Goal: Task Accomplishment & Management: Manage account settings

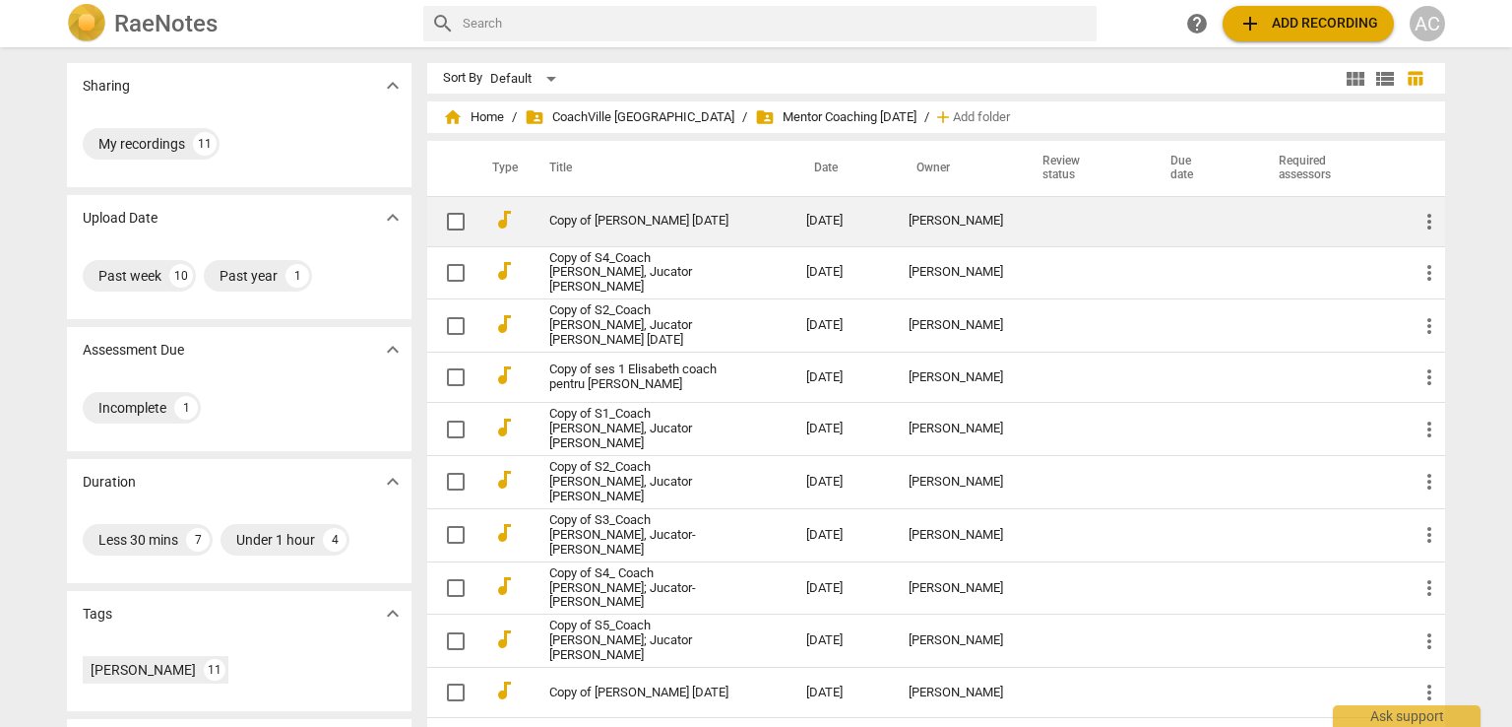
click at [1437, 222] on span "more_vert" at bounding box center [1430, 222] width 24 height 24
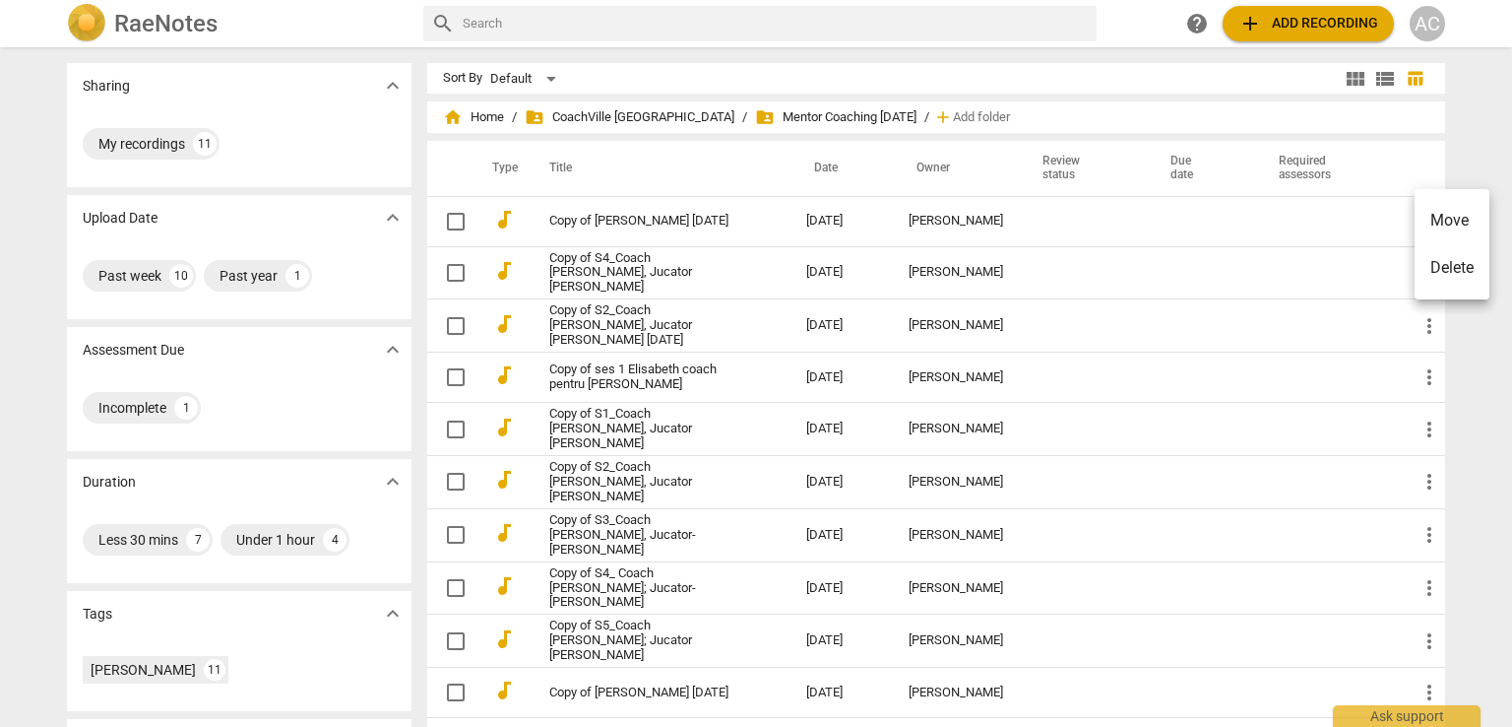
click at [666, 220] on div at bounding box center [756, 363] width 1512 height 727
click at [666, 220] on link "Copy of Ana Maria Lauric 30 Mai" at bounding box center [642, 221] width 186 height 15
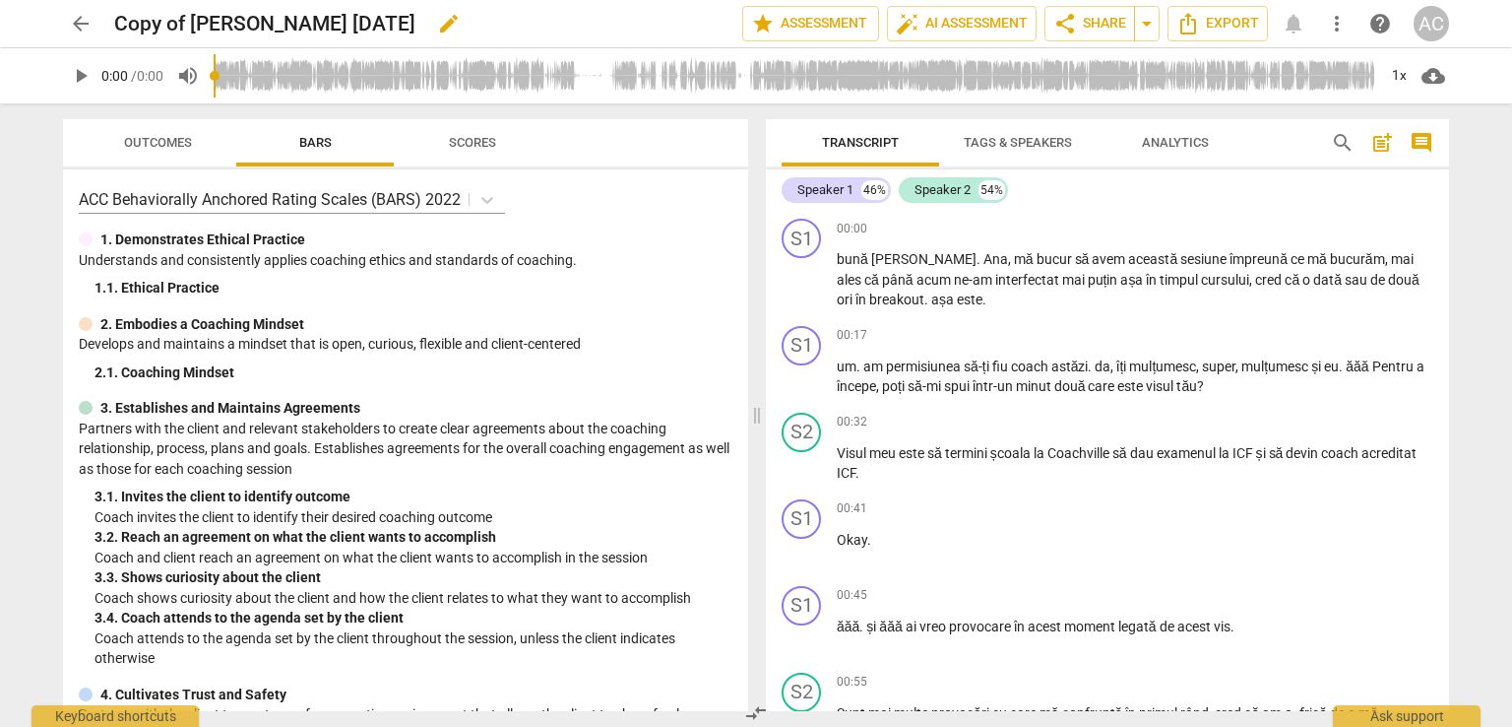
click at [444, 25] on span "edit" at bounding box center [449, 24] width 24 height 24
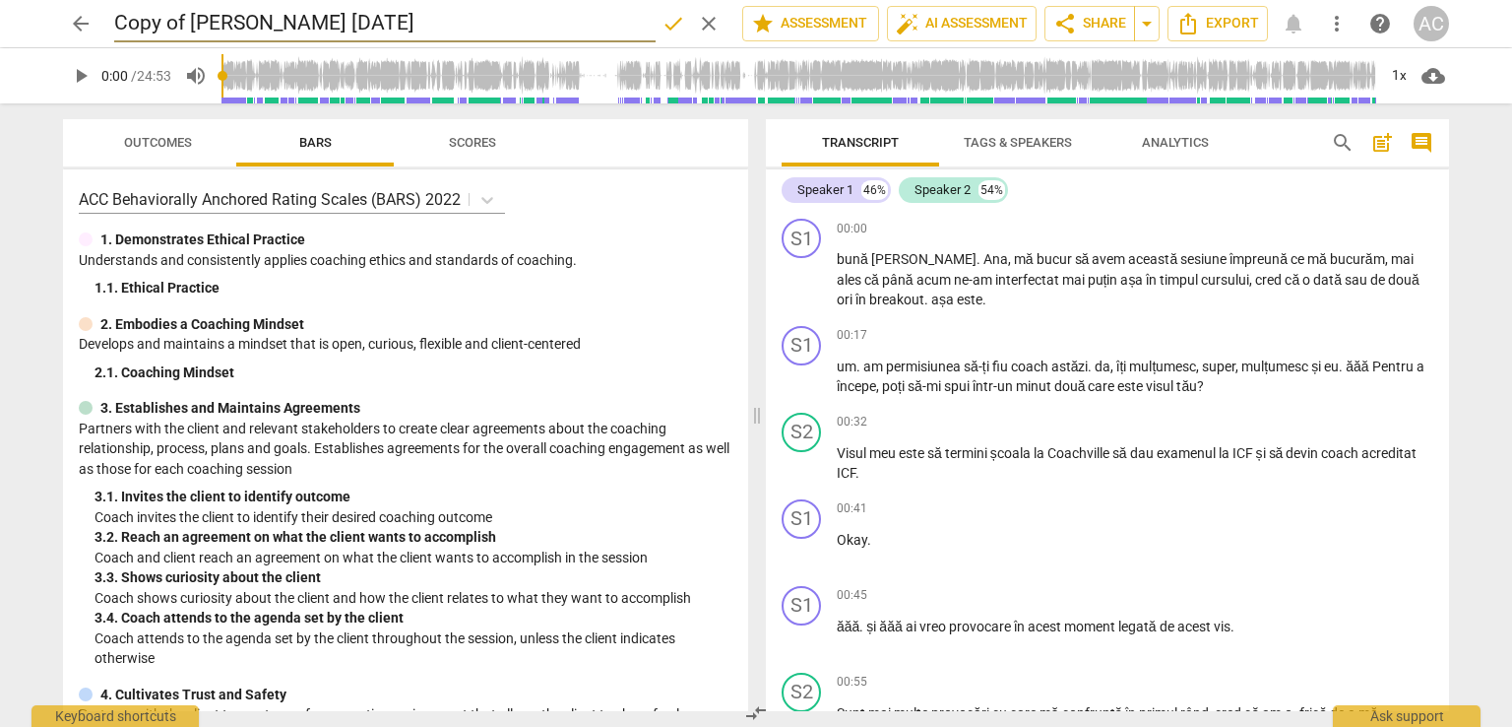
click at [444, 25] on input "Copy of Ana Maria Lauric 30 Mai" at bounding box center [385, 23] width 542 height 37
drag, startPoint x: 185, startPoint y: 20, endPoint x: 54, endPoint y: 20, distance: 131.0
click at [54, 20] on div "arrow_back Copy of Ana Maria Lauric 30 Mai done clear star Assessment auto_fix_…" at bounding box center [756, 23] width 1481 height 47
type input "[PERSON_NAME] 30 Mai"
click at [663, 27] on span "done" at bounding box center [674, 24] width 24 height 24
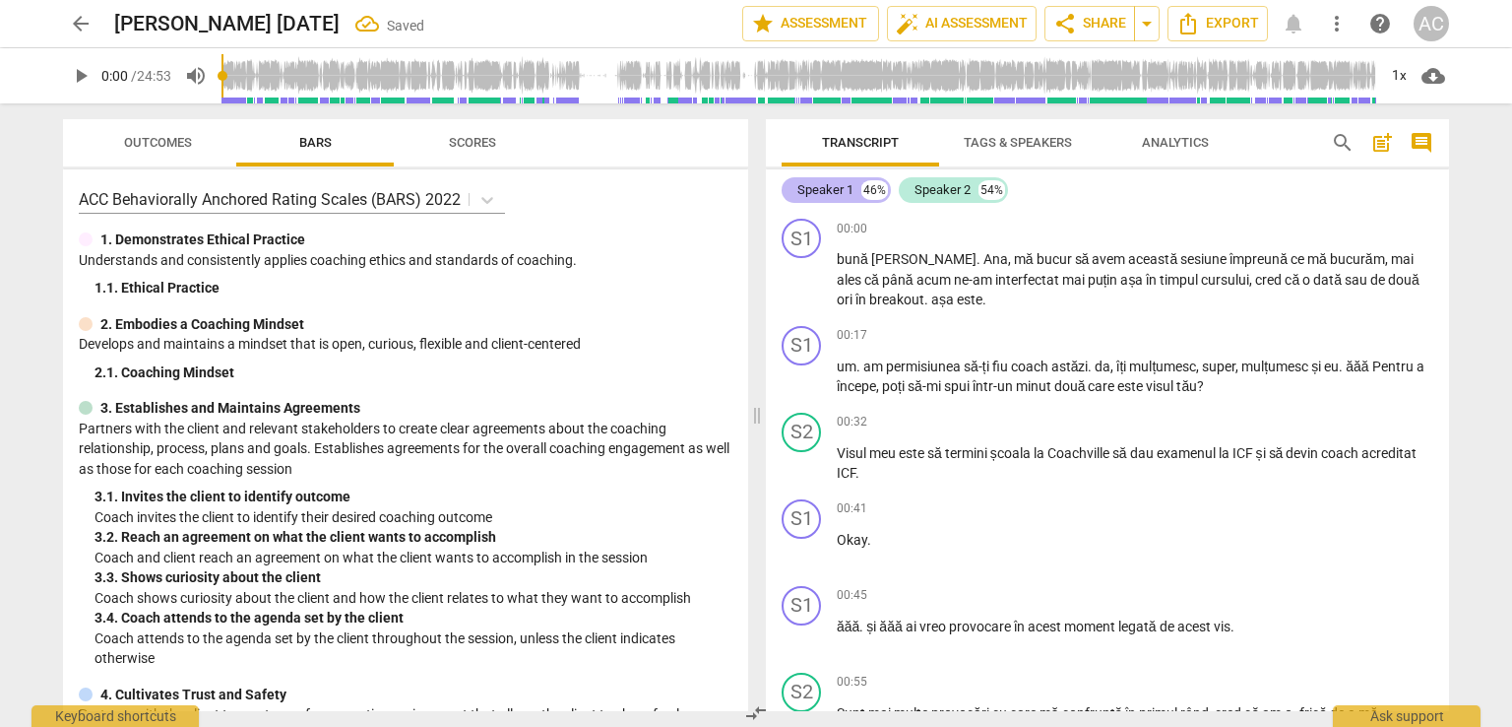
click at [800, 194] on div "Speaker 1" at bounding box center [826, 190] width 56 height 20
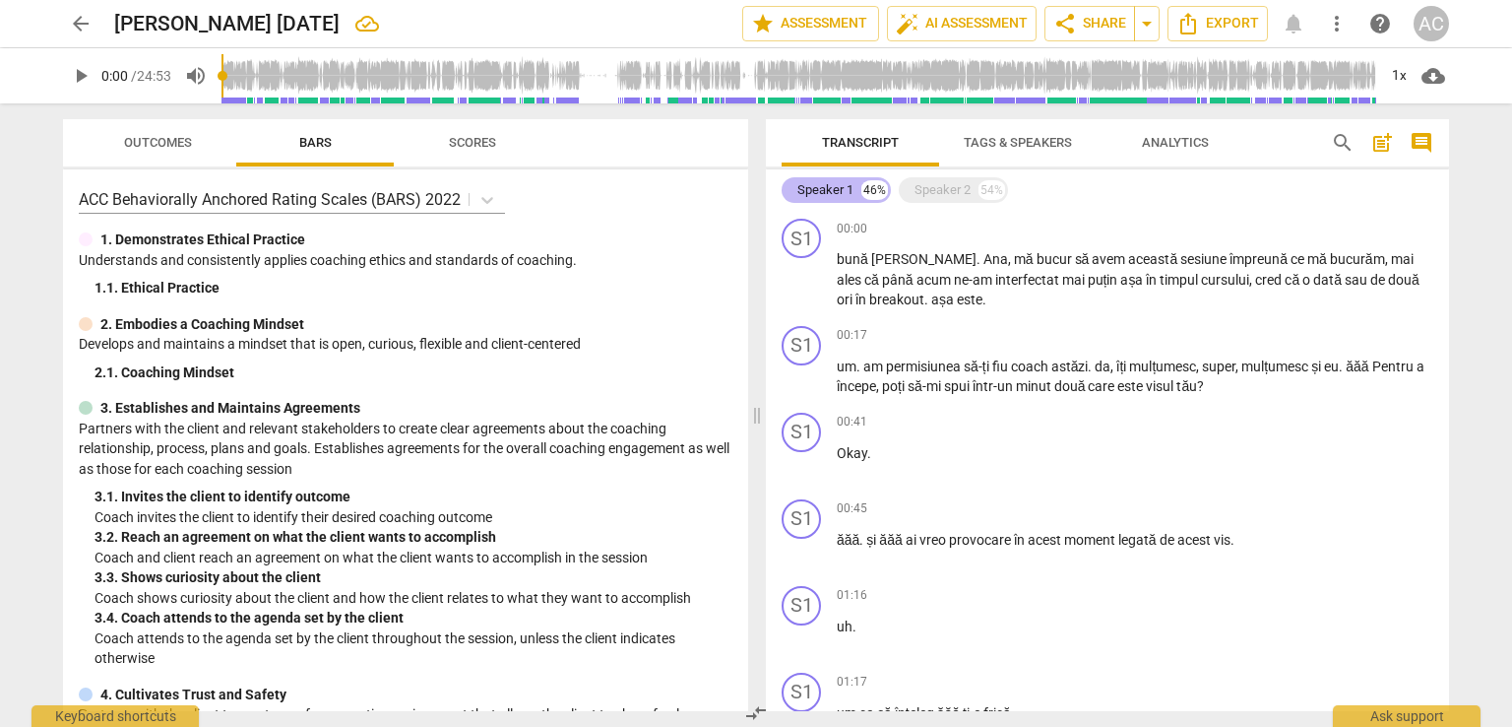
click at [800, 194] on div "Speaker 1" at bounding box center [826, 190] width 56 height 20
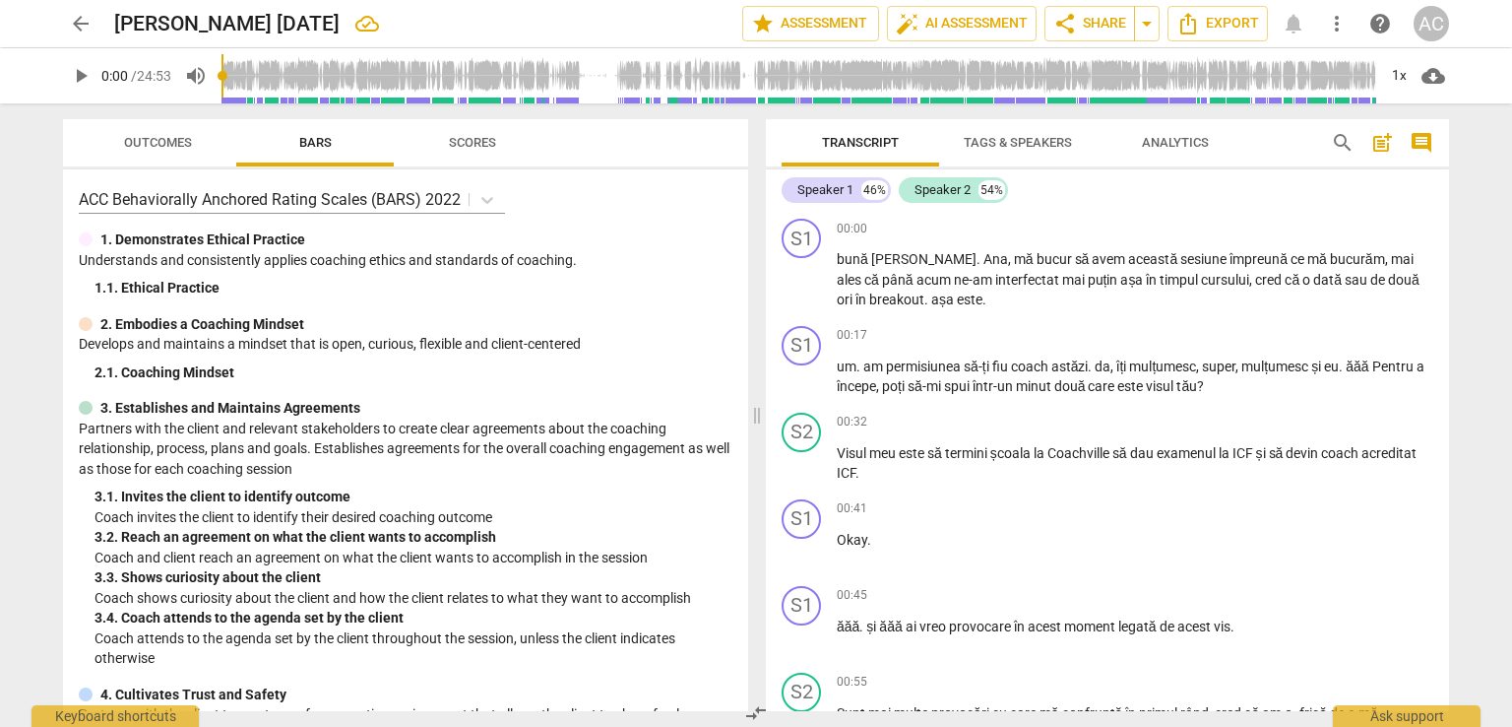
click at [1039, 143] on span "Tags & Speakers" at bounding box center [1018, 142] width 108 height 15
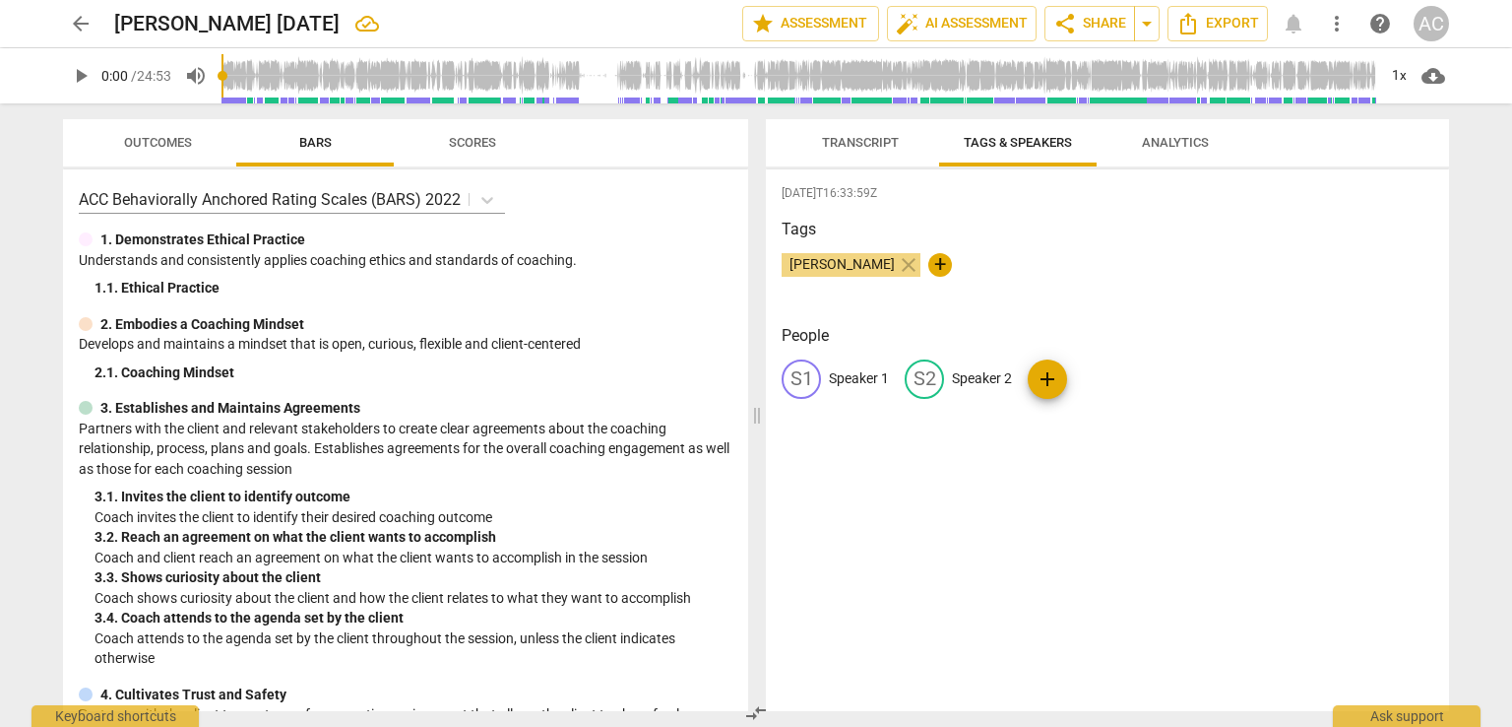
click at [841, 368] on p "Speaker 1" at bounding box center [859, 378] width 60 height 21
type input "Coach"
click at [1123, 374] on p "Speaker 2" at bounding box center [1110, 378] width 60 height 21
type input "Coachee"
click at [843, 371] on p "Coach" at bounding box center [848, 378] width 39 height 21
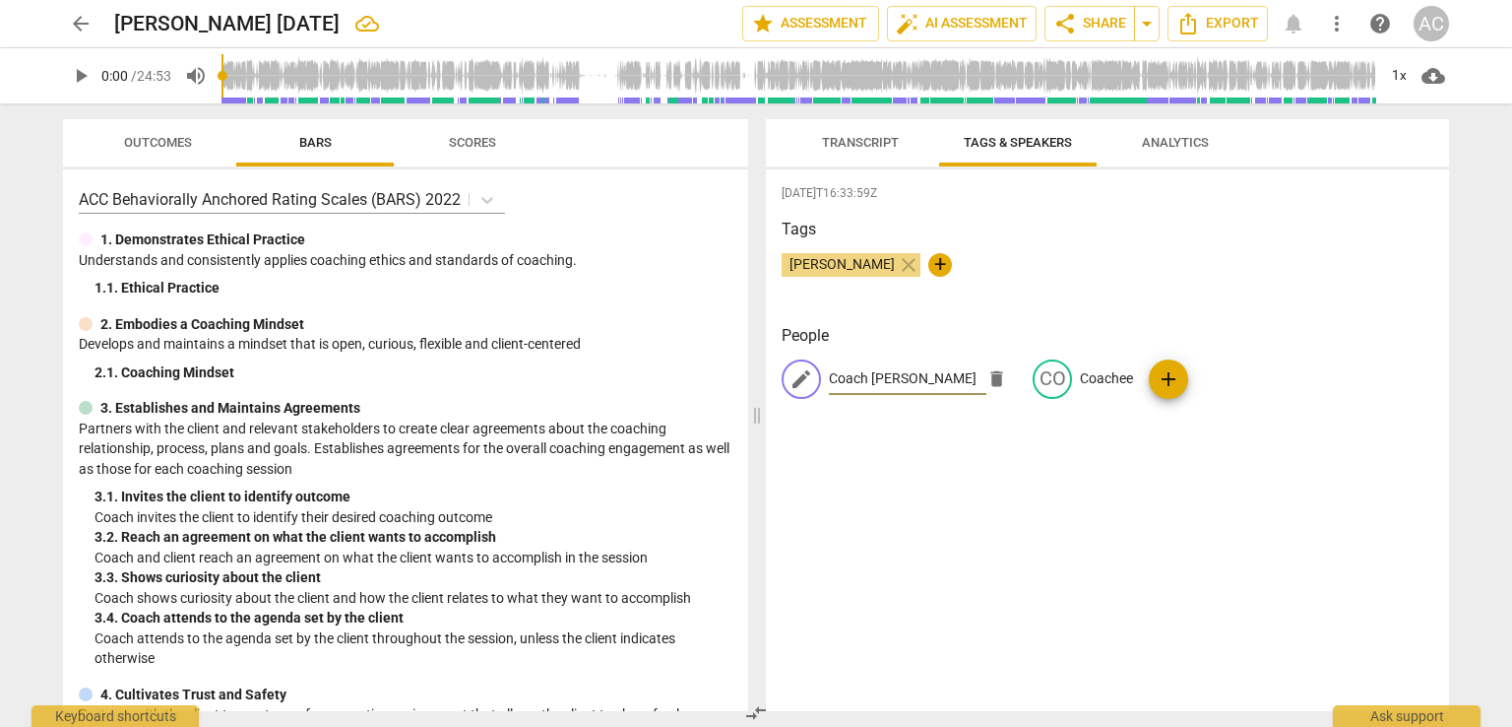
type input "Coach [PERSON_NAME]"
click at [1137, 478] on div "2025-10-07T16:33:59Z Tags Ada Chindea close + People edit Coach AnaMaria Lauric…" at bounding box center [1107, 440] width 683 height 542
click at [852, 135] on span "Transcript" at bounding box center [860, 142] width 77 height 15
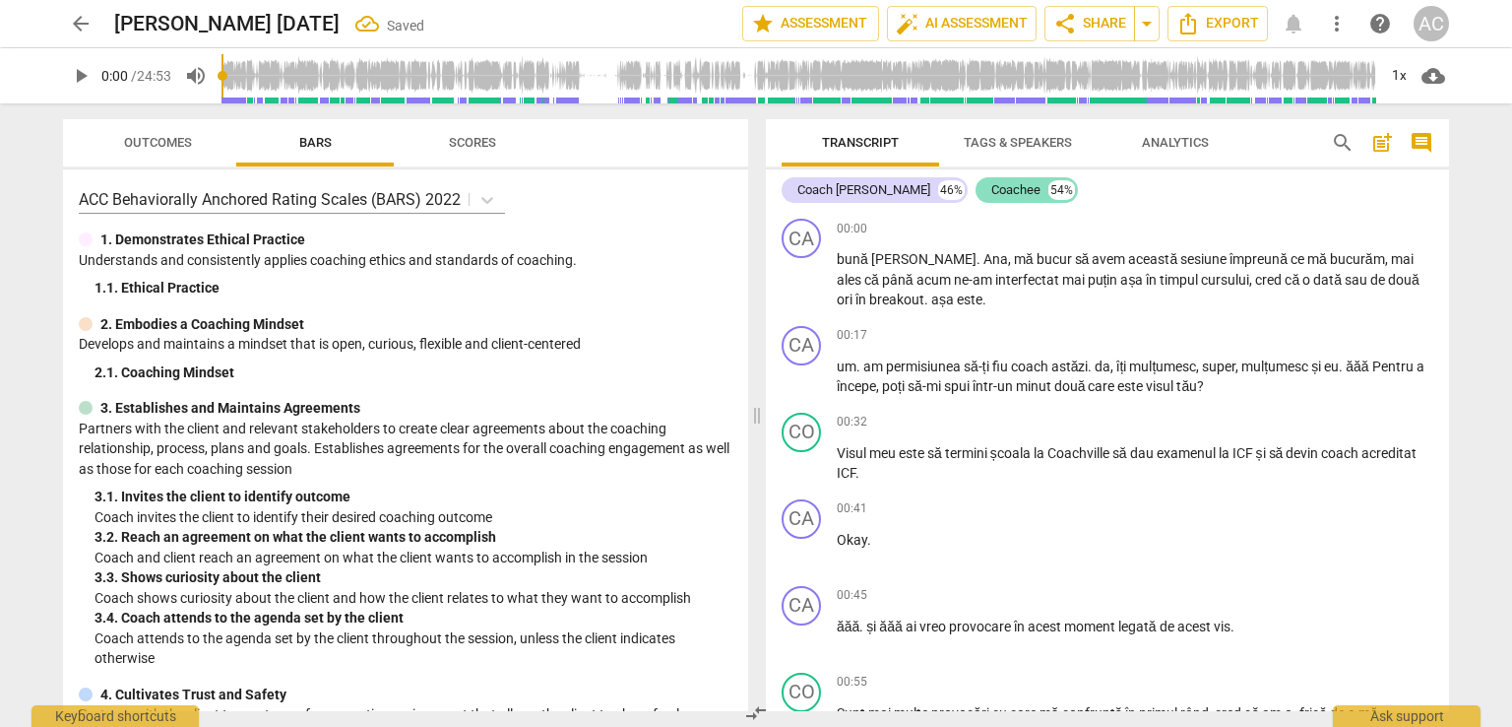
click at [1016, 192] on div "Coachee" at bounding box center [1016, 190] width 49 height 20
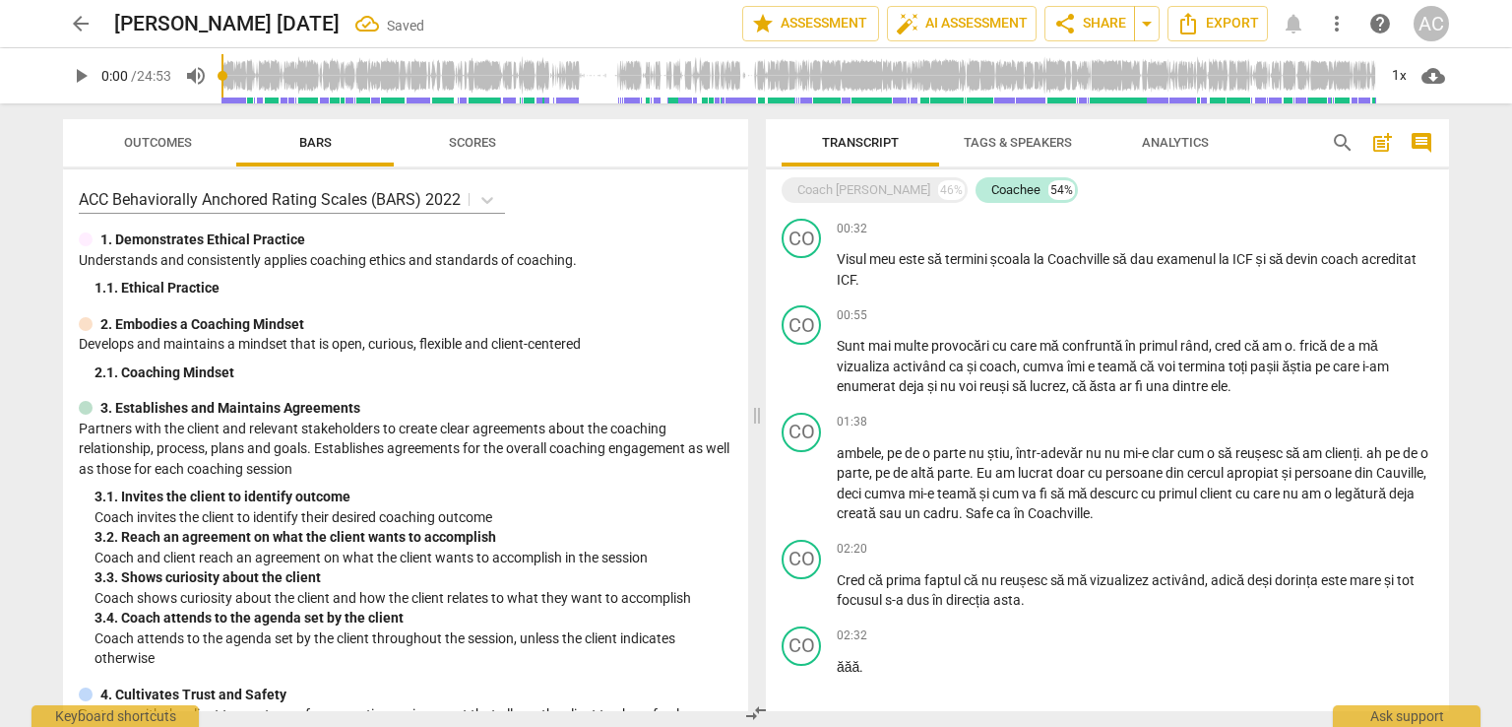
click at [1017, 137] on span "Tags & Speakers" at bounding box center [1018, 142] width 108 height 15
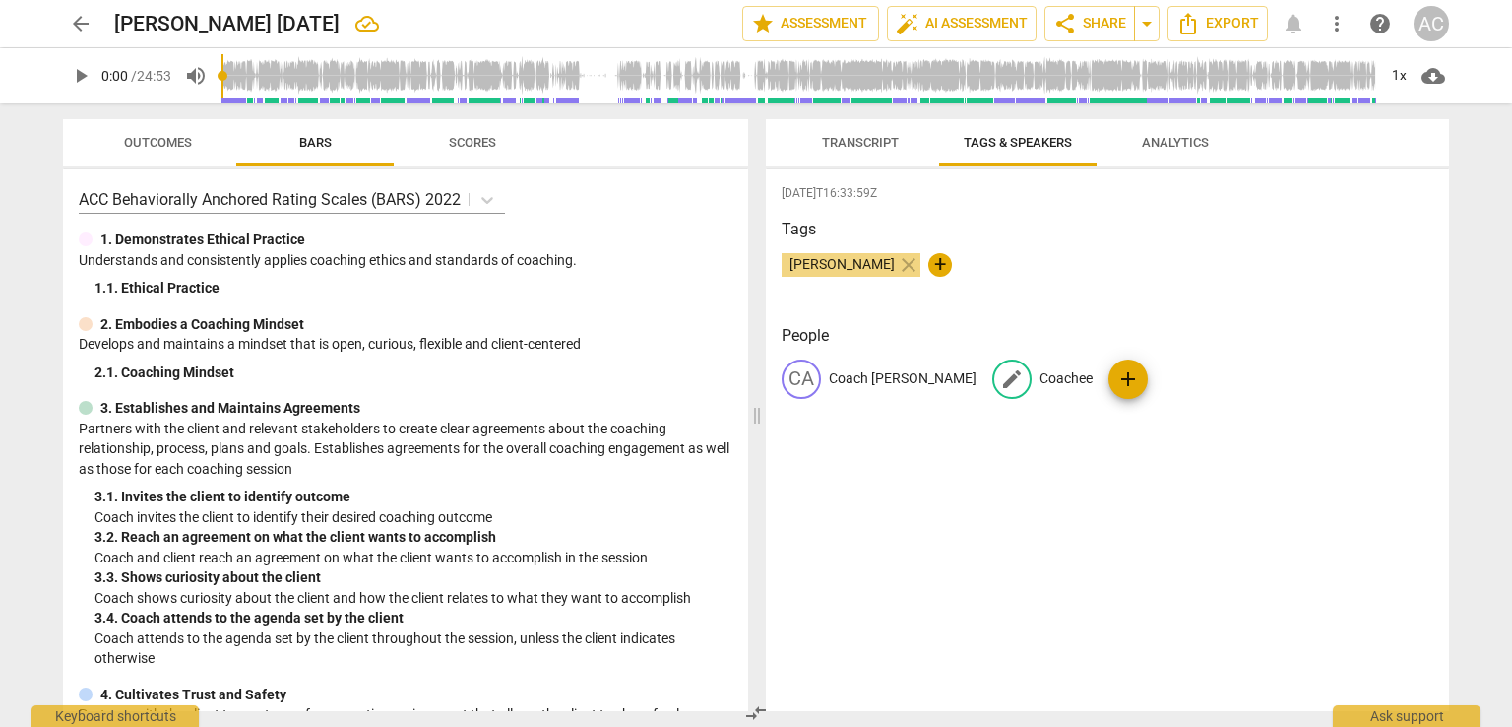
click at [1059, 384] on p "Coachee" at bounding box center [1066, 378] width 53 height 21
type input "Jucător"
click at [1242, 476] on div "2025-10-07T16:33:59Z Tags Ada Chindea close + People CA Coach AnaMaria Lauric e…" at bounding box center [1107, 440] width 683 height 542
click at [1011, 382] on div "JU" at bounding box center [1012, 378] width 39 height 39
click at [1011, 382] on span "edit" at bounding box center [1012, 379] width 24 height 24
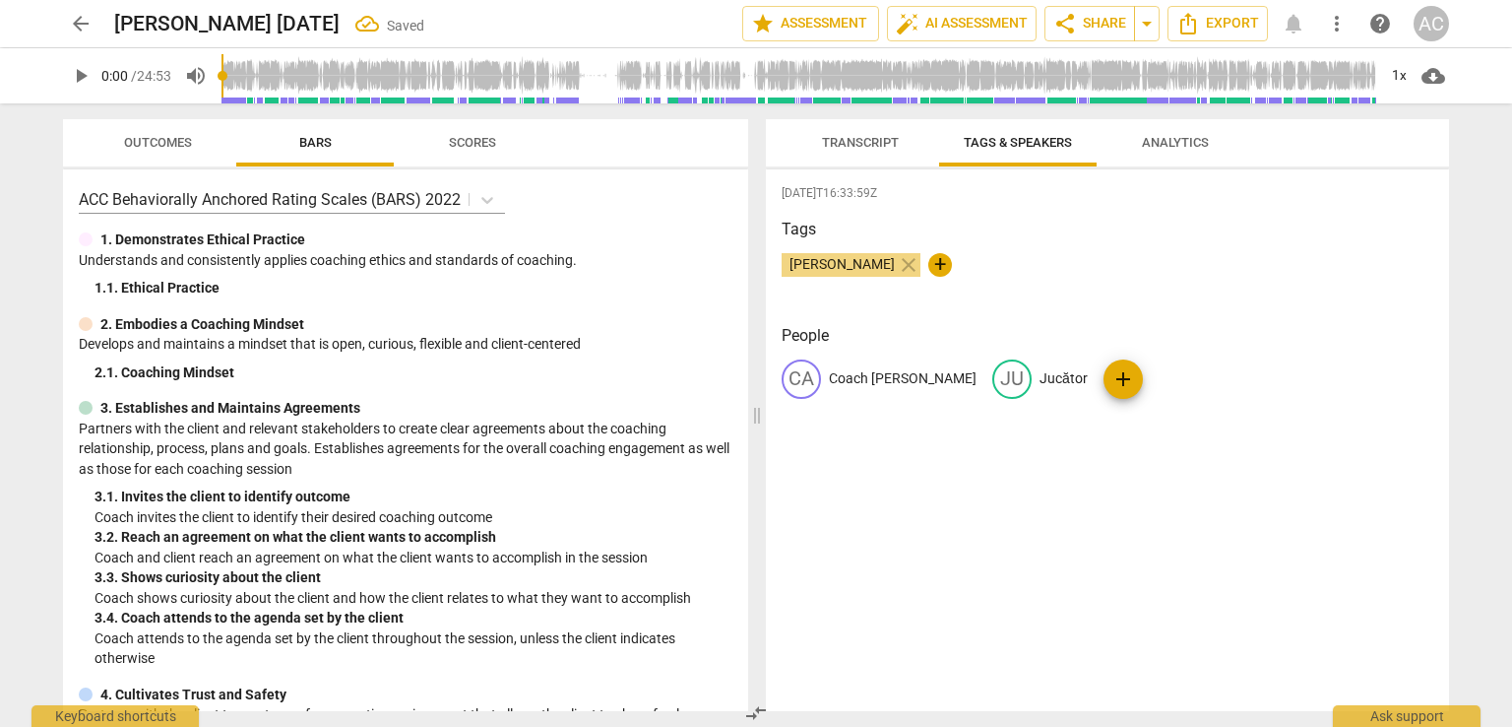
click at [1002, 376] on div "JU" at bounding box center [1012, 378] width 39 height 39
click at [1003, 494] on div "2025-10-07T16:33:59Z Tags Ada Chindea close + People CA Coach AnaMaria Lauric e…" at bounding box center [1107, 440] width 683 height 542
click at [845, 131] on span "Transcript" at bounding box center [861, 143] width 124 height 27
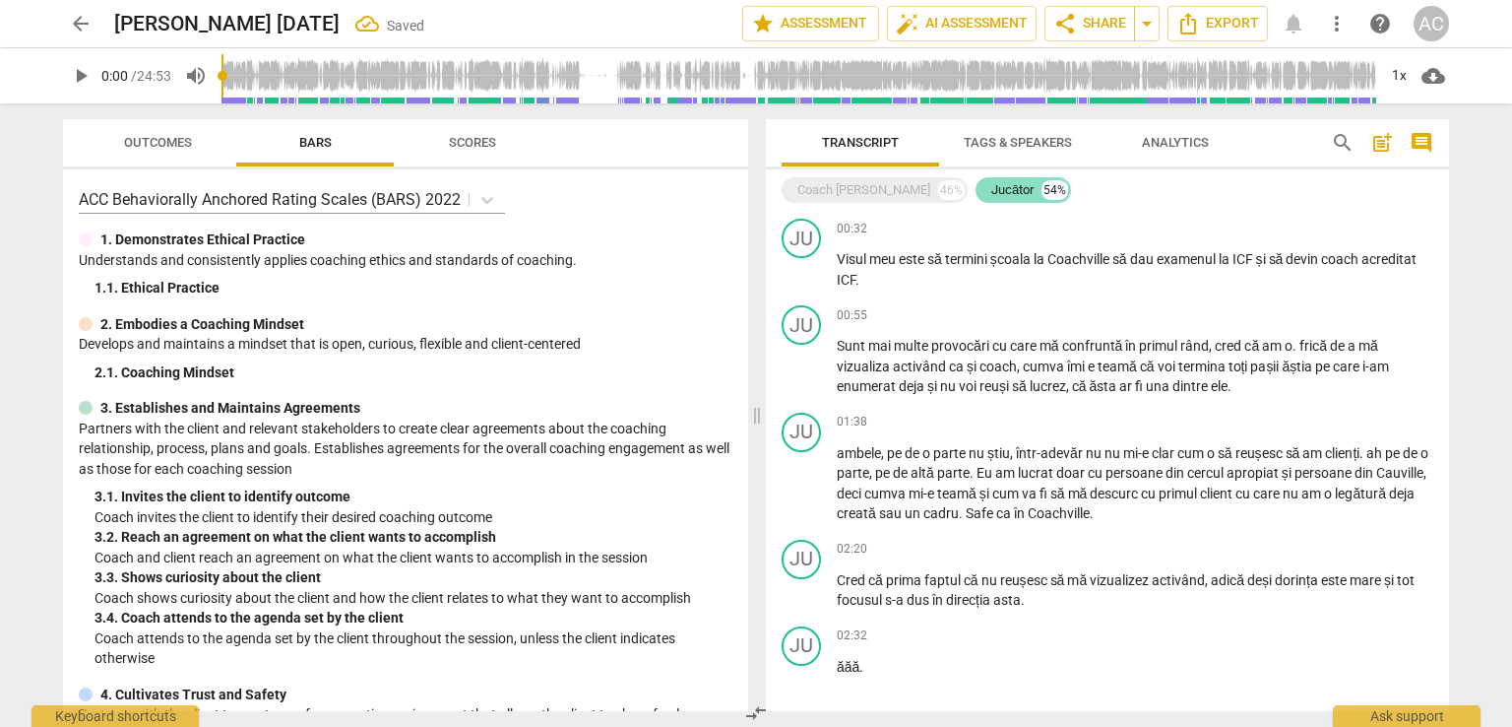
click at [1028, 194] on div "Jucător" at bounding box center [1013, 190] width 42 height 20
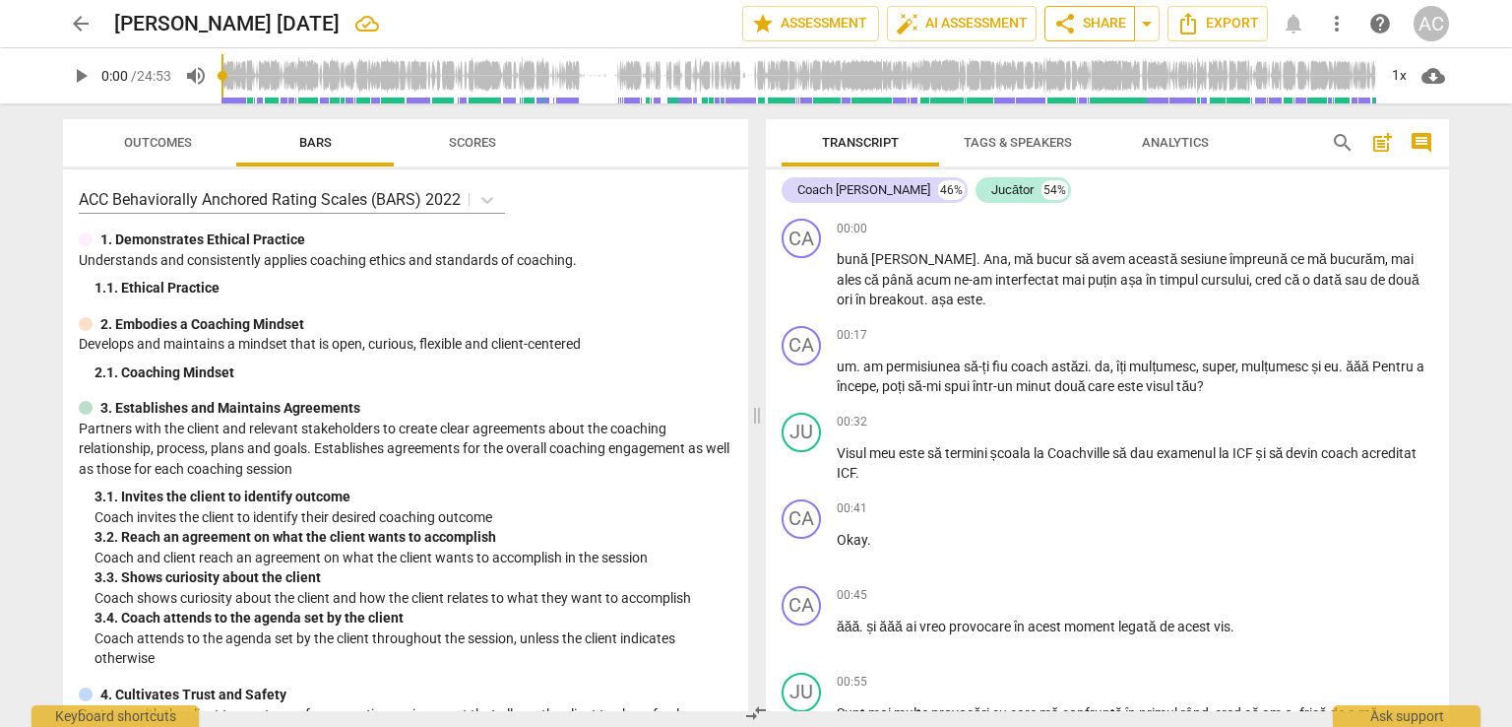
click at [1071, 21] on span "share" at bounding box center [1066, 24] width 24 height 24
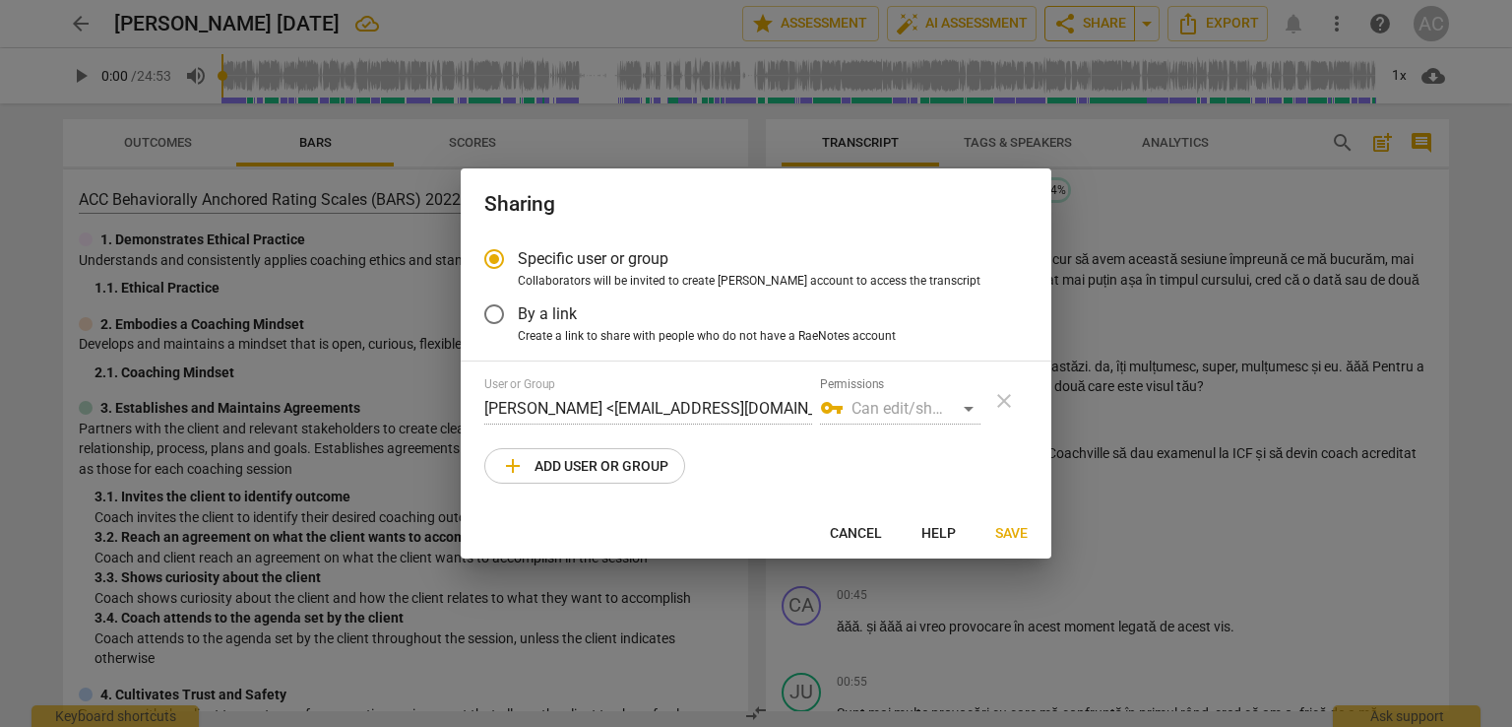
radio input "false"
click at [563, 318] on span "By a link" at bounding box center [547, 313] width 59 height 23
click at [518, 318] on input "By a link" at bounding box center [494, 313] width 47 height 47
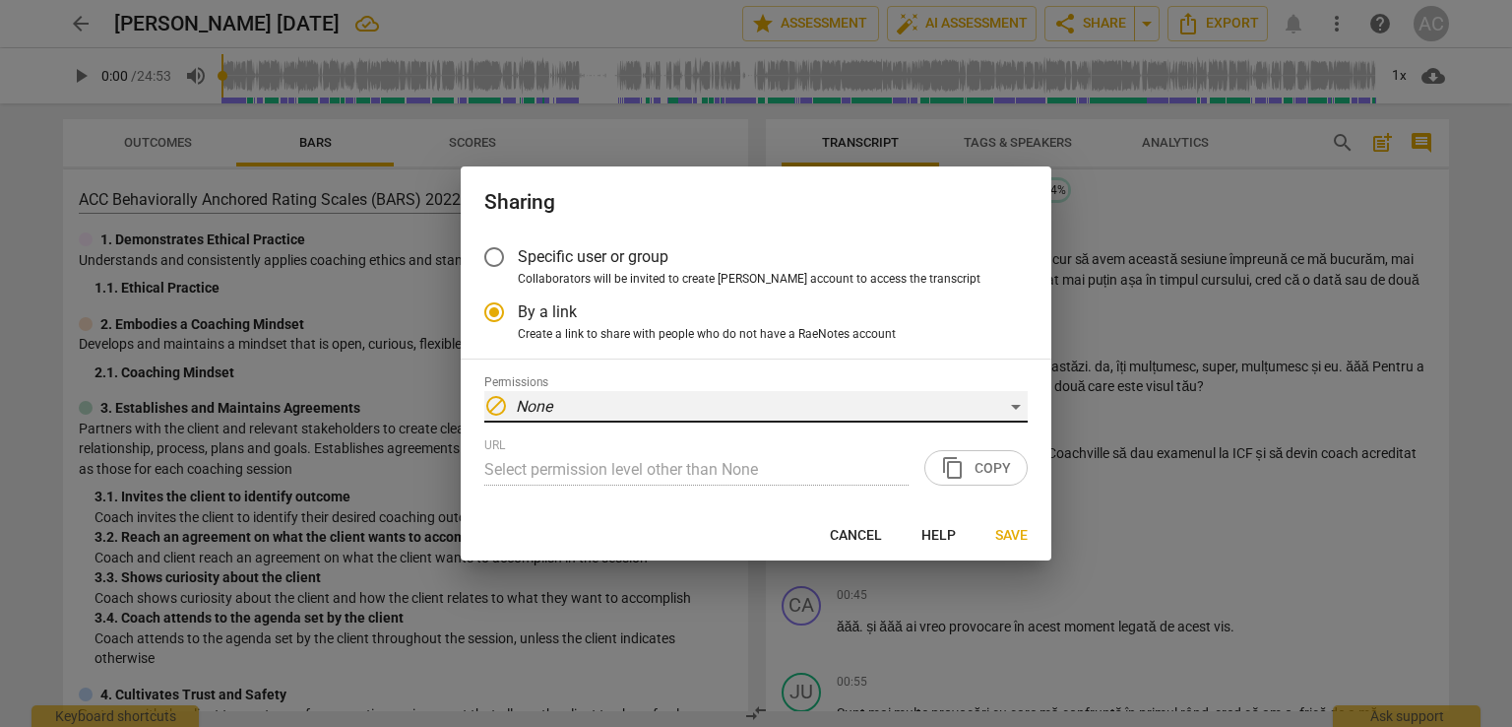
click at [669, 415] on div "block None" at bounding box center [756, 407] width 544 height 32
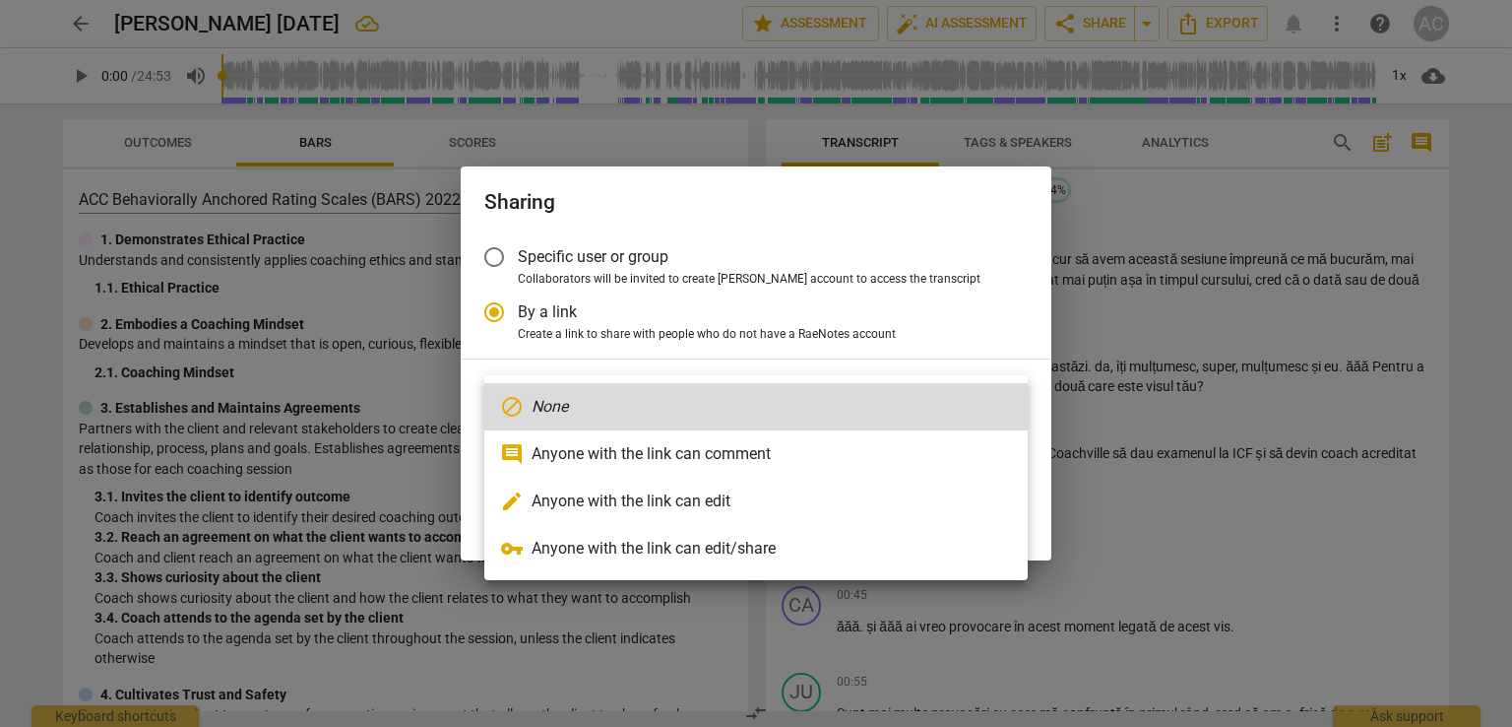
click at [661, 454] on li "comment Anyone with the link can comment" at bounding box center [756, 453] width 544 height 47
radio input "false"
type input "https://app.raenotes.com/meeting/eeac8f18fdf44dbda6f02256de5842da"
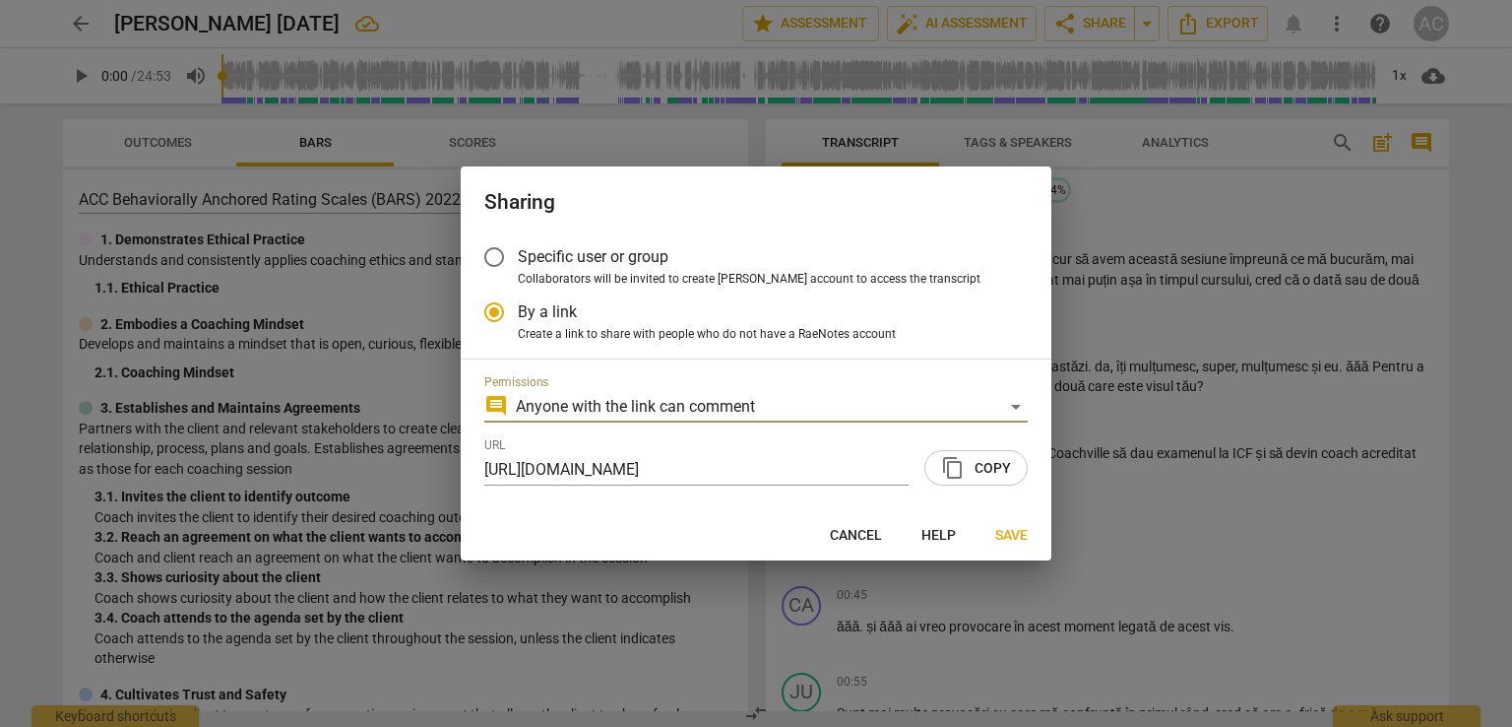
click at [995, 467] on span "content_copy Copy" at bounding box center [976, 468] width 70 height 24
click at [1012, 543] on span "Save" at bounding box center [1011, 536] width 32 height 20
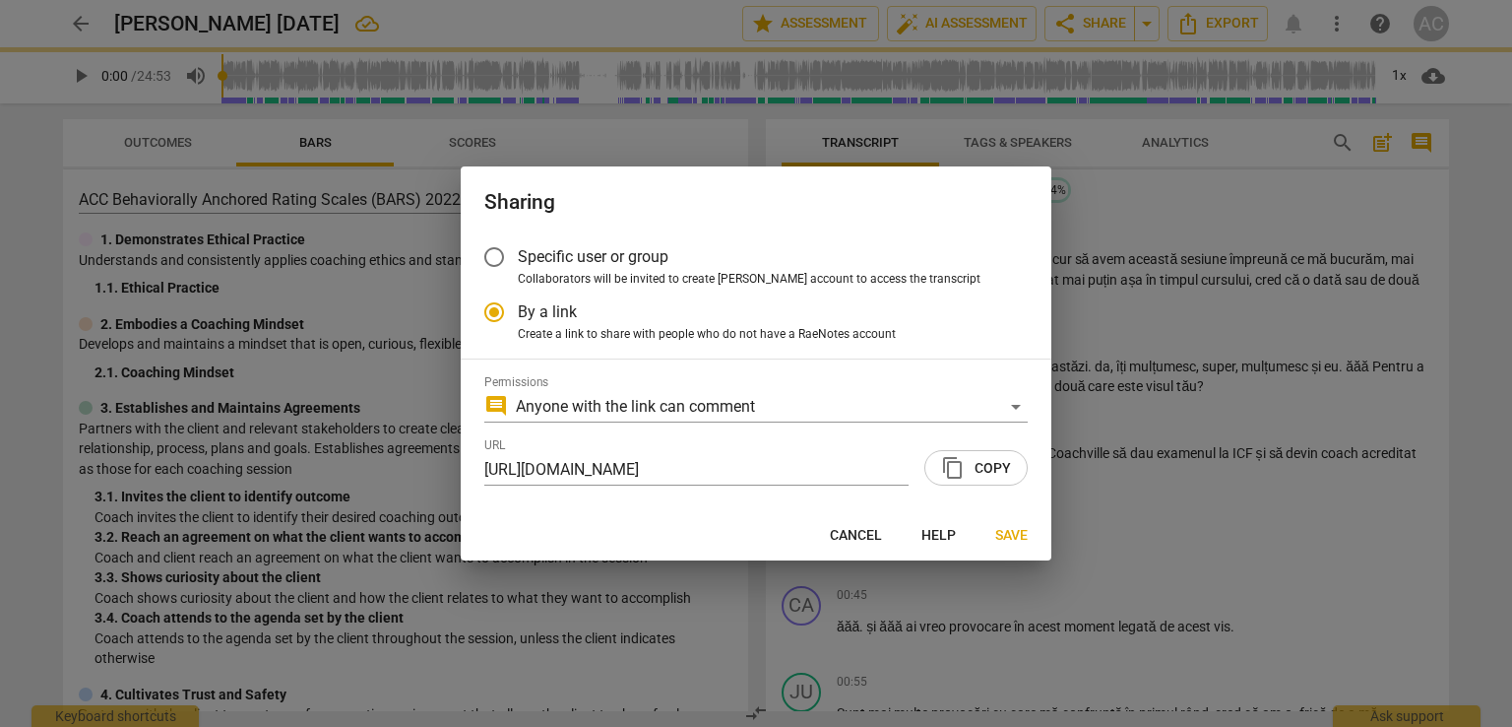
radio input "false"
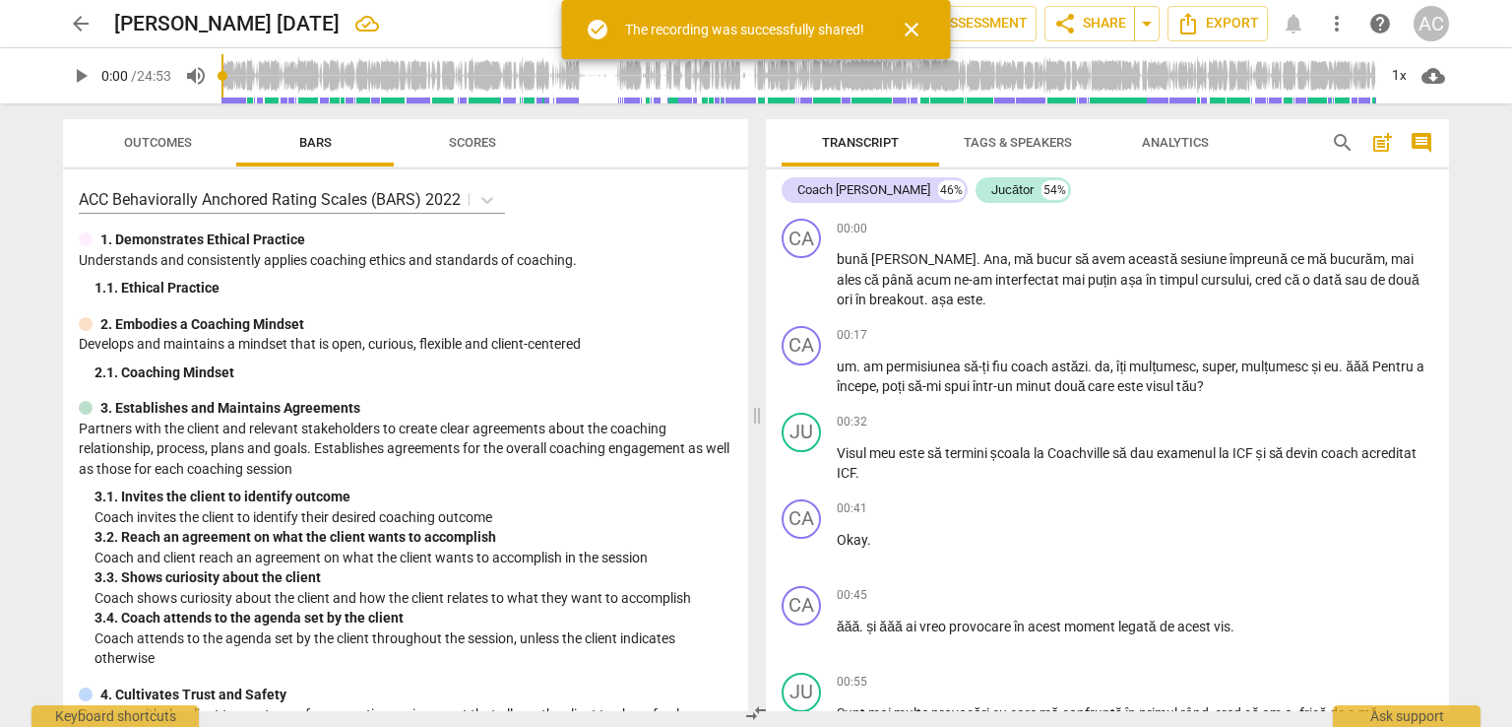
click at [920, 30] on span "close" at bounding box center [912, 30] width 24 height 24
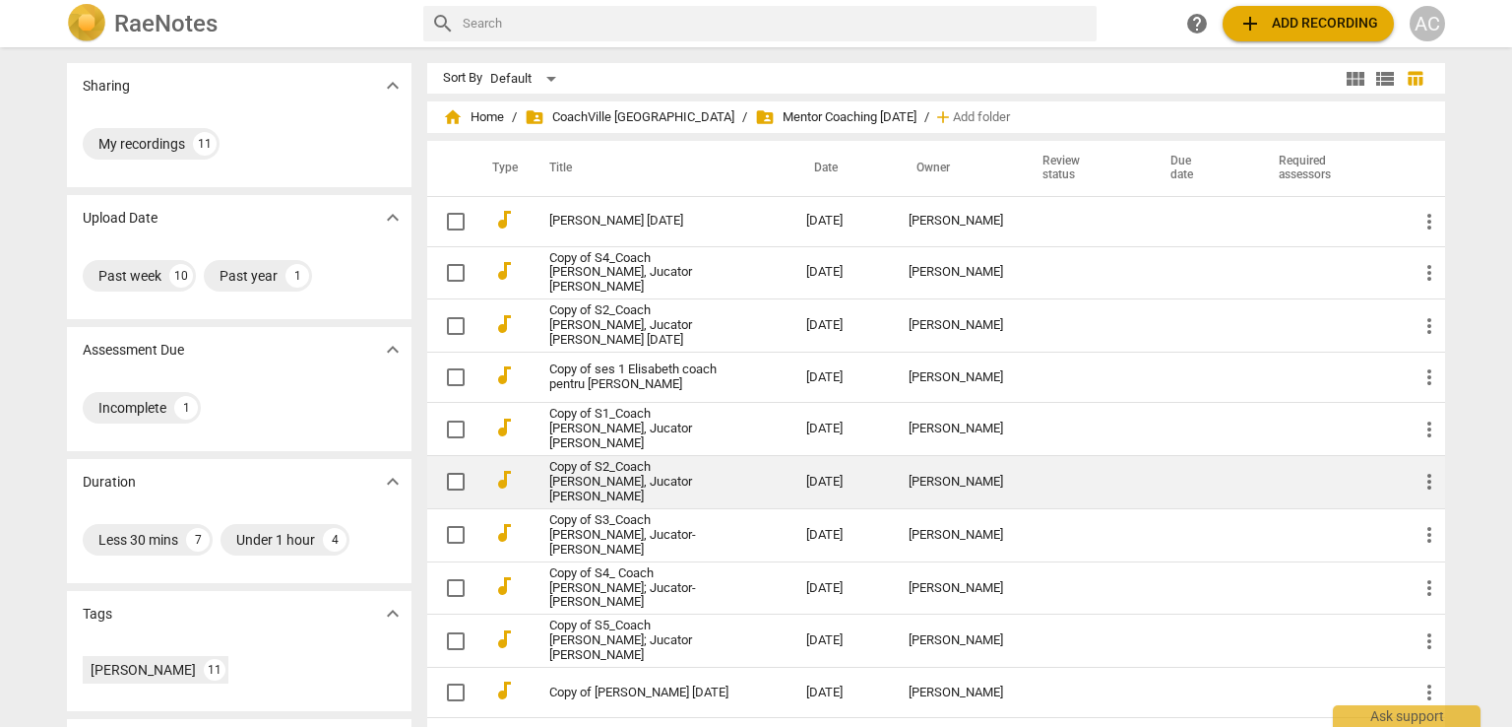
click at [690, 462] on link "Copy of S2_Coach Ana Maria Lauric., Jucator Laura Tofan" at bounding box center [642, 482] width 186 height 44
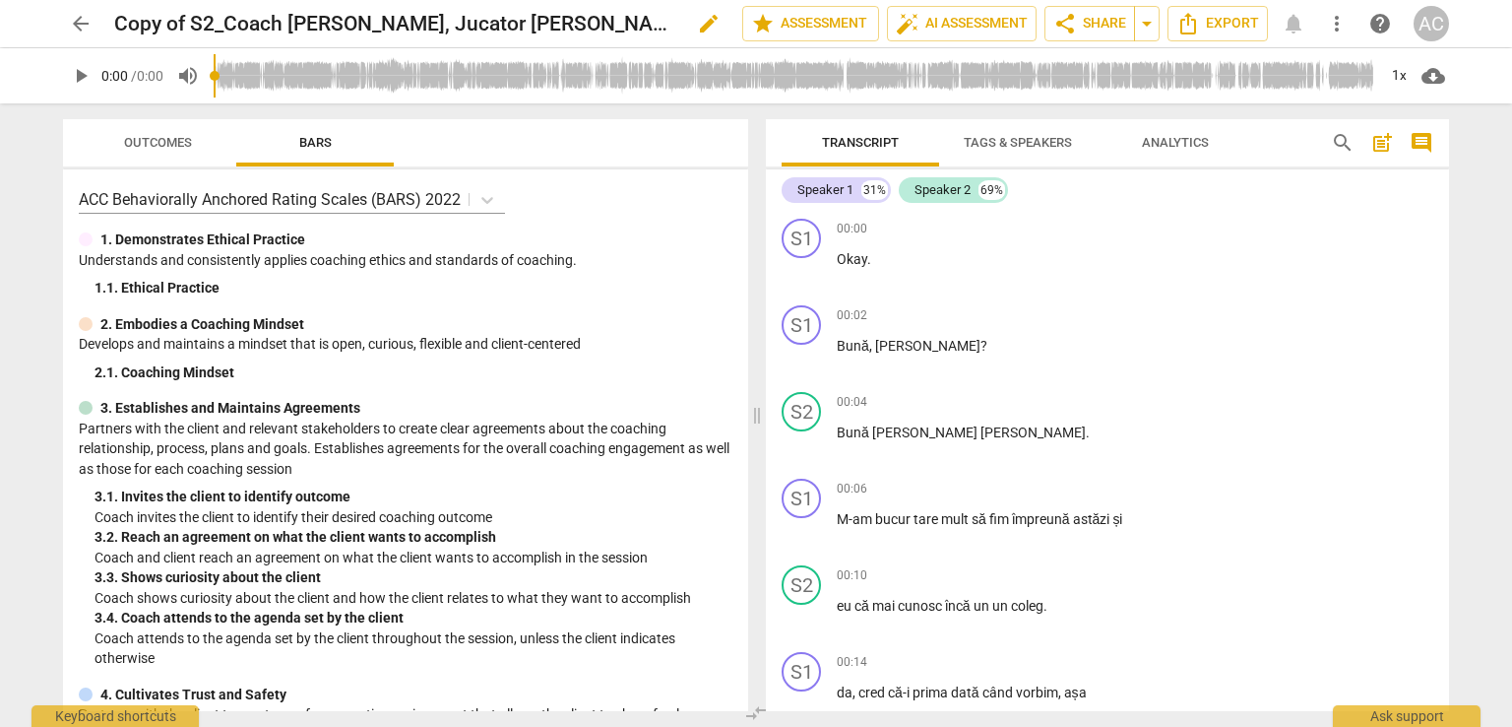
click at [697, 26] on span "edit" at bounding box center [709, 24] width 24 height 24
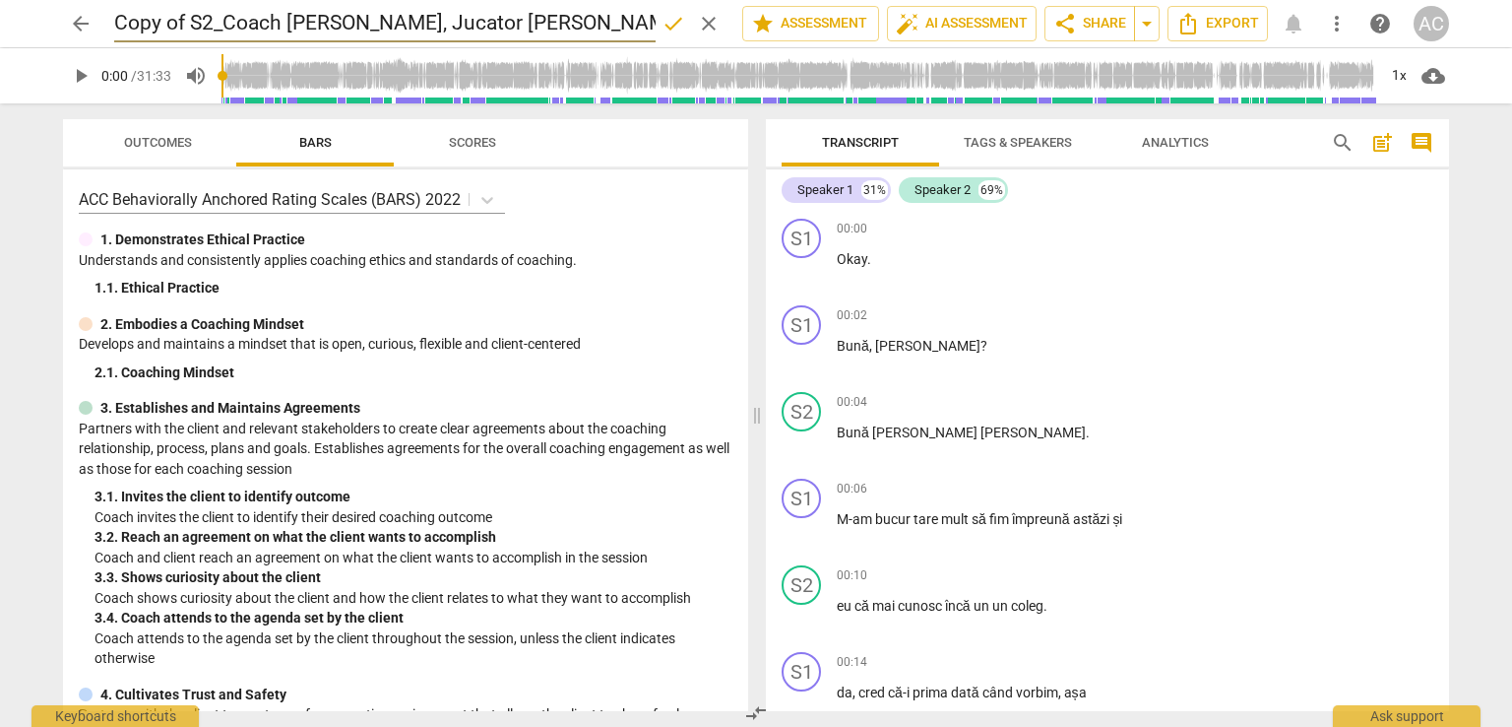
drag, startPoint x: 226, startPoint y: 16, endPoint x: 61, endPoint y: 13, distance: 165.4
click at [61, 13] on div "arrow_back Copy of S2_Coach Ana Maria Lauric., Jucator Laura Tofan done clear s…" at bounding box center [756, 23] width 1481 height 47
type input "Coach Ana Maria Lauric., Jucator Laura Tofan"
click at [674, 27] on span "done" at bounding box center [674, 24] width 24 height 24
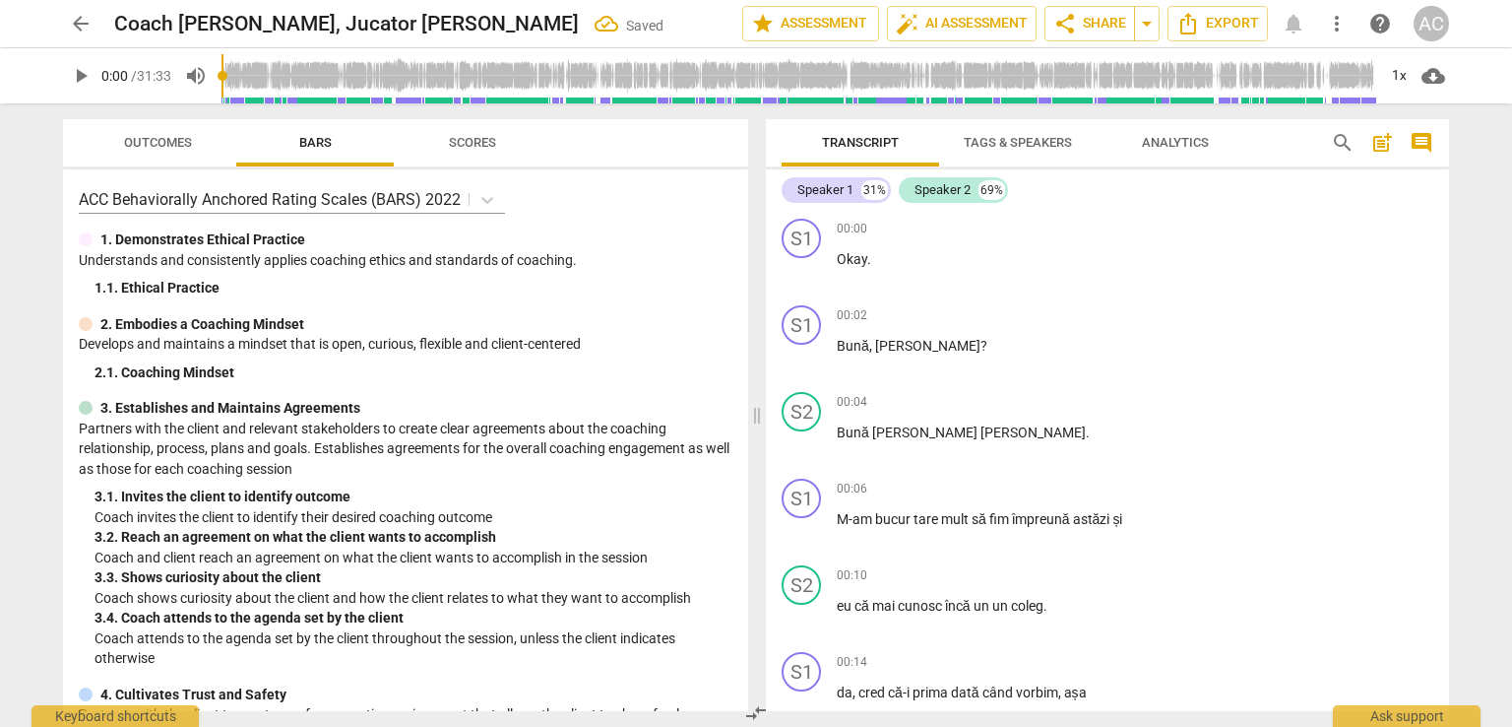
click at [1012, 148] on span "Tags & Speakers" at bounding box center [1018, 142] width 108 height 15
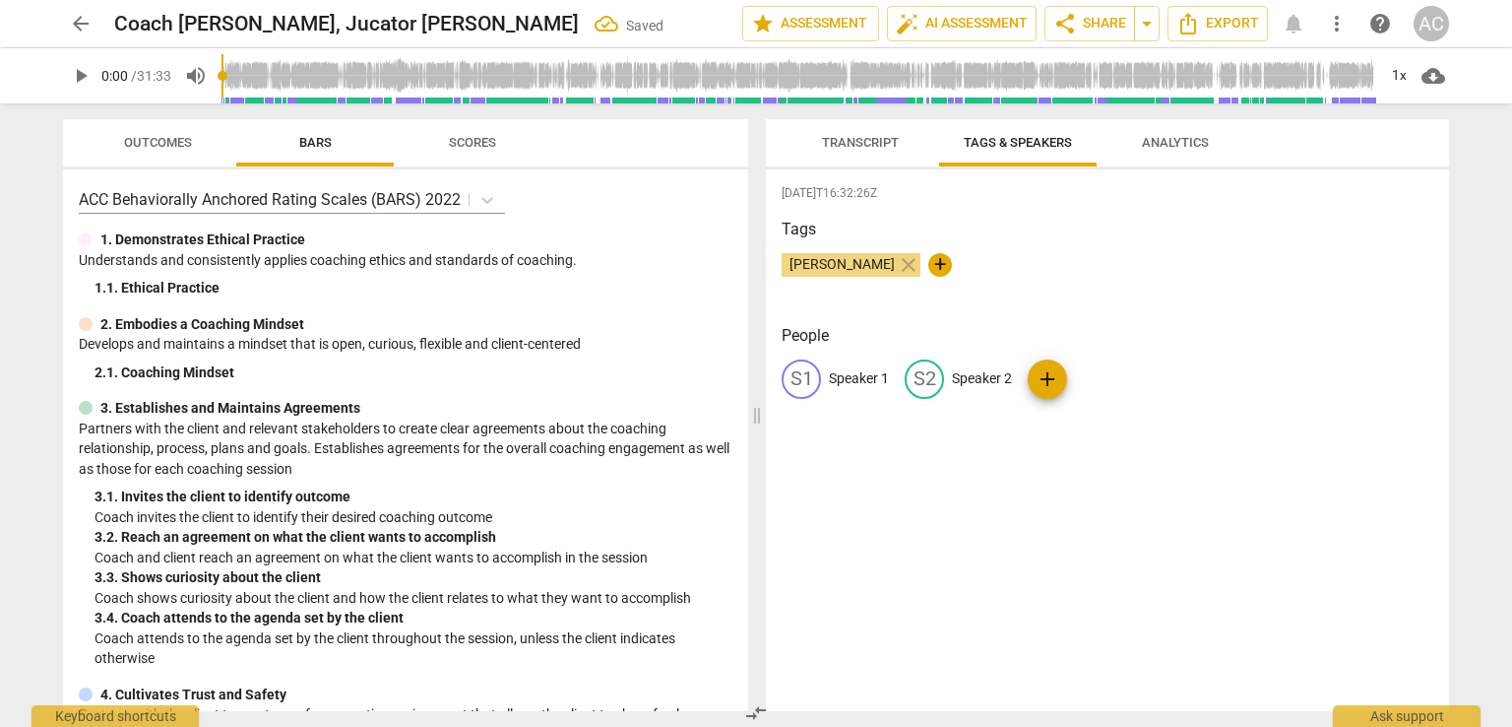
click at [866, 380] on p "Speaker 1" at bounding box center [859, 378] width 60 height 21
type input "Coach [PERSON_NAME]"
click at [1117, 390] on div "edit Speaker 2" at bounding box center [1086, 378] width 107 height 39
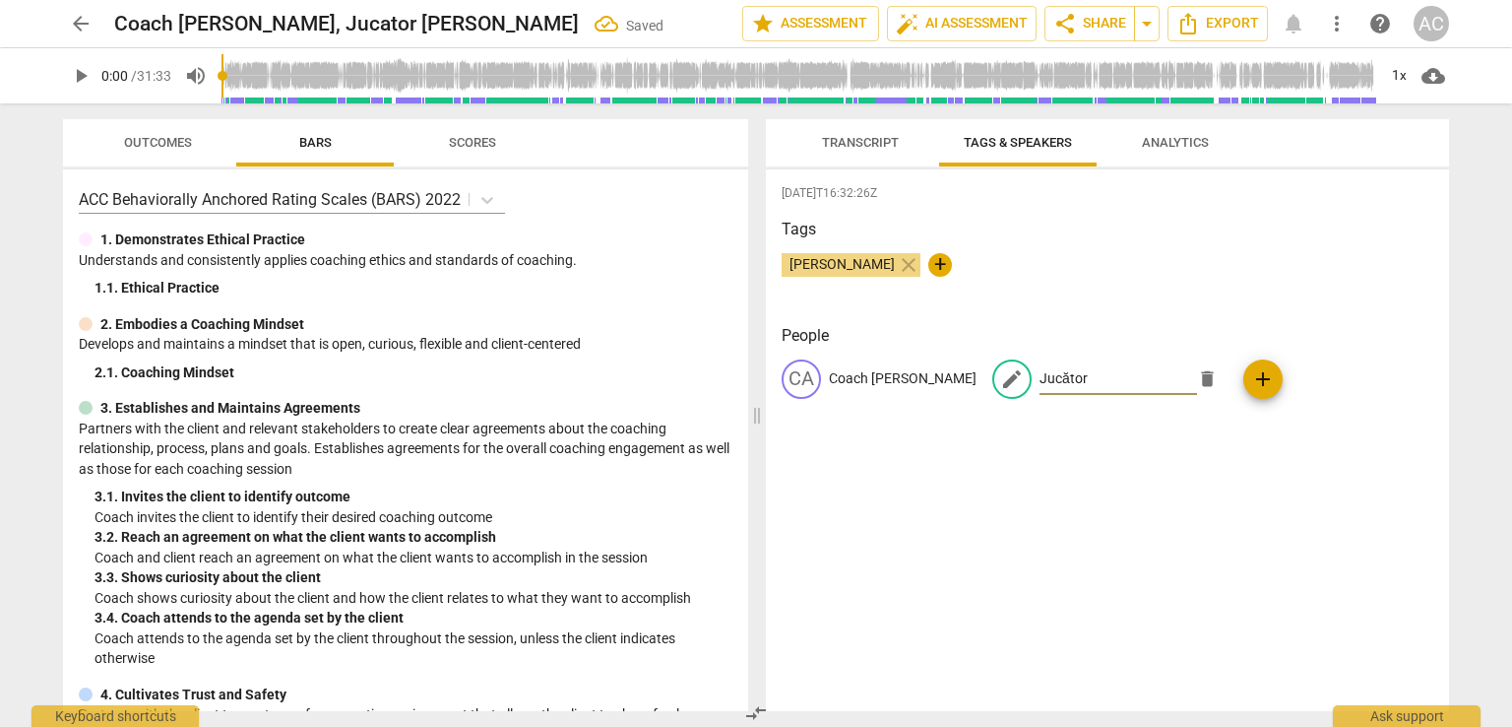
click at [1117, 390] on input "Jucător" at bounding box center [1119, 379] width 158 height 32
type input "Jucător"
click at [1074, 499] on div "2025-10-07T16:32:26Z Tags Ada Chindea close + People CA Coach AnaMaria Lauric e…" at bounding box center [1107, 440] width 683 height 542
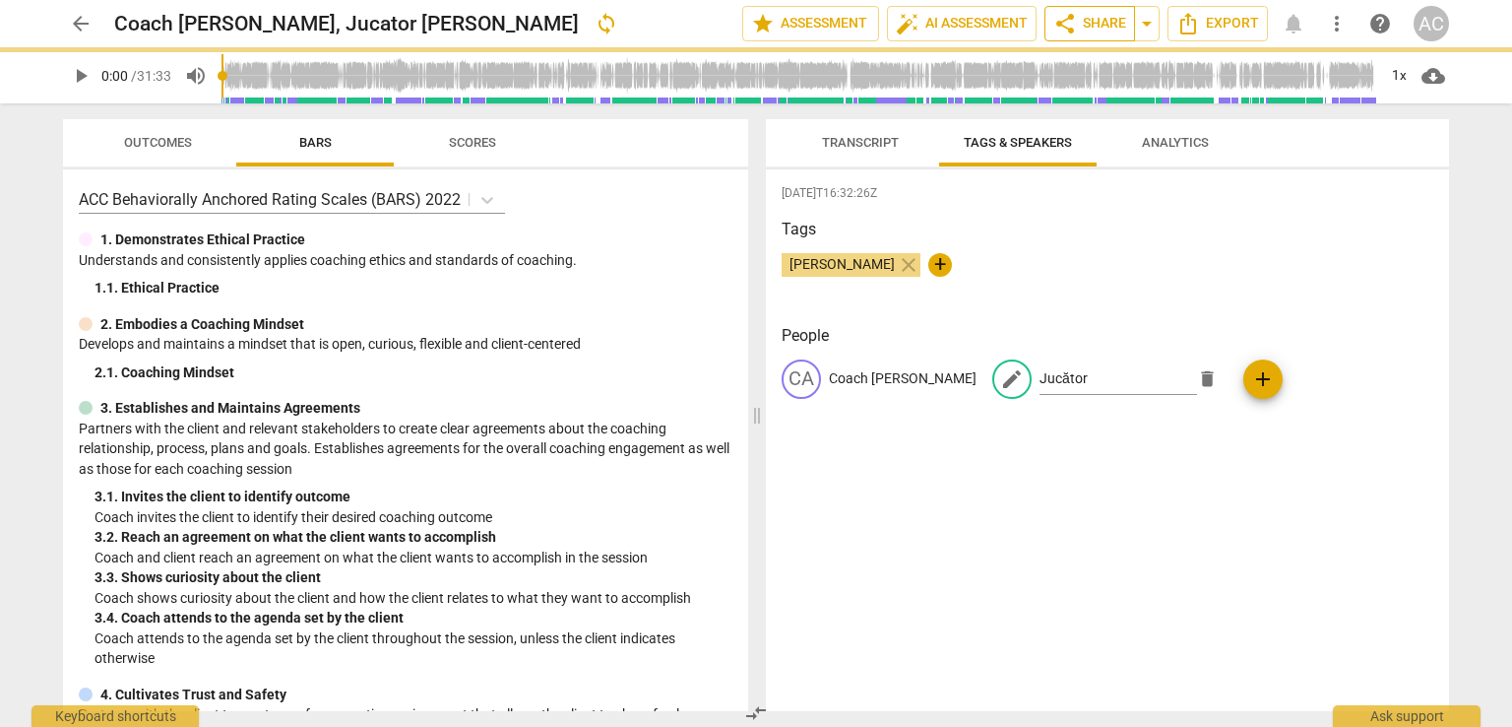
click at [1109, 24] on span "share Share" at bounding box center [1090, 24] width 73 height 24
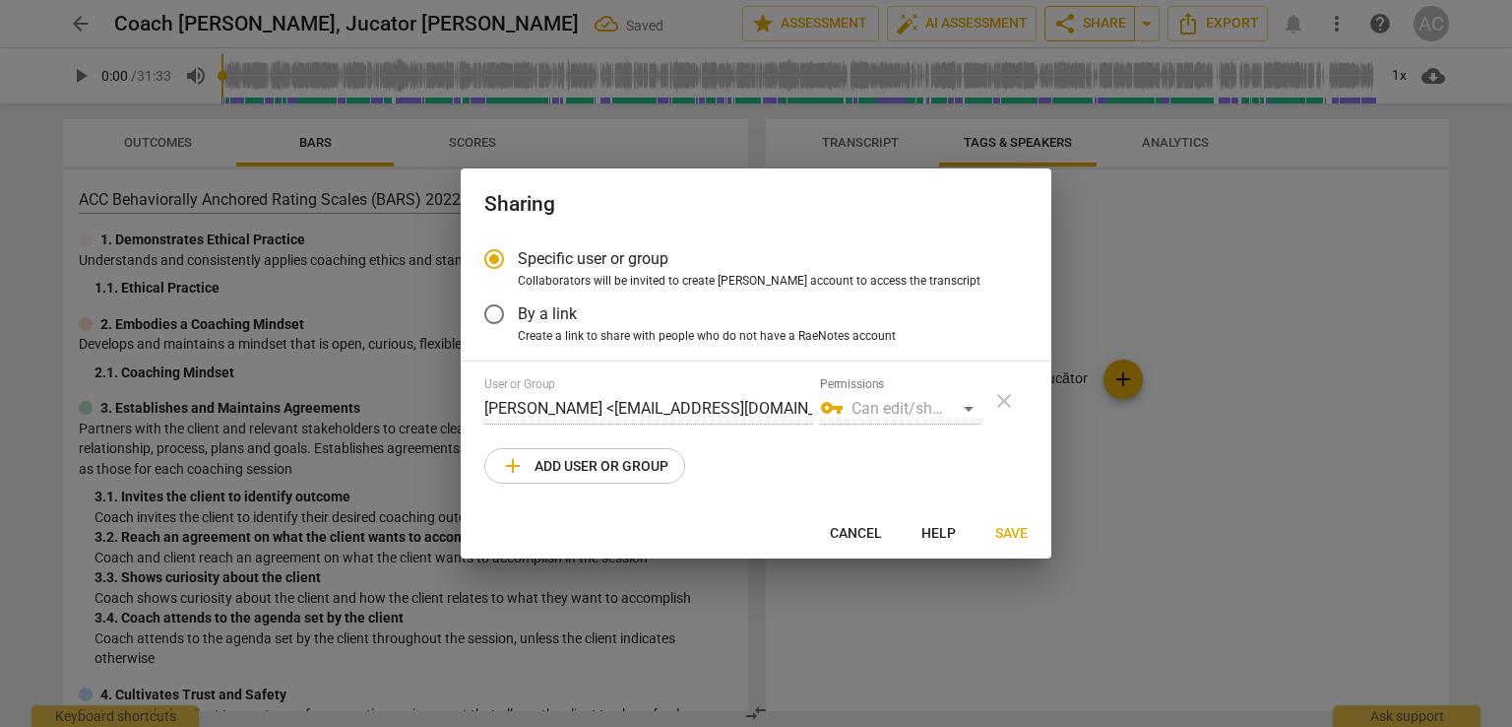
radio input "false"
click at [563, 318] on span "By a link" at bounding box center [547, 313] width 59 height 23
click at [518, 318] on input "By a link" at bounding box center [494, 313] width 47 height 47
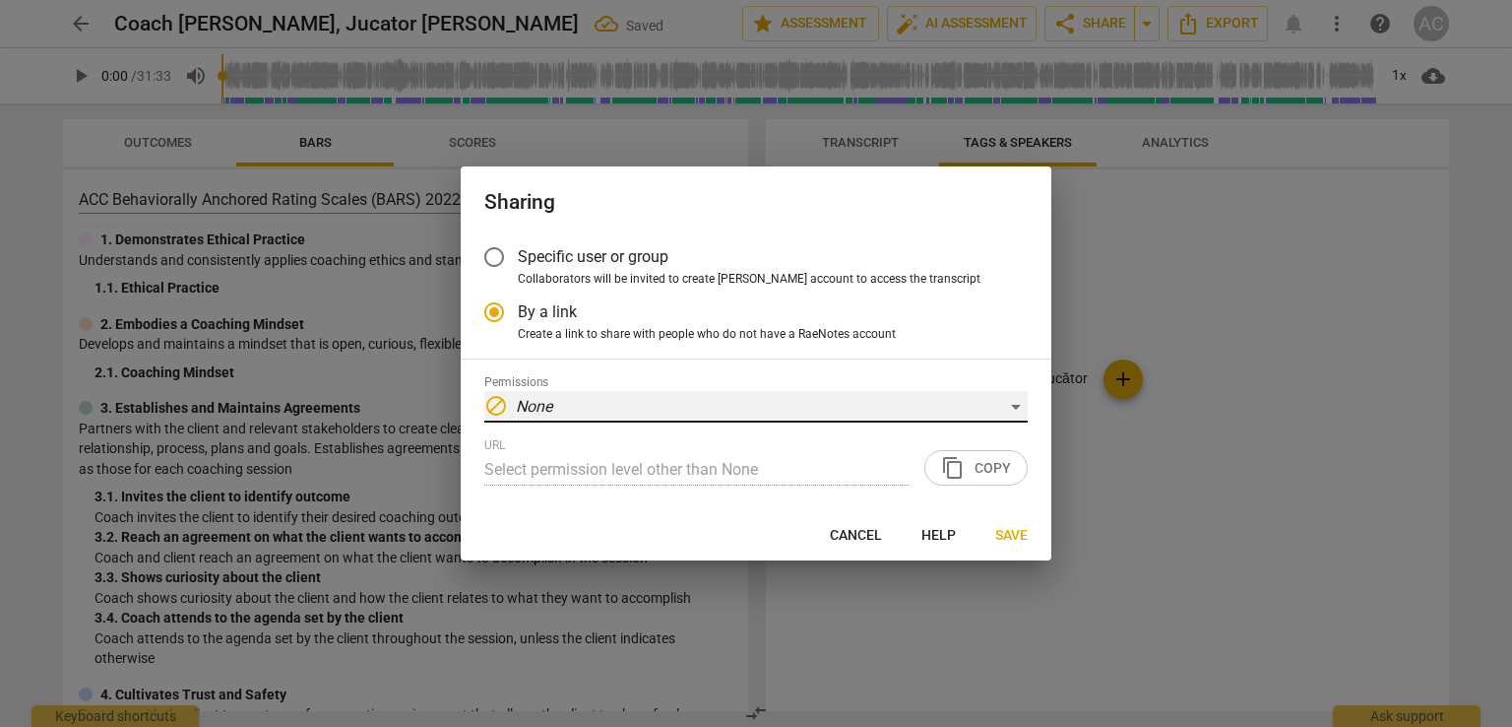
click at [569, 391] on div "block None" at bounding box center [756, 407] width 544 height 32
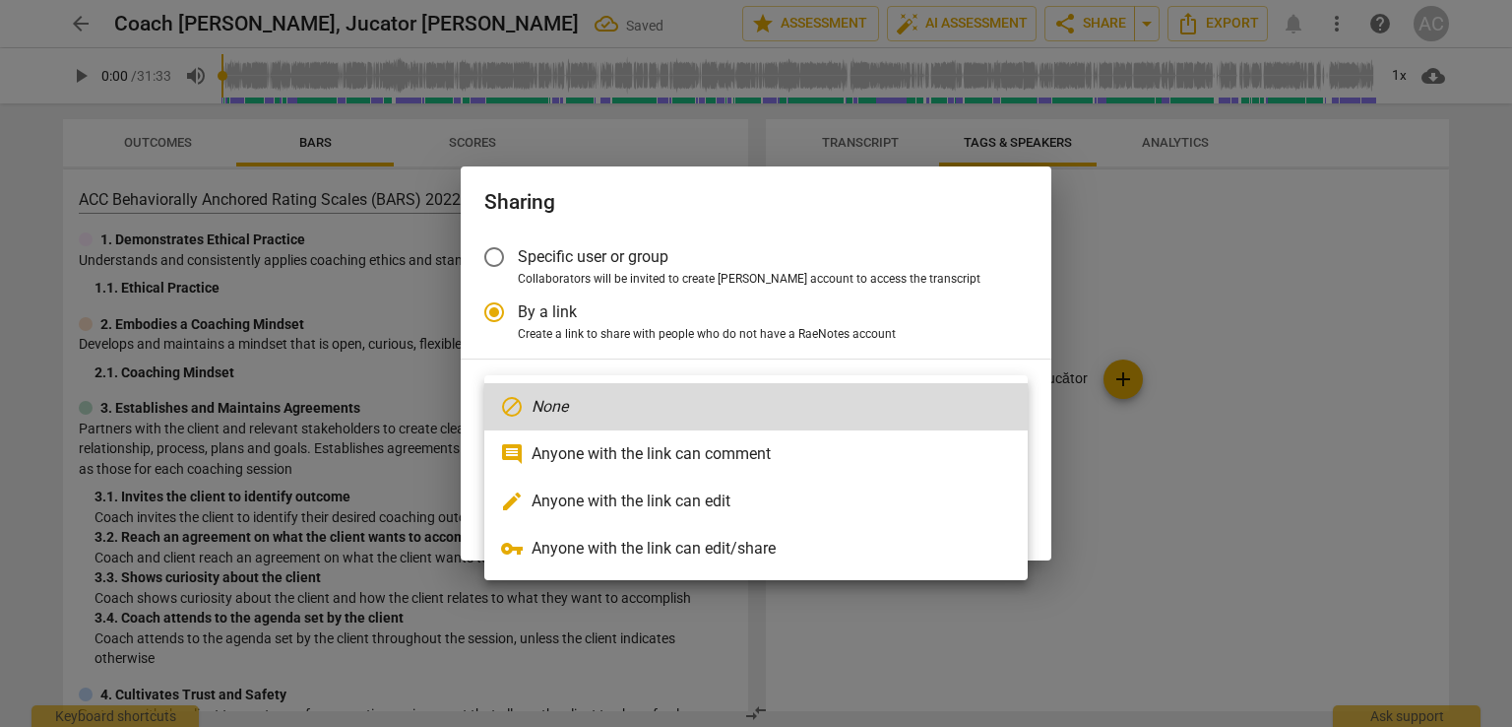
click at [572, 445] on li "comment Anyone with the link can comment" at bounding box center [756, 453] width 544 height 47
radio input "false"
type input "https://app.raenotes.com/meeting/d170c93cb1c140d1bc1a52e593bcddf2"
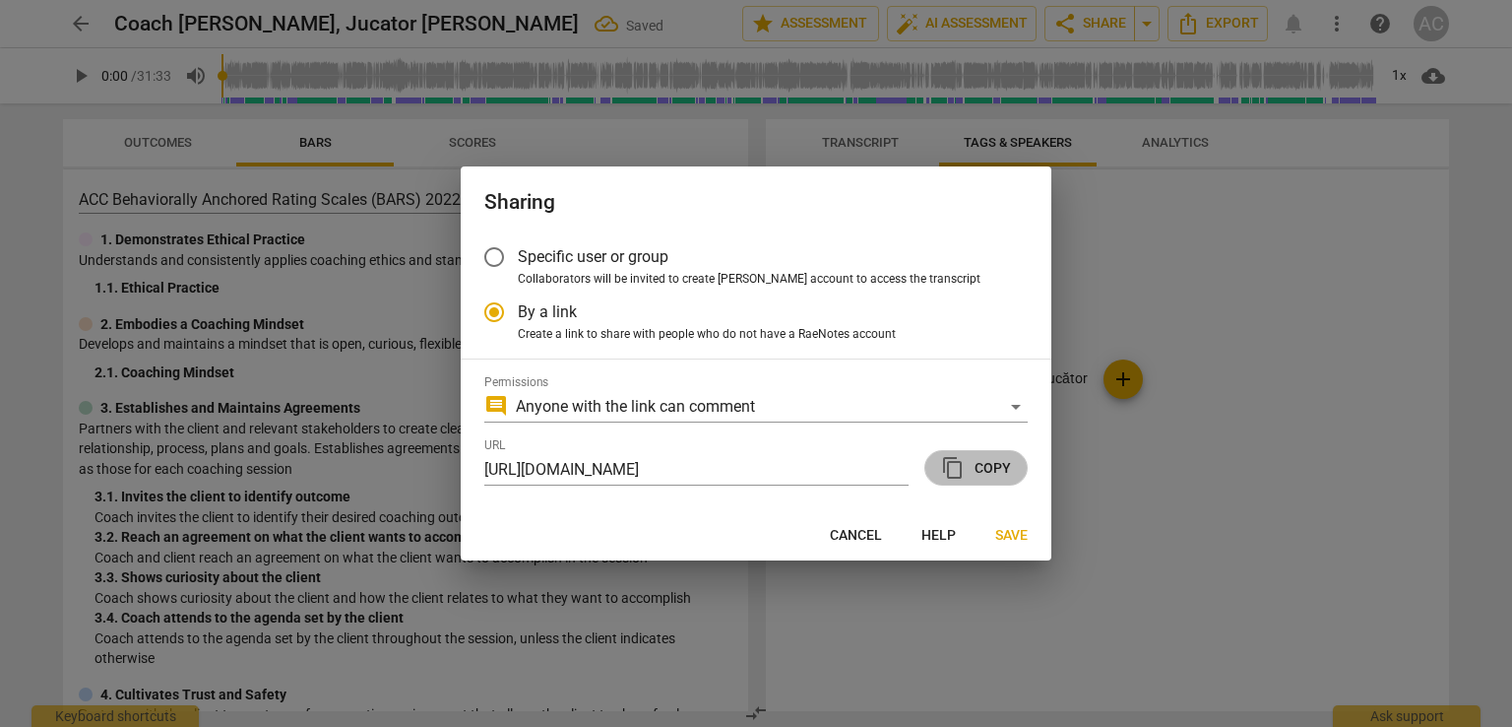
click at [989, 482] on button "content_copy Copy" at bounding box center [976, 467] width 103 height 35
click at [1000, 537] on span "Save" at bounding box center [1011, 536] width 32 height 20
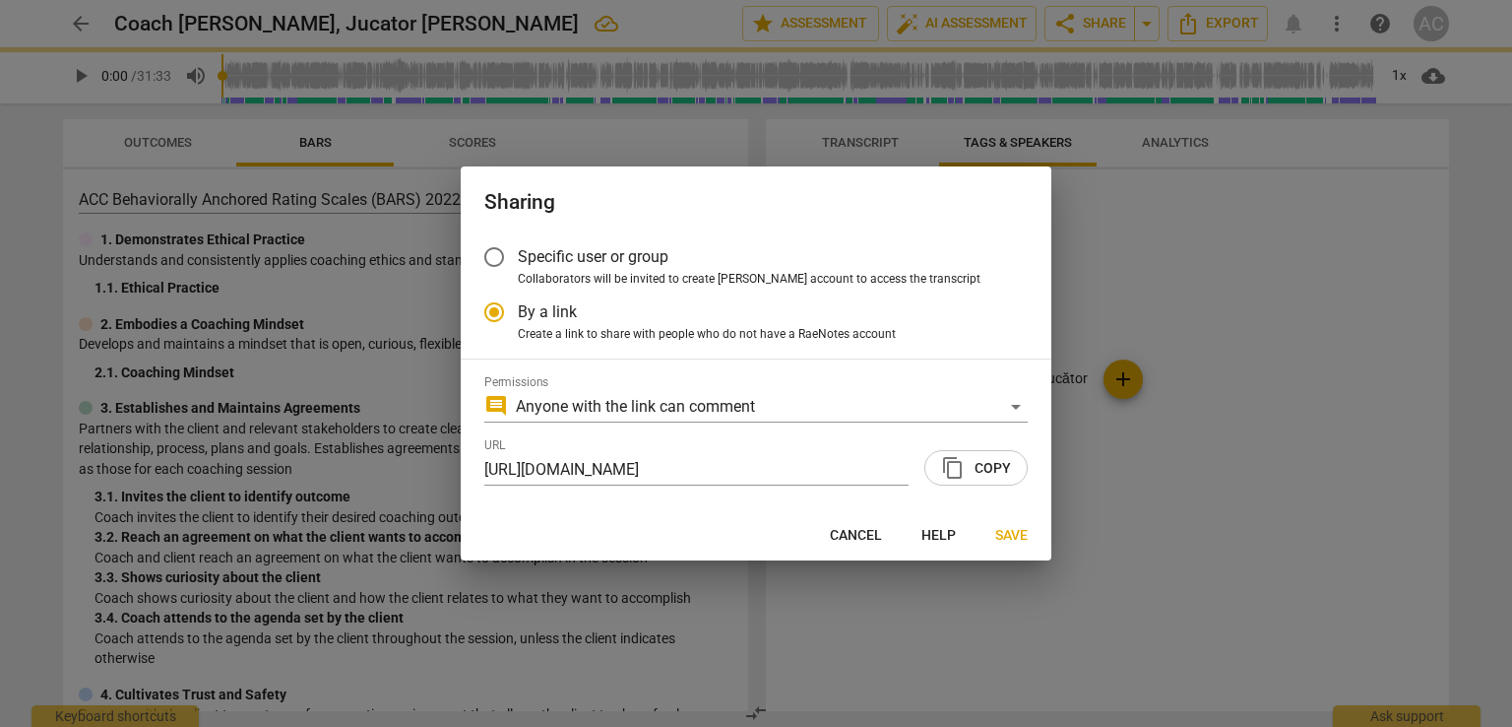
radio input "false"
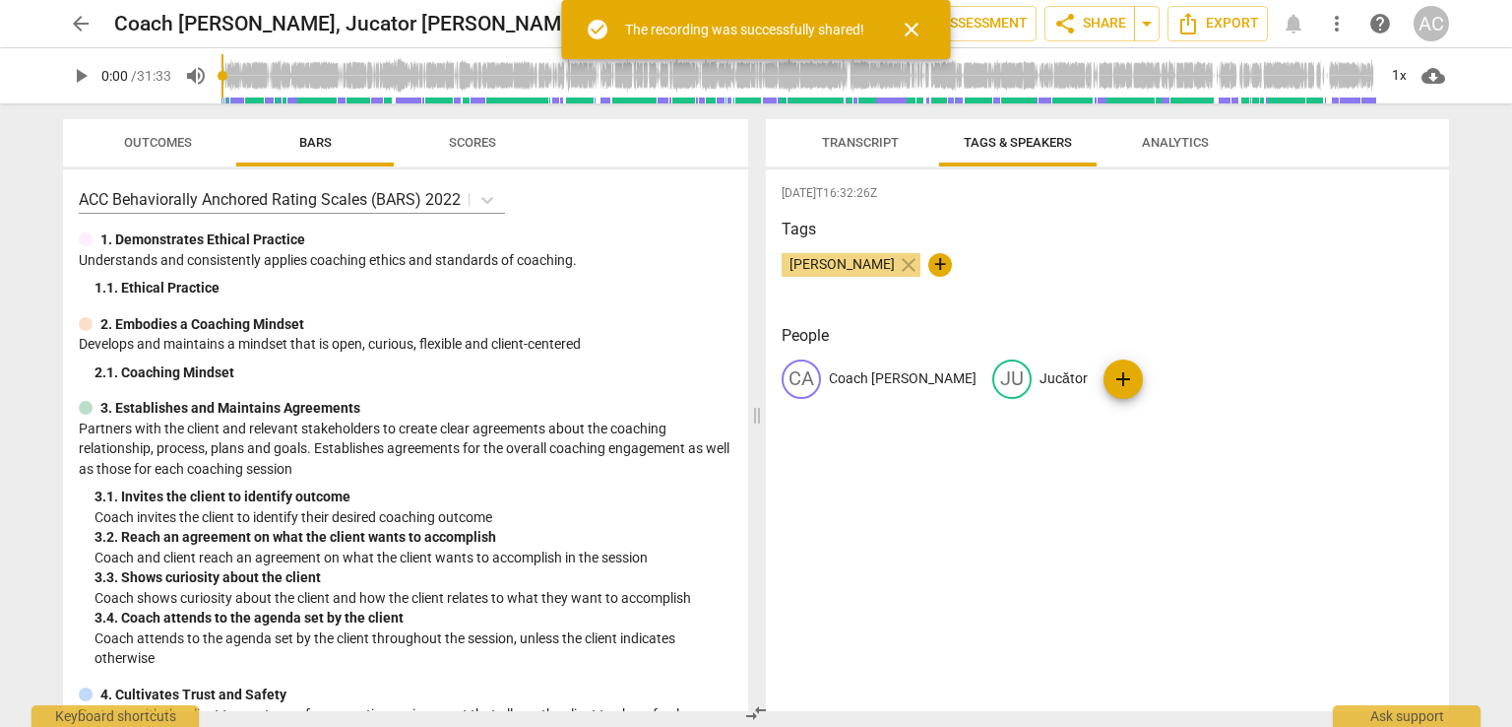
click at [119, 21] on h2 "Coach Ana Maria Lauric., Jucator Laura Tofan" at bounding box center [346, 24] width 465 height 25
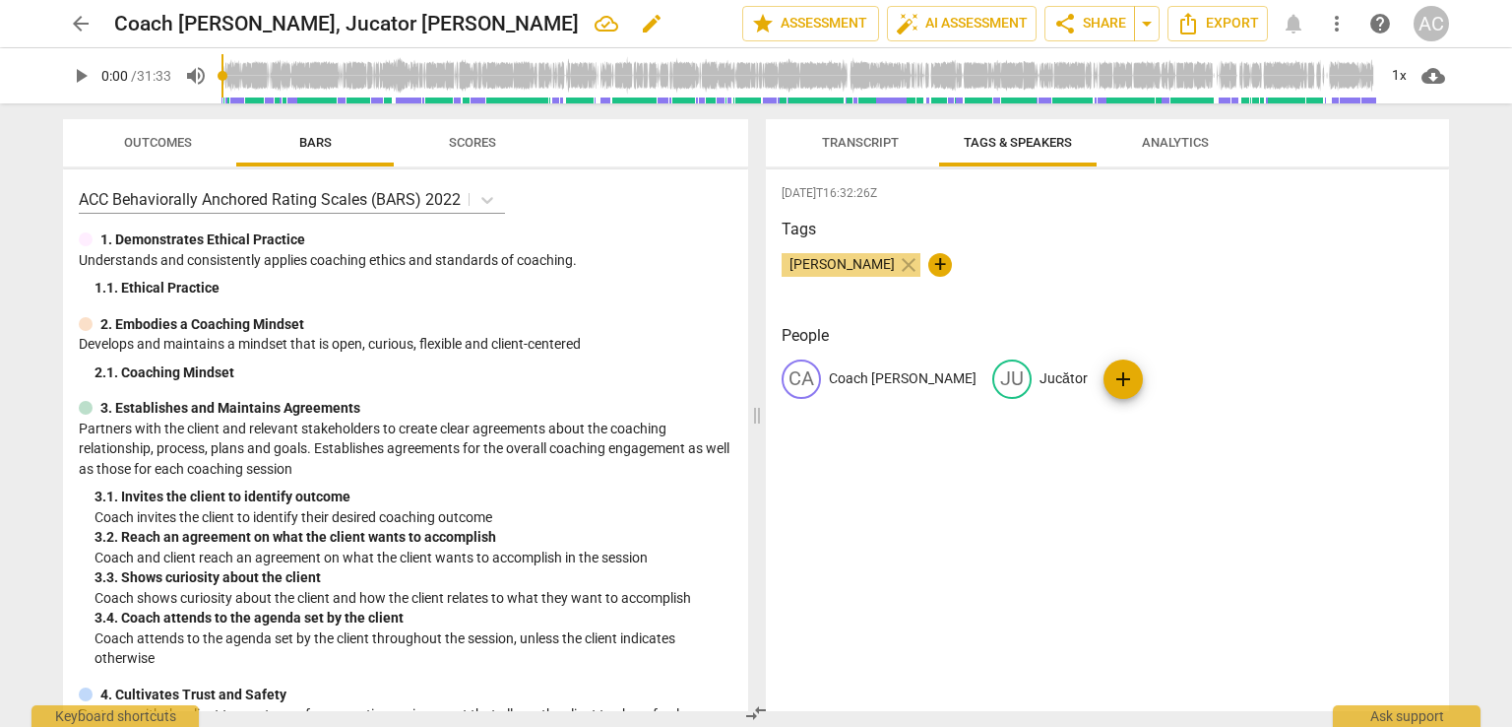
click at [492, 25] on h2 "Coach Ana Maria Lauric., Jucator Laura Tofan" at bounding box center [346, 24] width 465 height 25
click at [640, 29] on span "edit" at bounding box center [652, 24] width 24 height 24
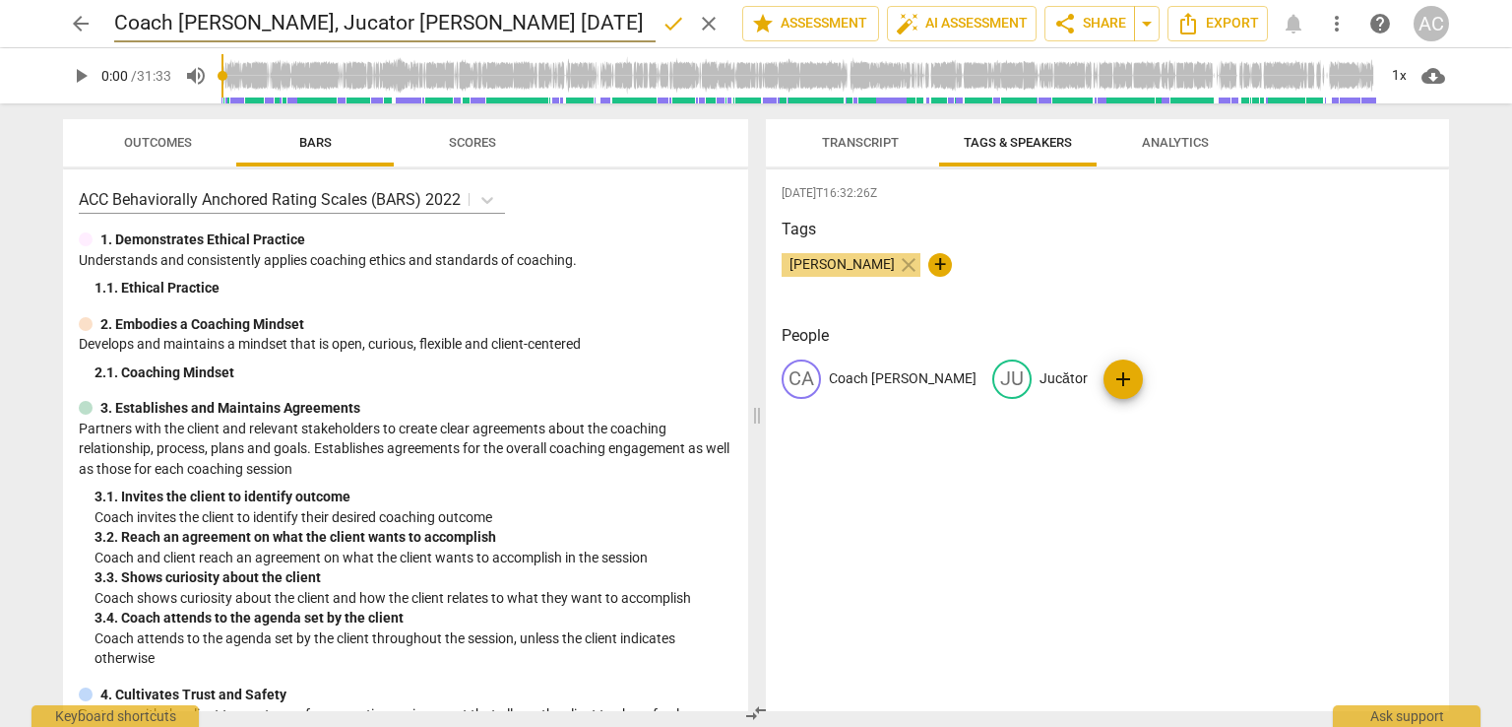
drag, startPoint x: 591, startPoint y: 29, endPoint x: 540, endPoint y: 21, distance: 51.8
click at [540, 21] on input "Coach Ana Maria Lauric., Jucator Laura Tofan 20 jun" at bounding box center [385, 23] width 542 height 37
click at [123, 19] on input "Coach Ana Maria Lauric., Jucator Laura Tofan" at bounding box center [385, 23] width 542 height 37
click at [120, 21] on input "Coach Ana Maria Lauric., Jucator Laura Tofan" at bounding box center [385, 23] width 542 height 37
type input "[DATE] Coach [PERSON_NAME], Jucator [PERSON_NAME]"
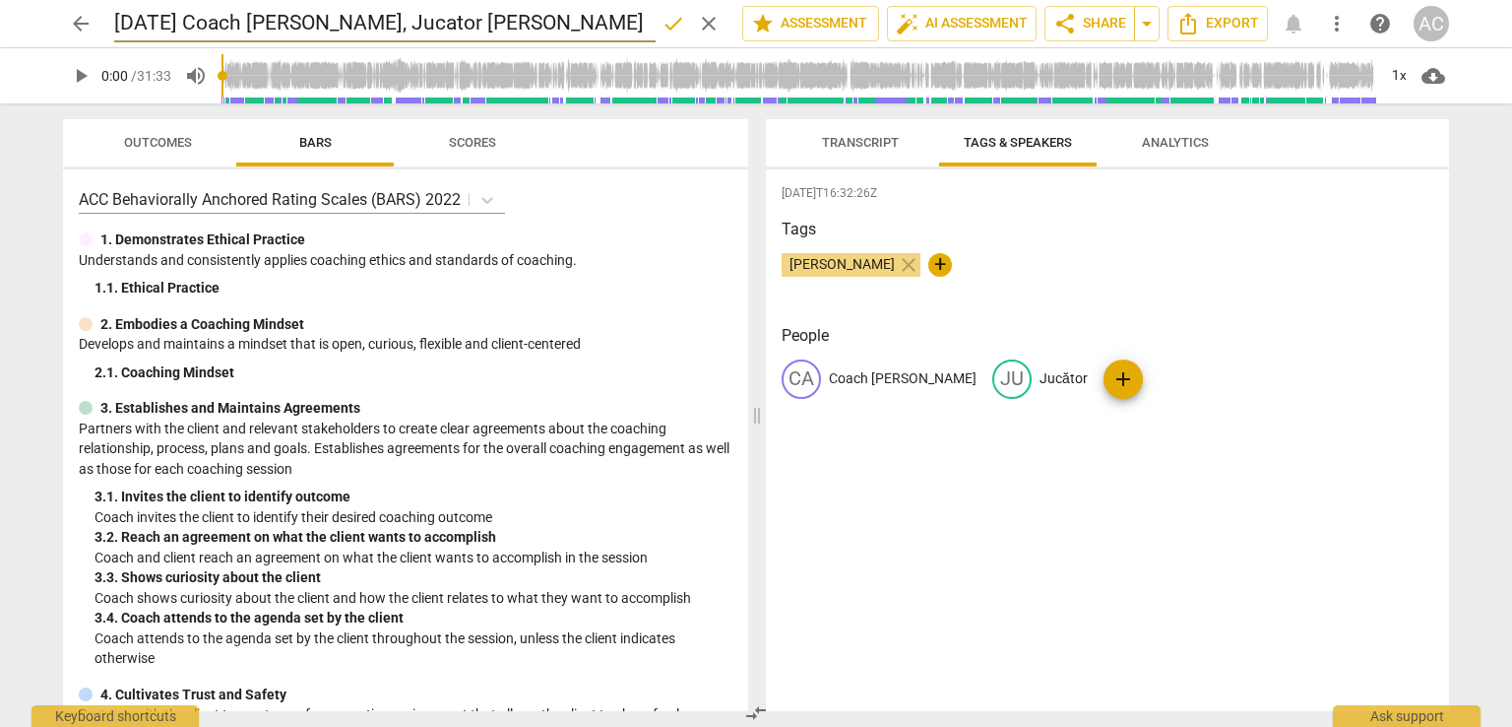
click at [666, 32] on span "done" at bounding box center [674, 24] width 24 height 24
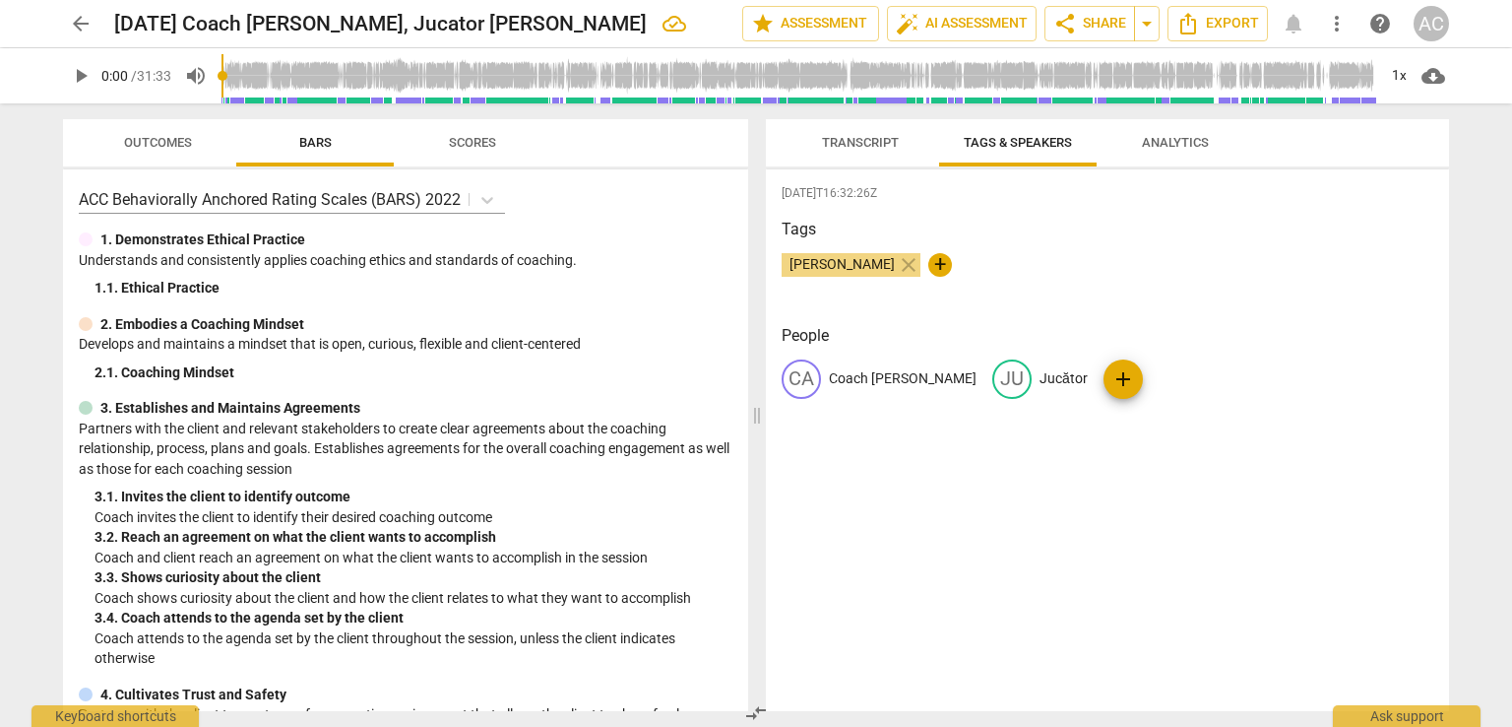
click at [71, 23] on span "arrow_back" at bounding box center [81, 24] width 24 height 24
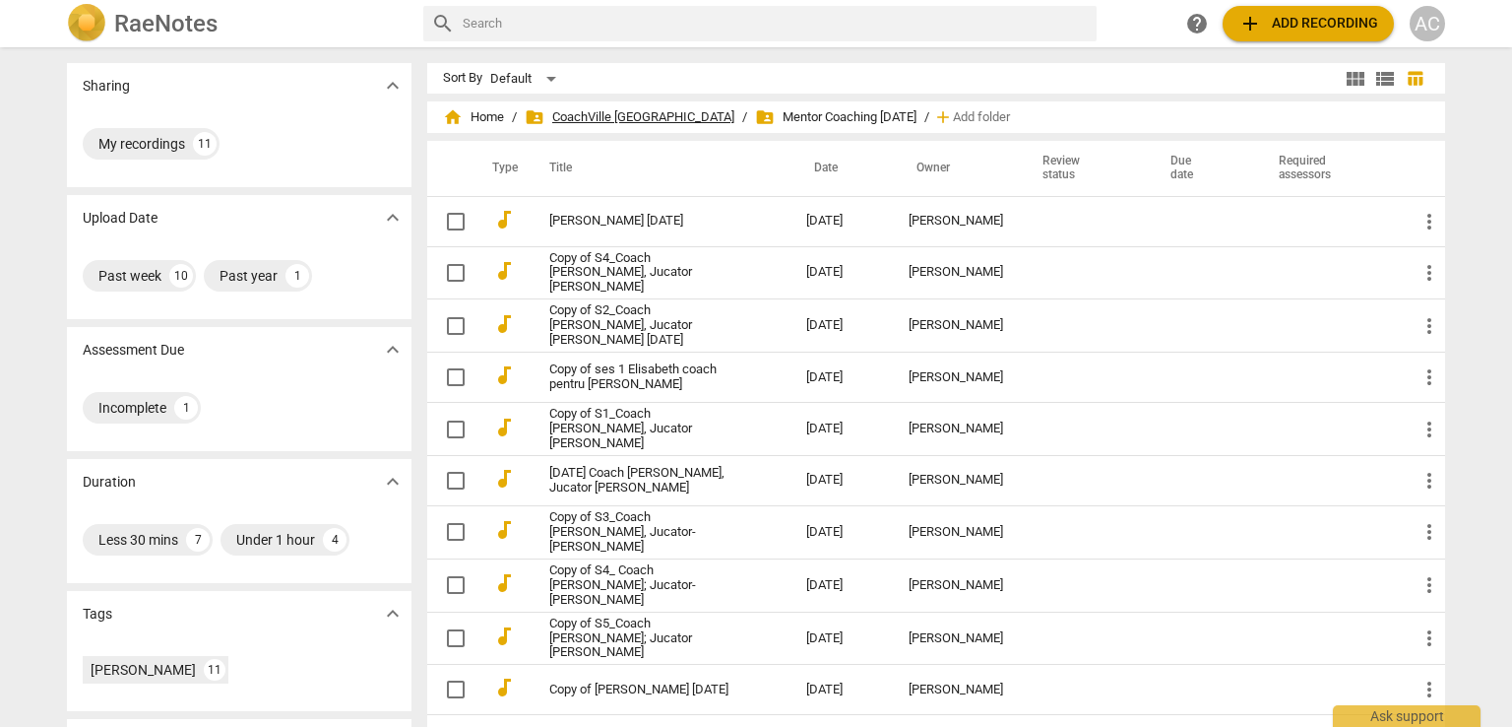
click at [582, 121] on span "folder_shared CoachVille Romania" at bounding box center [630, 117] width 210 height 20
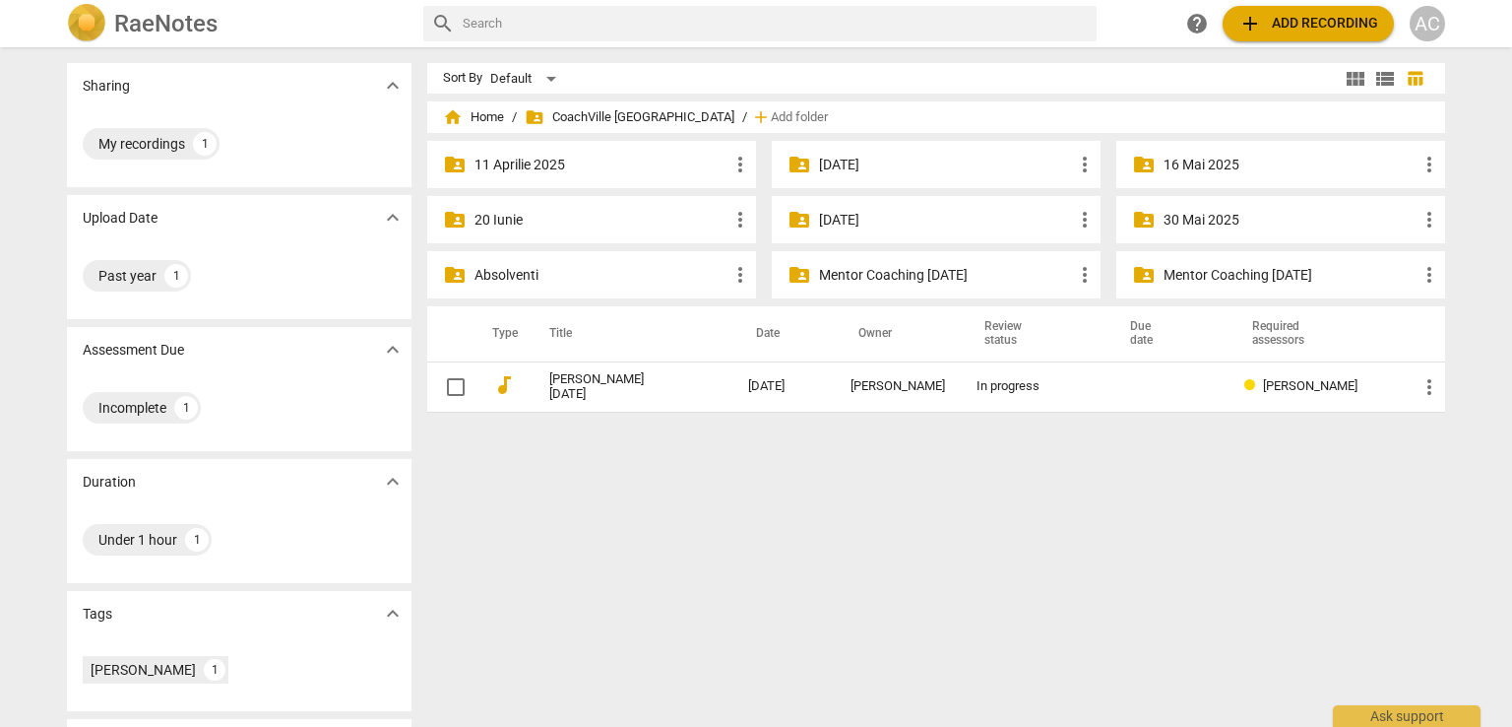
click at [610, 220] on p "20 Iunie" at bounding box center [602, 220] width 254 height 21
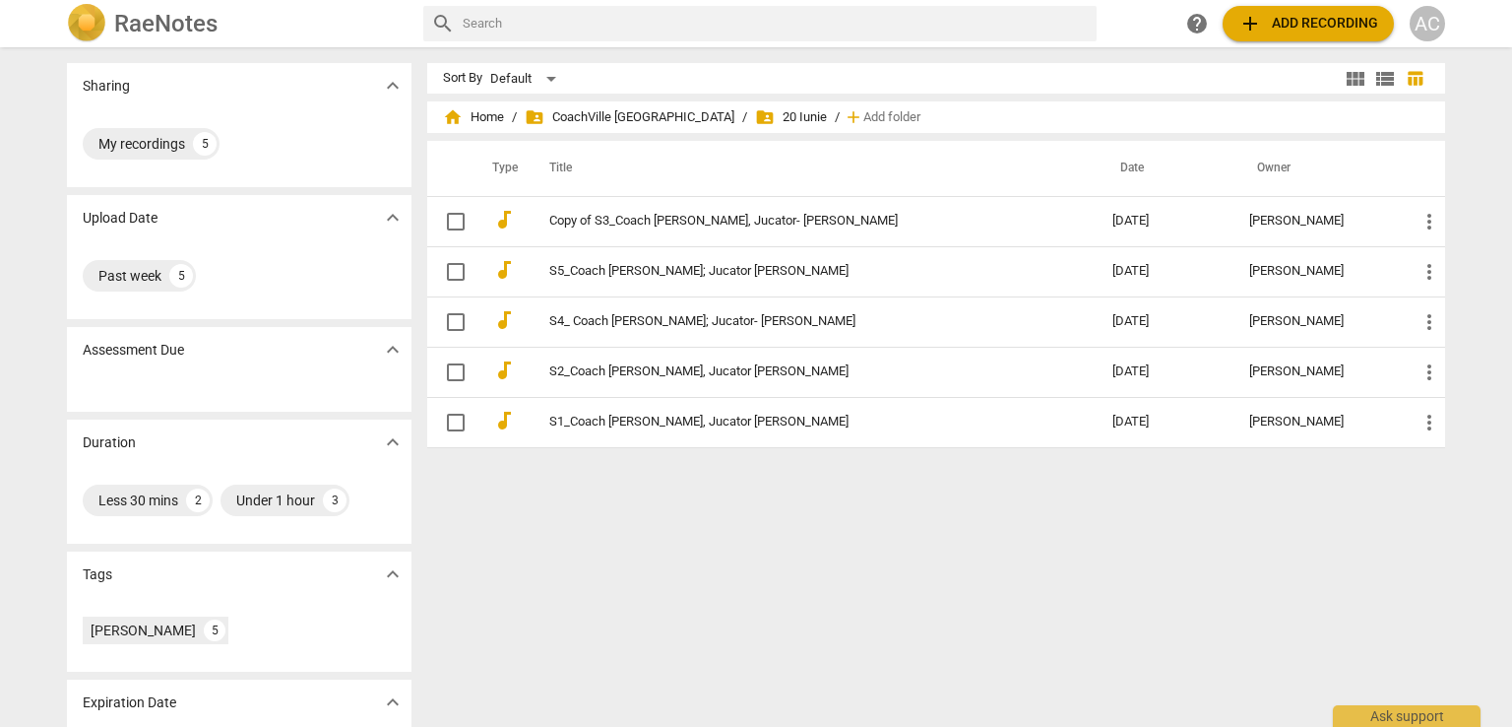
drag, startPoint x: 644, startPoint y: 107, endPoint x: 528, endPoint y: 499, distance: 408.8
click at [528, 499] on div "Sort By Default view_module view_list table_chart home Home / folder_shared Coa…" at bounding box center [944, 387] width 1034 height 648
click at [611, 122] on span "folder_shared CoachVille Romania" at bounding box center [630, 117] width 210 height 20
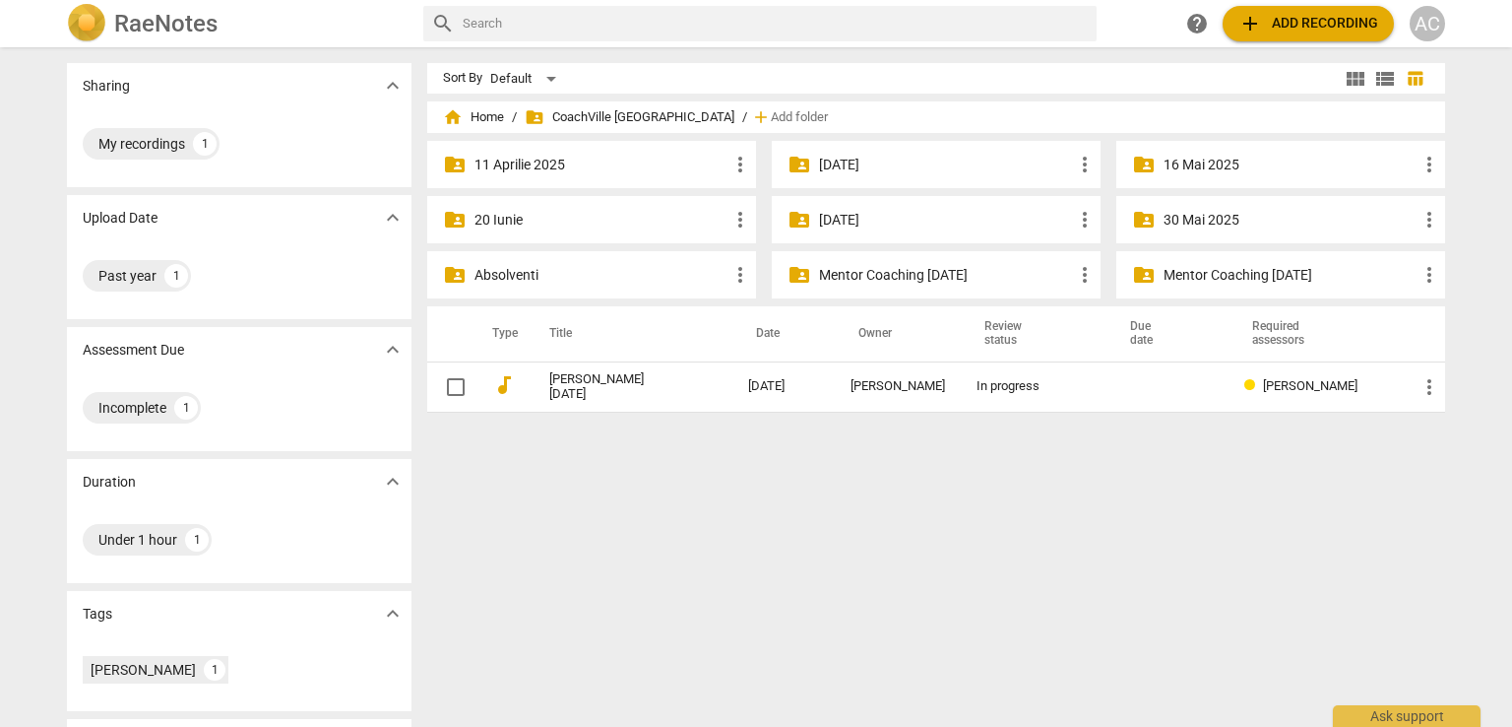
click at [1241, 224] on p "30 Mai 2025" at bounding box center [1291, 220] width 254 height 21
click at [517, 233] on div "folder_shared 20 Iunie more_vert" at bounding box center [591, 219] width 329 height 47
click at [500, 221] on p "20 Iunie" at bounding box center [602, 220] width 254 height 21
click at [1236, 207] on div "folder_shared 30 Mai 2025 more_vert" at bounding box center [1281, 219] width 329 height 47
click at [1226, 222] on p "30 Mai 2025" at bounding box center [1291, 220] width 254 height 21
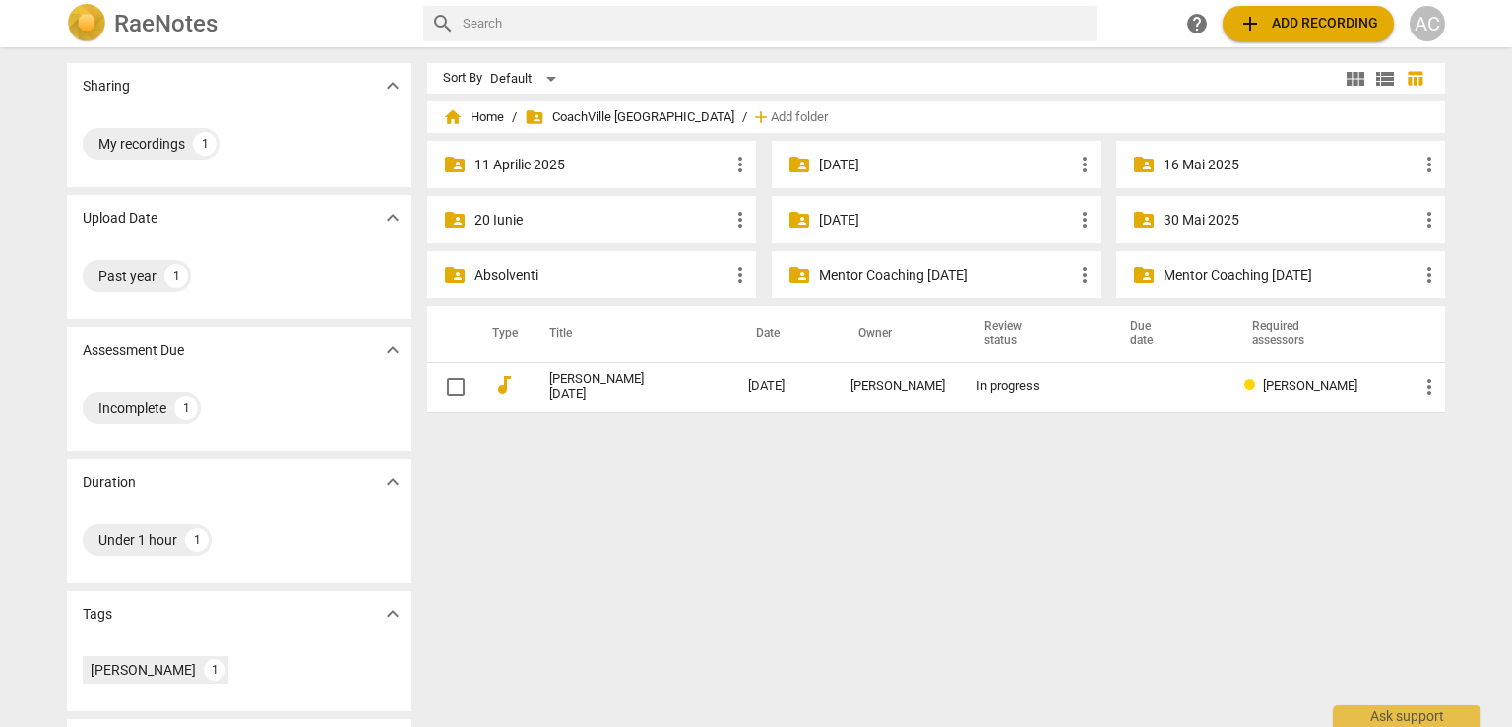
click at [867, 277] on p "Mentor Coaching [DATE]" at bounding box center [946, 275] width 254 height 21
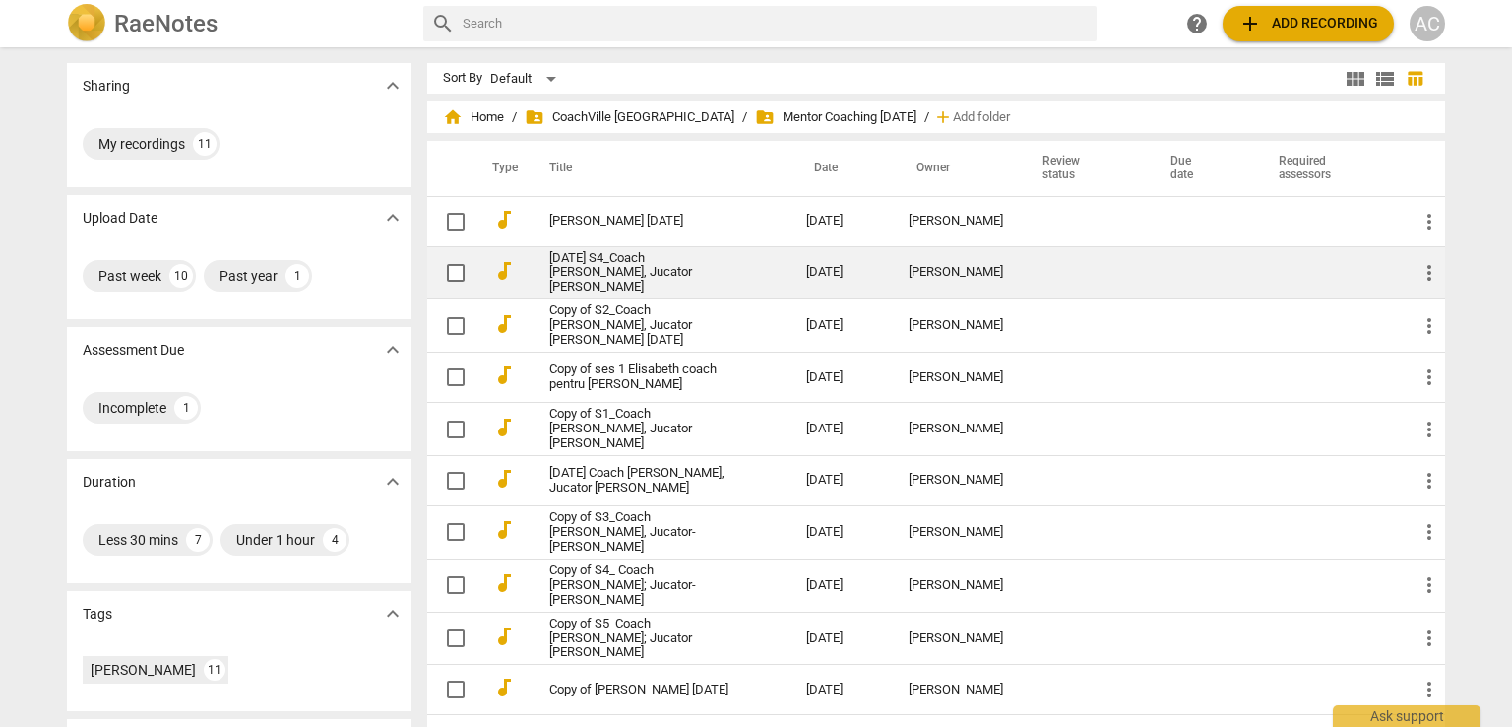
drag, startPoint x: 602, startPoint y: 268, endPoint x: 1418, endPoint y: 267, distance: 816.3
click at [1418, 267] on span "more_vert" at bounding box center [1430, 273] width 24 height 24
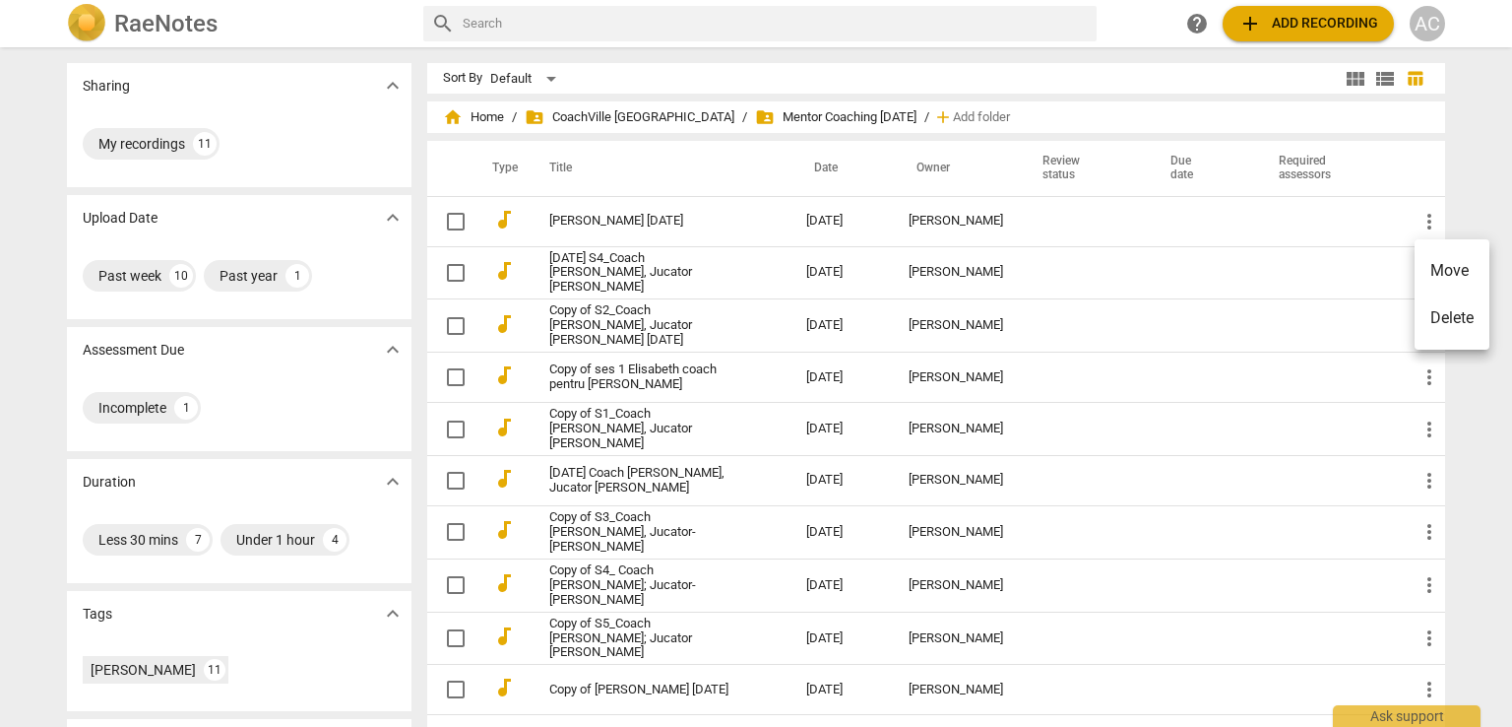
click at [595, 268] on div at bounding box center [756, 363] width 1512 height 727
click at [595, 268] on link "20 Jun S4_Coach Madalina Scutaru, Jucator Julia Albert" at bounding box center [642, 273] width 186 height 44
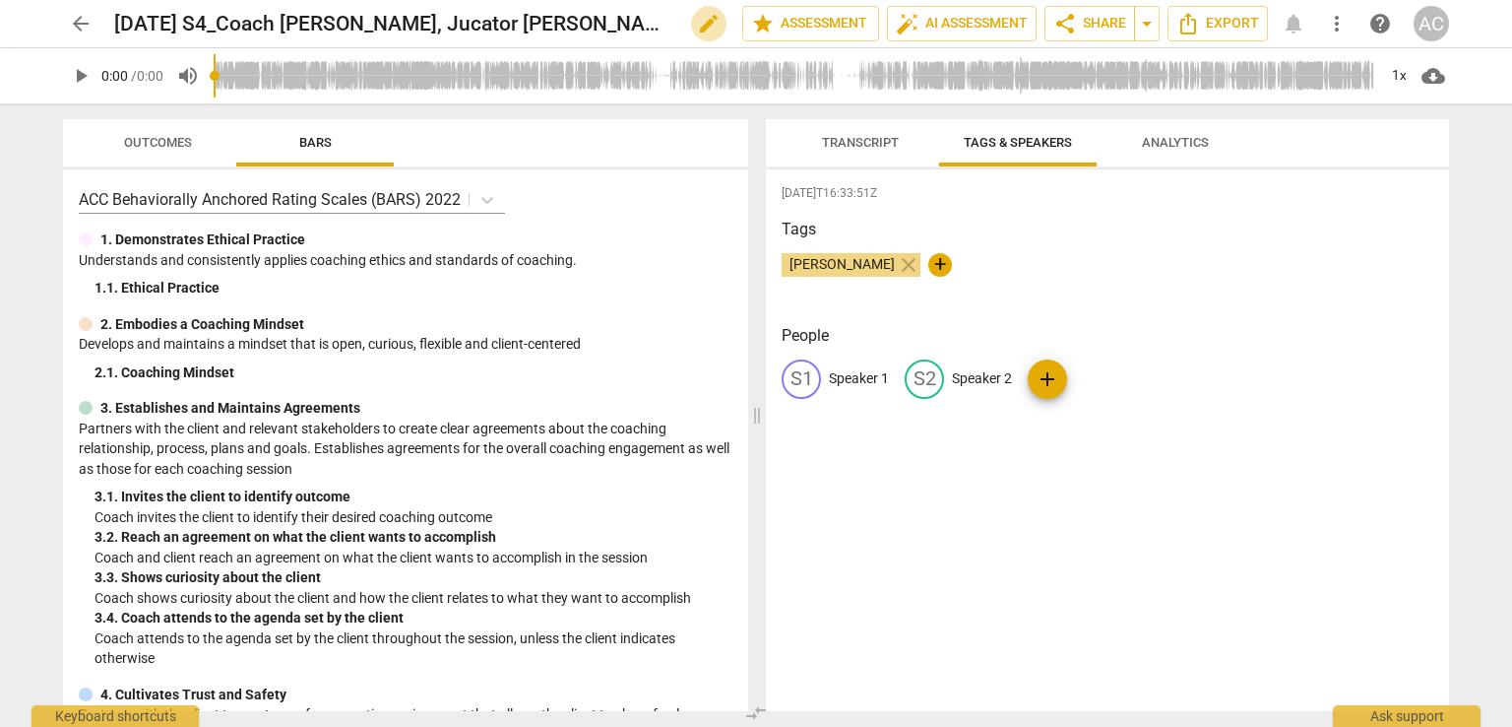
click at [697, 23] on span "edit" at bounding box center [709, 24] width 24 height 24
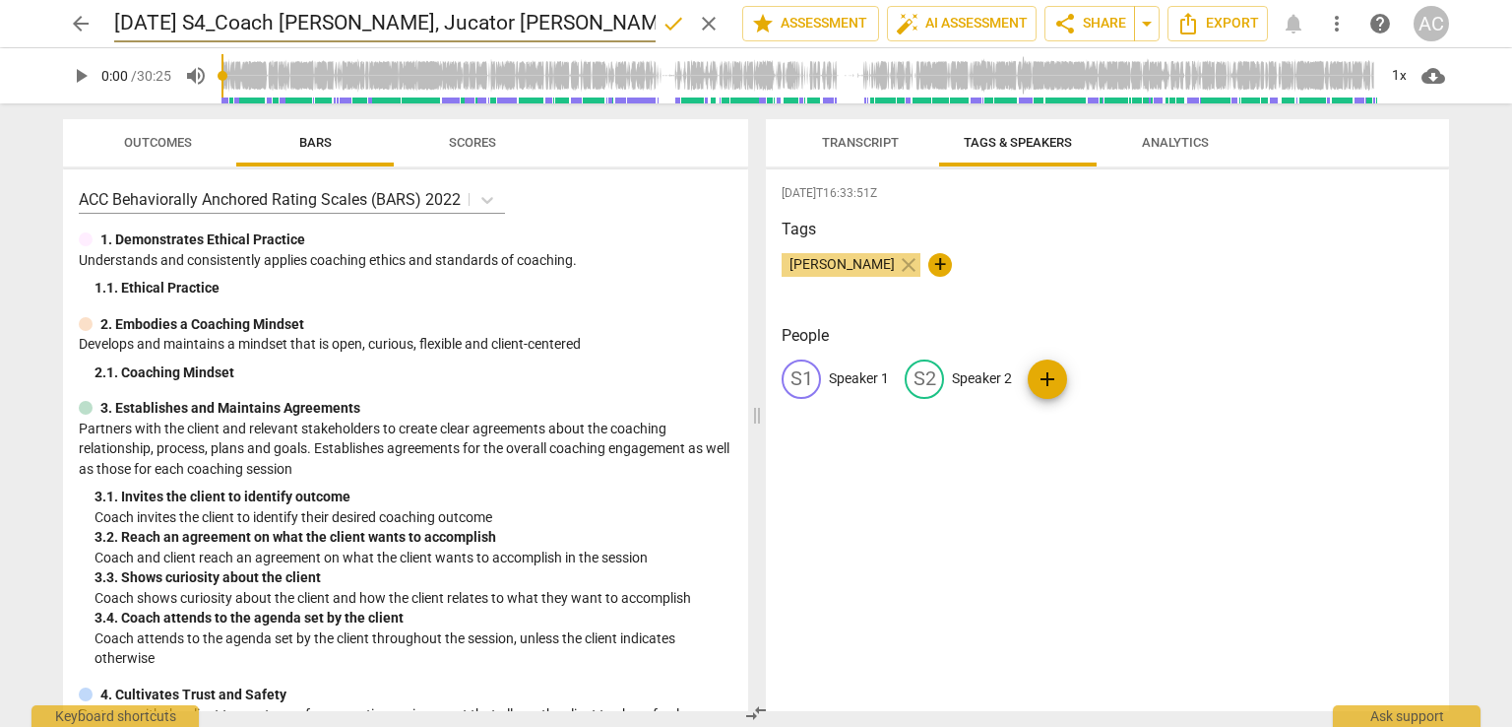
click at [125, 16] on input "20 Jun S4_Coach Madalina Scutaru, Jucator Julia Albert" at bounding box center [385, 23] width 542 height 37
type input "30 Mai S4_Coach [PERSON_NAME], Jucator [PERSON_NAME]"
click at [665, 32] on span "done" at bounding box center [674, 24] width 24 height 24
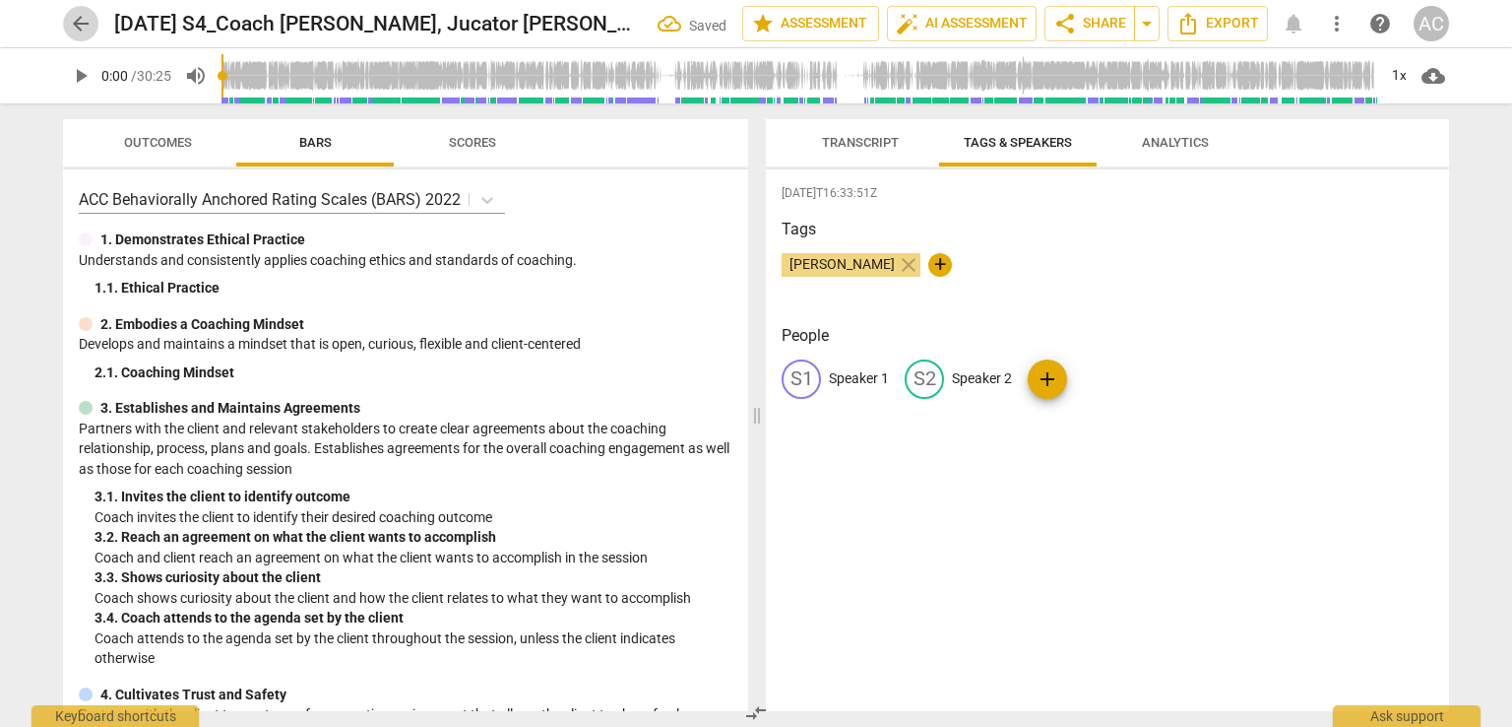
click at [79, 28] on span "arrow_back" at bounding box center [81, 24] width 24 height 24
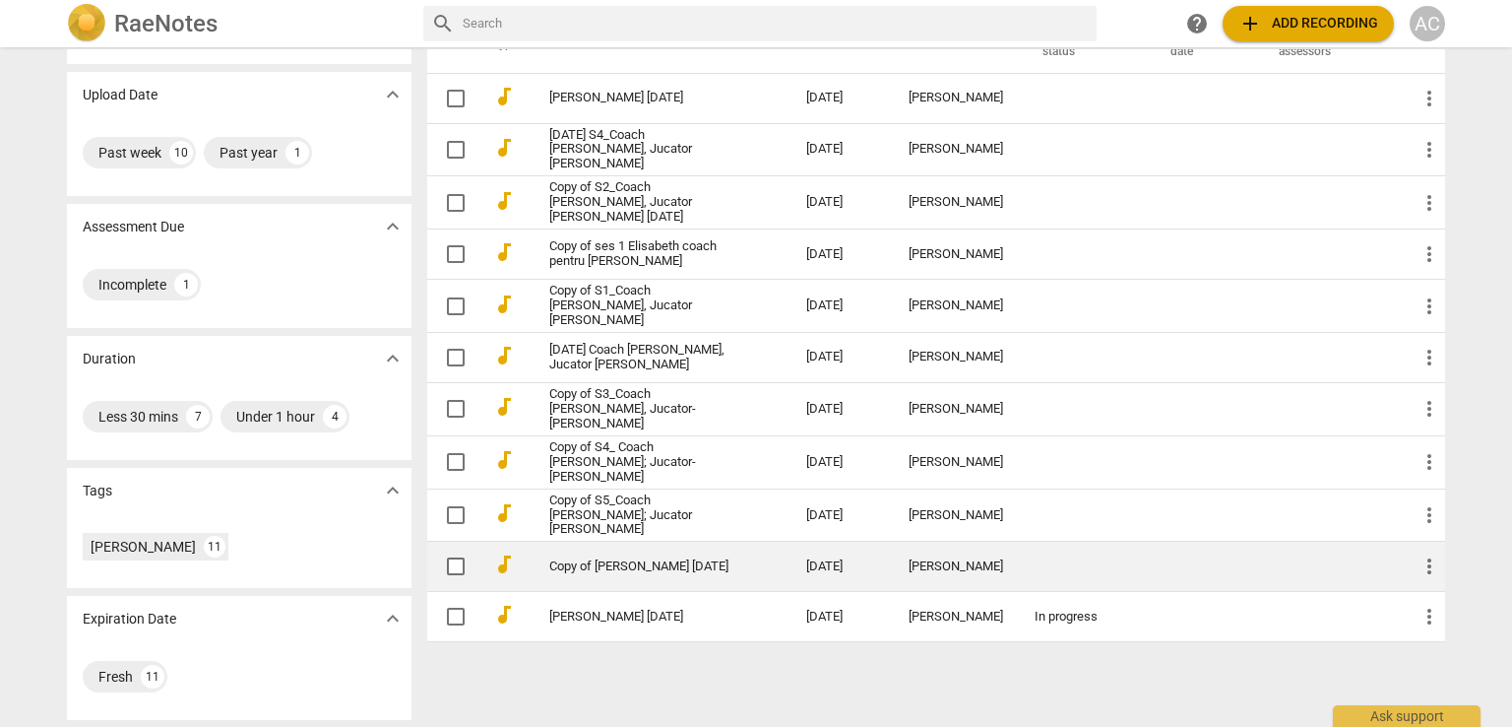
scroll to position [124, 0]
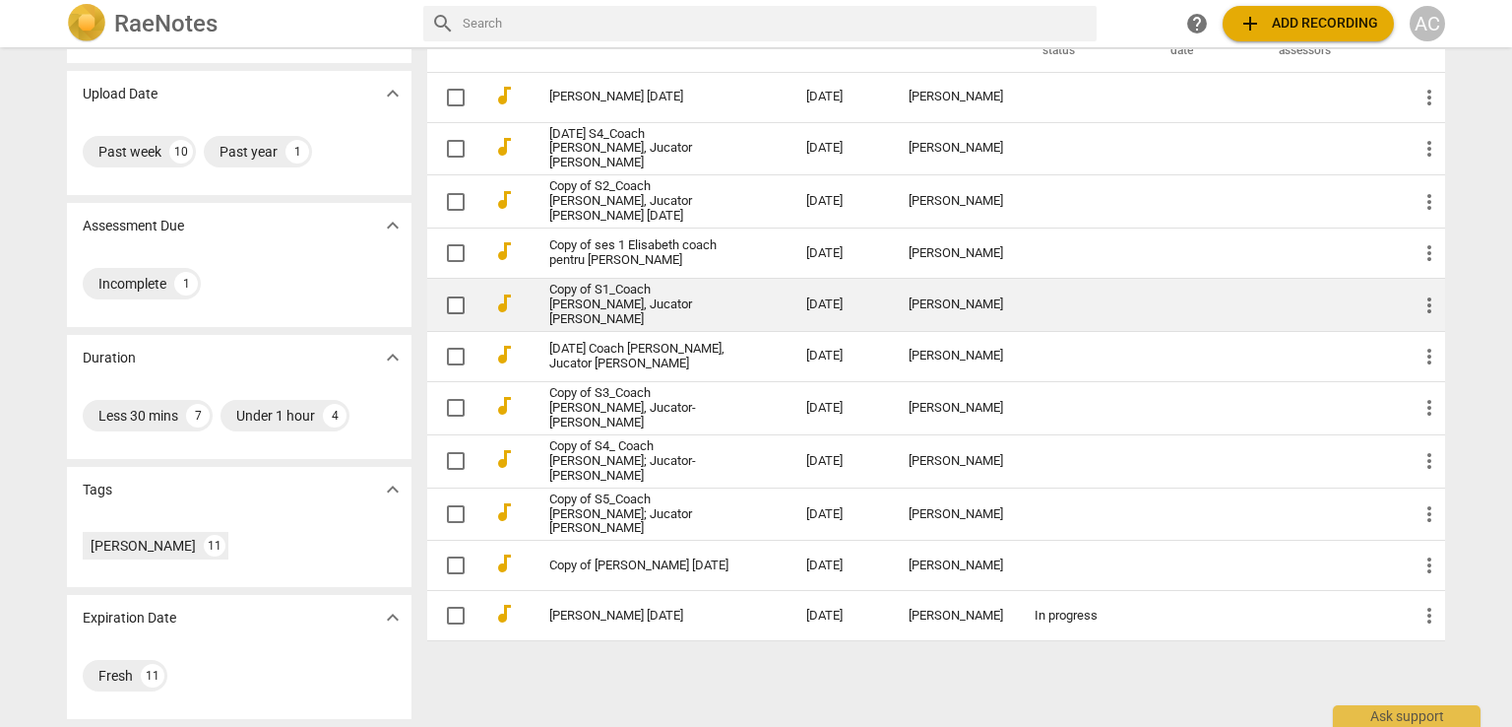
click at [556, 303] on link "Copy of S1_Coach Madalina S., Jucator Julia Albert" at bounding box center [642, 305] width 186 height 44
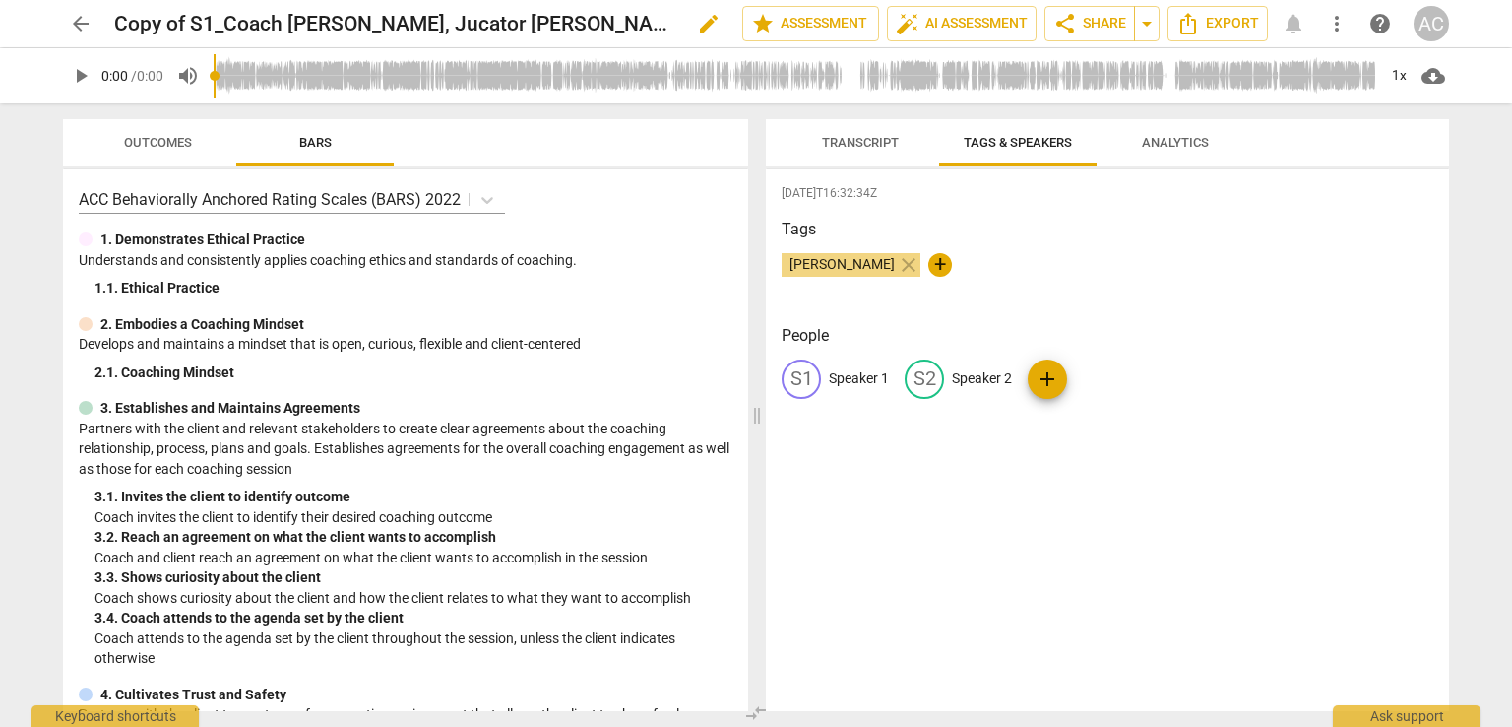
click at [697, 32] on span "edit" at bounding box center [709, 24] width 24 height 24
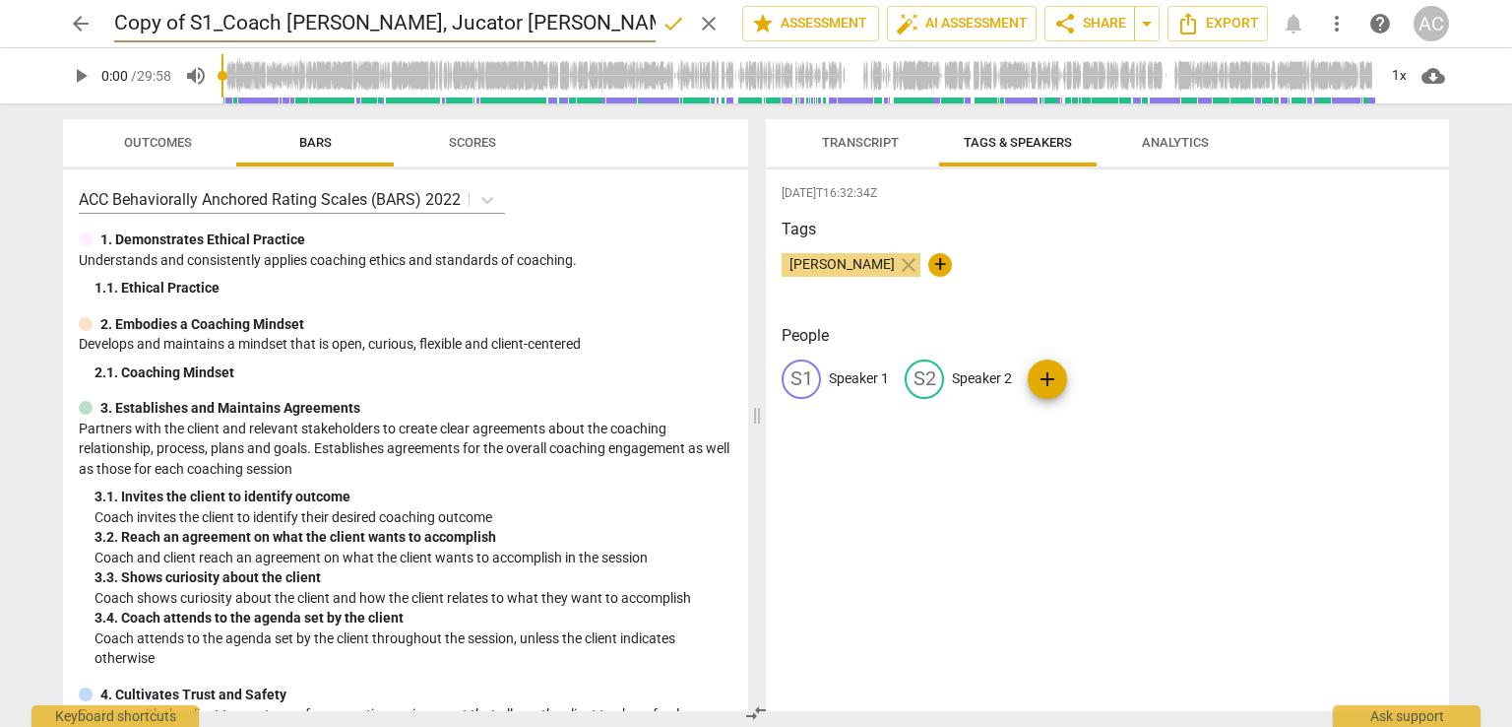
drag, startPoint x: 193, startPoint y: 24, endPoint x: 96, endPoint y: 25, distance: 96.5
click at [96, 25] on div "arrow_back Copy of S1_Coach Madalina S., Jucator Julia Albert done clear star A…" at bounding box center [756, 23] width 1386 height 37
type input "[DATE] S1_Coach [PERSON_NAME], Jucator [PERSON_NAME]"
click at [662, 26] on span "done" at bounding box center [674, 24] width 24 height 24
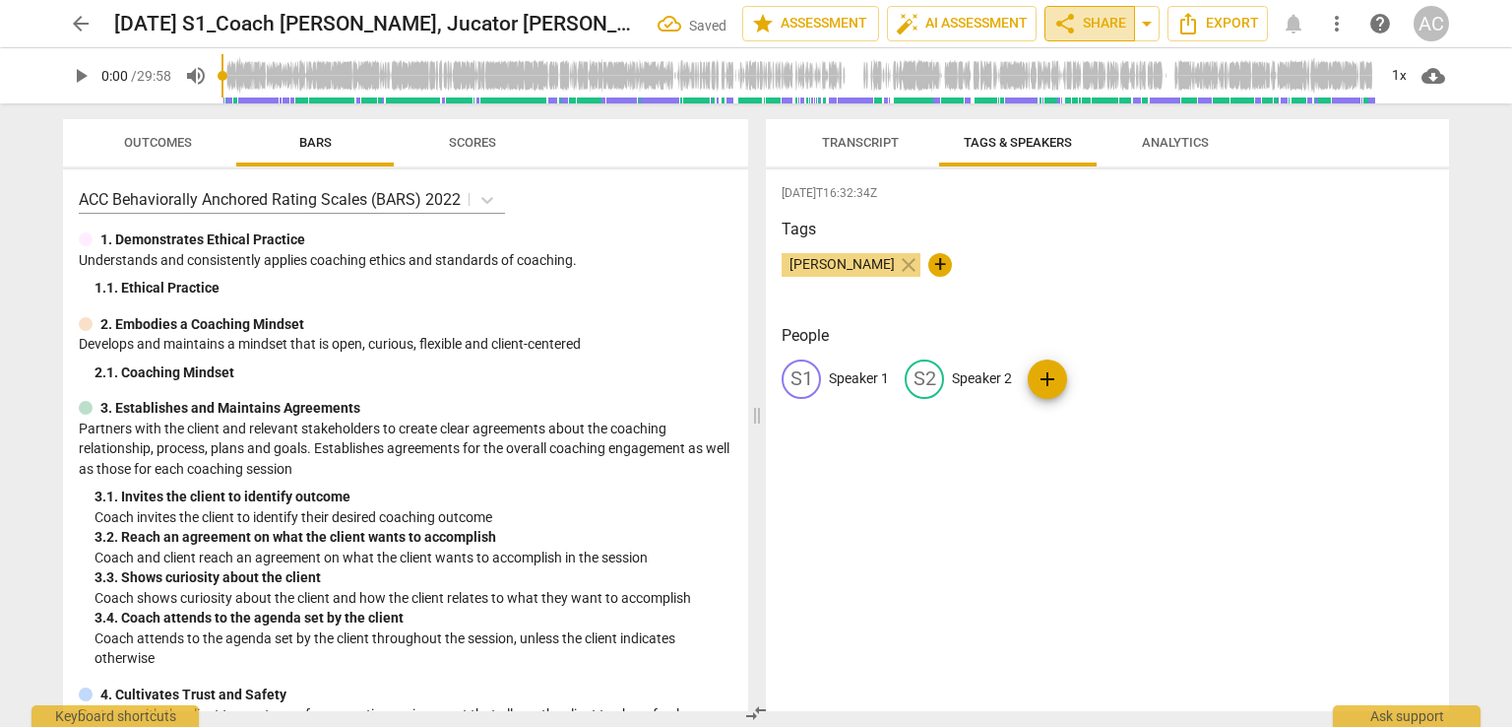
click at [1094, 22] on span "share Share" at bounding box center [1090, 24] width 73 height 24
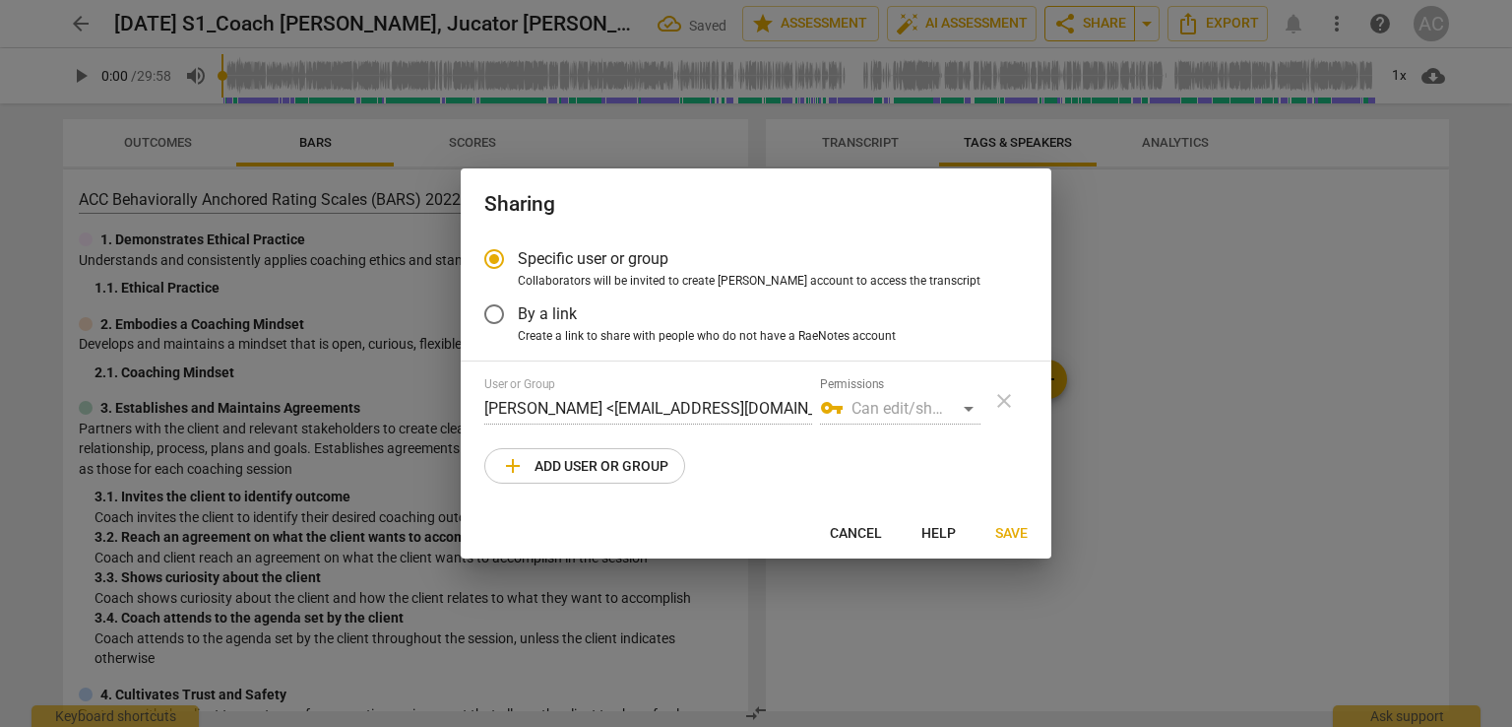
radio input "false"
click at [642, 336] on span "Create a link to share with people who do not have a RaeNotes account" at bounding box center [707, 337] width 378 height 18
click at [0, 0] on input "Create a link to share with people who do not have a RaeNotes account" at bounding box center [0, 0] width 0 height 0
radio input "true"
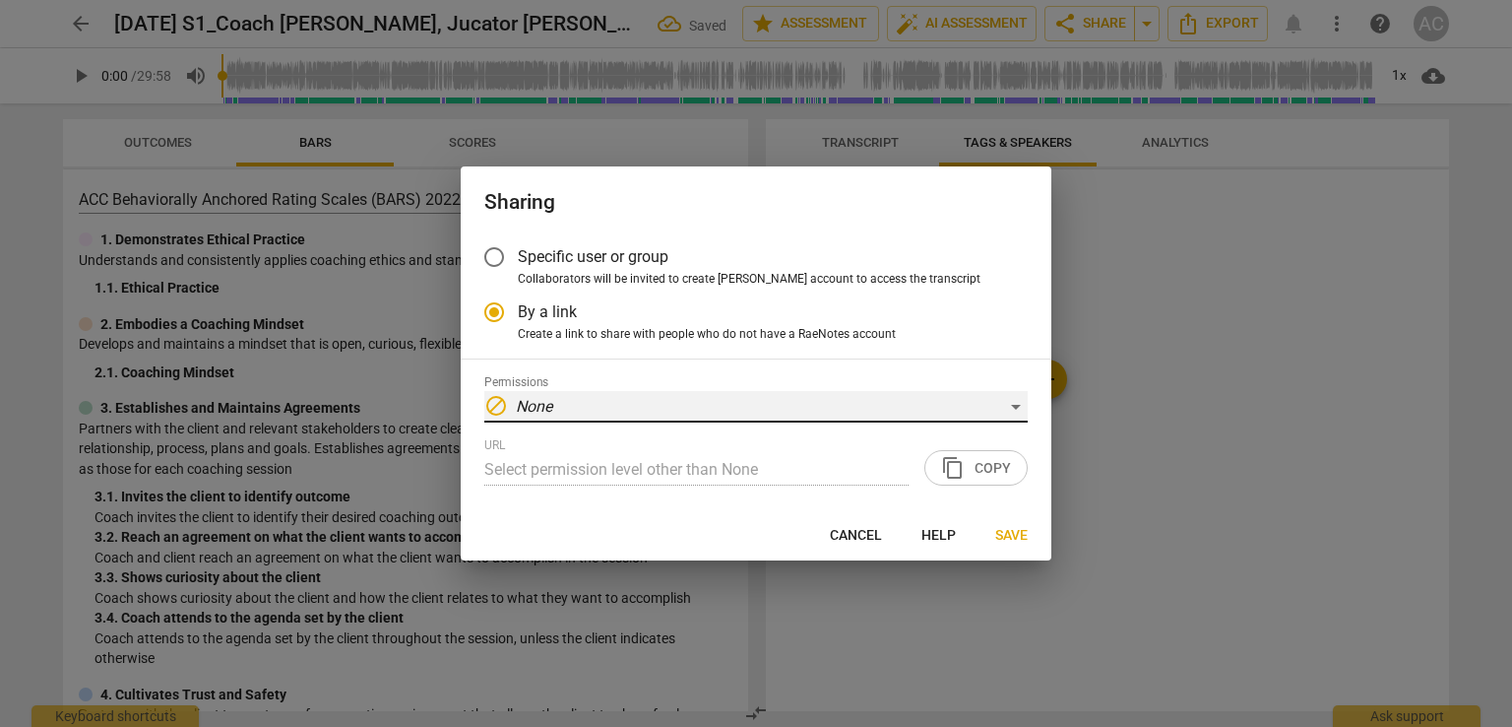
click at [674, 395] on div "block None" at bounding box center [756, 407] width 544 height 32
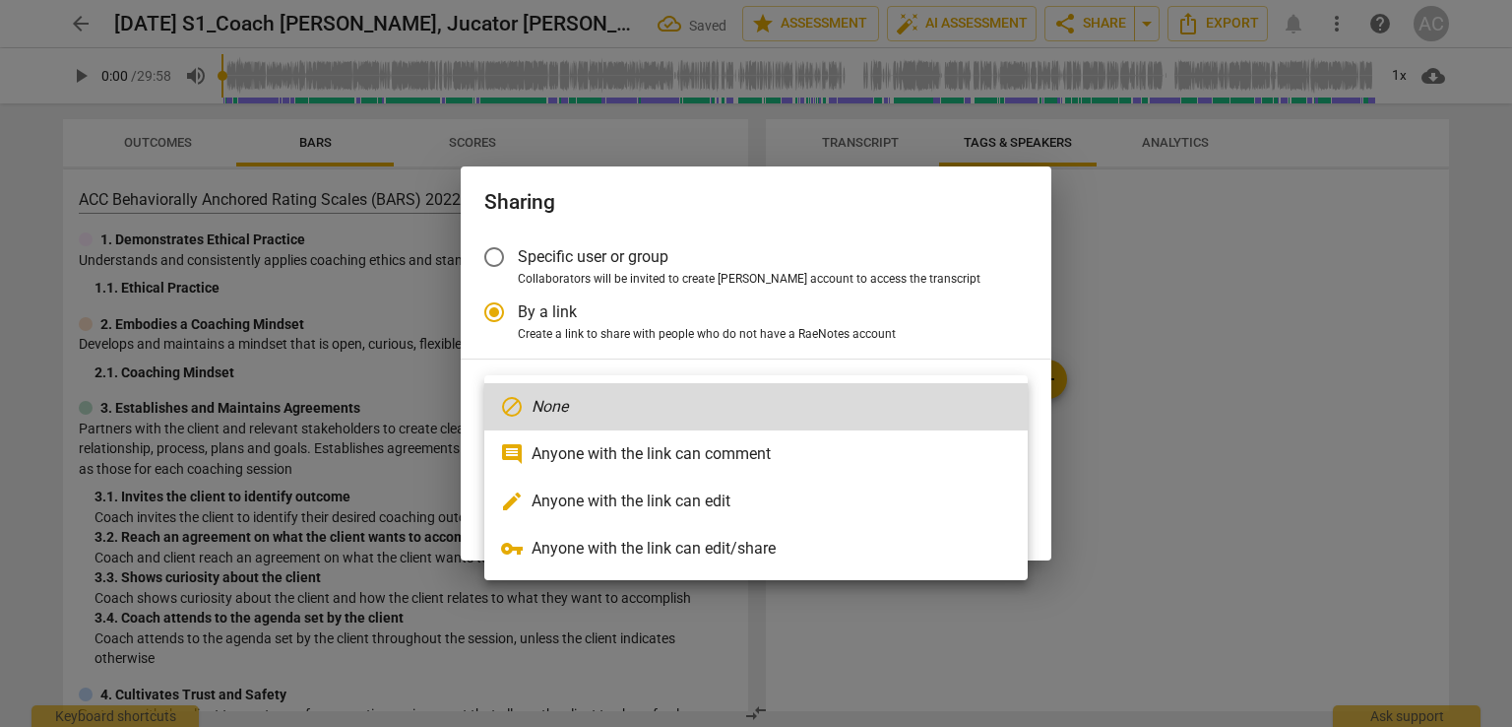
click at [666, 457] on li "comment Anyone with the link can comment" at bounding box center [756, 453] width 544 height 47
type input "https://app.raenotes.com/meeting/f12095ae2fac44af9a869dd555793a8f"
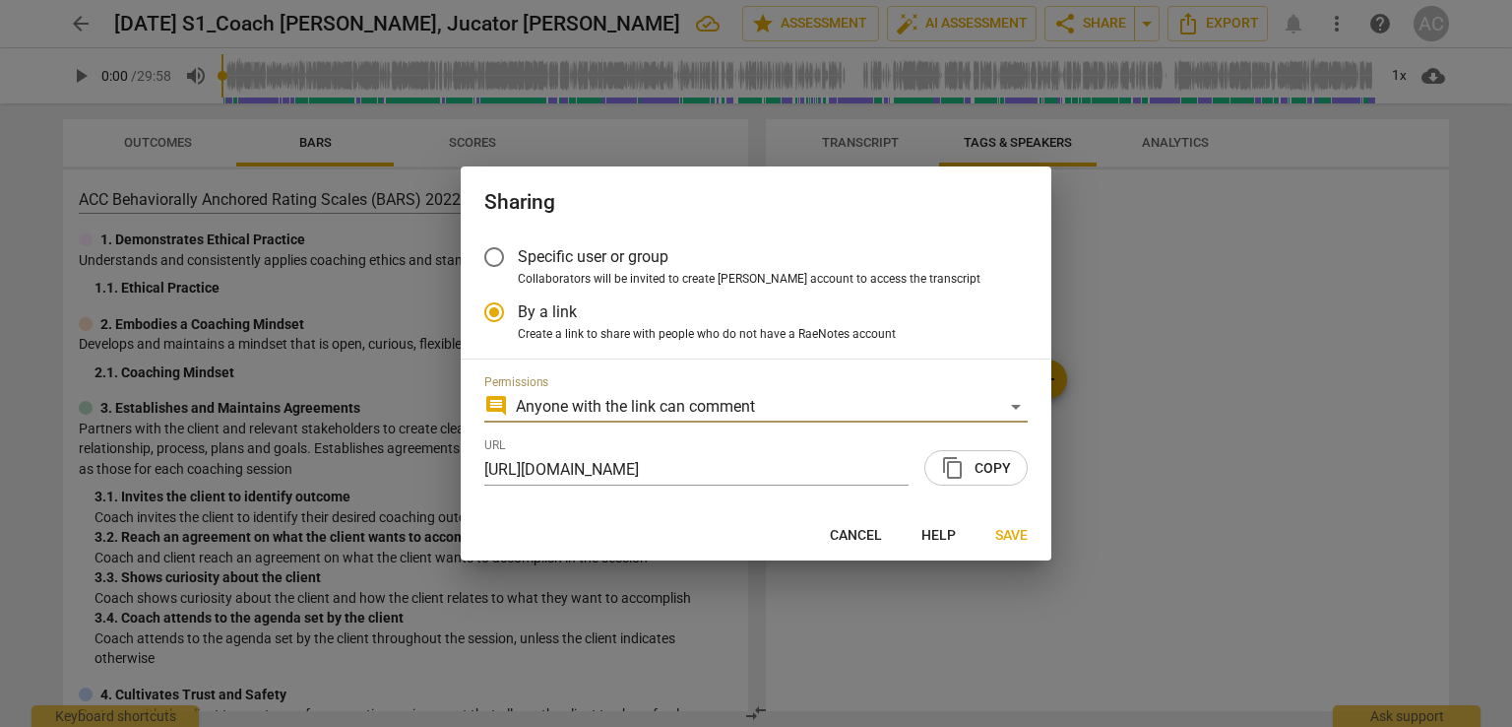
click at [973, 466] on span "content_copy Copy" at bounding box center [976, 468] width 70 height 24
click at [995, 531] on span "Save" at bounding box center [1011, 536] width 32 height 20
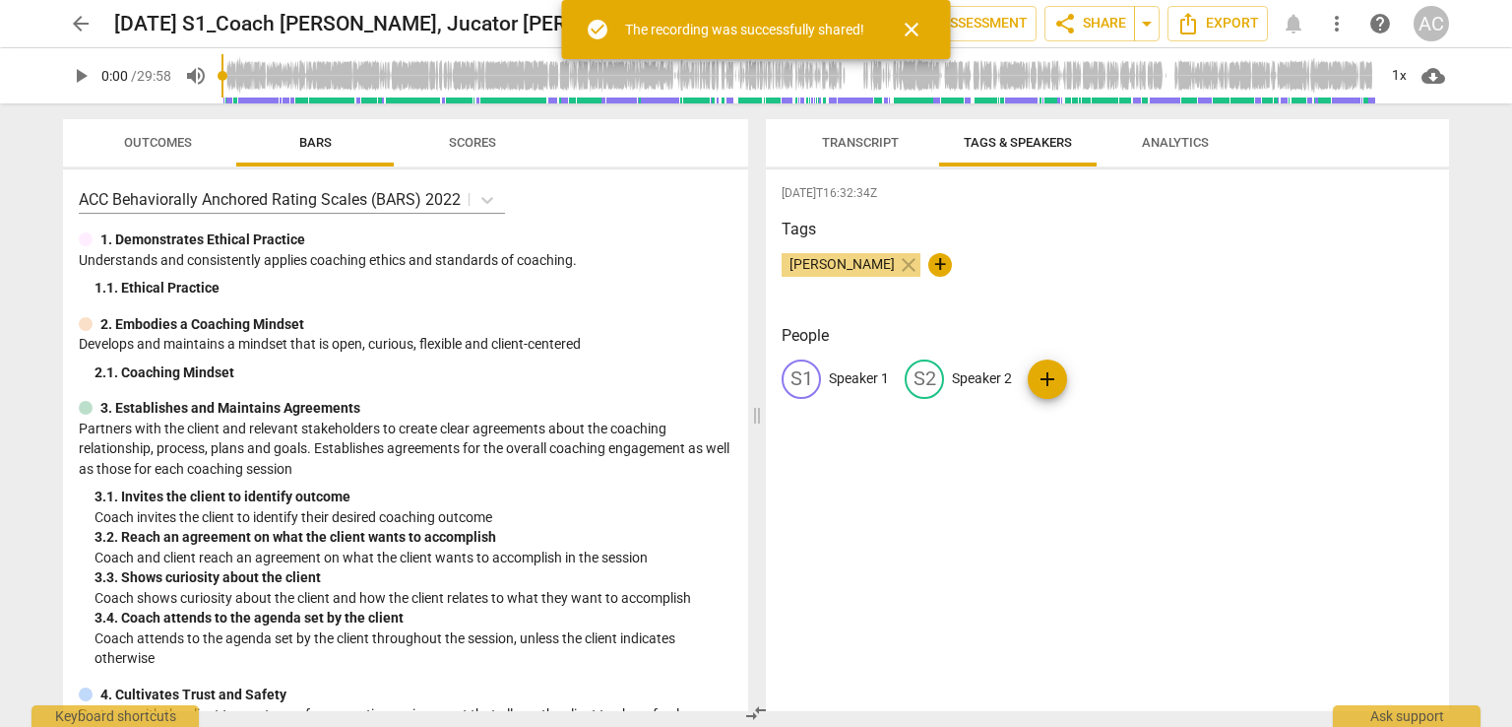
click at [847, 383] on p "Speaker 1" at bounding box center [859, 378] width 60 height 21
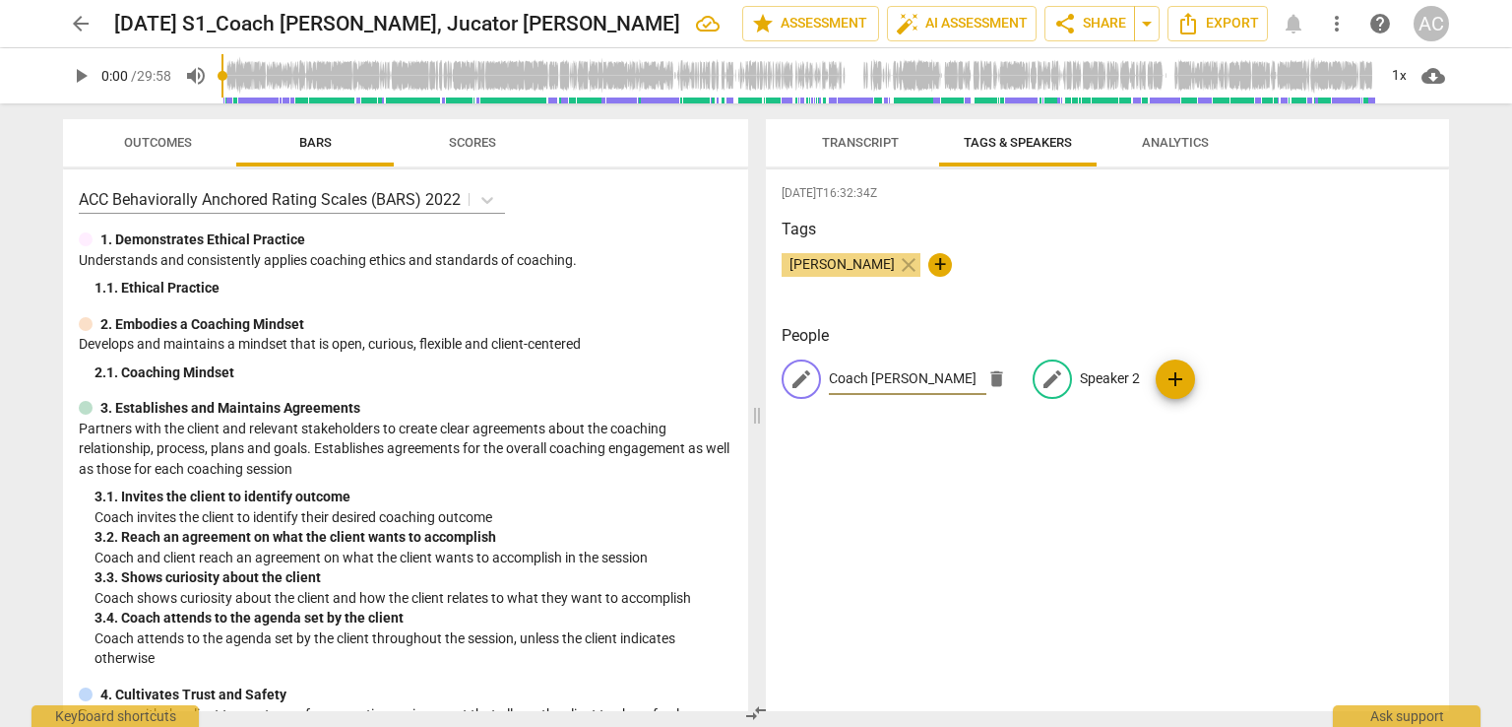
type input "Coach Madalina Scutaru"
click at [1107, 373] on p "Speaker 2" at bounding box center [1110, 378] width 60 height 21
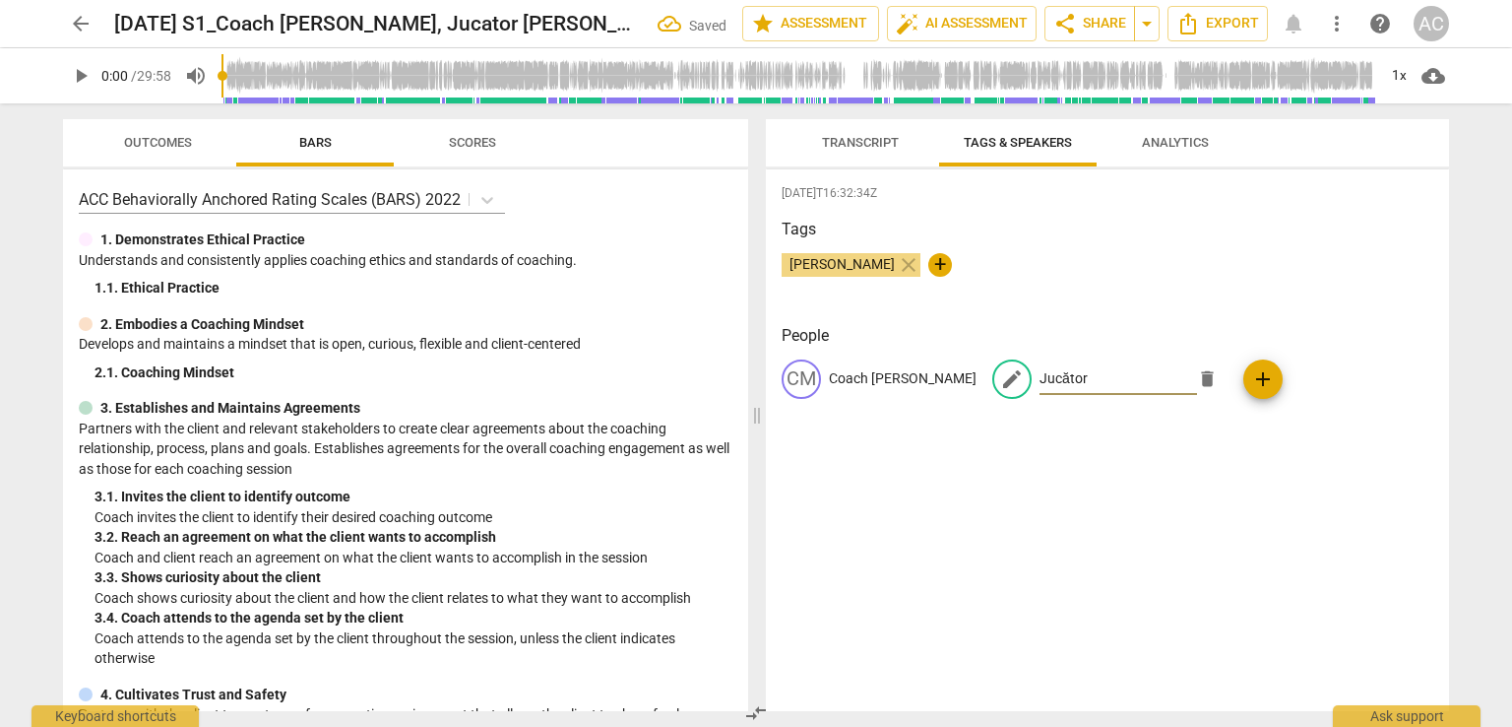
type input "Jucător"
click at [1090, 479] on div "2025-10-07T16:32:34Z Tags Ada Chindea close + People CM Coach Madalina Scutaru …" at bounding box center [1107, 440] width 683 height 542
click at [846, 141] on span "Transcript" at bounding box center [860, 142] width 77 height 15
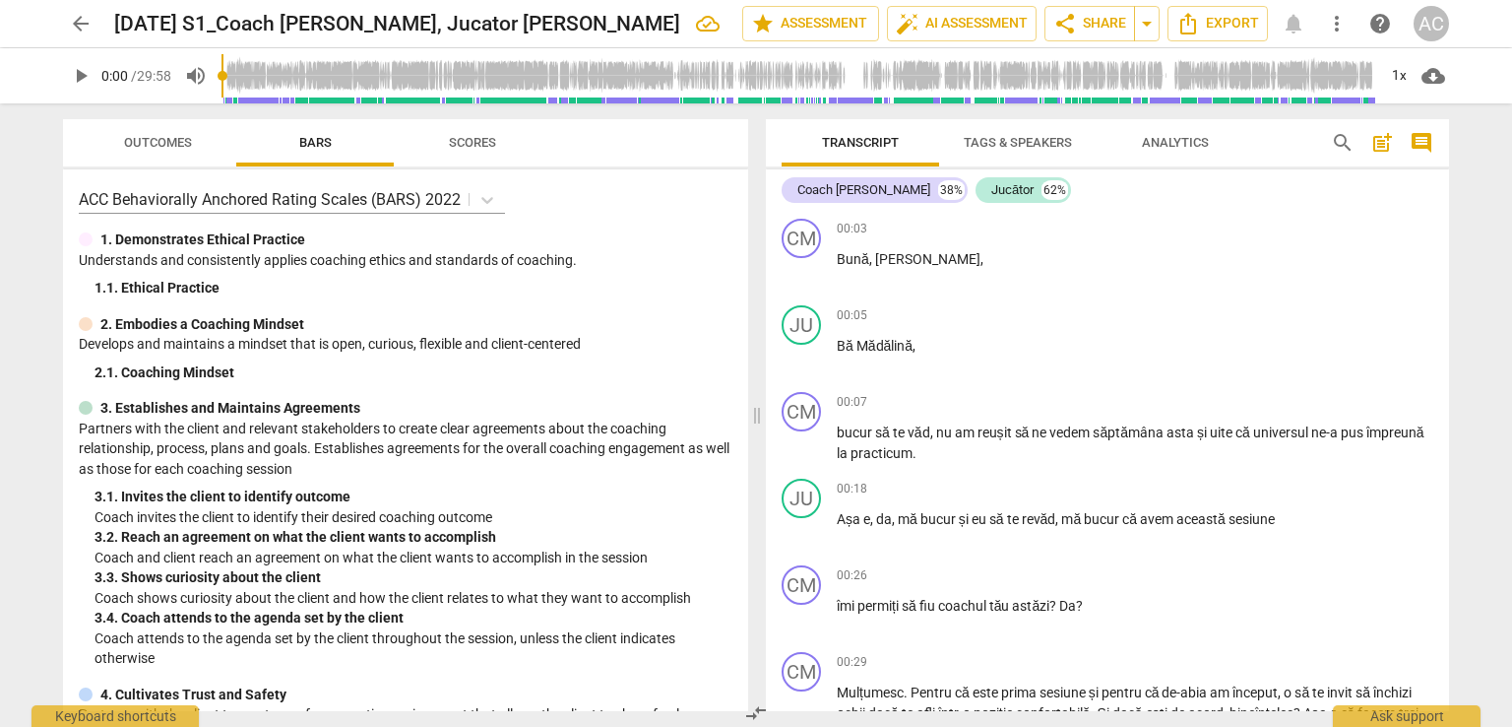
click at [74, 36] on button "arrow_back" at bounding box center [80, 23] width 35 height 35
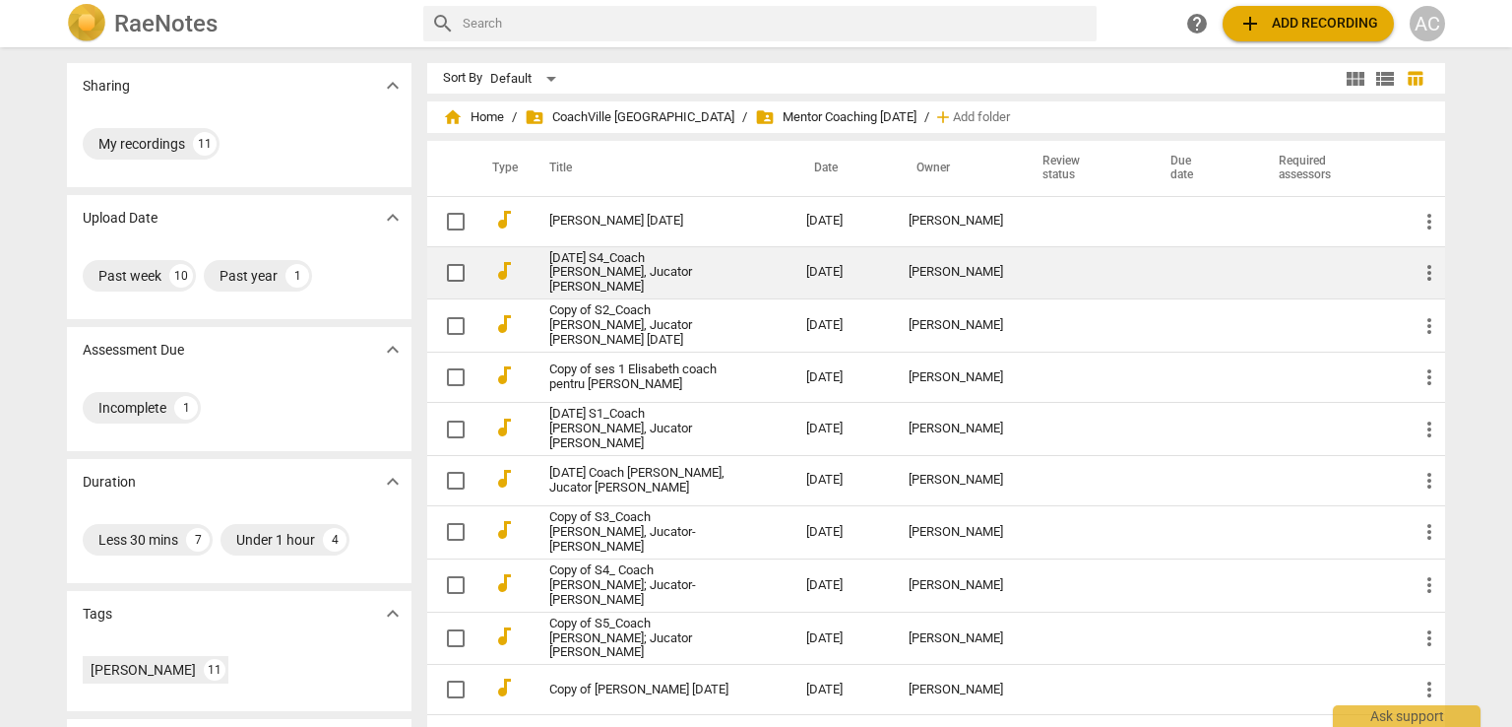
click at [671, 277] on link "30 Mai S4_Coach [PERSON_NAME], Jucator [PERSON_NAME]" at bounding box center [642, 273] width 186 height 44
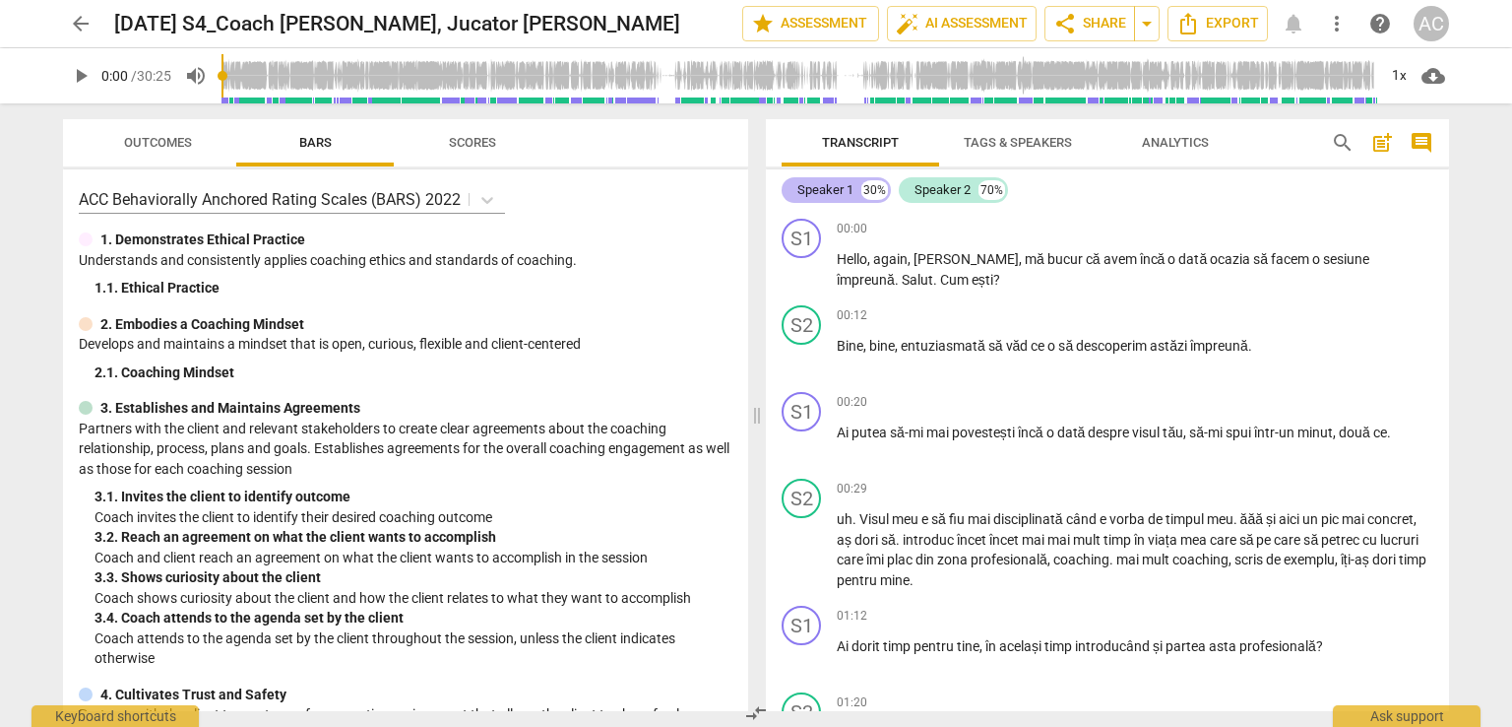
click at [828, 194] on div "Speaker 1" at bounding box center [826, 190] width 56 height 20
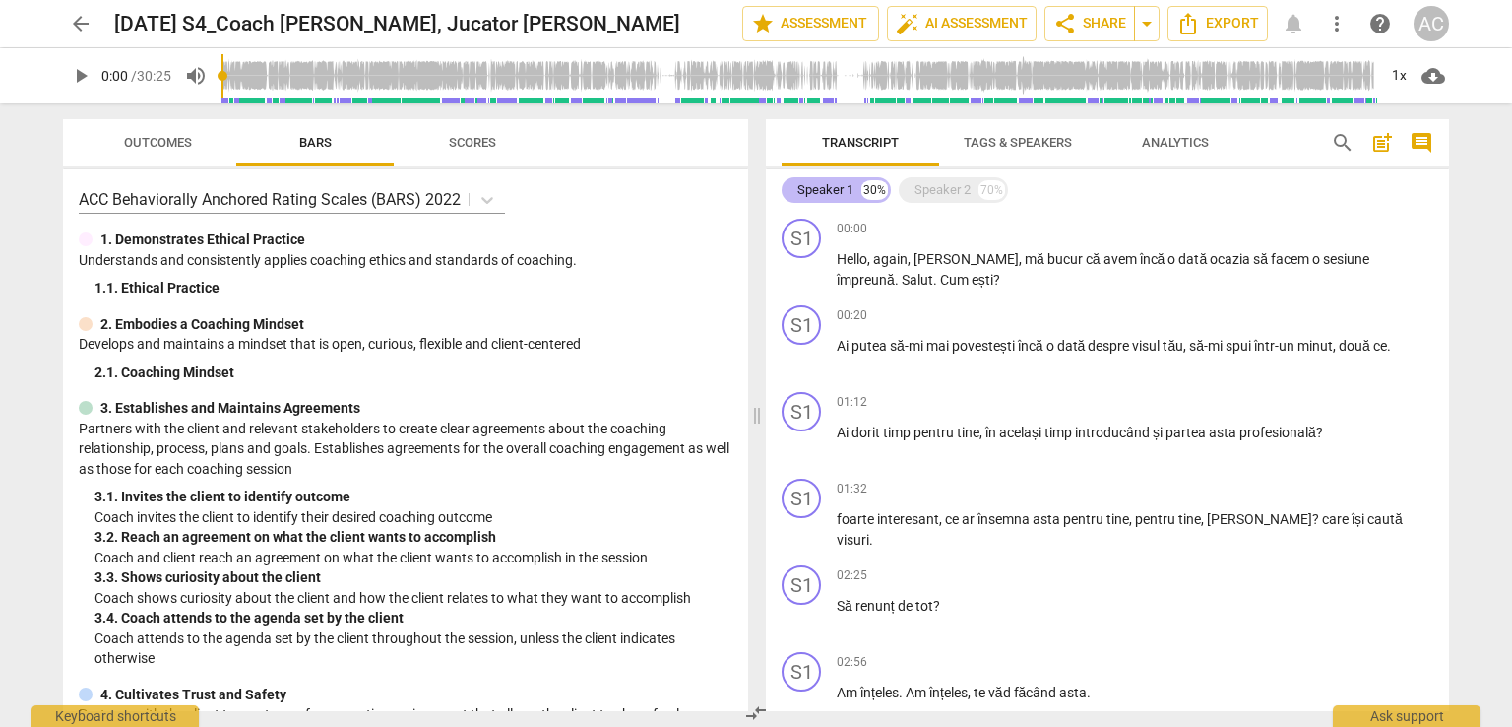
click at [828, 195] on div "Speaker 1" at bounding box center [826, 190] width 56 height 20
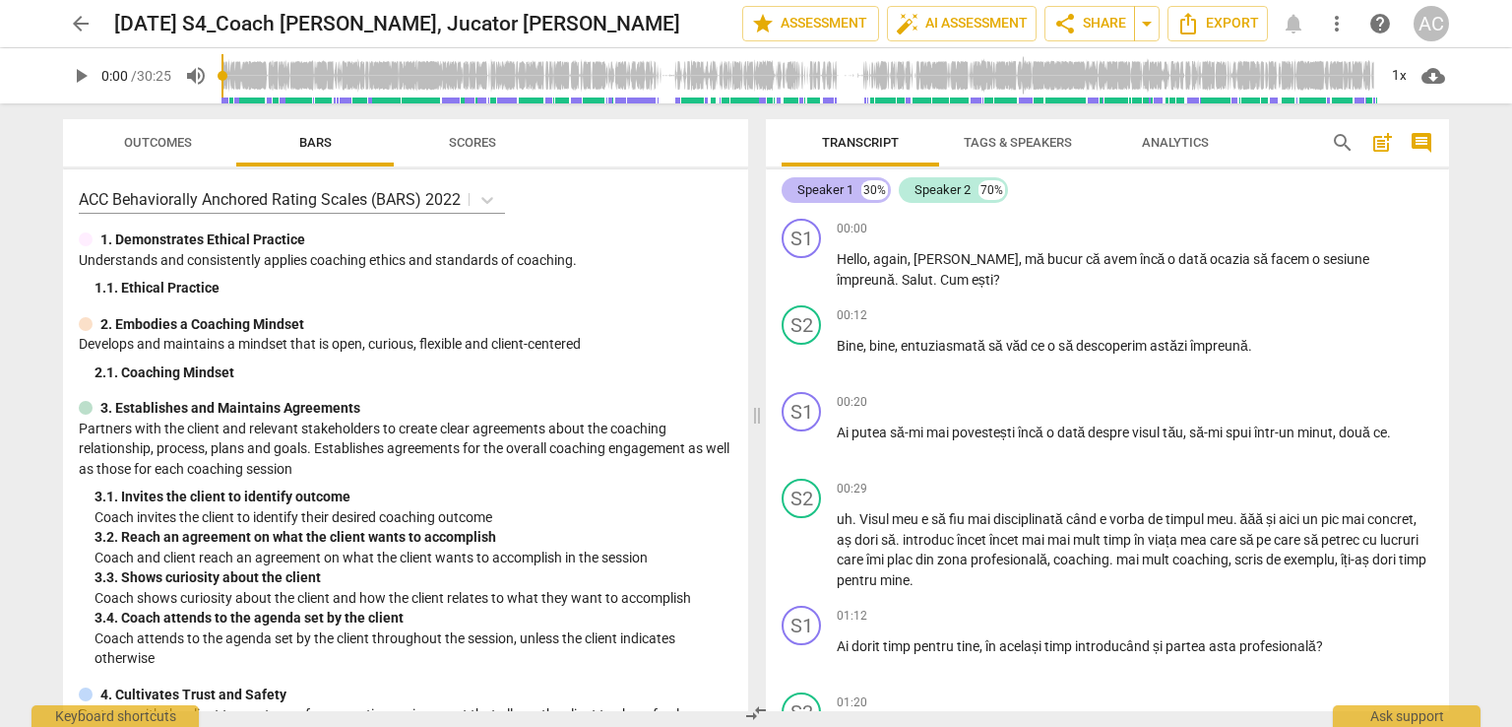
click at [828, 195] on div "Speaker 1" at bounding box center [826, 190] width 56 height 20
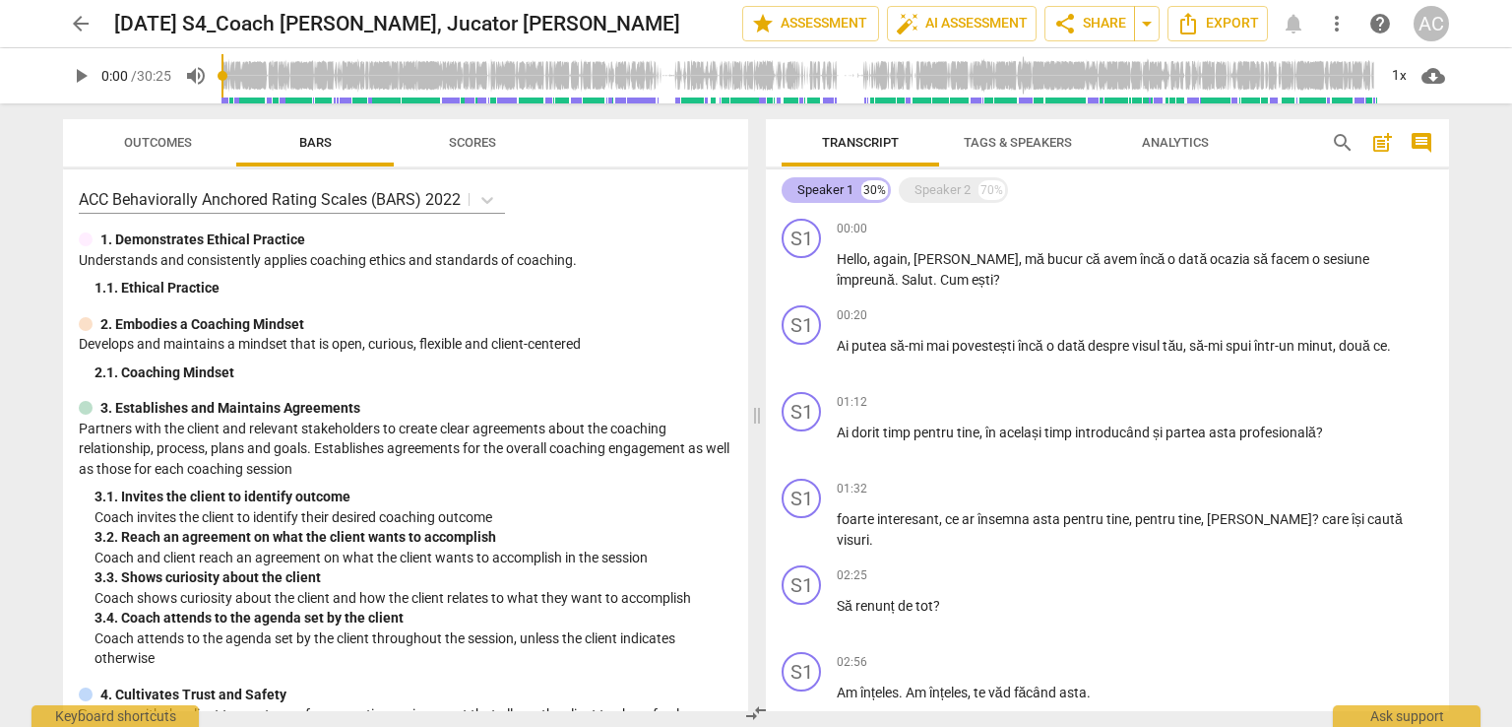
click at [828, 195] on div "Speaker 1" at bounding box center [826, 190] width 56 height 20
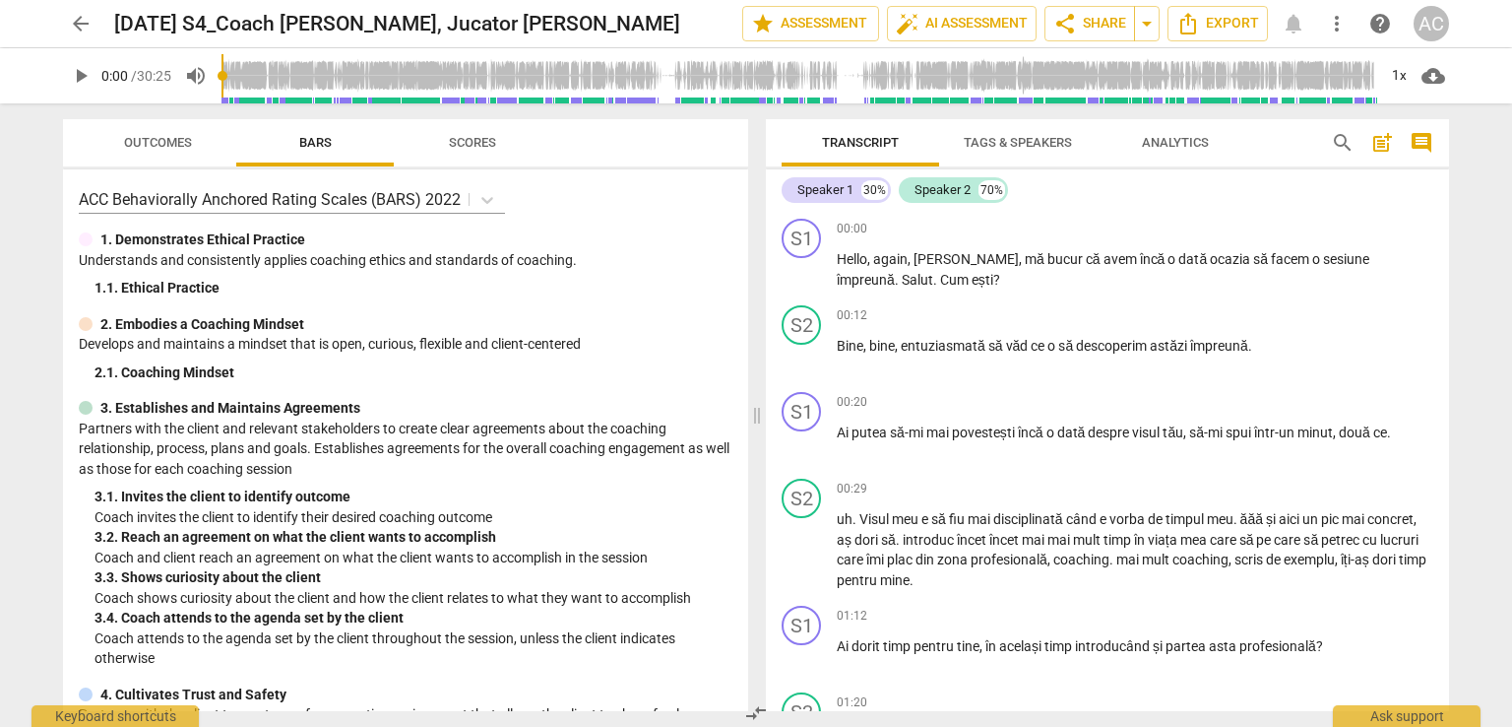
click at [995, 130] on span "Tags & Speakers" at bounding box center [1018, 143] width 156 height 27
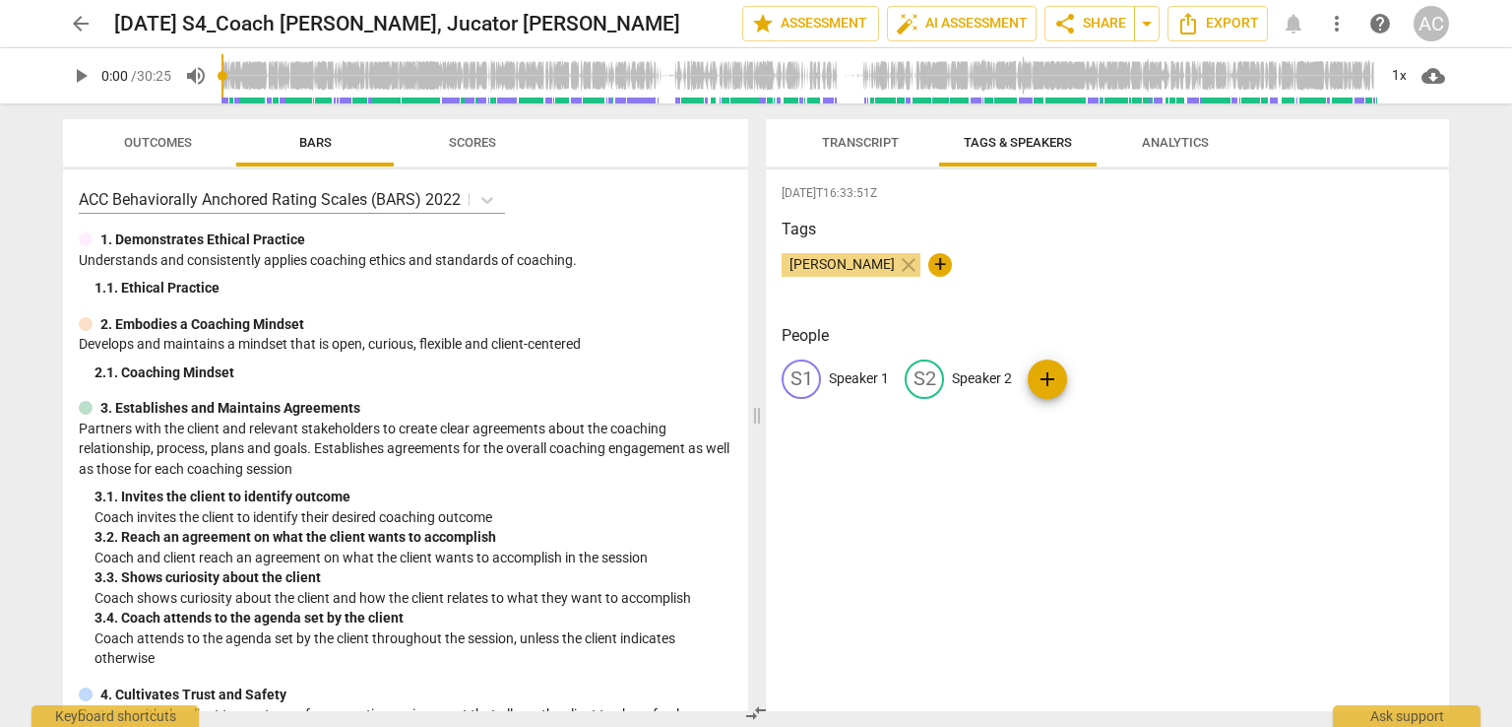
click at [844, 383] on p "Speaker 1" at bounding box center [859, 378] width 60 height 21
type input "Coach Madalina"
click at [1102, 373] on p "Speaker 2" at bounding box center [1110, 378] width 60 height 21
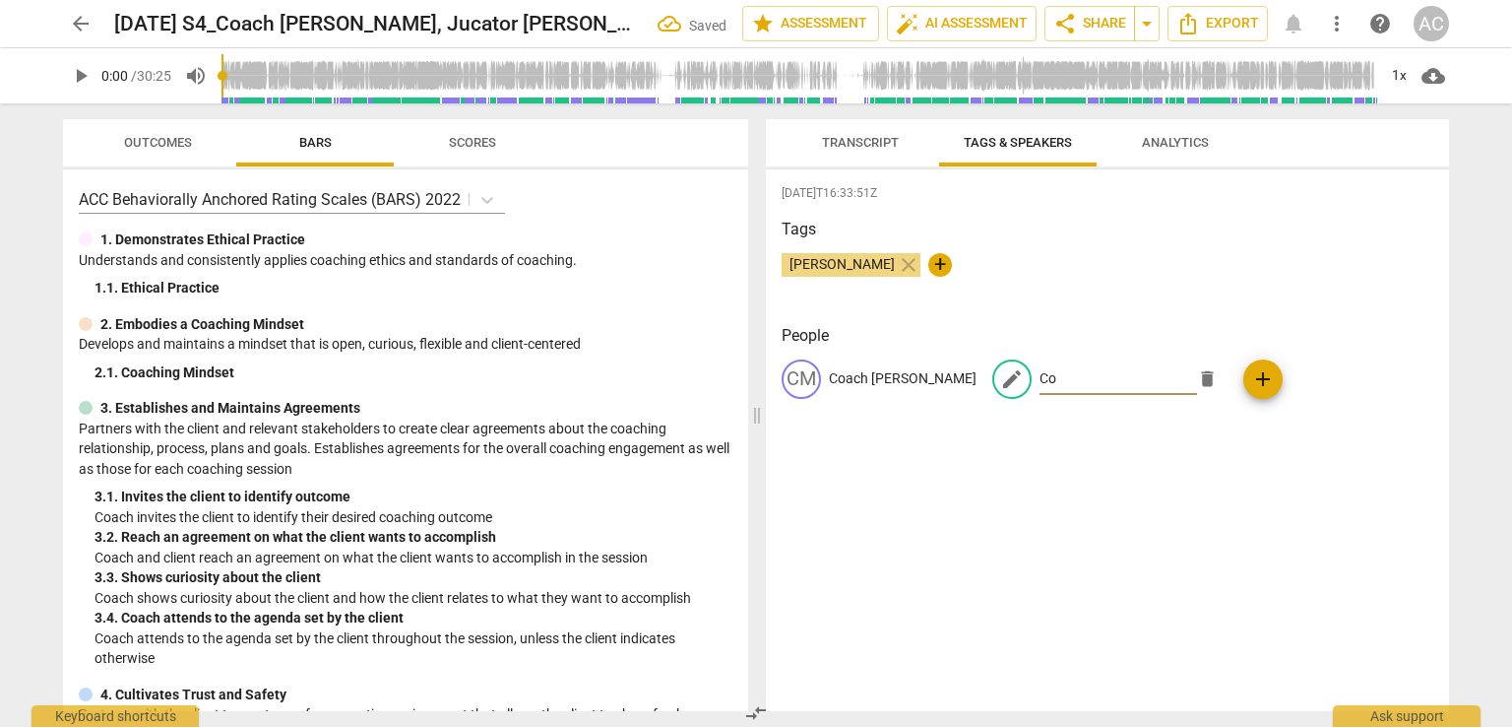
type input "C"
type input "Jucator"
click at [1091, 467] on div "2025-10-07T16:33:51Z Tags Ada Chindea close + People CM Coach Madalina edit Juc…" at bounding box center [1107, 440] width 683 height 542
click at [847, 140] on span "Transcript" at bounding box center [860, 142] width 77 height 15
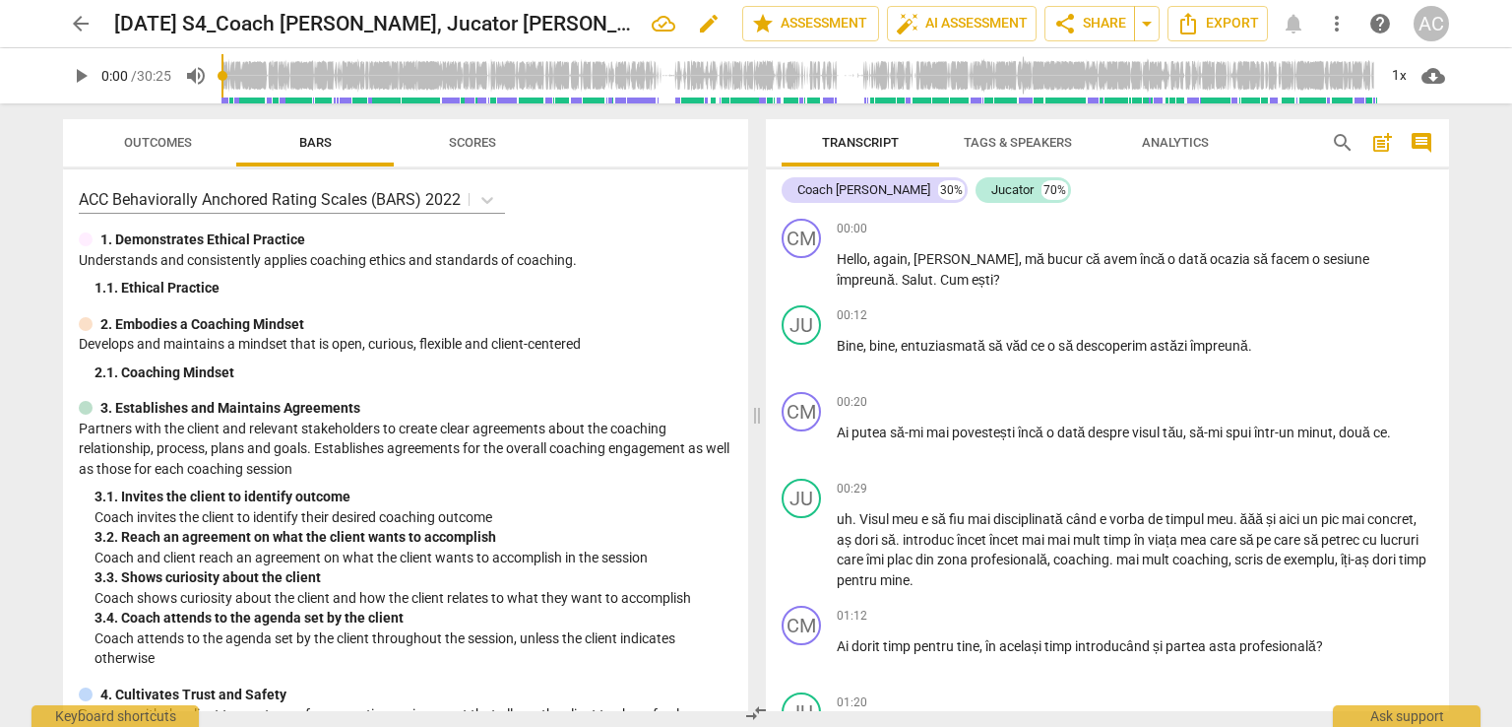
click at [136, 28] on h2 "30 Mai S4_Coach [PERSON_NAME], Jucator [PERSON_NAME]" at bounding box center [375, 24] width 522 height 25
click at [127, 24] on h2 "30 Mai S4_Coach [PERSON_NAME], Jucator [PERSON_NAME]" at bounding box center [375, 24] width 522 height 25
click at [699, 31] on span "edit" at bounding box center [709, 24] width 24 height 24
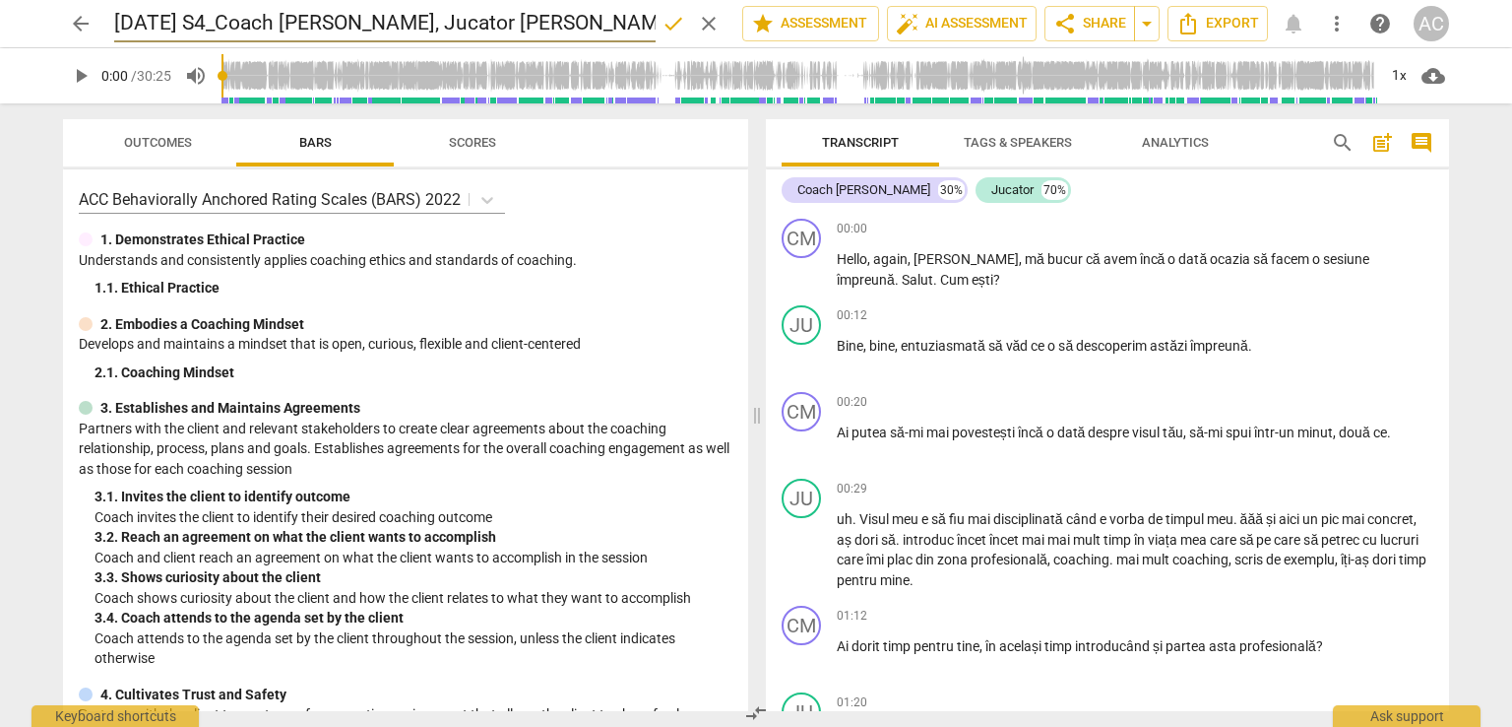
click at [125, 21] on input "30 Mai S4_Coach [PERSON_NAME], Jucator [PERSON_NAME]" at bounding box center [385, 23] width 542 height 37
type input "20 Iunie S4_Coach Madalina Scutaru, Jucator Julia Albert"
click at [668, 24] on span "done" at bounding box center [674, 24] width 24 height 24
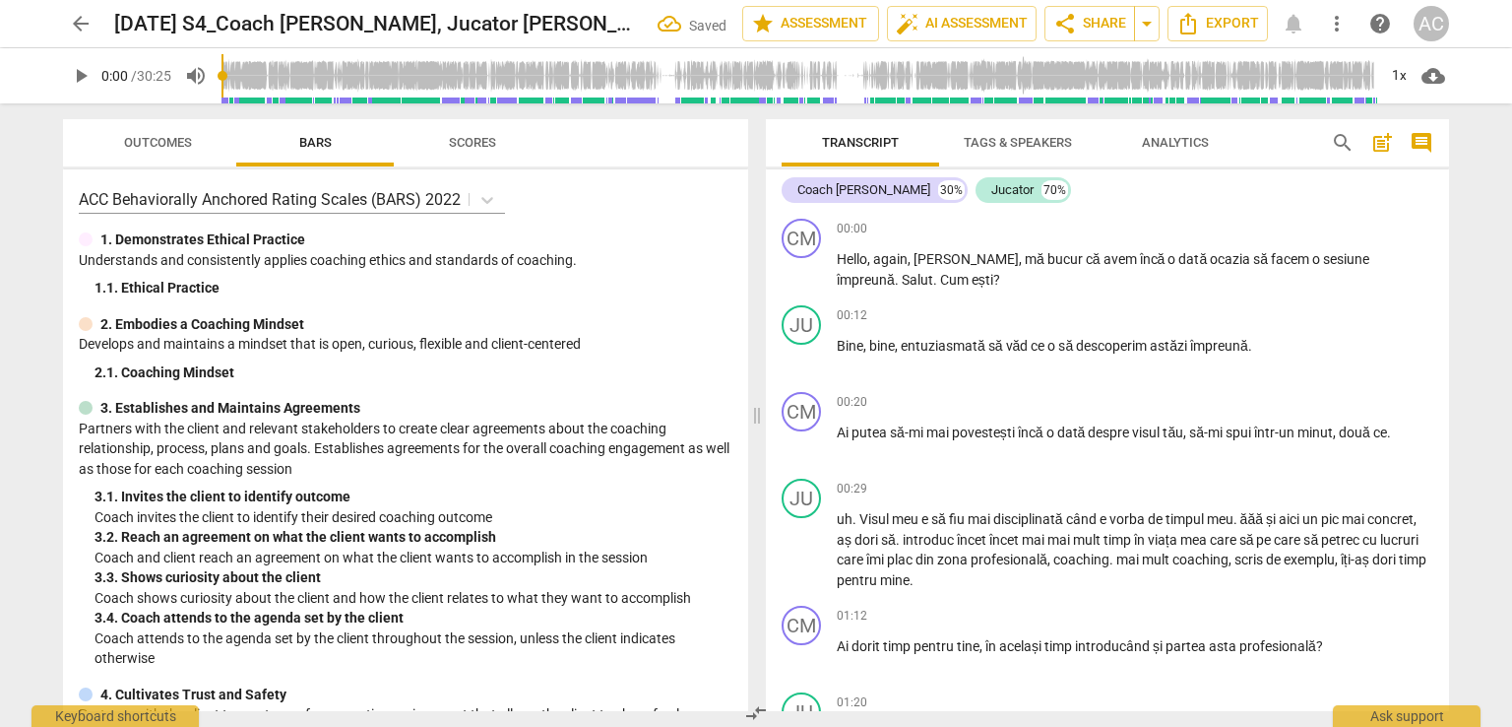
click at [92, 29] on span "arrow_back" at bounding box center [81, 24] width 24 height 24
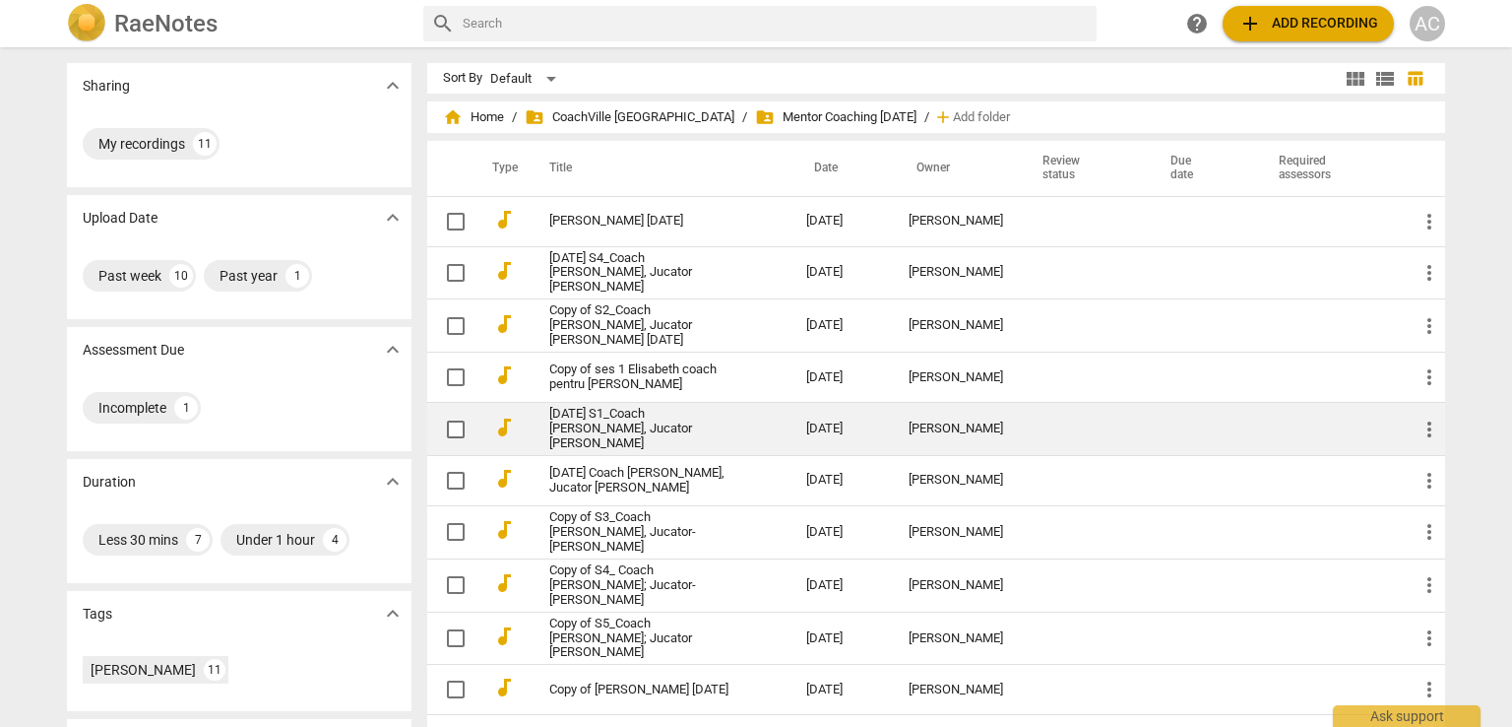
click at [670, 430] on link "[DATE] S1_Coach [PERSON_NAME], Jucator [PERSON_NAME]" at bounding box center [642, 429] width 186 height 44
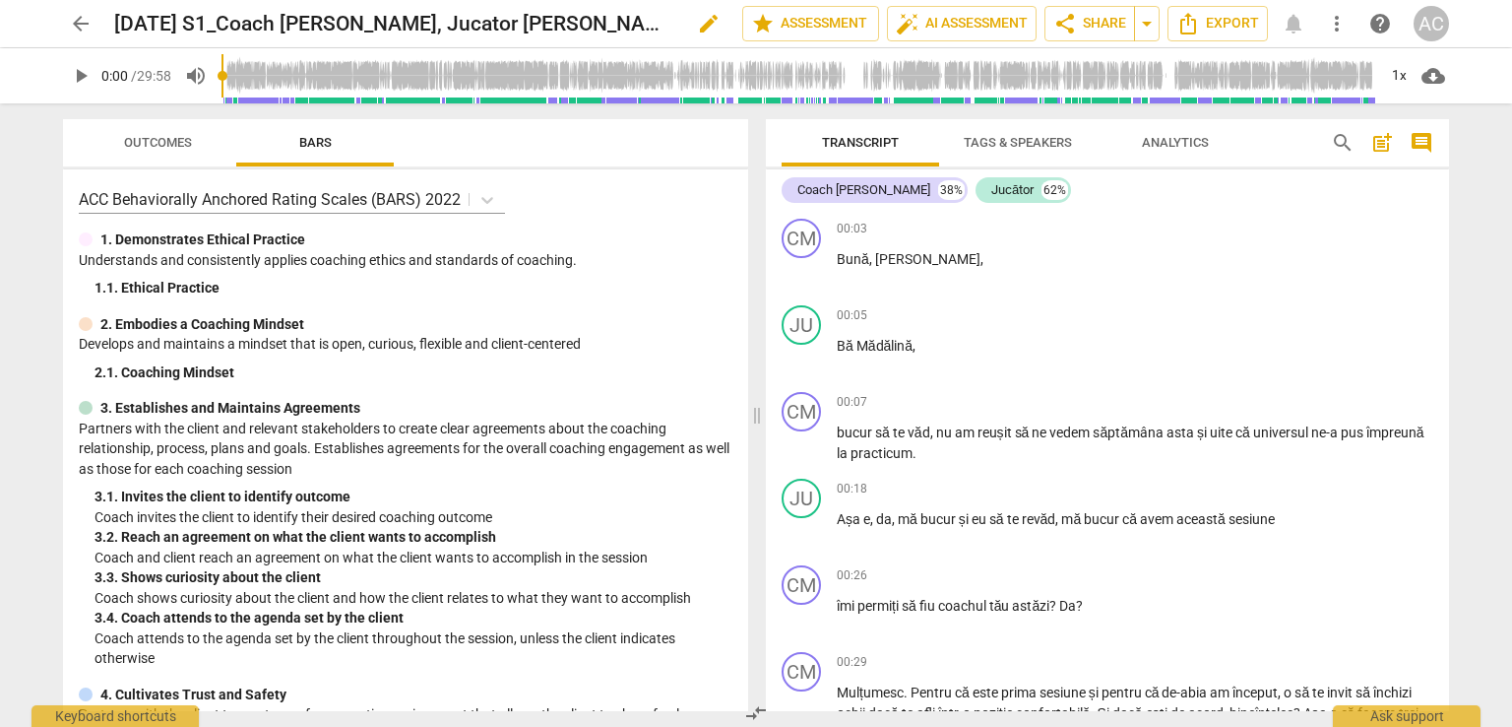
click at [697, 18] on span "edit" at bounding box center [709, 24] width 24 height 24
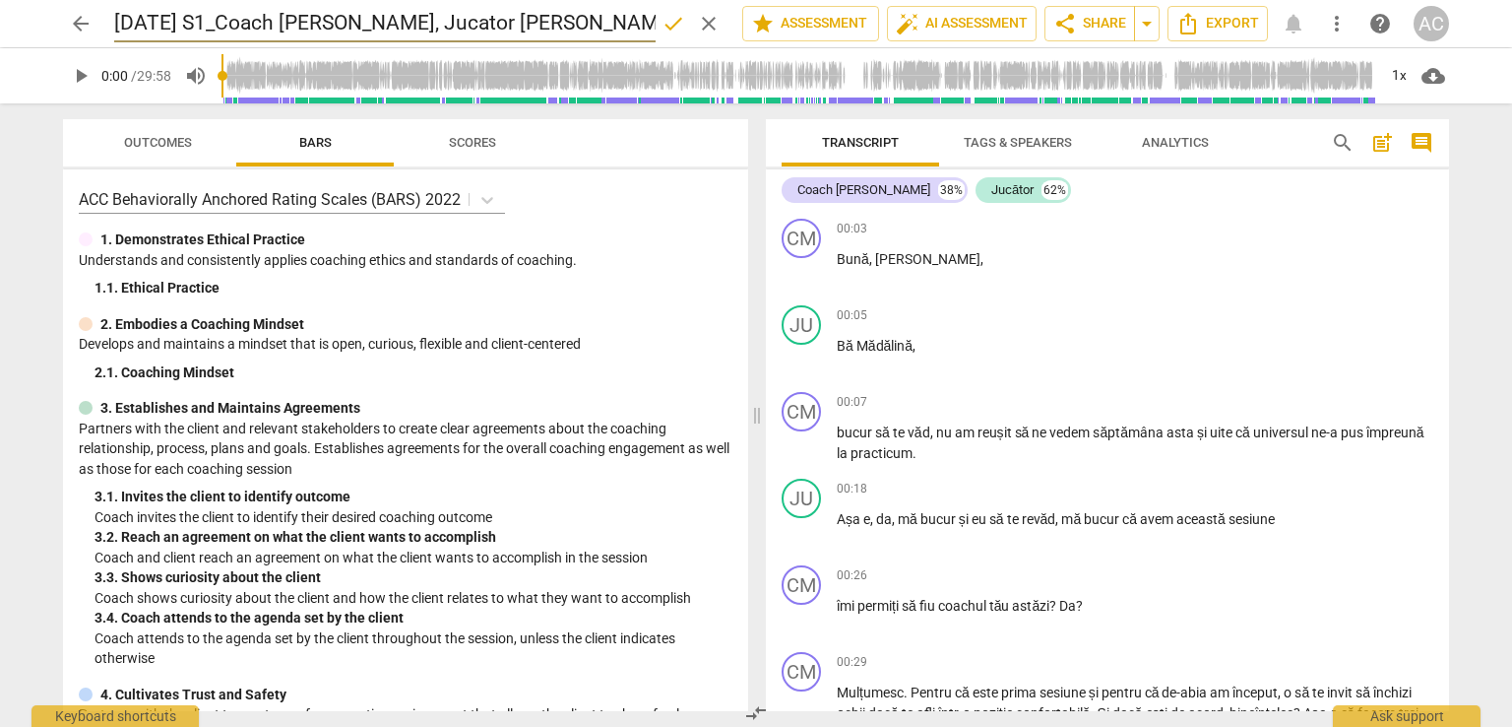
click at [126, 27] on input "[DATE] S1_Coach [PERSON_NAME], Jucator [PERSON_NAME]" at bounding box center [385, 23] width 542 height 37
type input "30 Mai S1_Coach Madalina S., Jucator Julia Albert"
click at [667, 25] on span "done" at bounding box center [674, 24] width 24 height 24
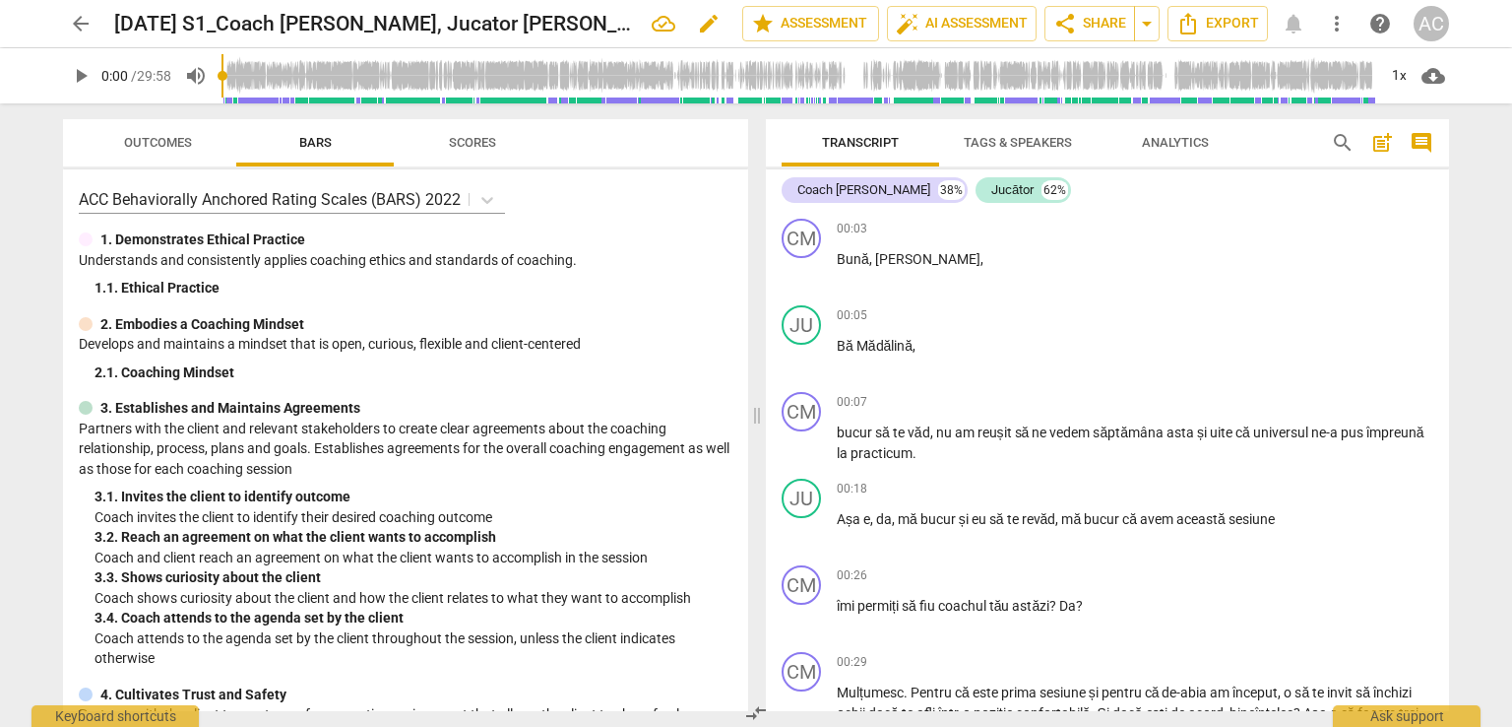
click at [697, 24] on span "edit" at bounding box center [709, 24] width 24 height 24
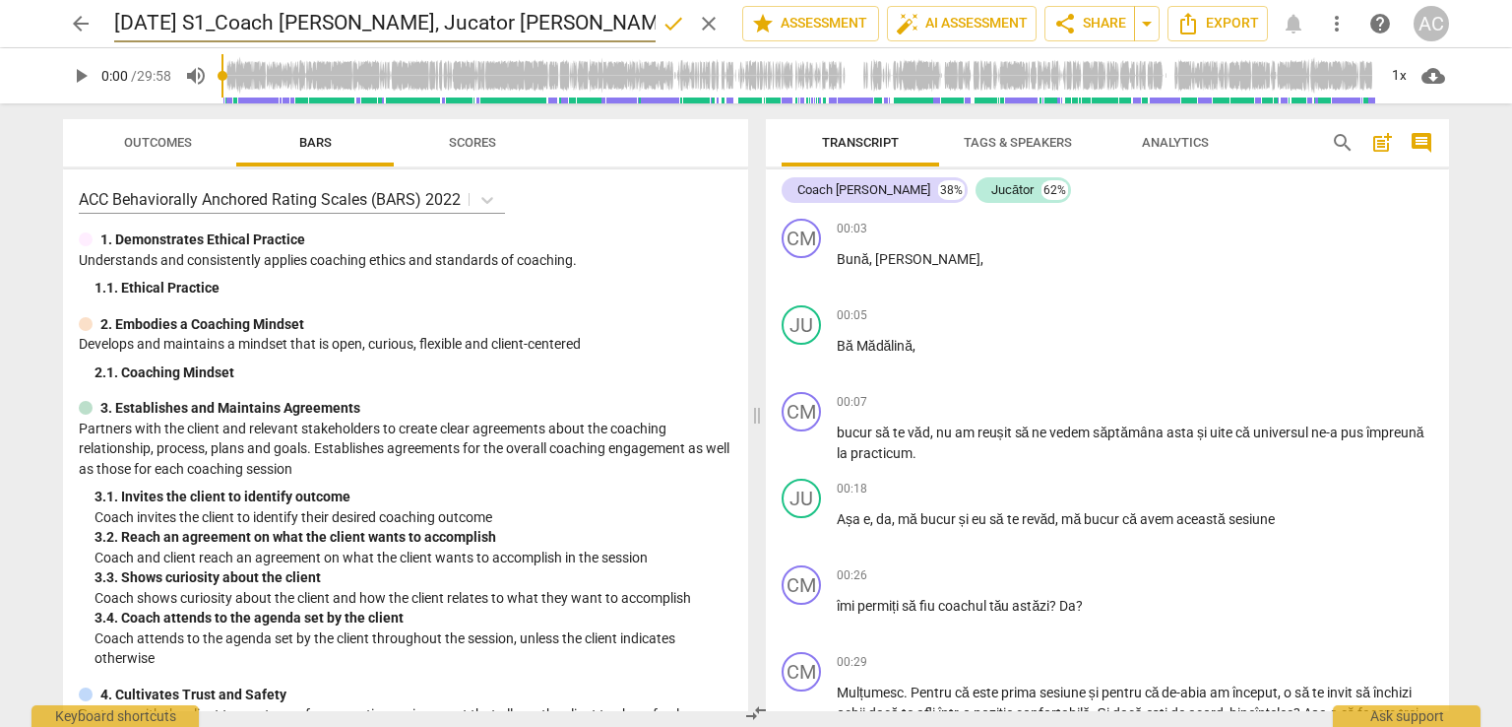
drag, startPoint x: 114, startPoint y: 25, endPoint x: 180, endPoint y: 29, distance: 66.1
click at [180, 29] on input "30 Mai S1_Coach Madalina S., Jucator Julia Albert" at bounding box center [385, 23] width 542 height 37
type input "[DATE] S1_Coach [PERSON_NAME], Jucator [PERSON_NAME]"
click at [670, 27] on span "done" at bounding box center [674, 24] width 24 height 24
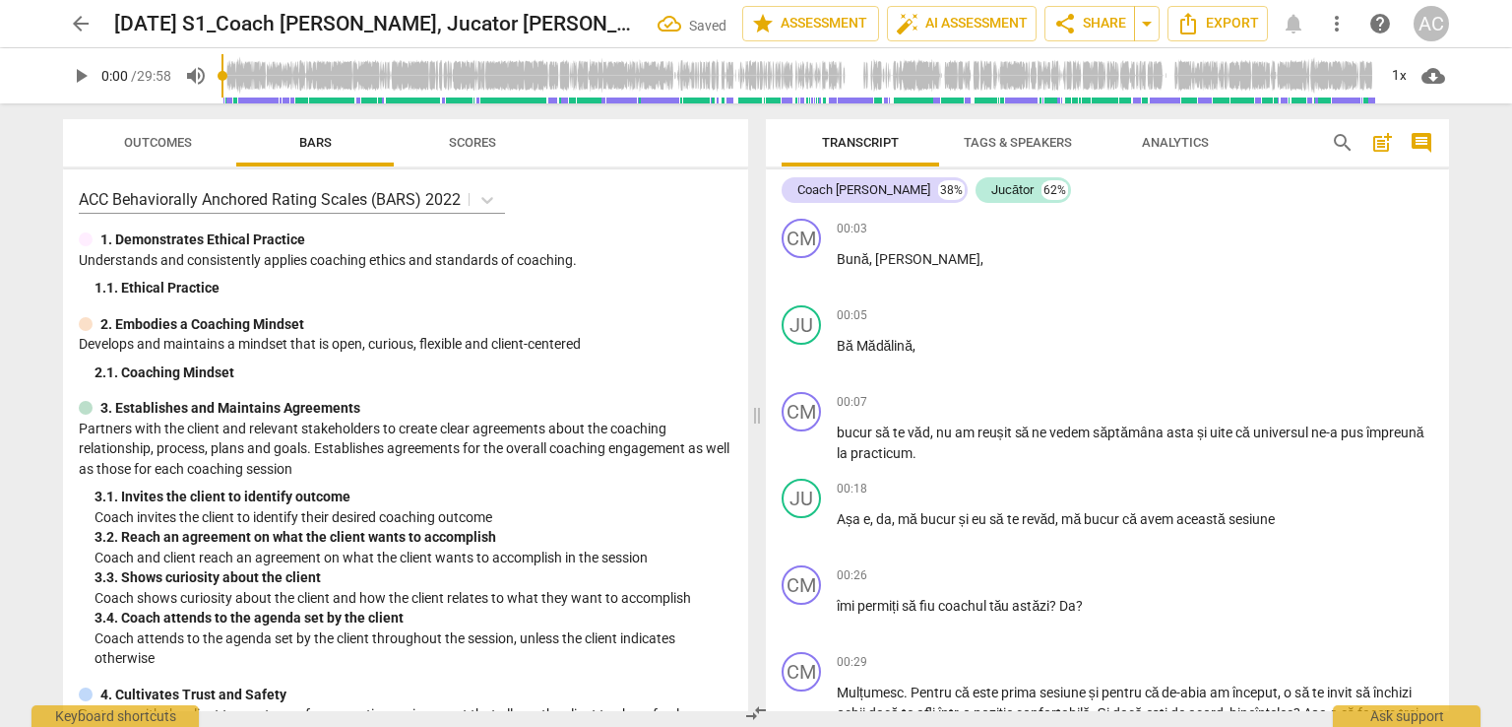
click at [77, 17] on span "arrow_back" at bounding box center [81, 24] width 24 height 24
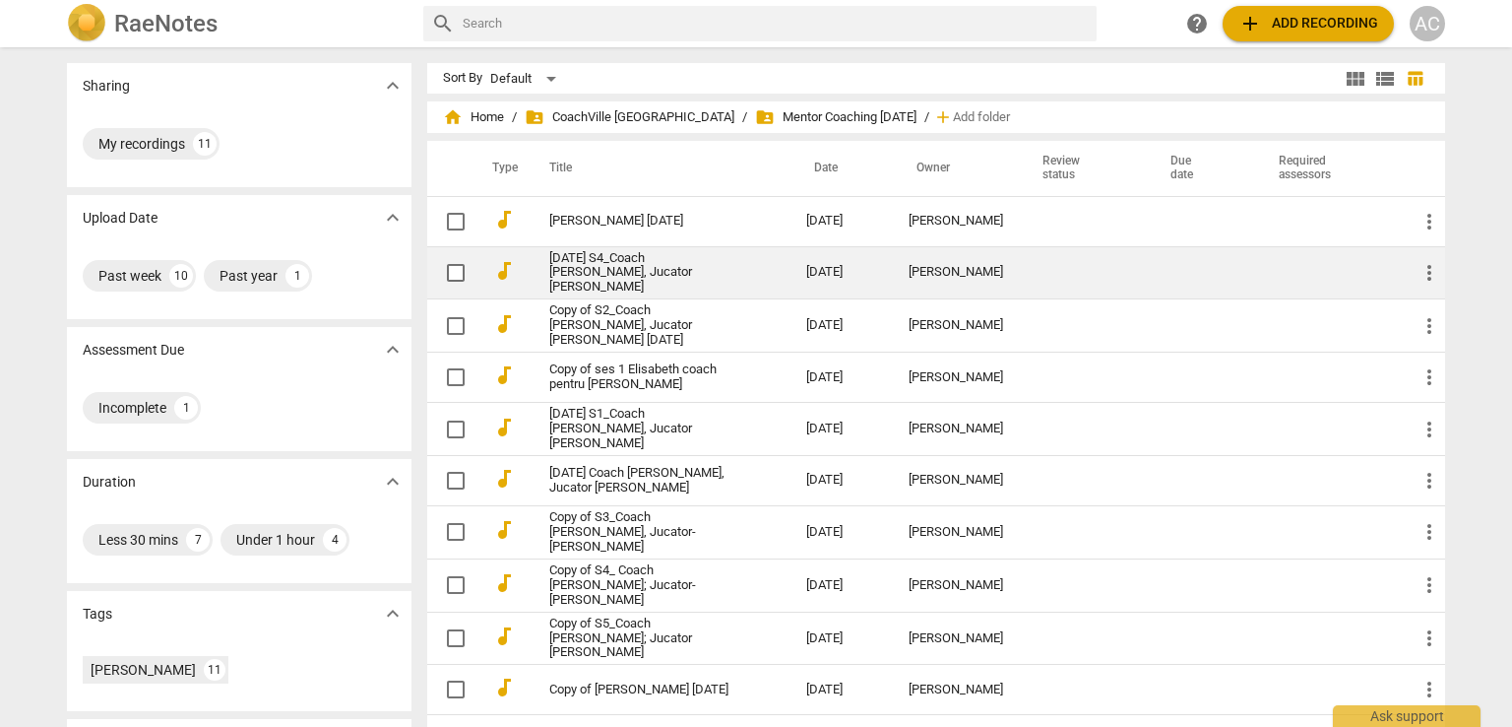
click at [683, 262] on link "20 Iunie S4_Coach Madalina Scutaru, Jucator Julia Albert" at bounding box center [642, 273] width 186 height 44
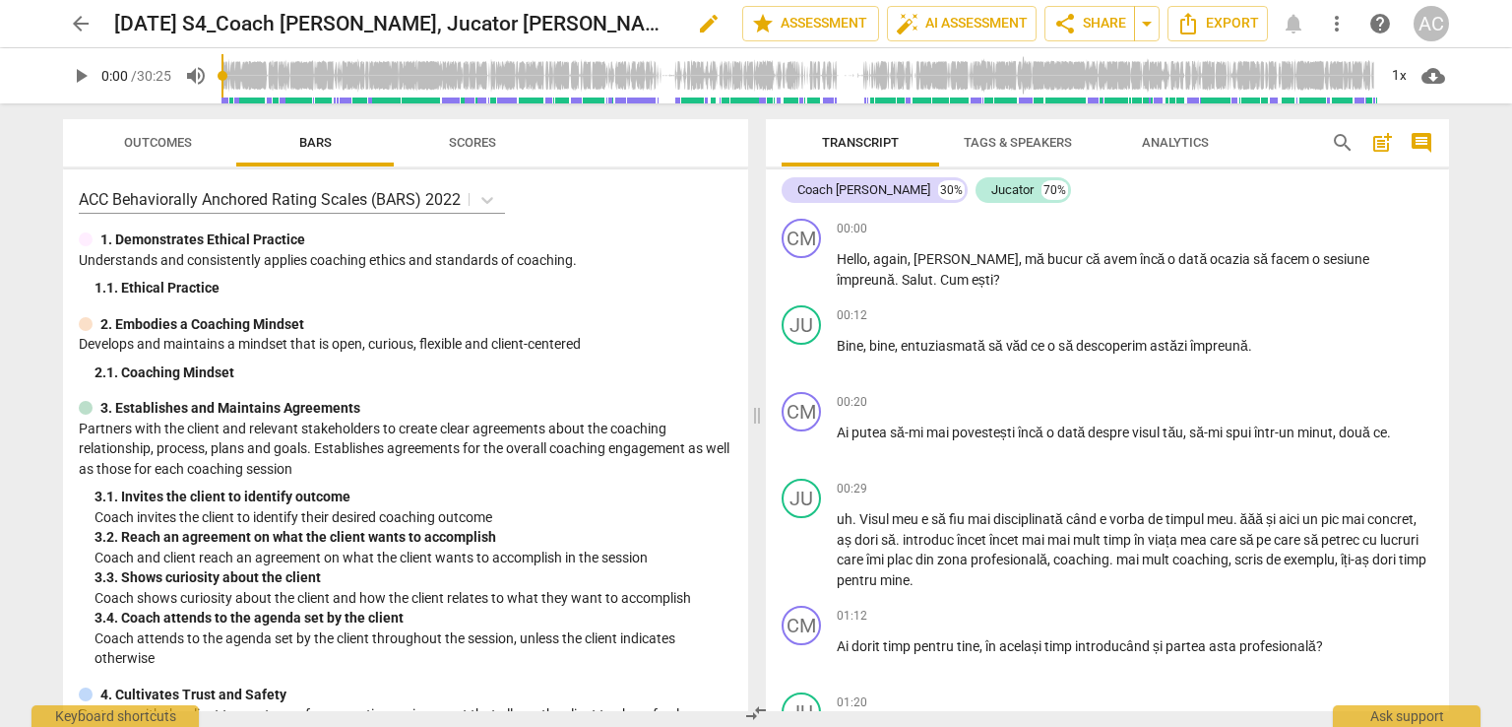
click at [697, 21] on span "edit" at bounding box center [709, 24] width 24 height 24
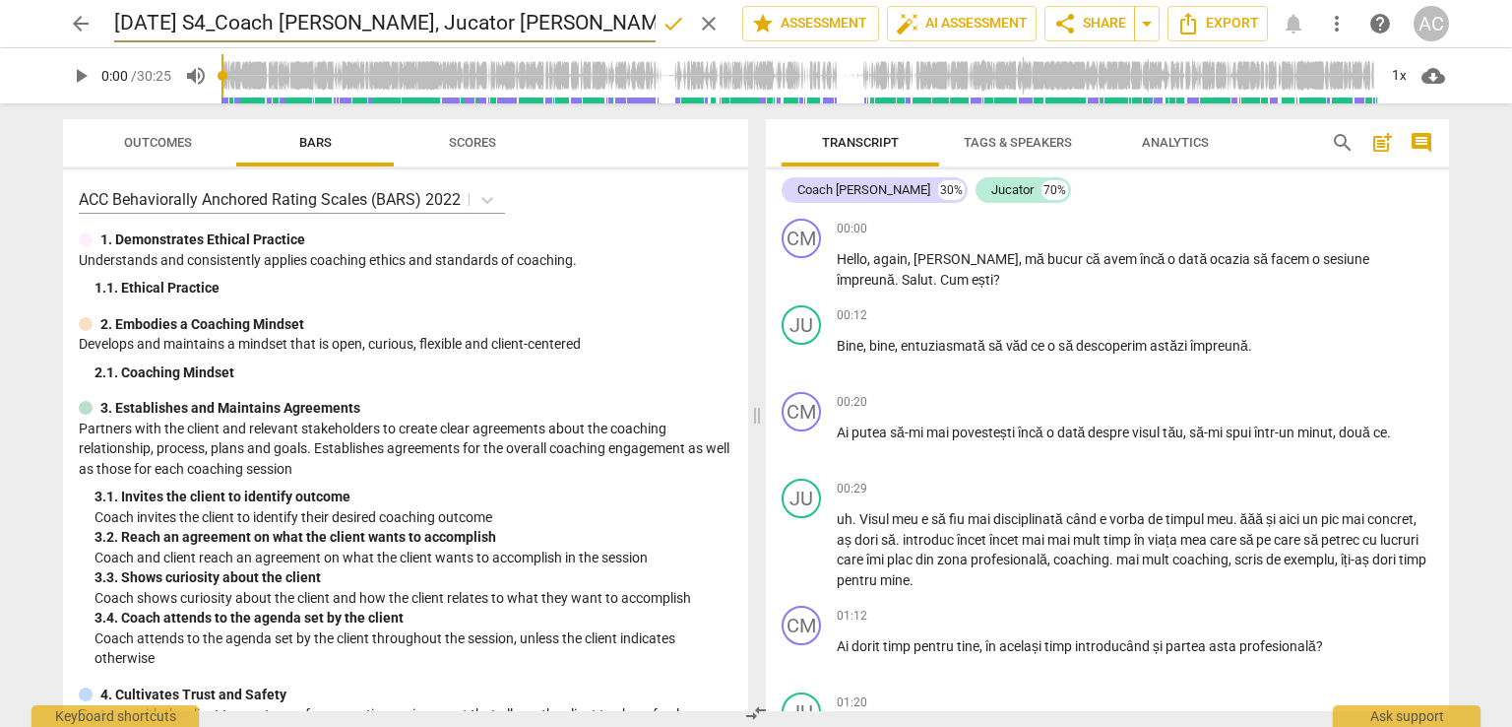
click at [133, 13] on input "20 Iunie S4_Coach Madalina Scutaru, Jucator Julia Albert" at bounding box center [385, 23] width 542 height 37
drag, startPoint x: 185, startPoint y: 23, endPoint x: 85, endPoint y: 17, distance: 100.6
click at [85, 17] on div "arrow_back 20 Iunie S4_Coach Madalina Scutaru, Jucator Julia Albert done clear …" at bounding box center [756, 23] width 1386 height 37
type input "30 Mai S4_Coach [PERSON_NAME], Jucator [PERSON_NAME]"
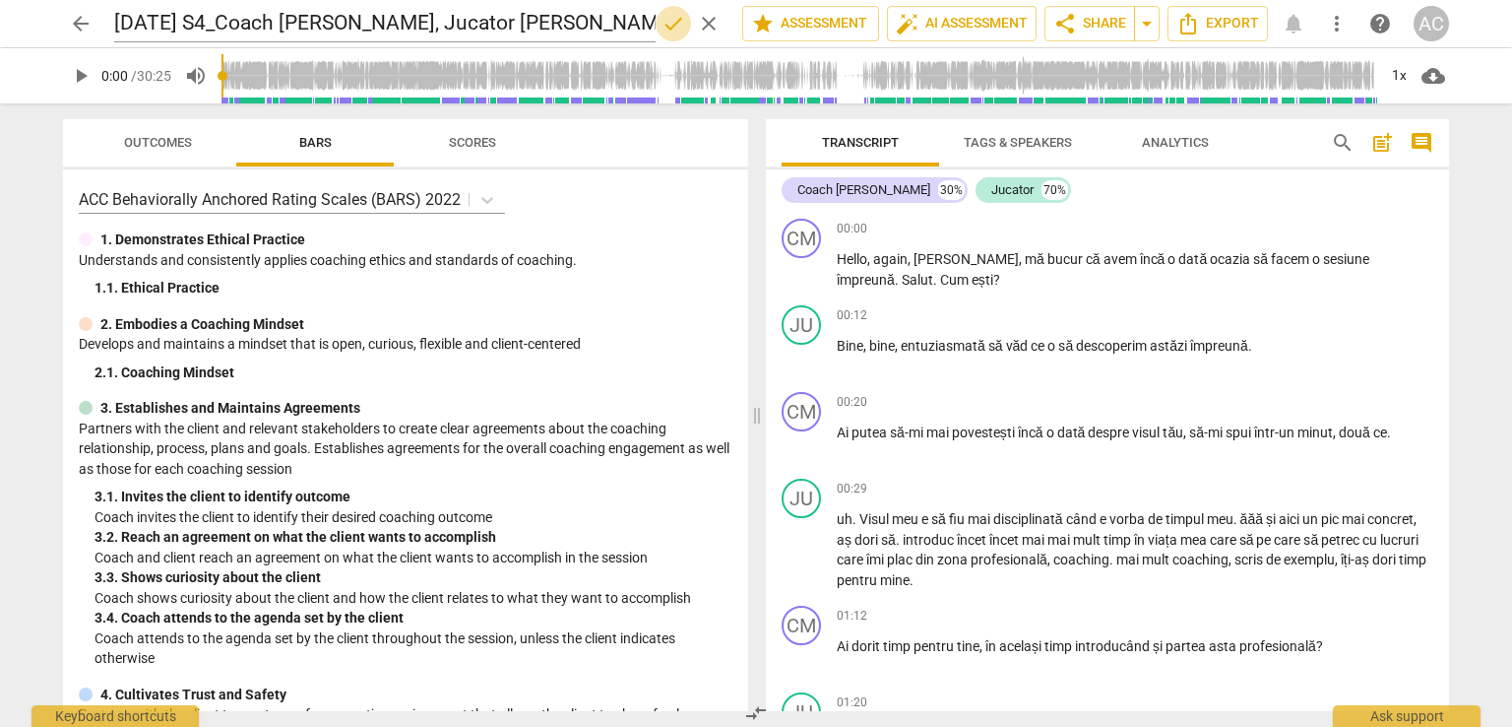
click at [671, 20] on span "done" at bounding box center [674, 24] width 24 height 24
click at [93, 28] on span "arrow_back" at bounding box center [80, 24] width 35 height 24
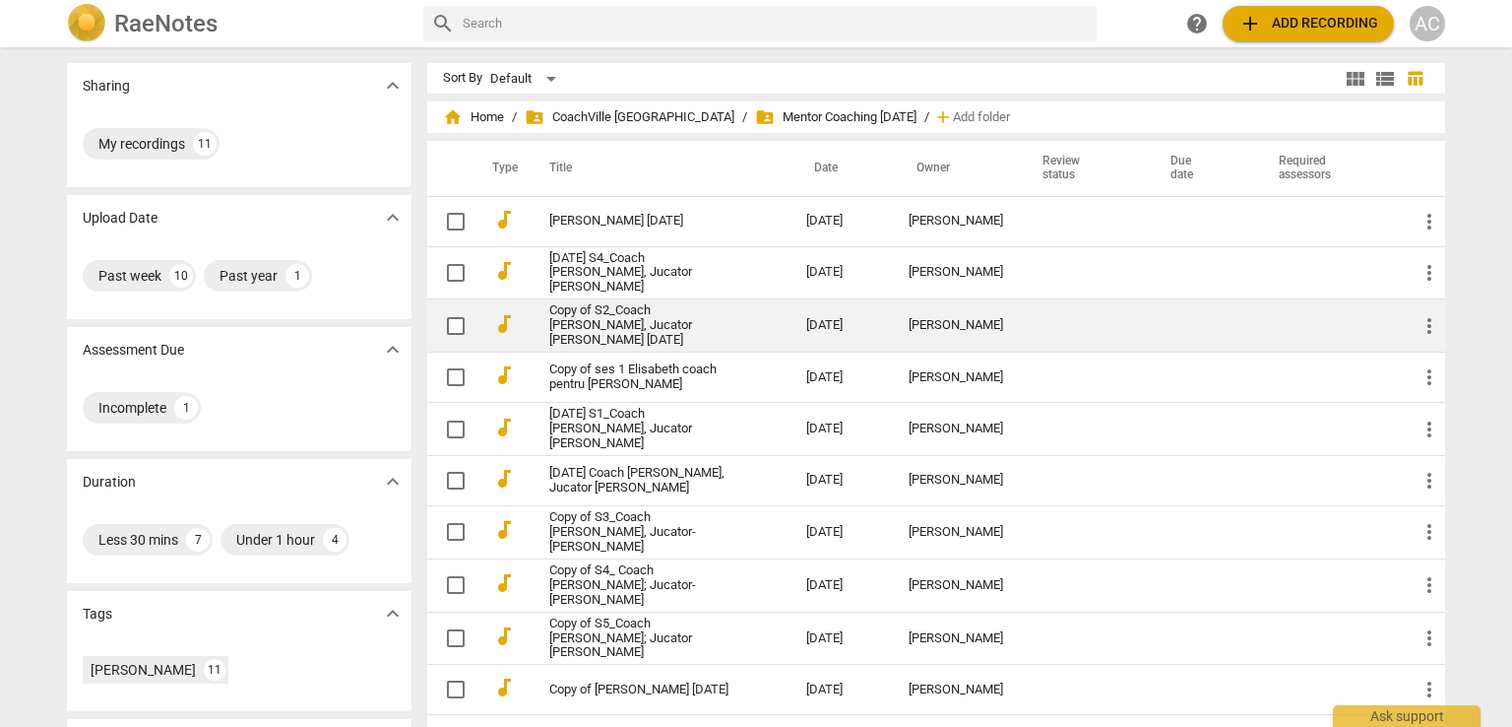
click at [640, 317] on link "Copy of S2_Coach Julia Albert, Jucator Ana Maria Lauric 30 Mai" at bounding box center [642, 325] width 186 height 44
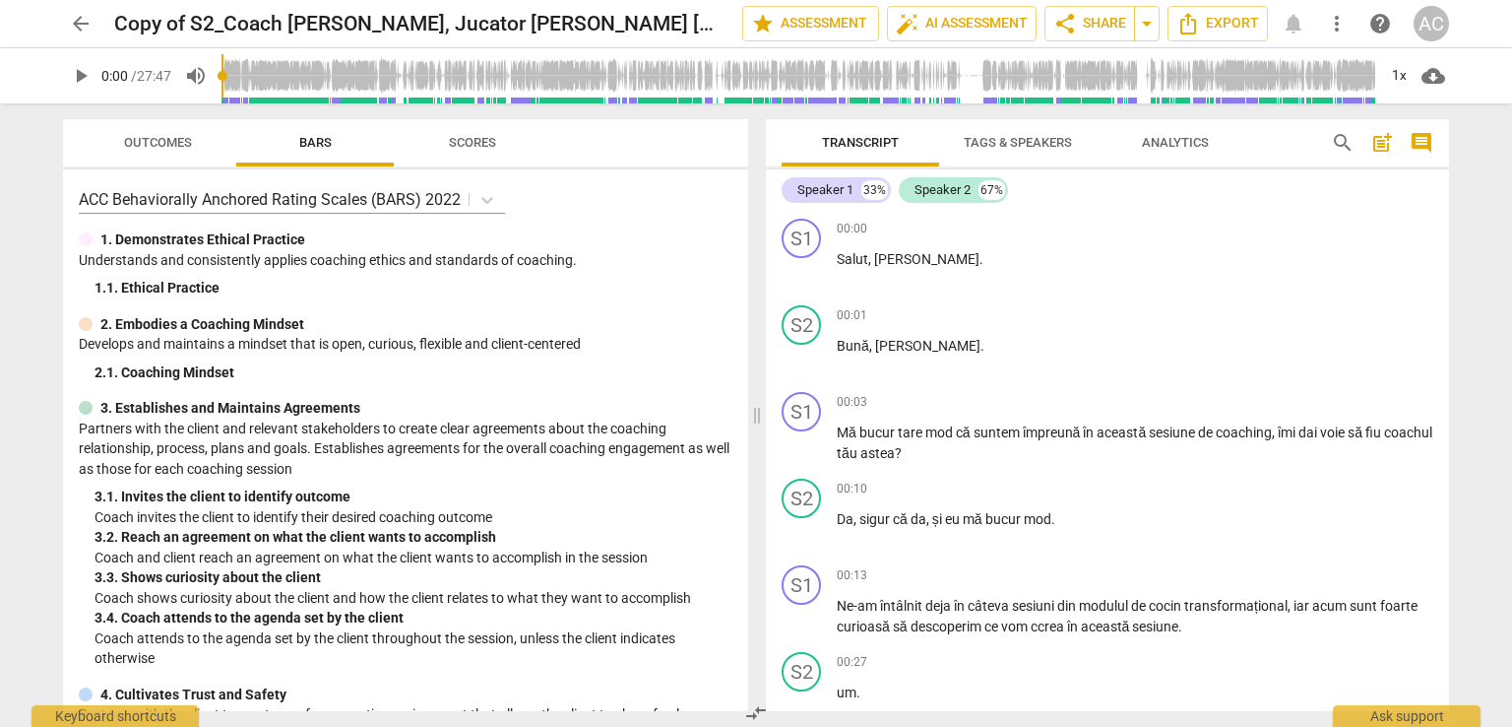
drag, startPoint x: 642, startPoint y: 21, endPoint x: 737, endPoint y: 25, distance: 94.6
click at [737, 25] on div "arrow_back Copy of S2_Coach Julia Albert, Jucator Ana Maria Lauric 30 Mai edit …" at bounding box center [756, 23] width 1386 height 35
click at [197, 28] on h2 "Copy of S2_Coach Julia Albert, Jucator Ana Maria Lauric 30 Mai" at bounding box center [394, 24] width 561 height 25
drag, startPoint x: 187, startPoint y: 17, endPoint x: 102, endPoint y: 17, distance: 84.7
click at [102, 17] on div "arrow_back Copy of S2_Coach Julia Albert, Jucator Ana Maria Lauric 30 Mai edit …" at bounding box center [756, 23] width 1386 height 35
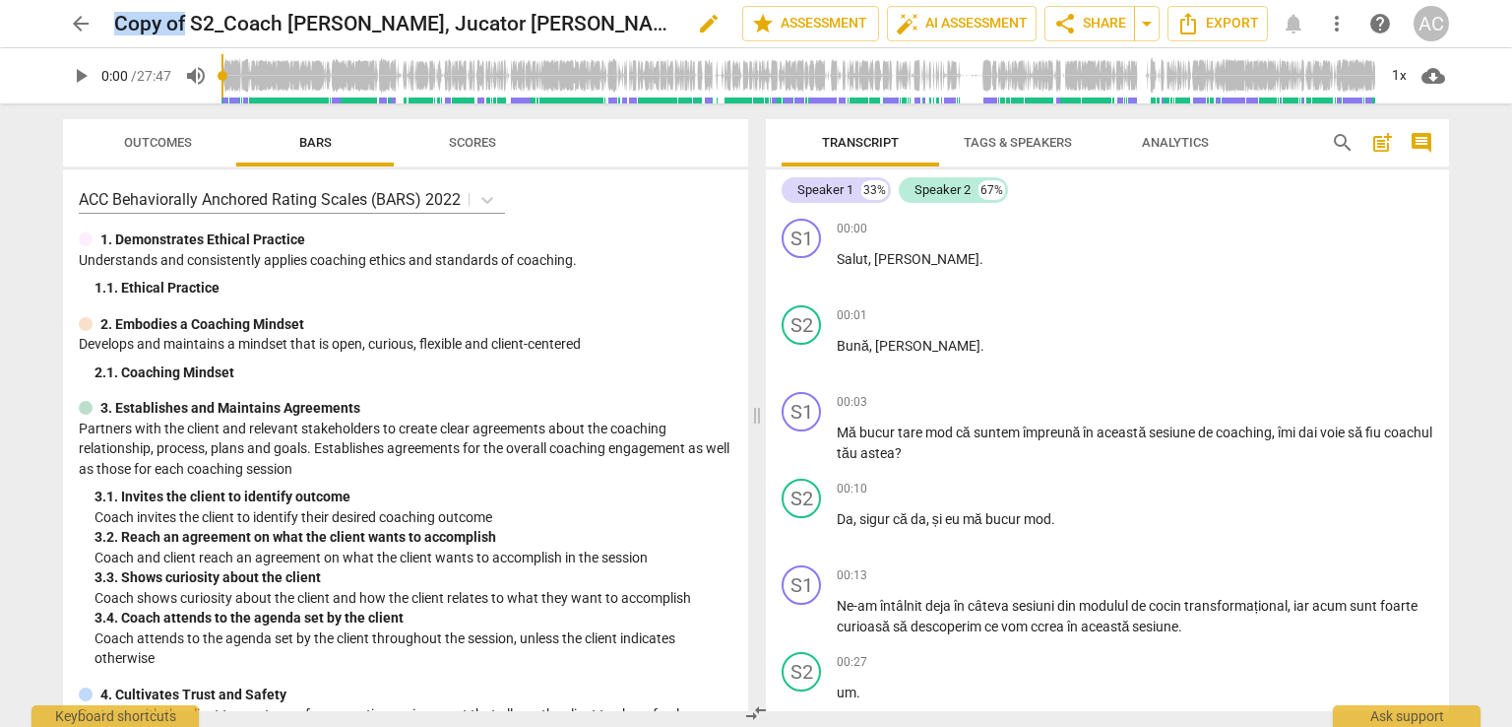
click at [709, 16] on span "edit" at bounding box center [709, 24] width 24 height 24
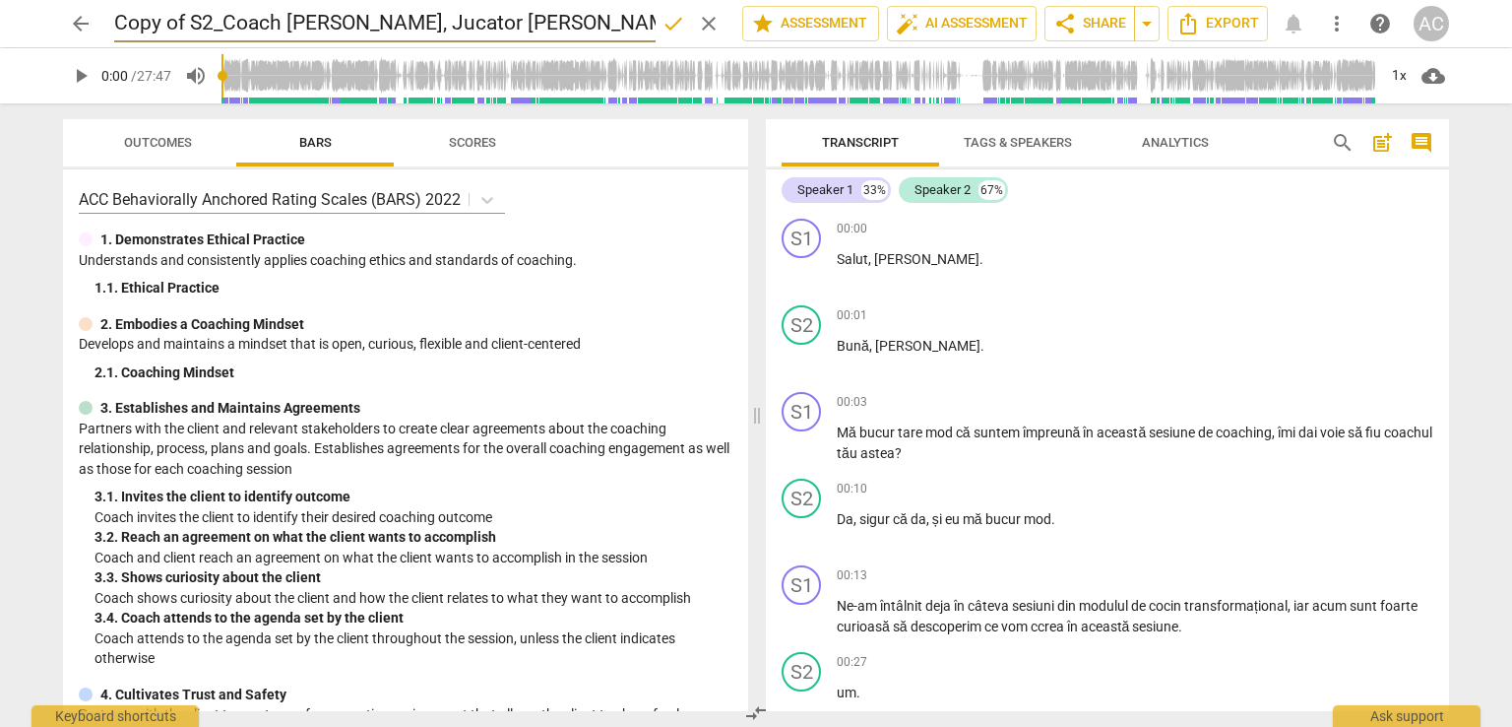
scroll to position [0, 48]
drag, startPoint x: 587, startPoint y: 13, endPoint x: 667, endPoint y: 25, distance: 80.6
click at [667, 25] on div "Copy of S2_Coach Julia Albert, Jucator Ana Maria Lauric 30 Mai done clear" at bounding box center [420, 23] width 612 height 37
drag, startPoint x: 197, startPoint y: 19, endPoint x: 35, endPoint y: 10, distance: 161.7
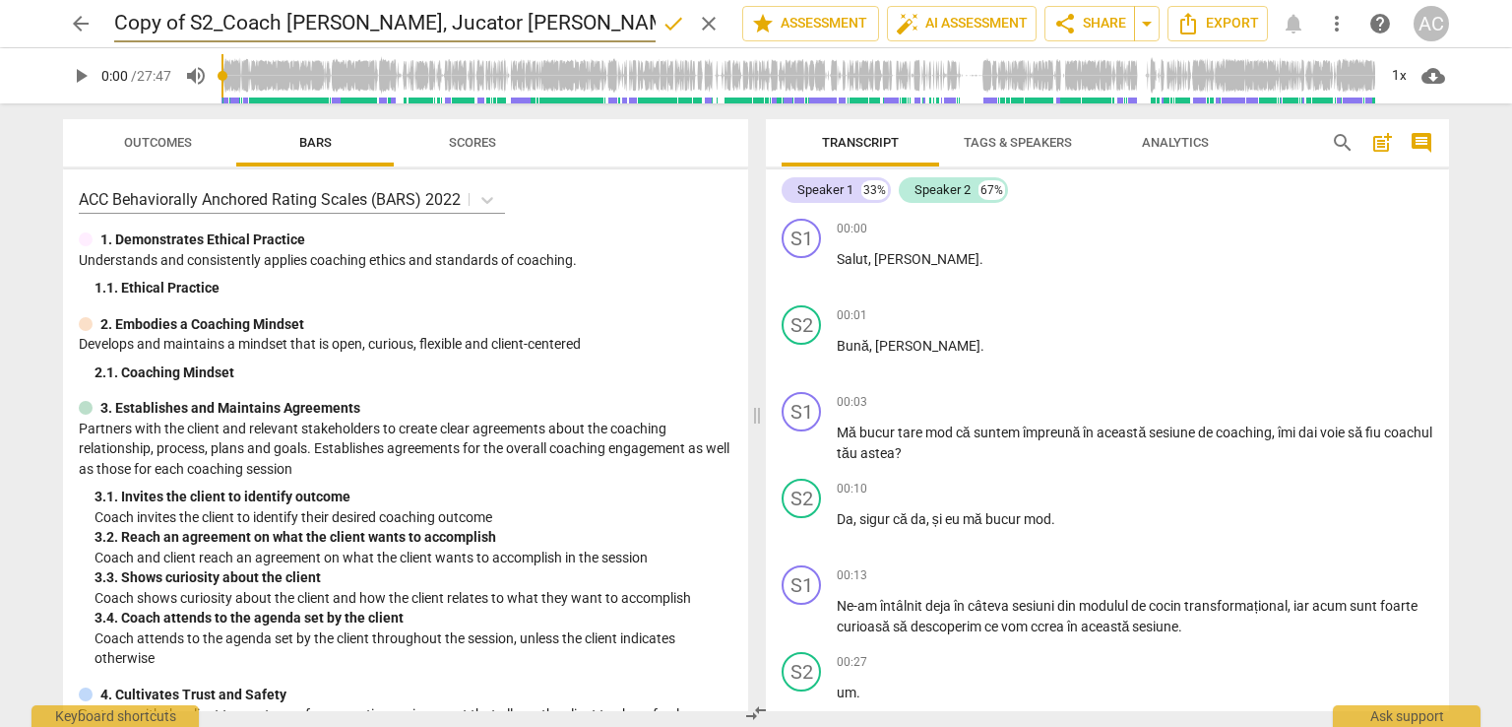
click at [35, 10] on div "arrow_back Copy of S2_Coach Julia Albert, Jucator Ana Maria Lauric done clear s…" at bounding box center [756, 23] width 1481 height 47
click at [136, 25] on input "Copy of S2_Coach Julia Albert, Jucator Ana Maria Lauric" at bounding box center [385, 23] width 542 height 37
click at [226, 23] on input "Copy of S2_Coach Julia Albert, Jucator Ana Maria Lauric" at bounding box center [385, 23] width 542 height 37
drag, startPoint x: 210, startPoint y: 21, endPoint x: 55, endPoint y: 18, distance: 154.6
click at [55, 18] on div "arrow_back Copy of S2_Coach Julia Albert, Jucator Ana Maria Lauric done clear s…" at bounding box center [756, 23] width 1481 height 47
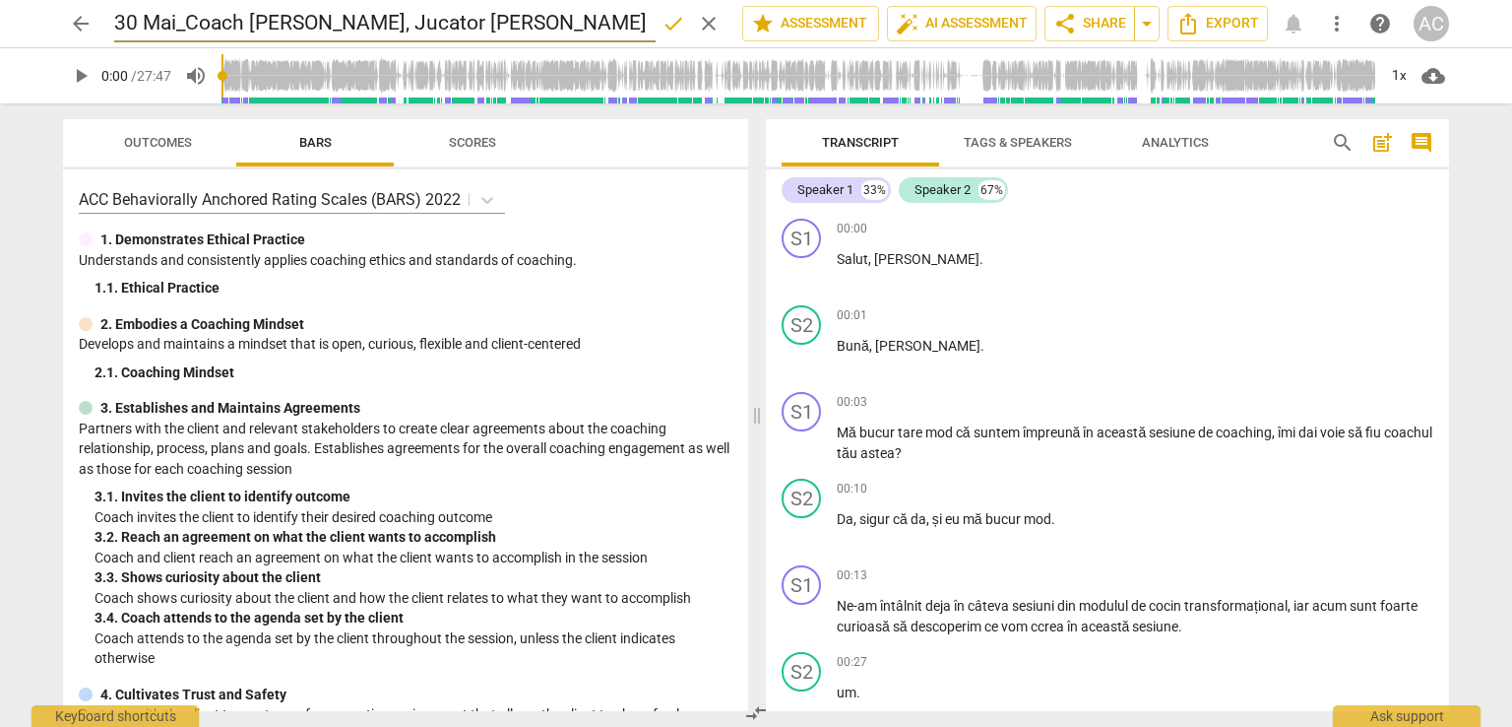
type input "30 Mai_Coach [PERSON_NAME], Jucator [PERSON_NAME]"
click at [669, 27] on span "done" at bounding box center [674, 24] width 24 height 24
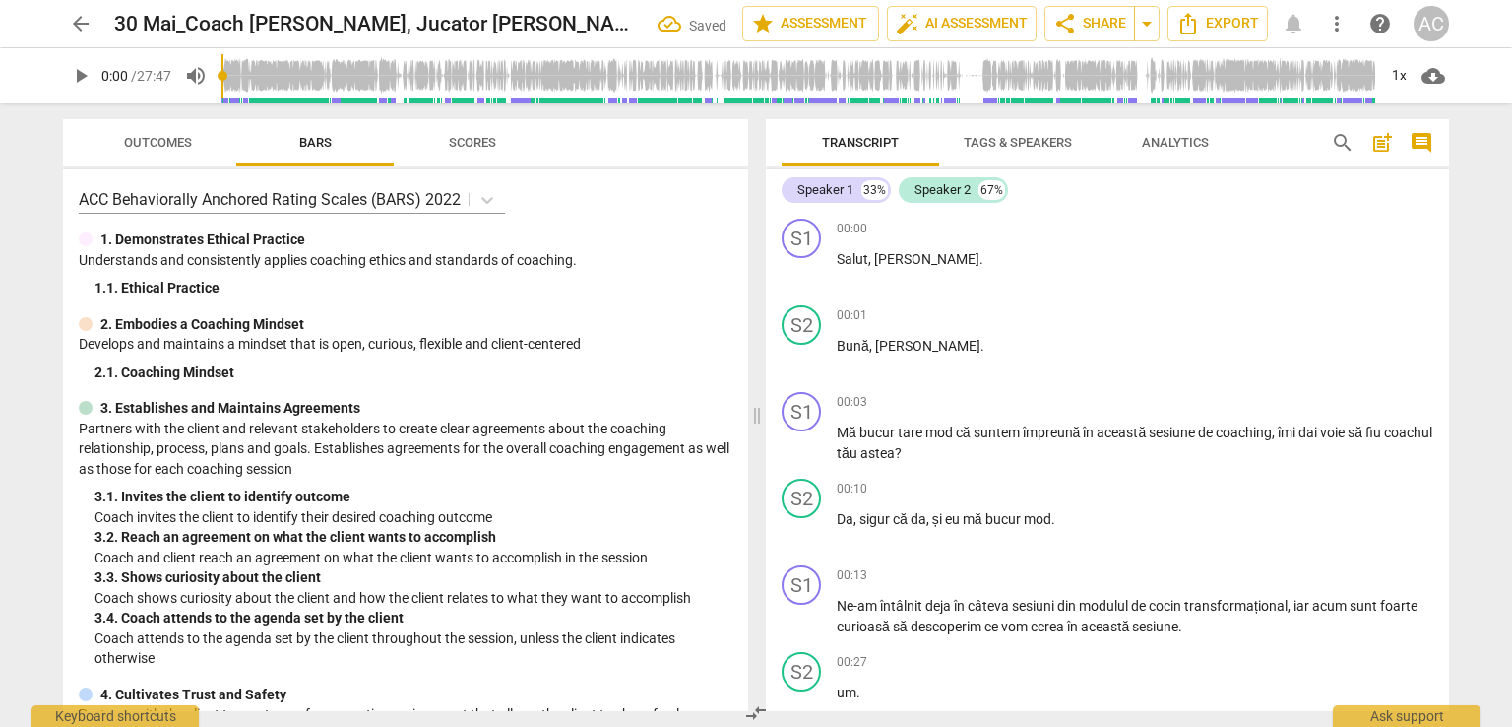
click at [1004, 151] on span "Tags & Speakers" at bounding box center [1018, 143] width 156 height 27
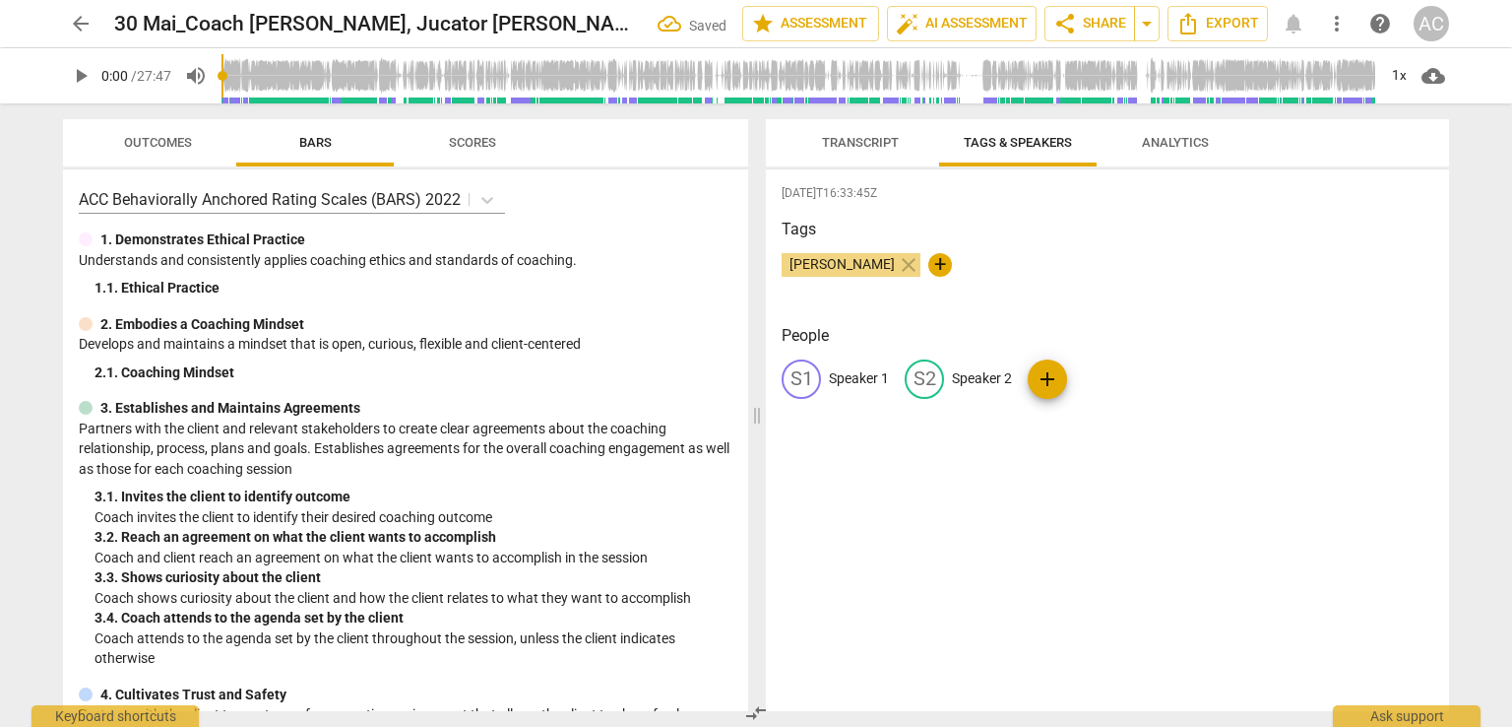
click at [853, 378] on p "Speaker 1" at bounding box center [859, 378] width 60 height 21
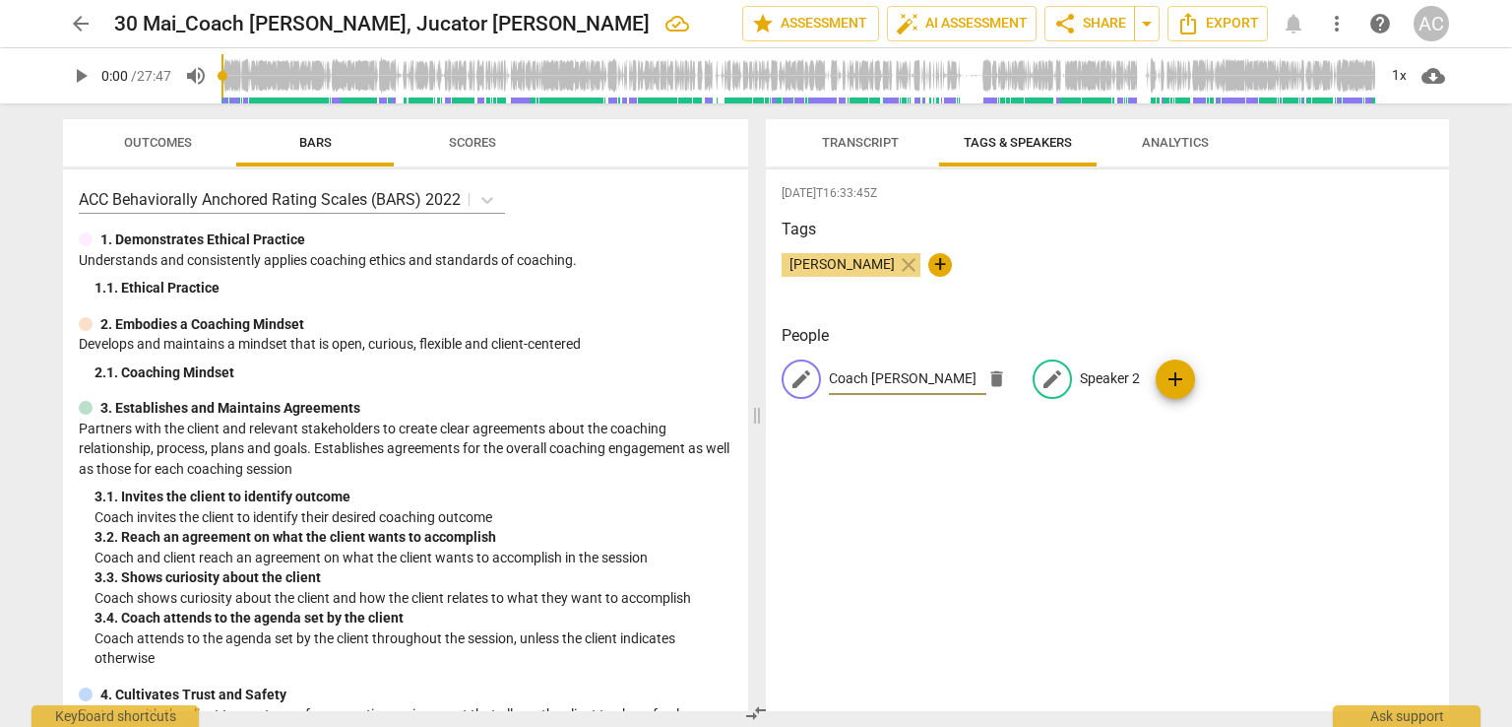
type input "Coach Julia Albert"
click at [1088, 374] on p "Speaker 2" at bounding box center [1110, 378] width 60 height 21
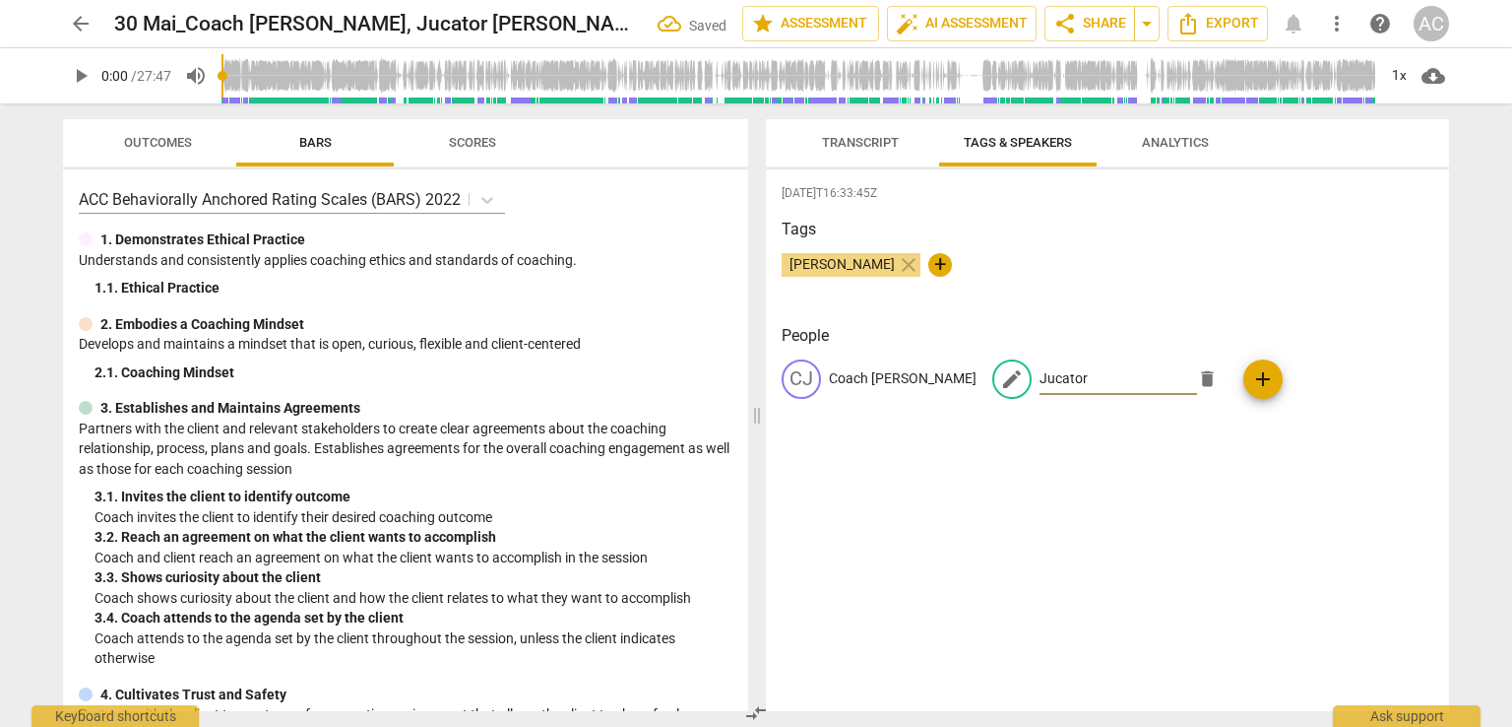
type input "Jucator"
click at [1078, 478] on div "2025-10-07T16:33:45Z Tags Ada Chindea close + People CJ Coach Julia Albert edit…" at bounding box center [1107, 440] width 683 height 542
click at [1115, 29] on span "share Share" at bounding box center [1090, 24] width 73 height 24
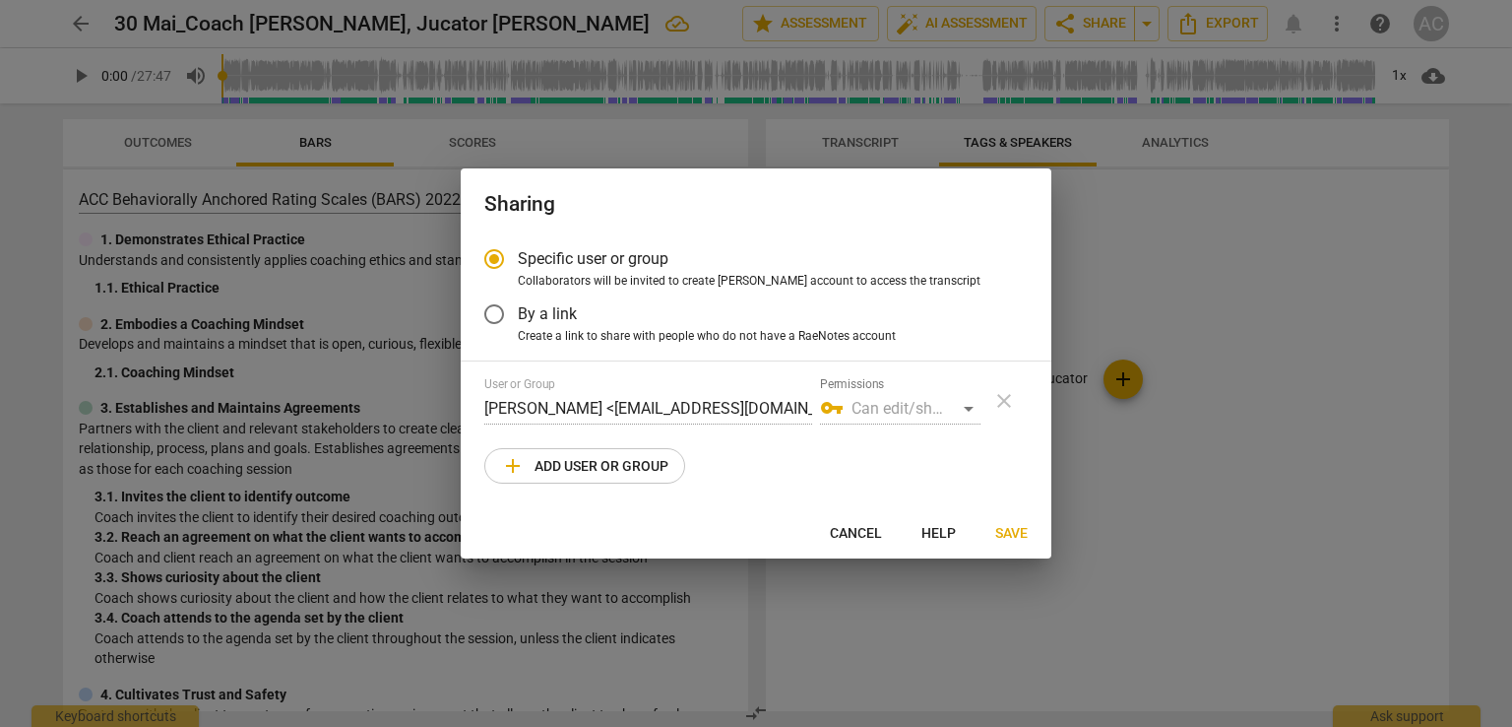
radio input "false"
click at [615, 308] on label "By a link" at bounding box center [742, 313] width 542 height 47
click at [518, 308] on input "By a link" at bounding box center [494, 313] width 47 height 47
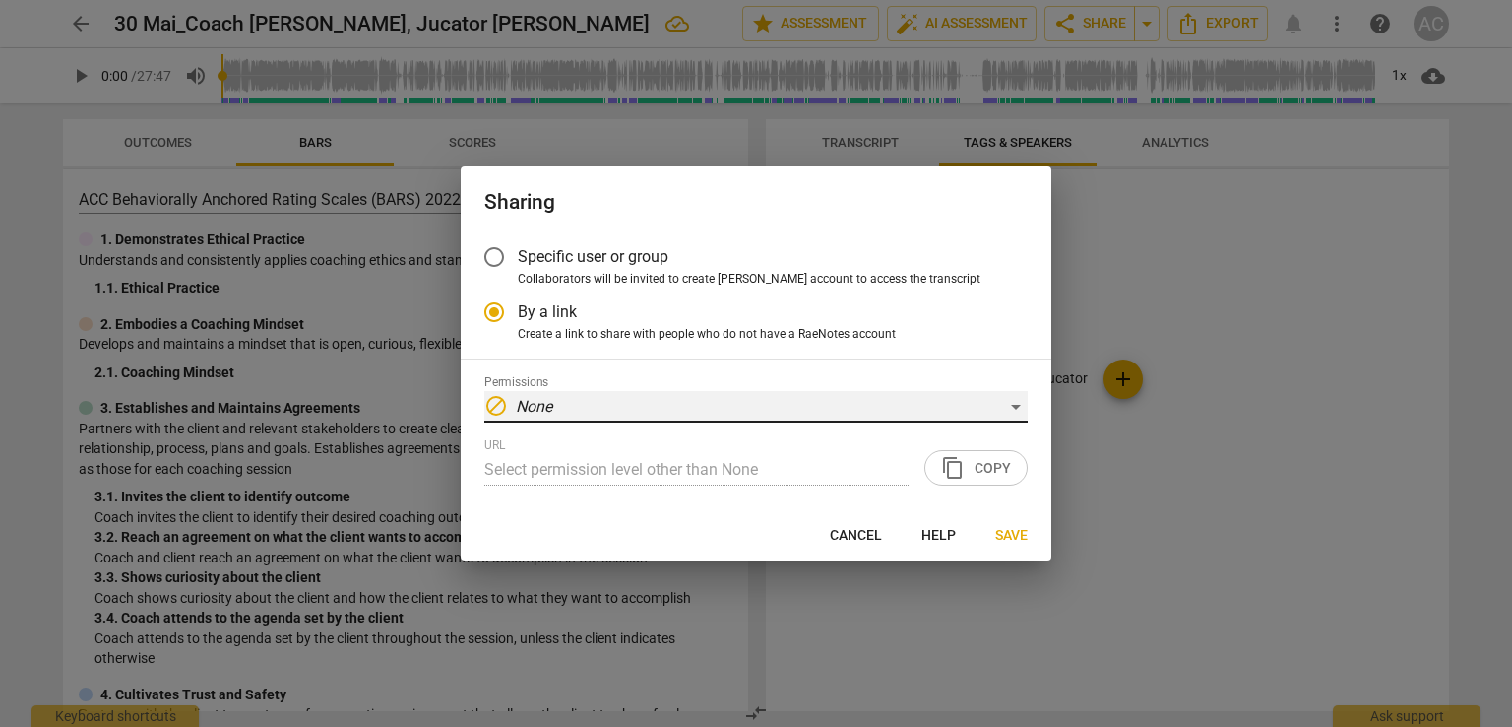
click at [831, 406] on div "block None" at bounding box center [756, 407] width 544 height 32
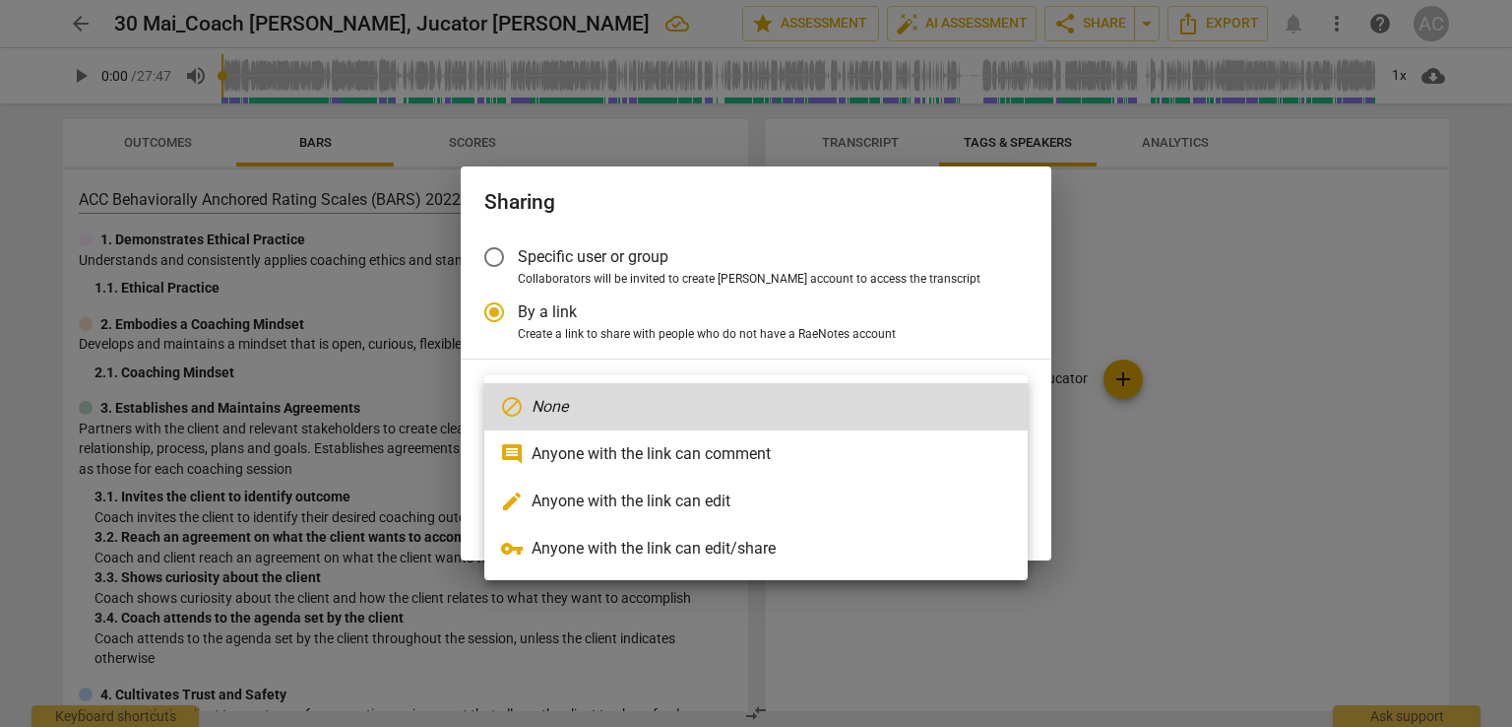
click at [733, 455] on li "comment Anyone with the link can comment" at bounding box center [756, 453] width 544 height 47
radio input "false"
type input "https://app.raenotes.com/meeting/f9d8f13e9d104b8aa66561f0d355916e"
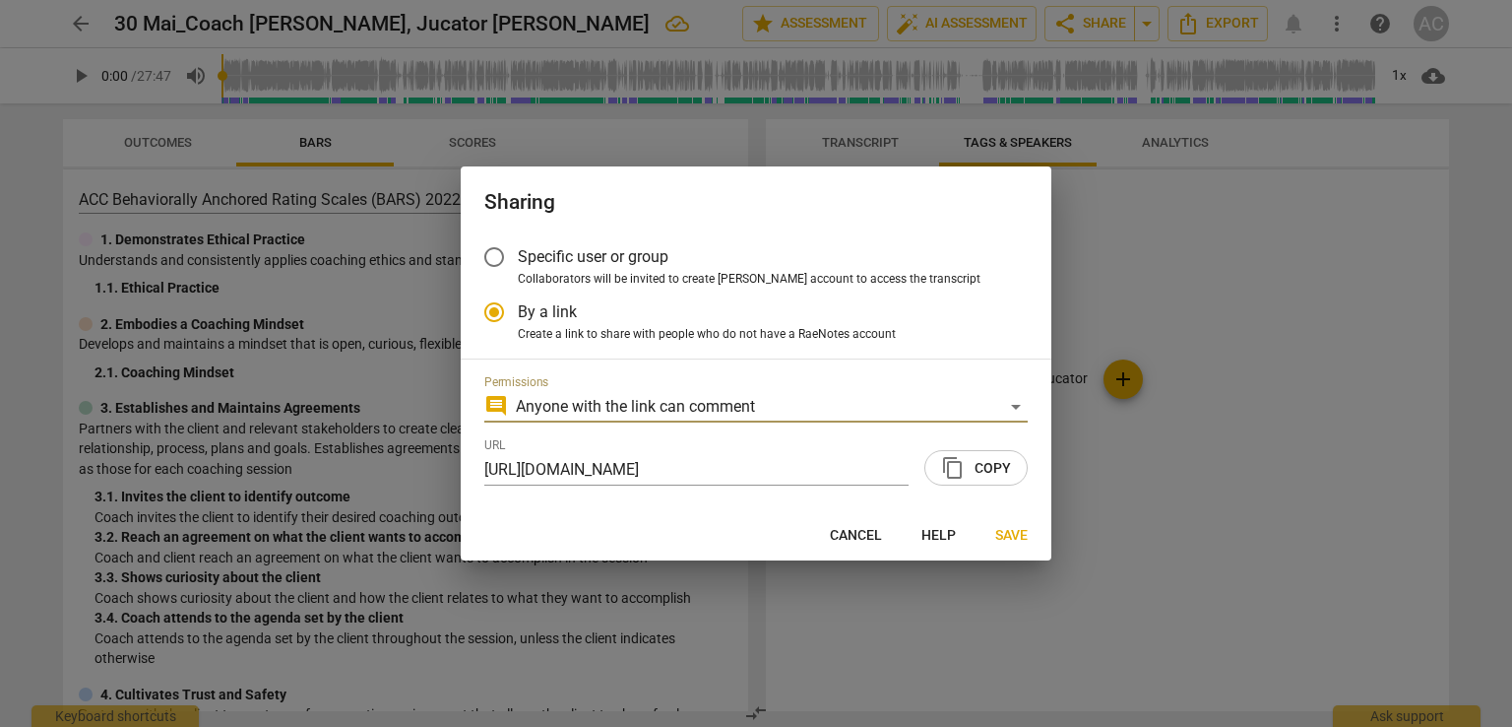
click at [987, 468] on span "content_copy Copy" at bounding box center [976, 468] width 70 height 24
click at [1024, 533] on span "Save" at bounding box center [1011, 536] width 32 height 20
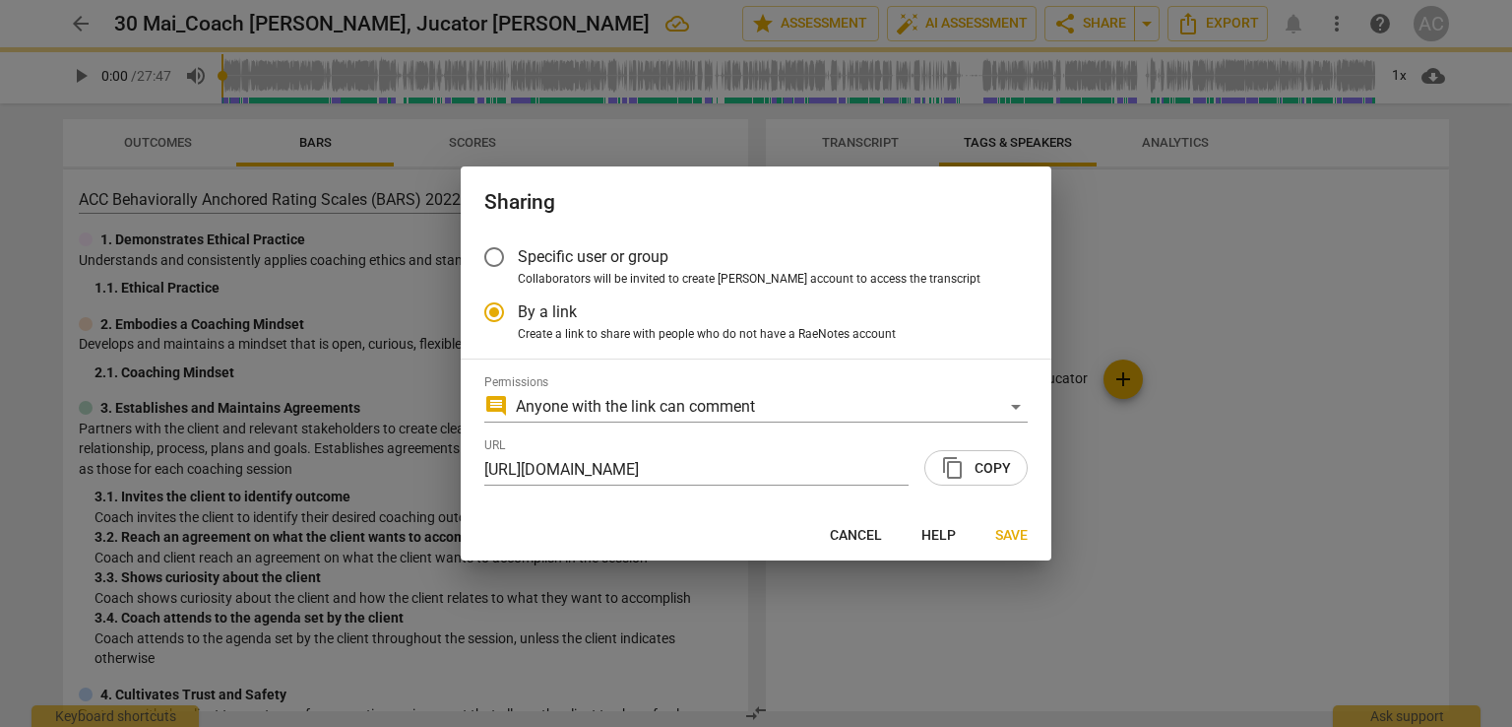
radio input "false"
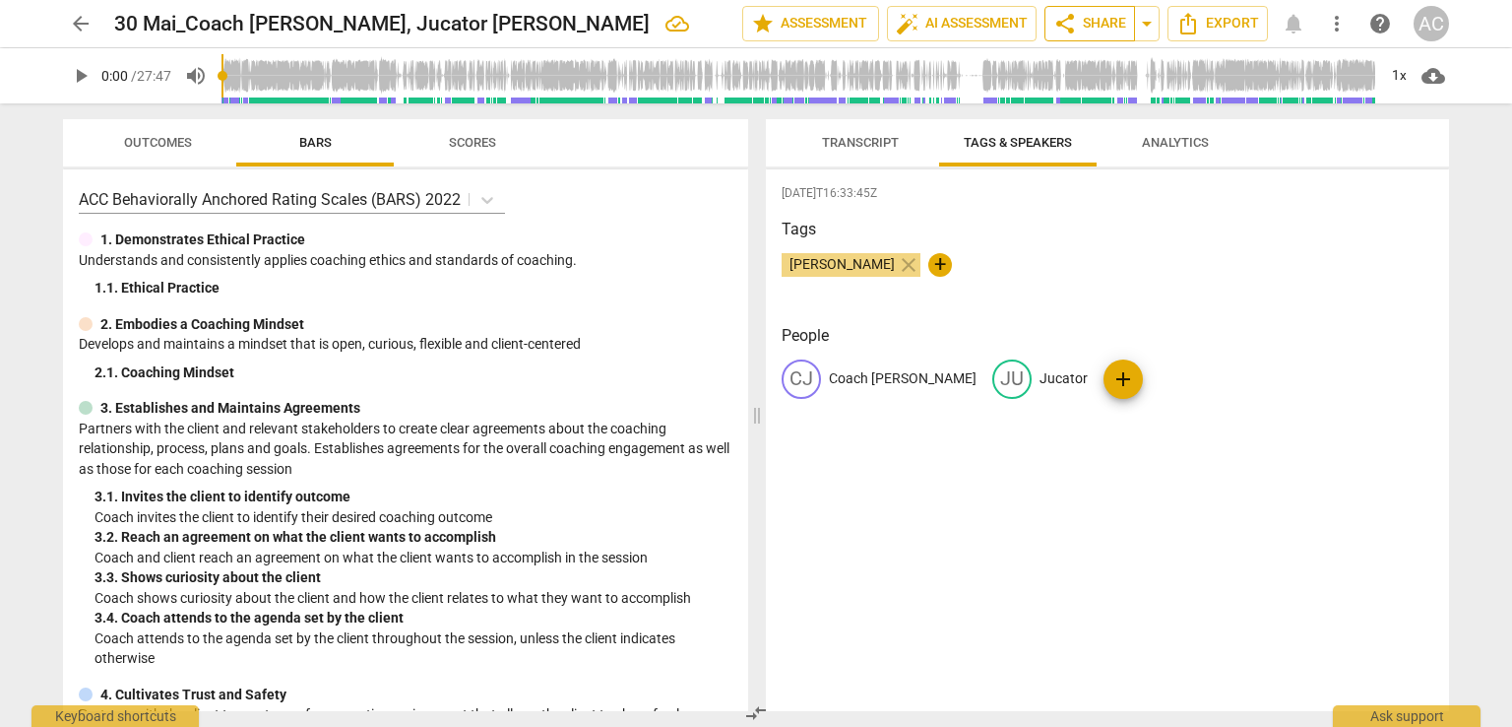
click at [1071, 25] on span "share" at bounding box center [1066, 24] width 24 height 24
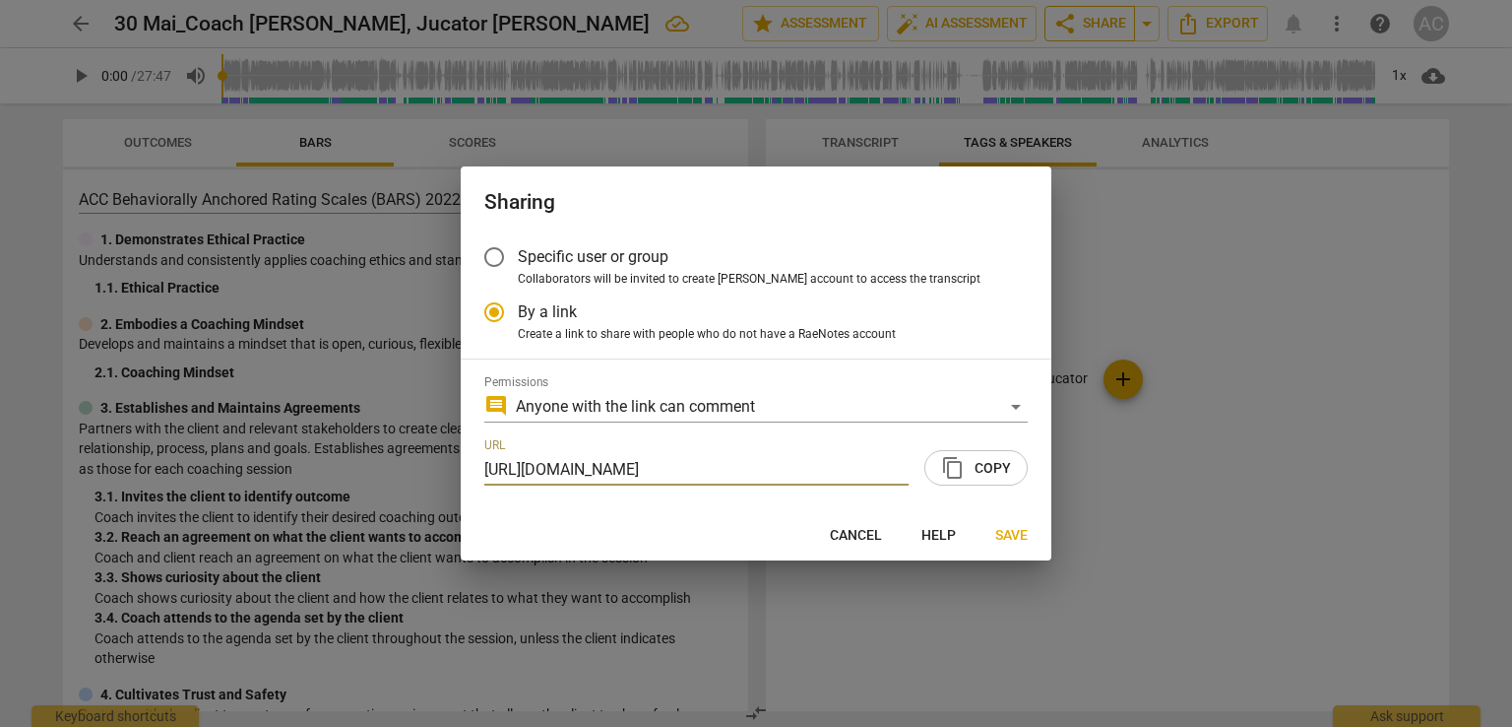
scroll to position [0, 95]
click at [973, 468] on span "content_copy Copy" at bounding box center [976, 468] width 70 height 24
click at [1015, 546] on button "Save" at bounding box center [1012, 534] width 64 height 35
radio input "false"
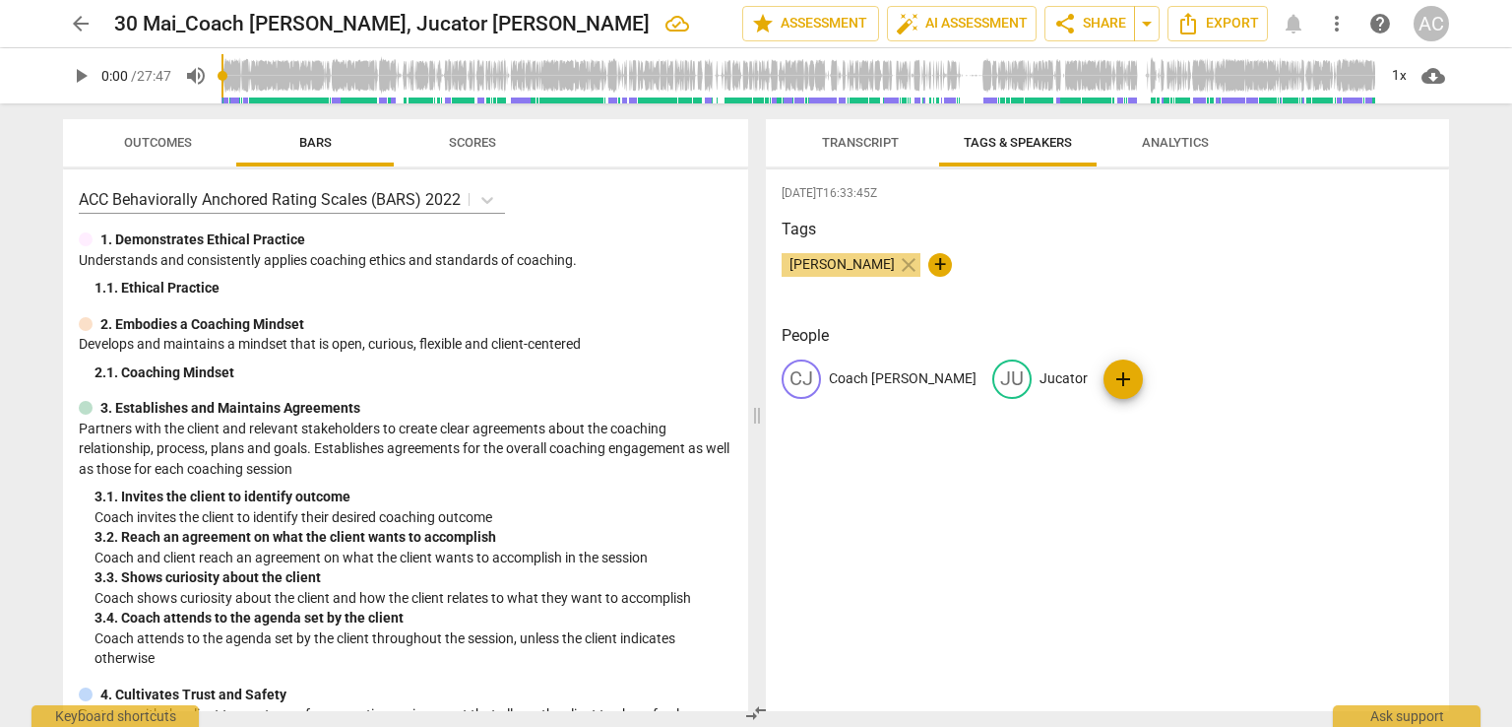
click at [67, 32] on span "arrow_back" at bounding box center [80, 24] width 35 height 24
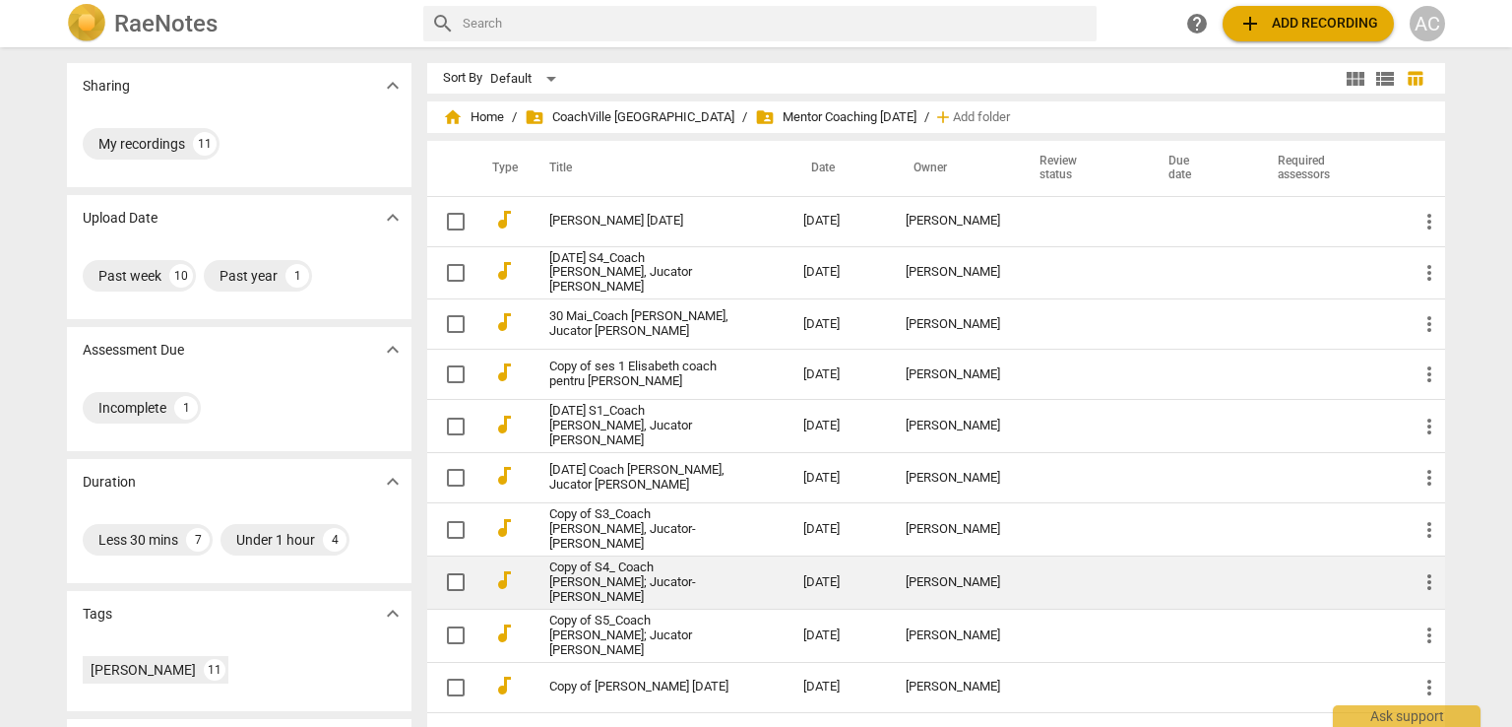
click at [686, 563] on link "Copy of S4_ Coach Julia Albert; Jucator- Ana Maria Lauric" at bounding box center [640, 582] width 183 height 44
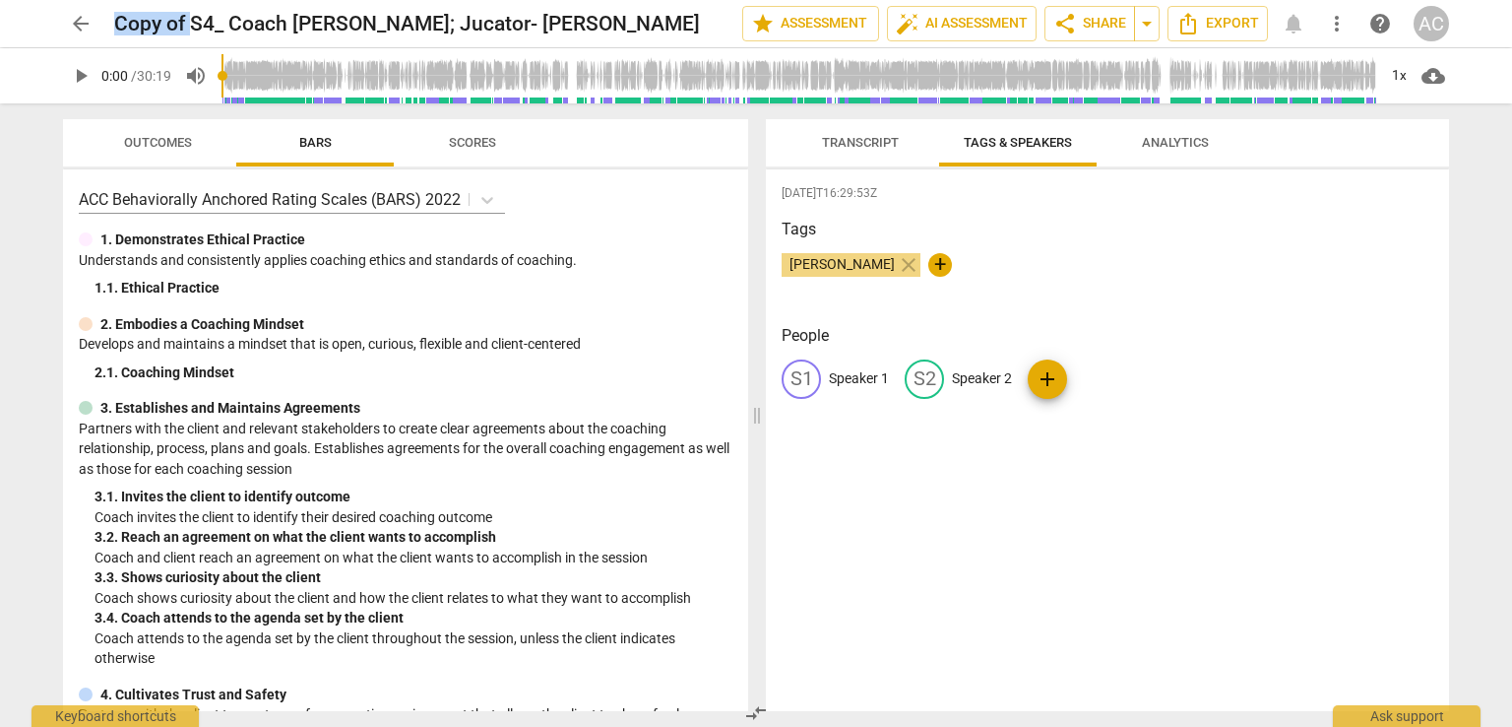
drag, startPoint x: 195, startPoint y: 20, endPoint x: 55, endPoint y: 13, distance: 140.0
click at [55, 13] on div "arrow_back Copy of S4_ Coach Julia Albert; Jucator- Ana Maria Lauric edit star …" at bounding box center [756, 23] width 1481 height 47
click at [697, 32] on span "edit" at bounding box center [709, 24] width 24 height 24
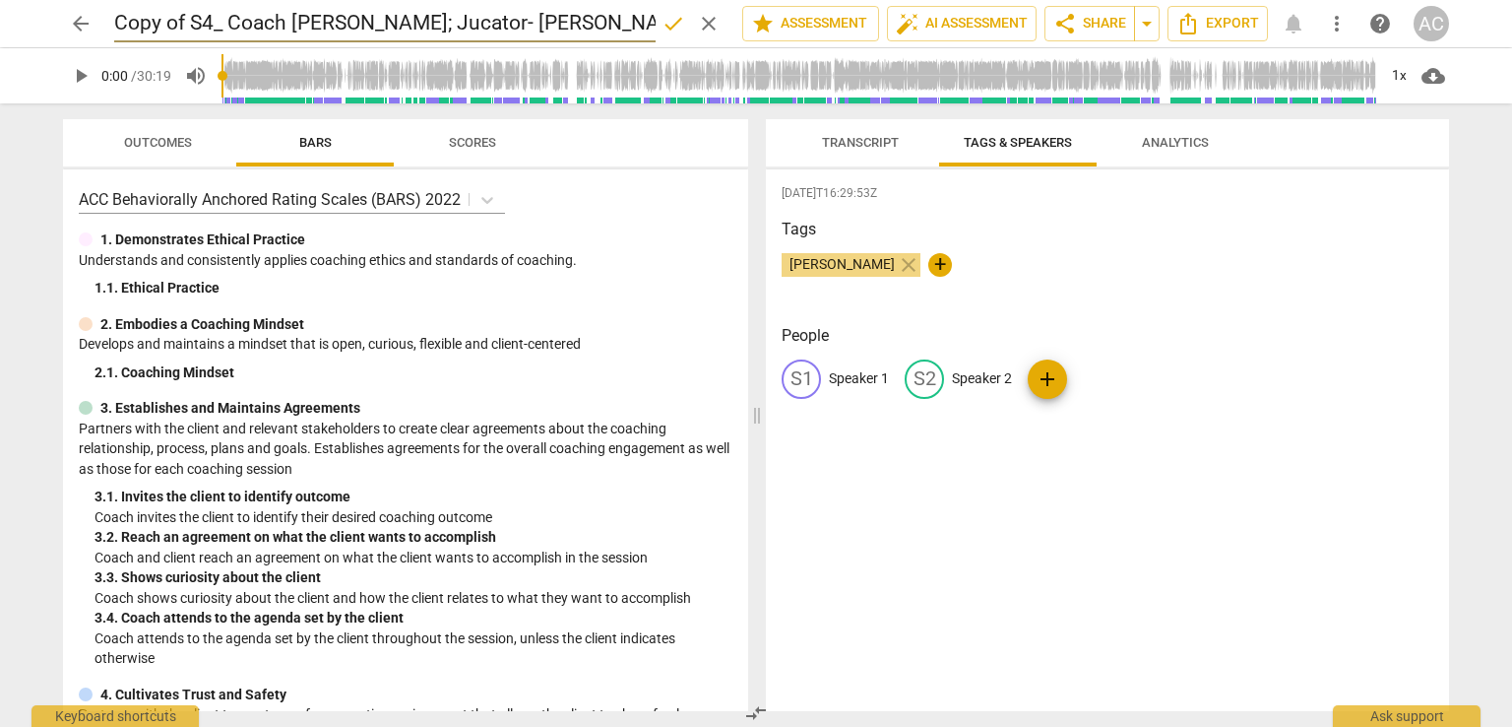
drag, startPoint x: 194, startPoint y: 21, endPoint x: 72, endPoint y: 17, distance: 122.2
click at [72, 17] on div "arrow_back Copy of S4_ Coach Julia Albert; Jucator- Ana Maria Lauric done clear…" at bounding box center [756, 23] width 1386 height 37
type input "[DATE] 4_ Coach [PERSON_NAME]; Jucator- [PERSON_NAME]"
click at [666, 29] on span "done" at bounding box center [674, 24] width 24 height 24
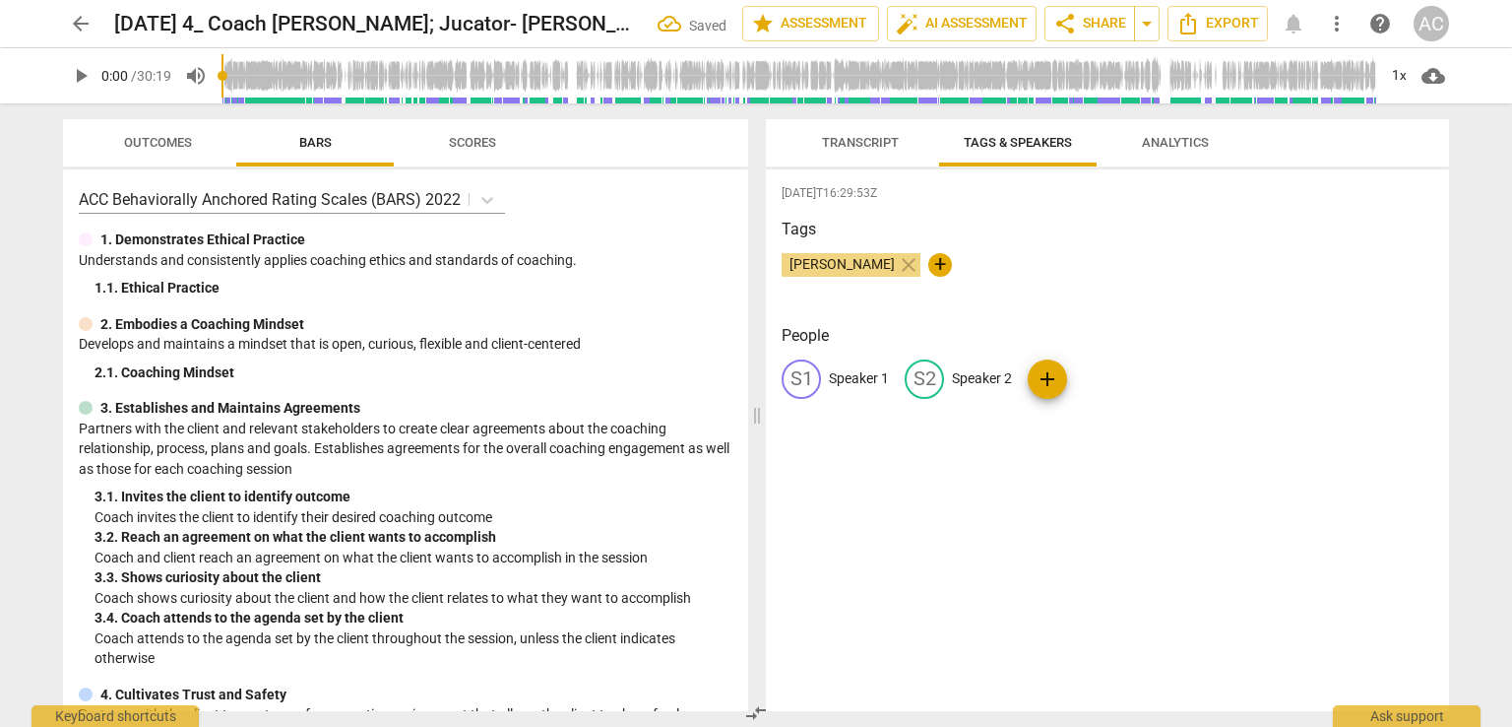
click at [871, 373] on p "Speaker 1" at bounding box center [859, 378] width 60 height 21
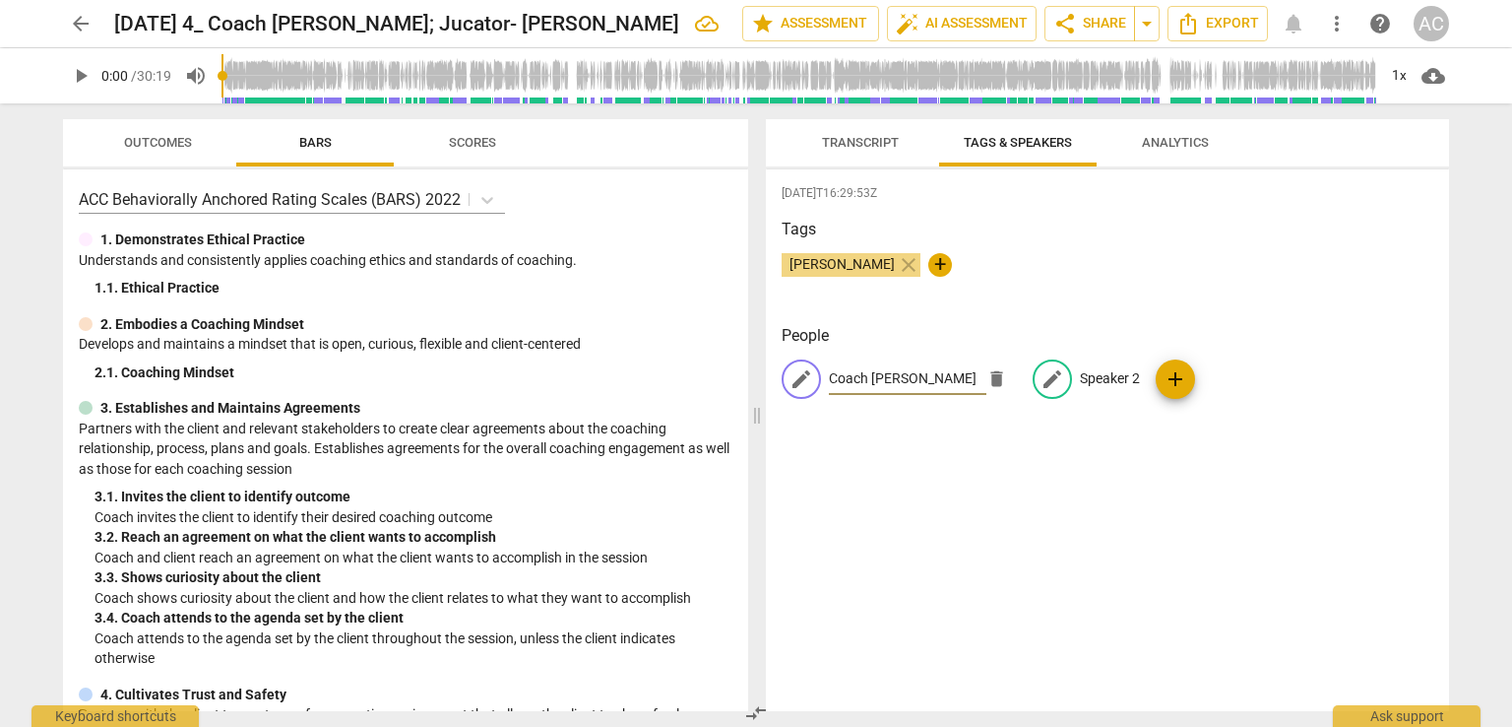
type input "Coach Julia Albert"
click at [1101, 392] on div "edit Speaker 2" at bounding box center [1086, 378] width 107 height 39
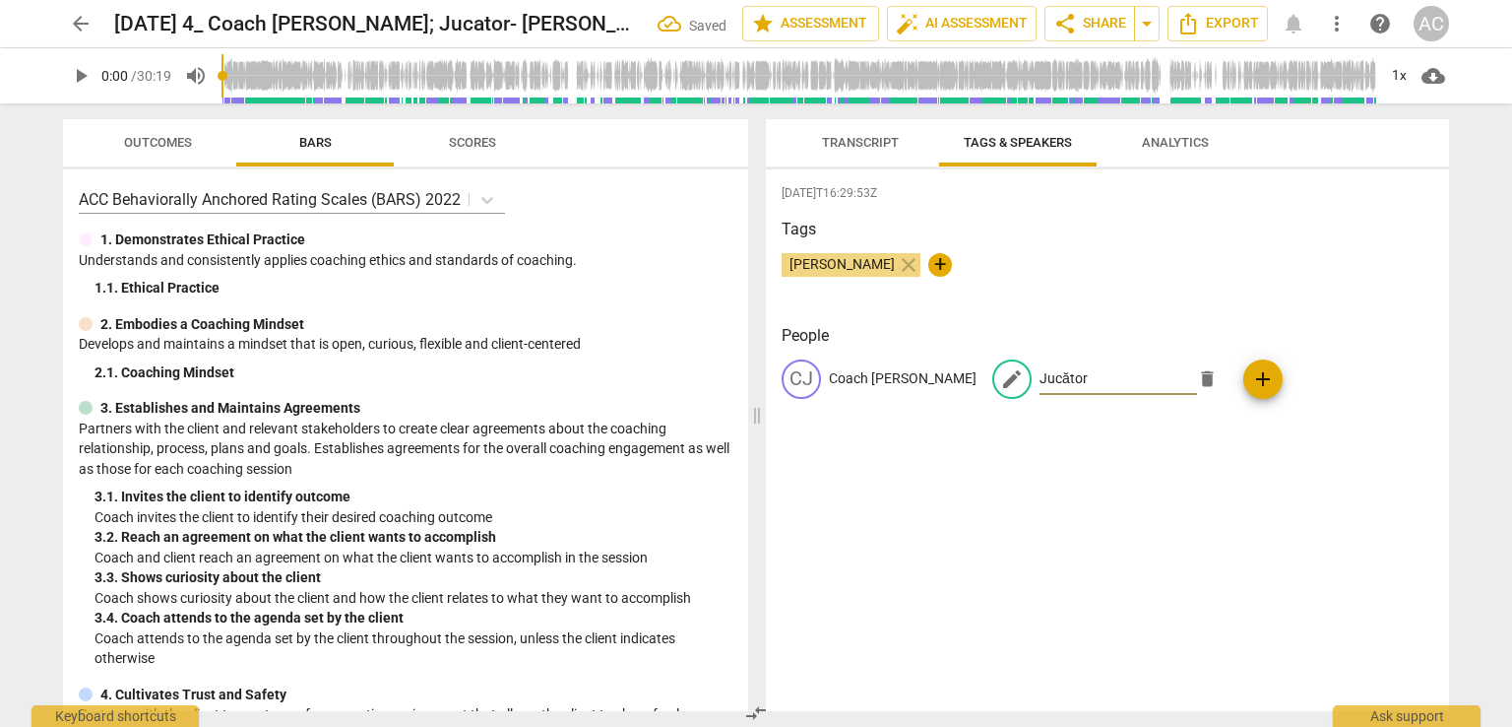
type input "Jucător"
click at [1104, 451] on div "2025-10-07T16:29:53Z Tags Ada Chindea close + People CJ Coach Julia Albert edit…" at bounding box center [1107, 440] width 683 height 542
click at [1107, 16] on span "share Share" at bounding box center [1090, 24] width 73 height 24
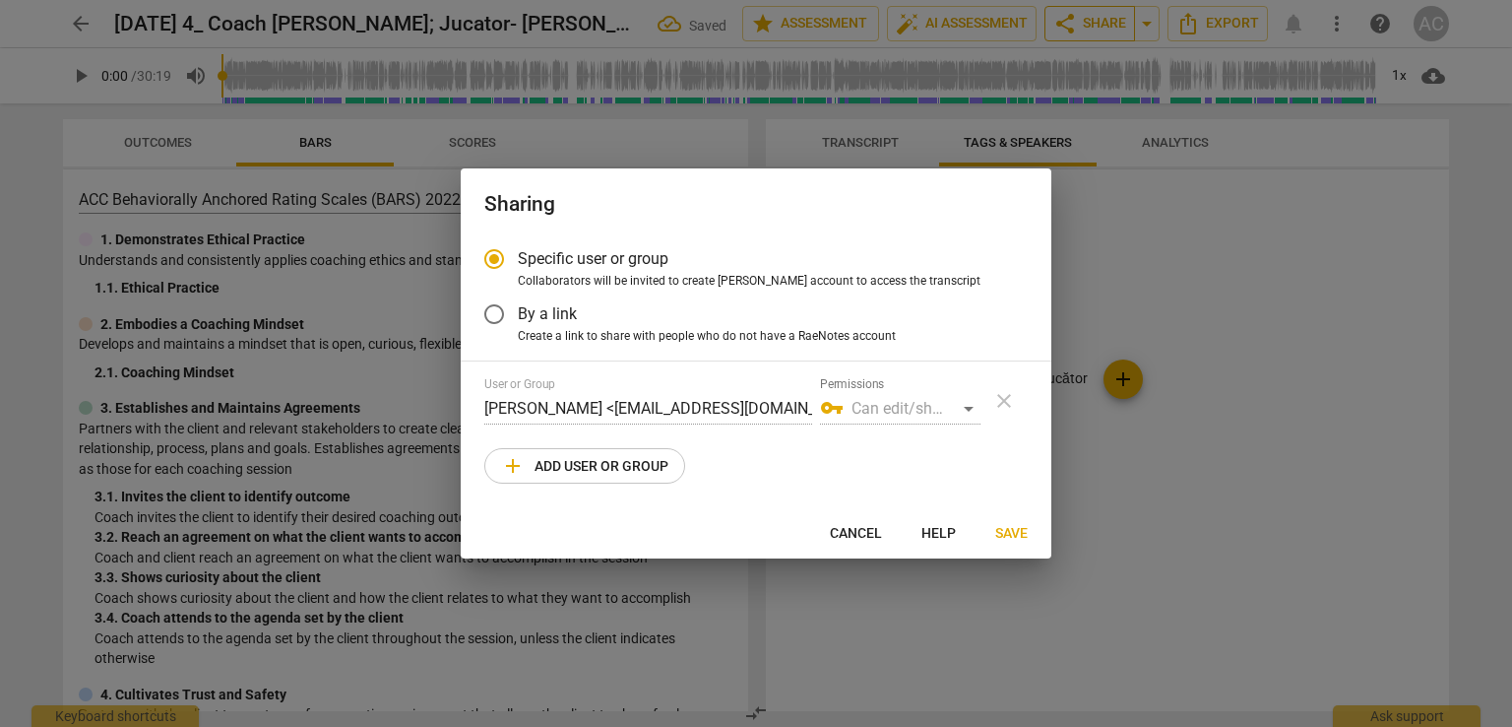
radio input "false"
click at [571, 311] on span "By a link" at bounding box center [547, 313] width 59 height 23
click at [518, 311] on input "By a link" at bounding box center [494, 313] width 47 height 47
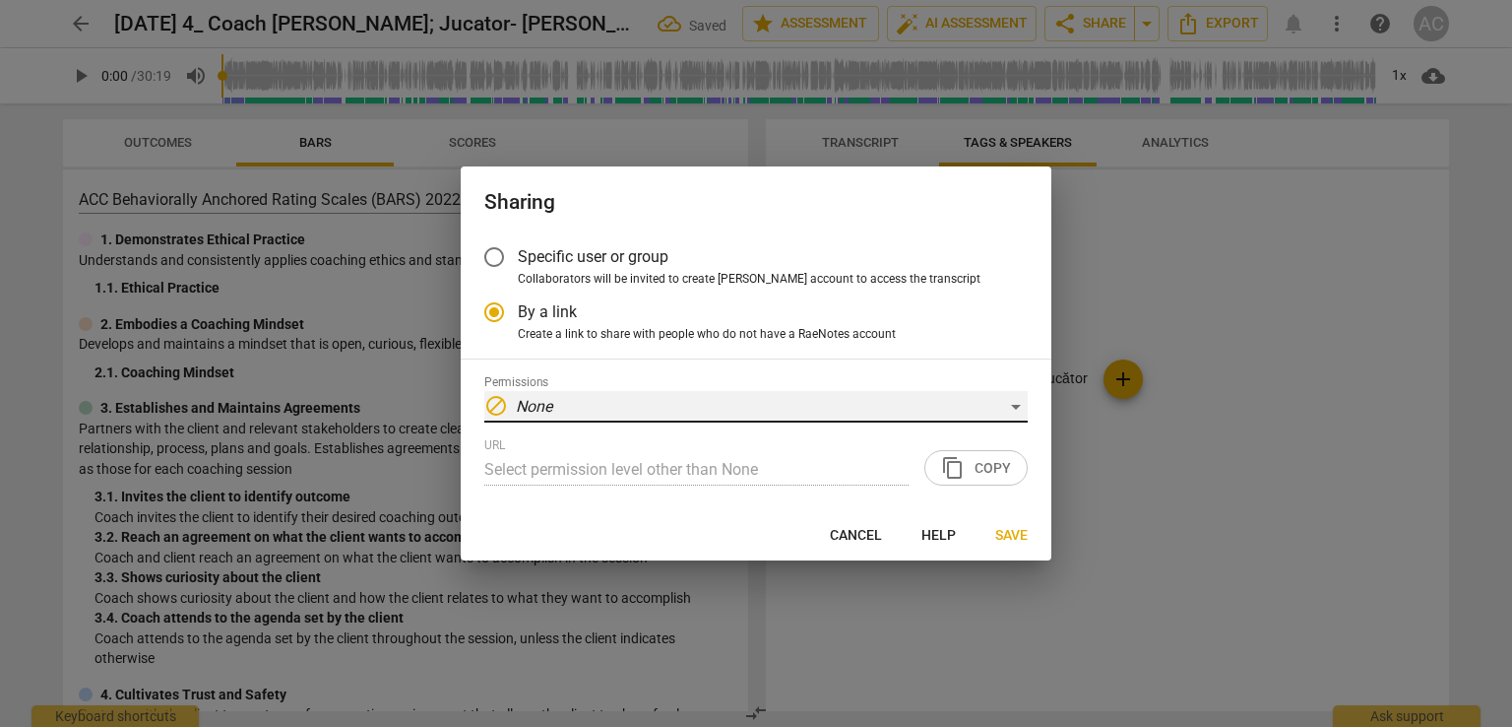
click at [602, 403] on div "block None" at bounding box center [756, 407] width 544 height 32
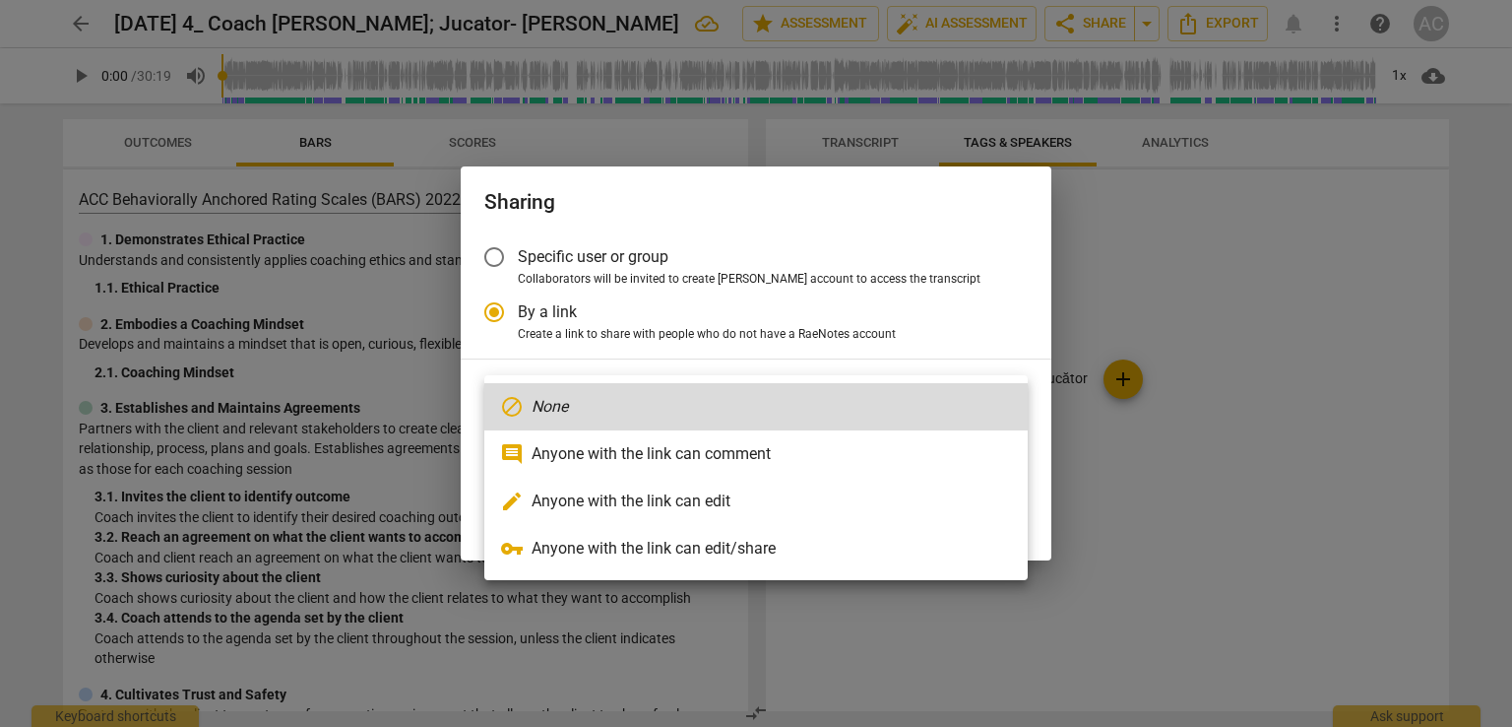
click at [609, 457] on li "comment Anyone with the link can comment" at bounding box center [756, 453] width 544 height 47
radio input "false"
type input "https://app.raenotes.com/meeting/aae0ddbb32614b208294833e746bdc69"
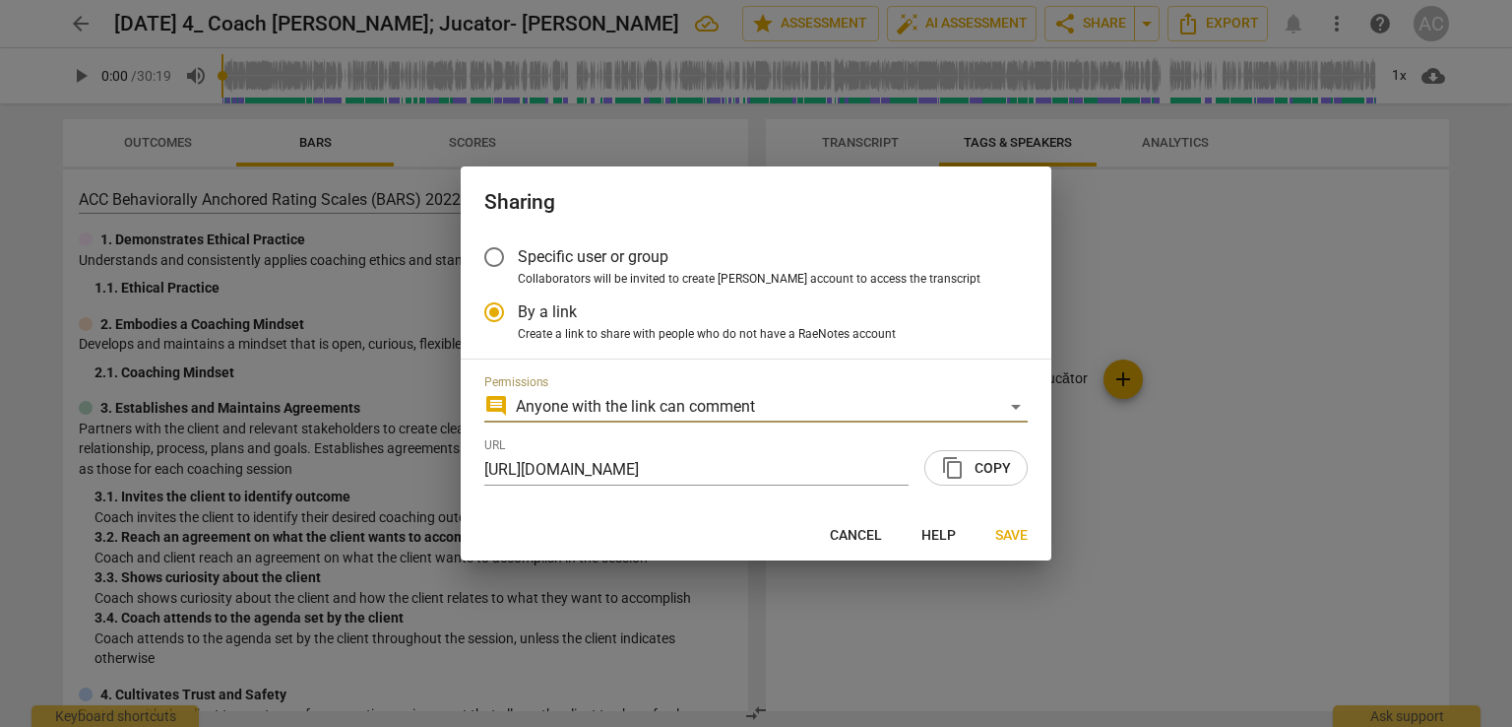
click at [985, 471] on span "content_copy Copy" at bounding box center [976, 468] width 70 height 24
click at [1019, 546] on button "Save" at bounding box center [1012, 534] width 64 height 35
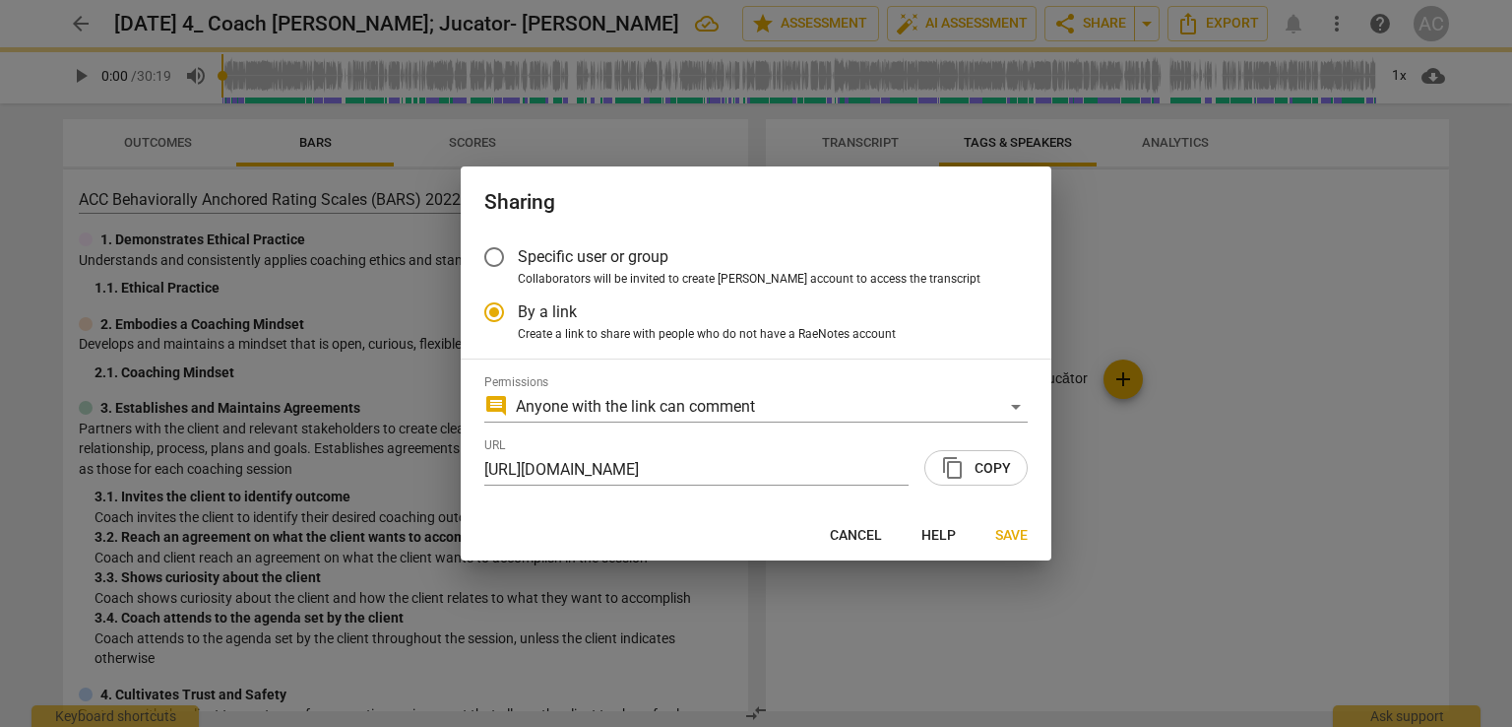
radio input "false"
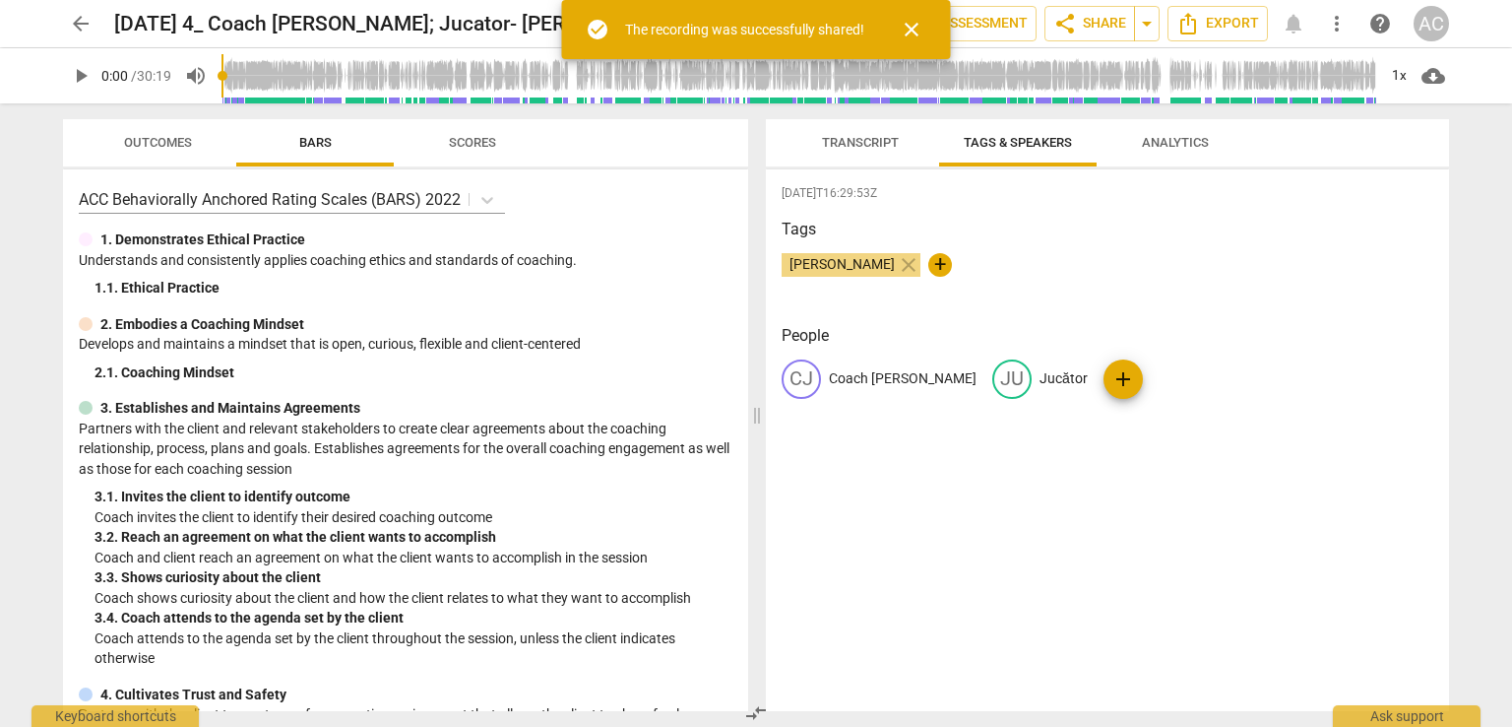
click at [845, 148] on span "Transcript" at bounding box center [860, 142] width 77 height 15
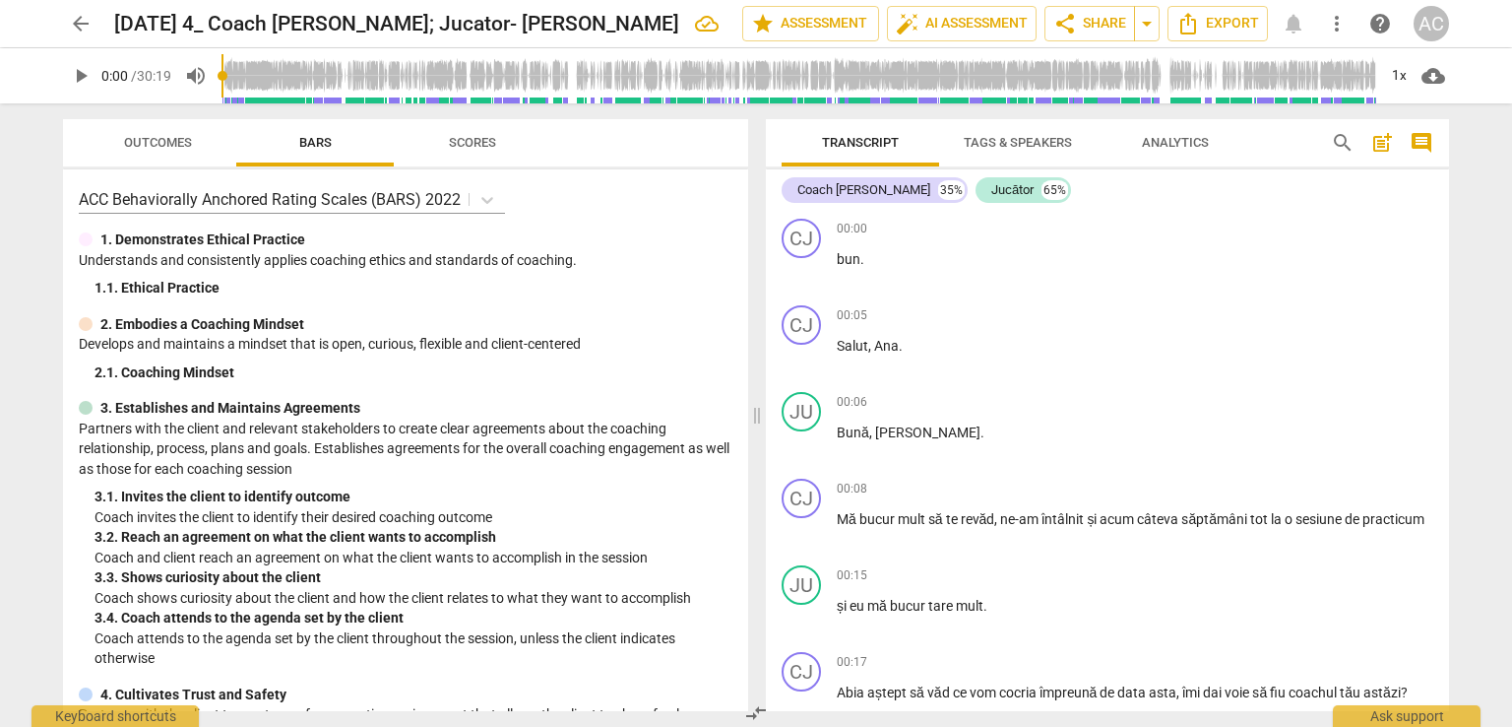
click at [93, 30] on span "arrow_back" at bounding box center [80, 24] width 35 height 24
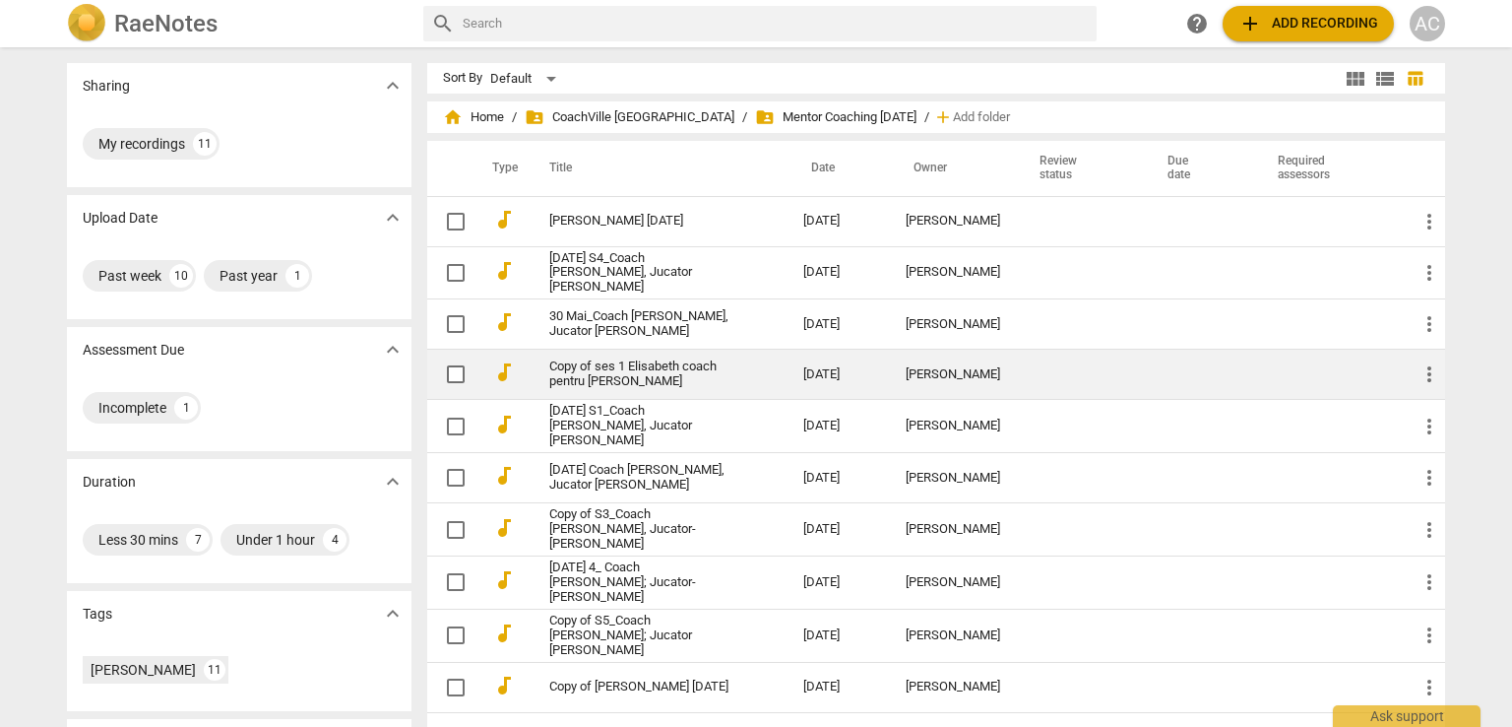
click at [709, 378] on link "Copy of ses 1 Elisabeth coach pentru Dana" at bounding box center [640, 374] width 183 height 30
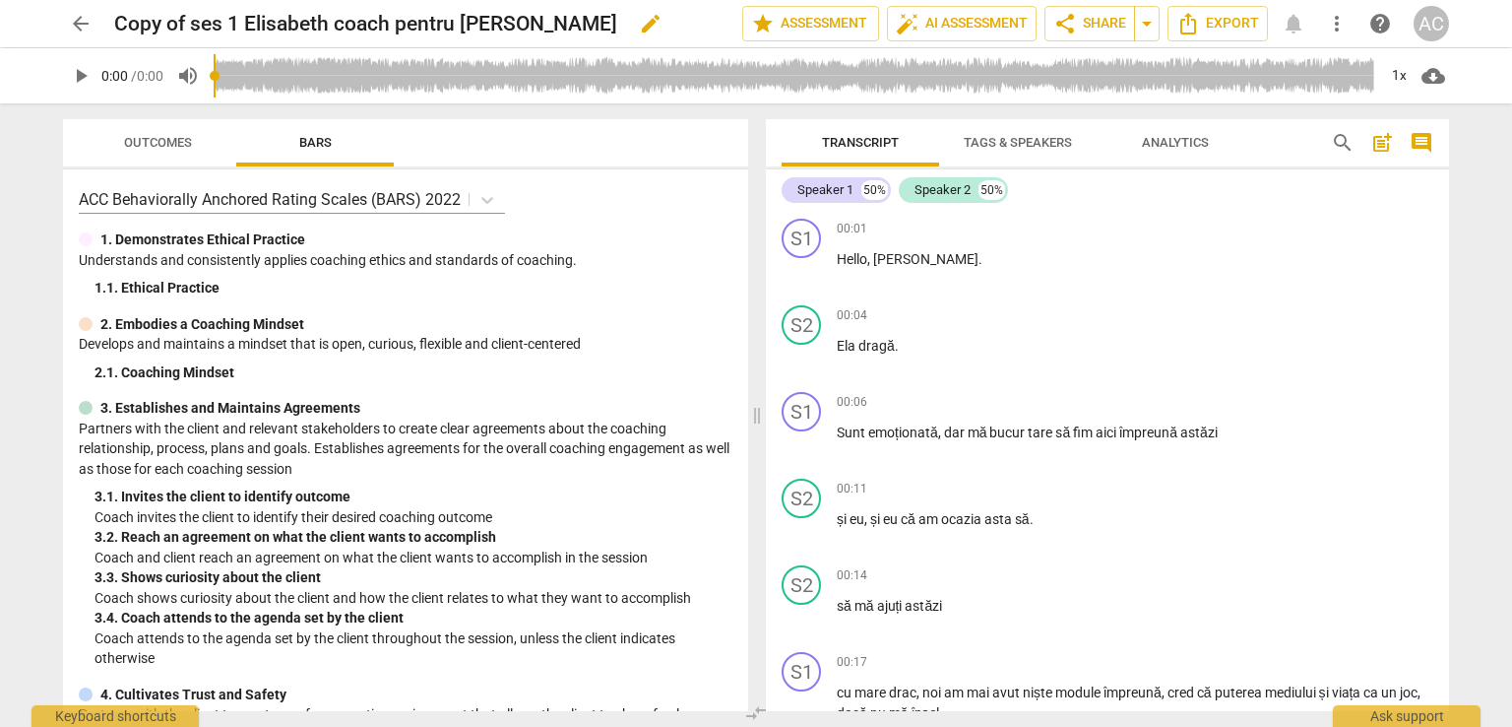
click at [633, 18] on span "edit" at bounding box center [650, 24] width 35 height 24
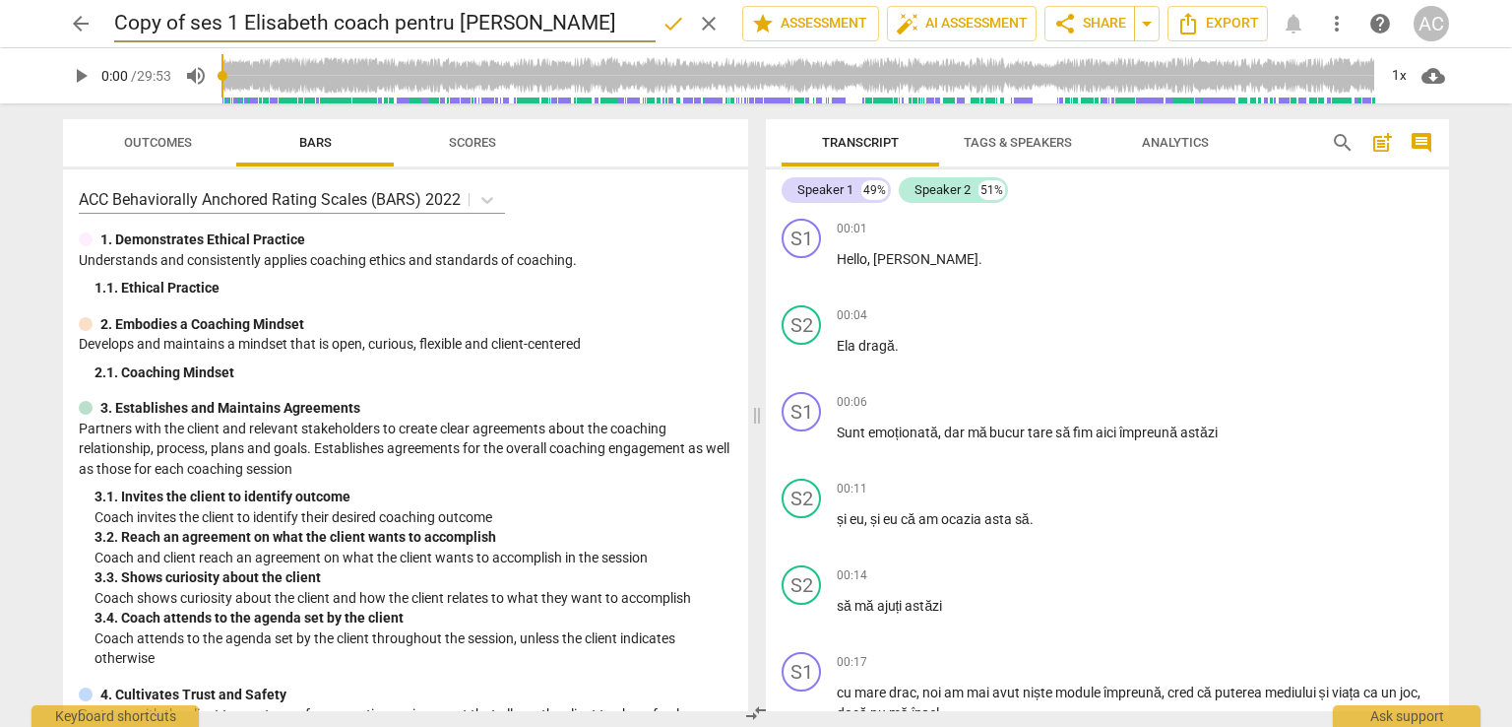
drag, startPoint x: 193, startPoint y: 31, endPoint x: 84, endPoint y: 25, distance: 109.5
click at [84, 25] on div "arrow_back Copy of ses 1 Elisabeth coach pentru Dana done clear star Assessment…" at bounding box center [756, 23] width 1386 height 37
type input "[DATE] ses 1 Elisabeth coach pentru [PERSON_NAME]"
click at [667, 26] on span "done" at bounding box center [674, 24] width 24 height 24
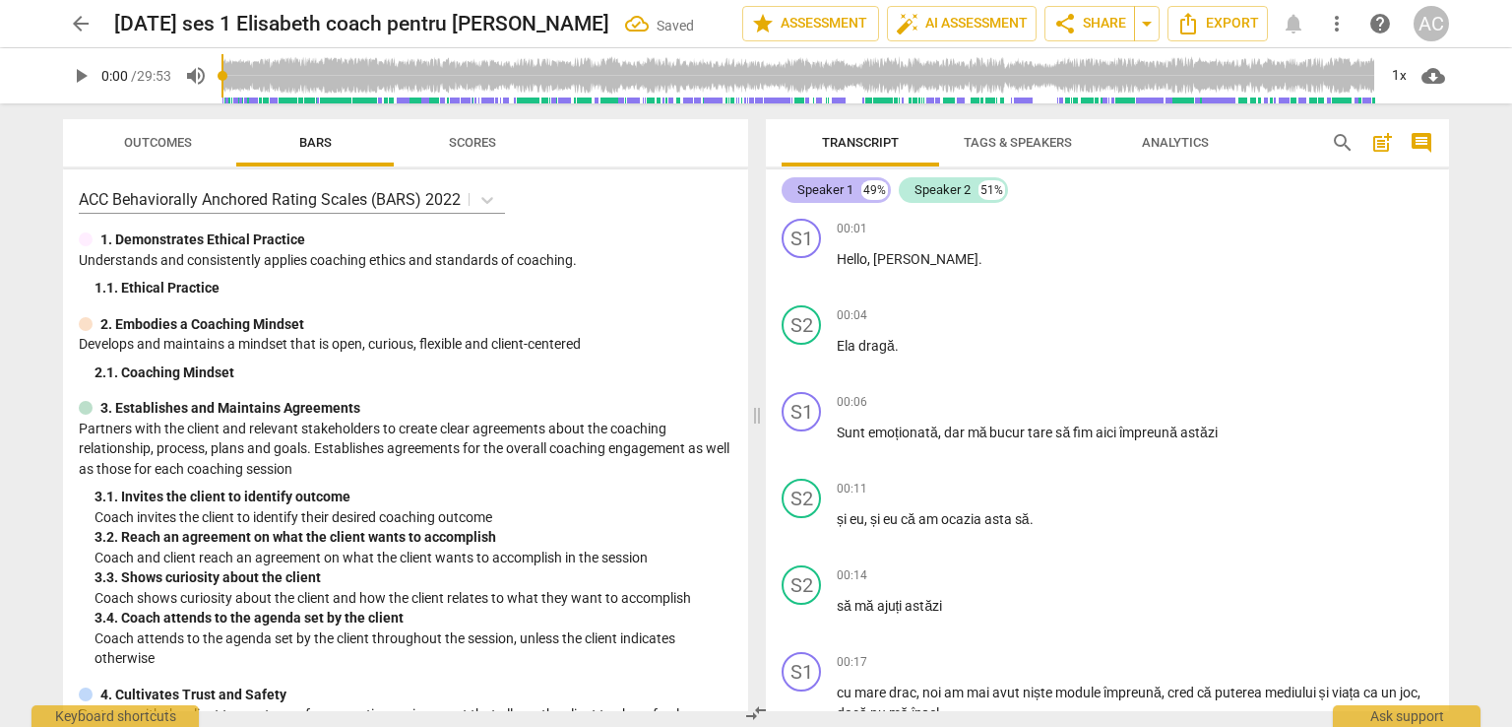
click at [841, 186] on div "Speaker 1" at bounding box center [826, 190] width 56 height 20
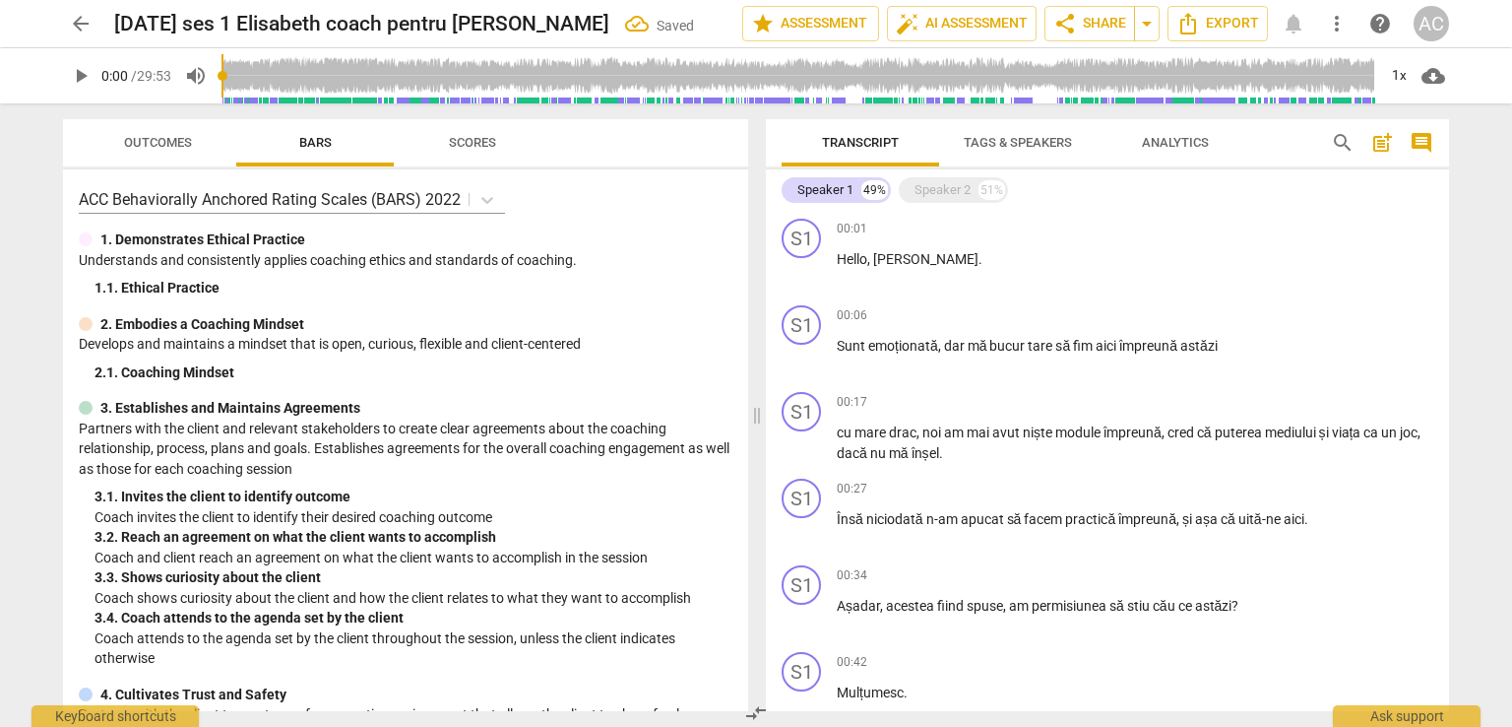
click at [1002, 147] on span "Tags & Speakers" at bounding box center [1018, 142] width 108 height 15
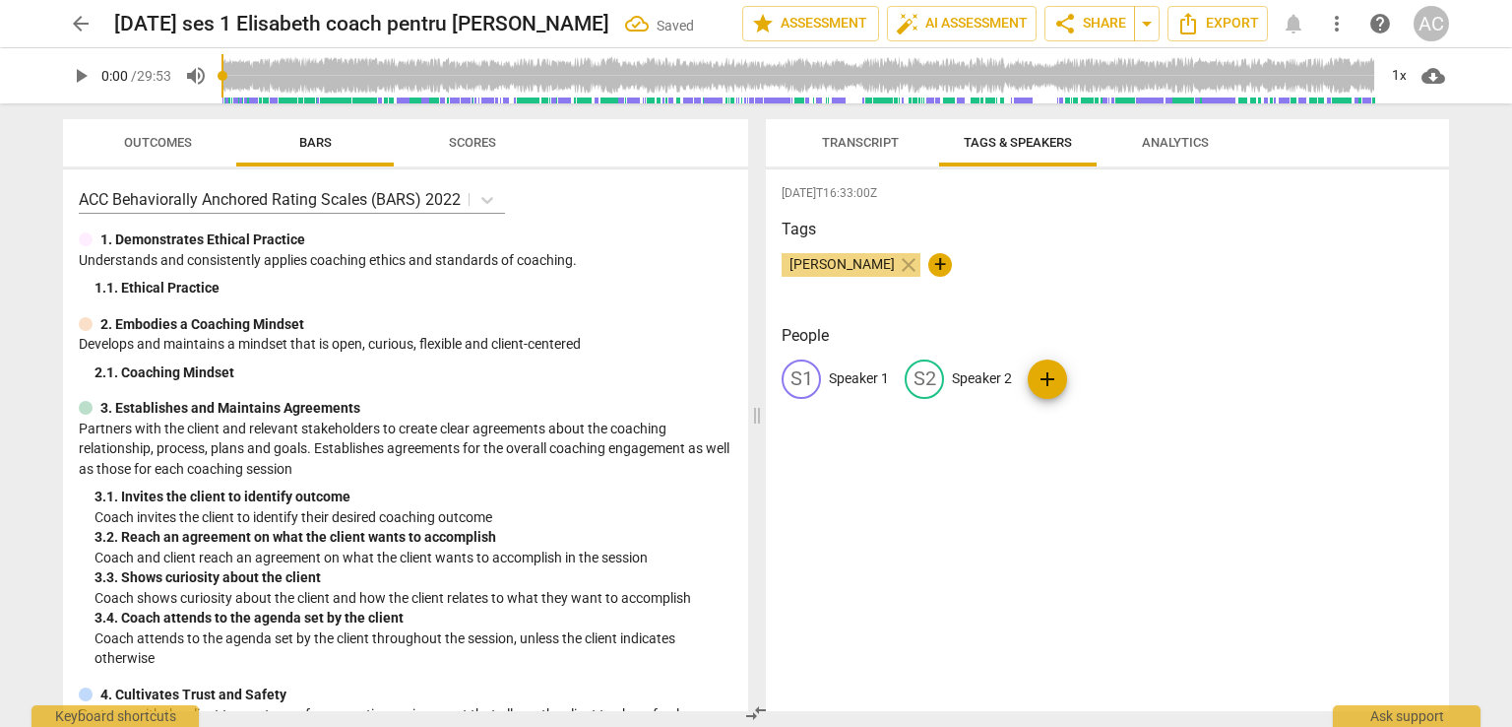
click at [871, 376] on p "Speaker 1" at bounding box center [859, 378] width 60 height 21
type input "Coach Ella"
click at [1119, 379] on p "Speaker 2" at bounding box center [1110, 378] width 60 height 21
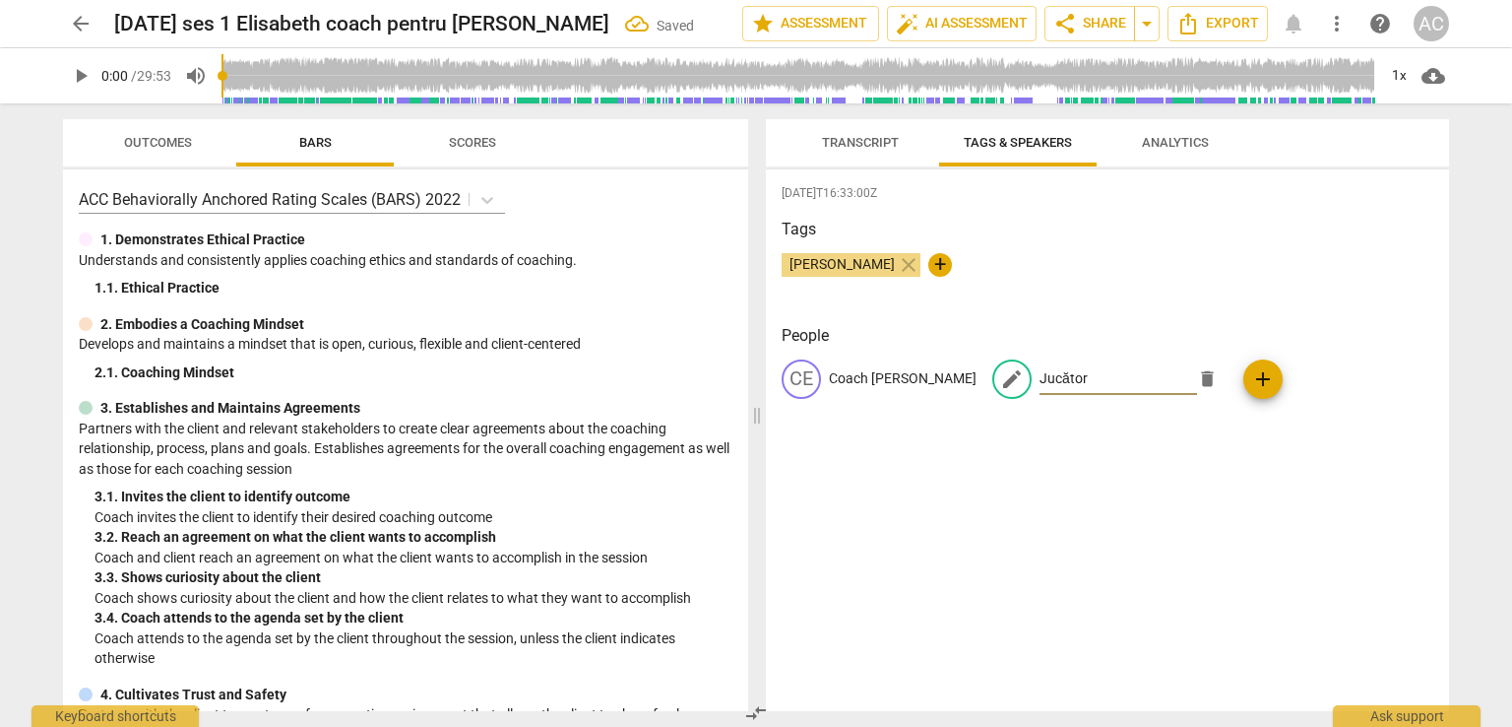
type input "Jucător"
click at [1103, 517] on div "2025-10-07T16:33:00Z Tags Ada Chindea close + People CE Coach Ella edit Jucător…" at bounding box center [1107, 440] width 683 height 542
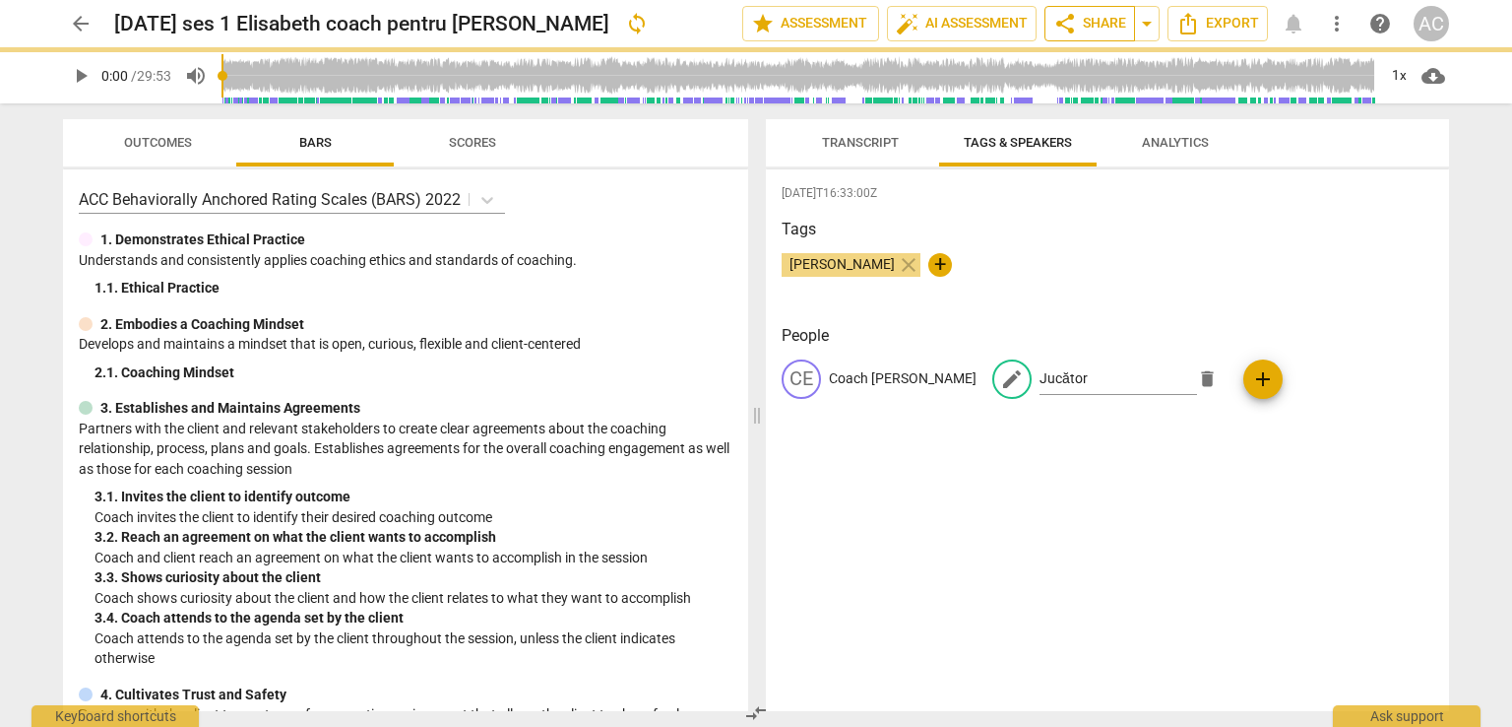
click at [1099, 17] on span "share Share" at bounding box center [1090, 24] width 73 height 24
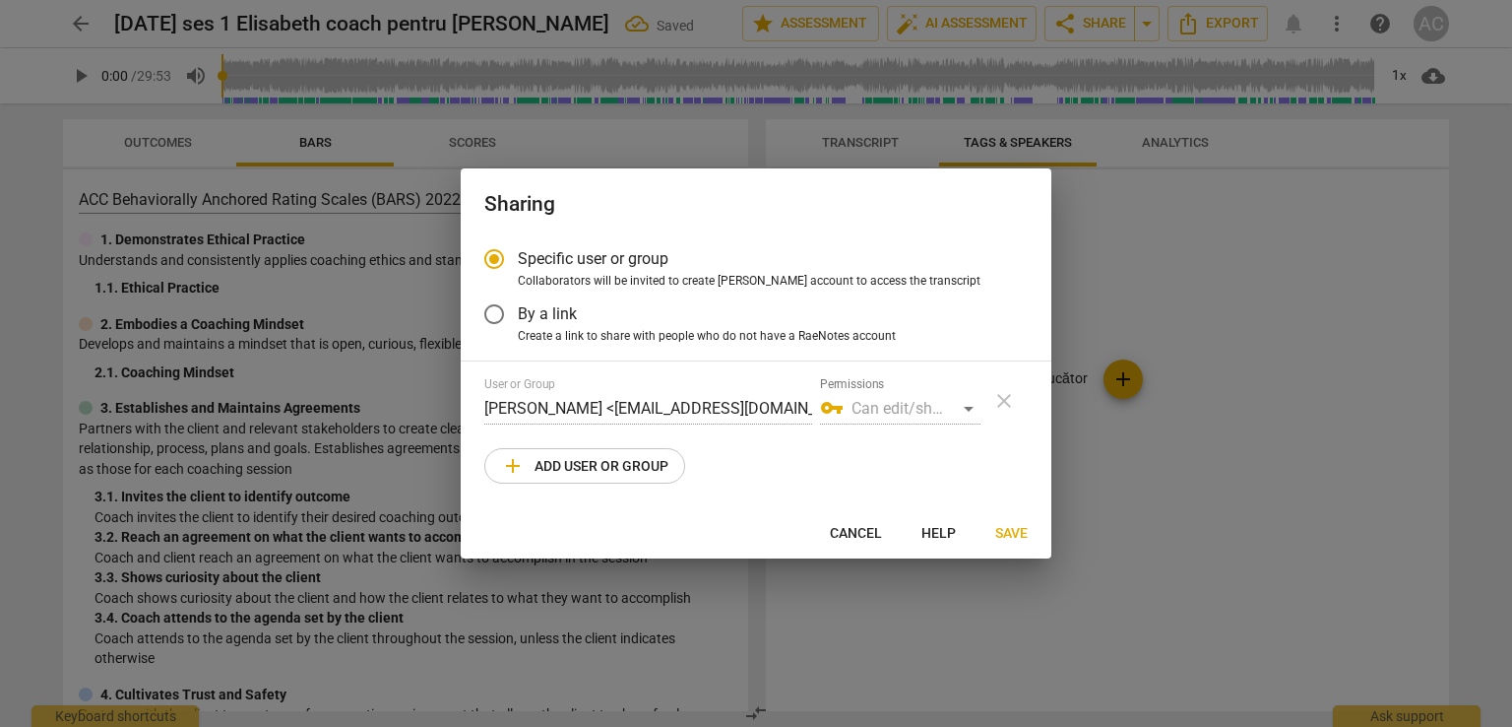
radio input "false"
click at [629, 328] on span "Create a link to share with people who do not have a RaeNotes account" at bounding box center [707, 337] width 378 height 18
click at [0, 0] on input "Create a link to share with people who do not have a RaeNotes account" at bounding box center [0, 0] width 0 height 0
radio input "true"
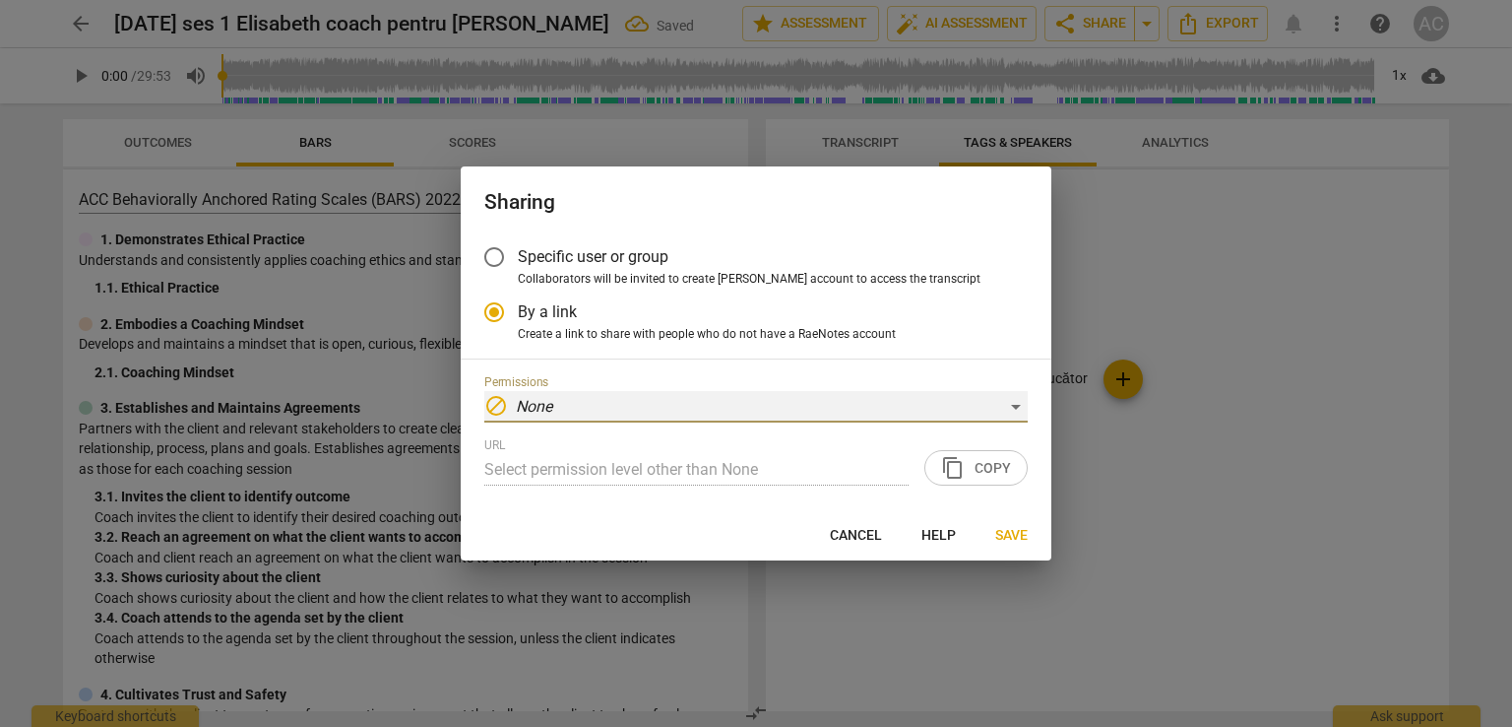
click at [973, 392] on div "block None" at bounding box center [756, 407] width 544 height 32
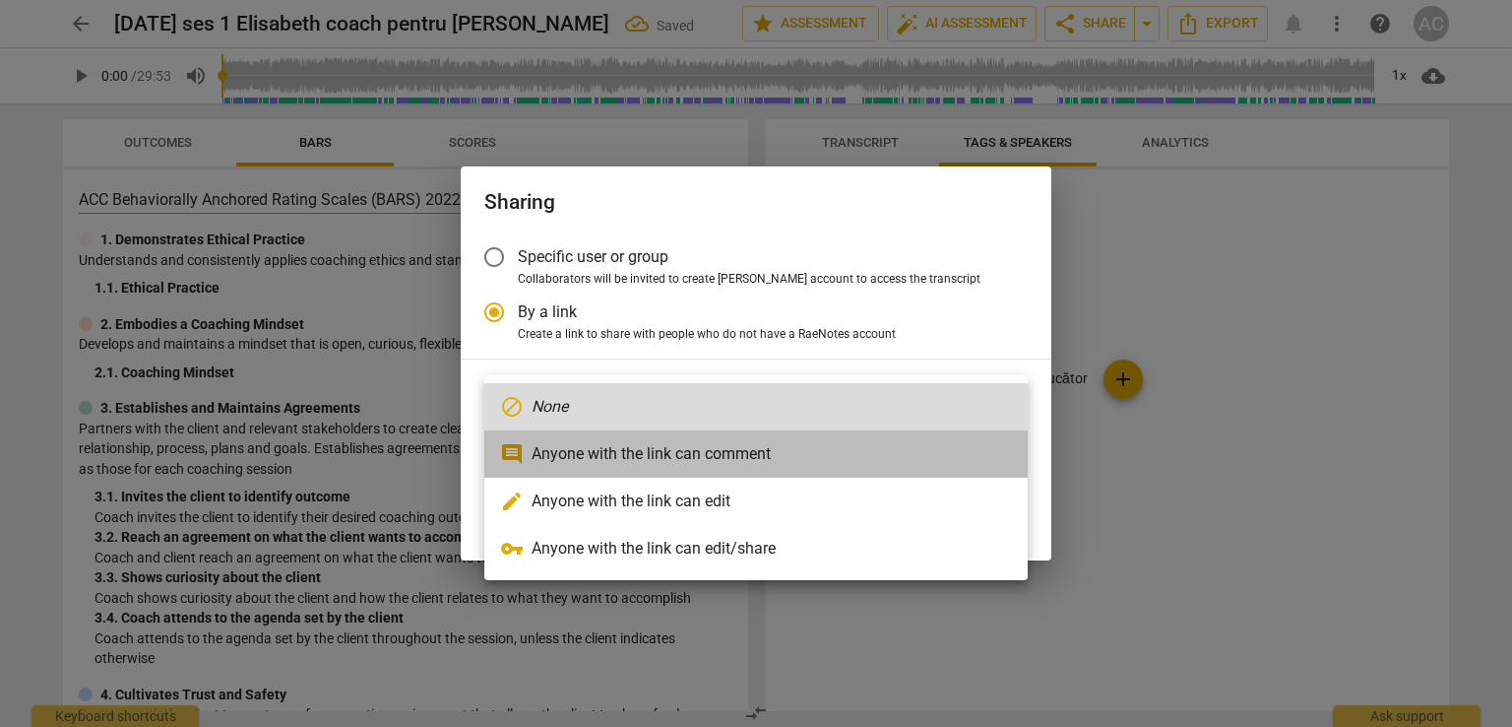
click at [626, 458] on li "comment Anyone with the link can comment" at bounding box center [756, 453] width 544 height 47
type input "https://app.raenotes.com/meeting/51bb36e242b3401e9d8051e14e39bb63"
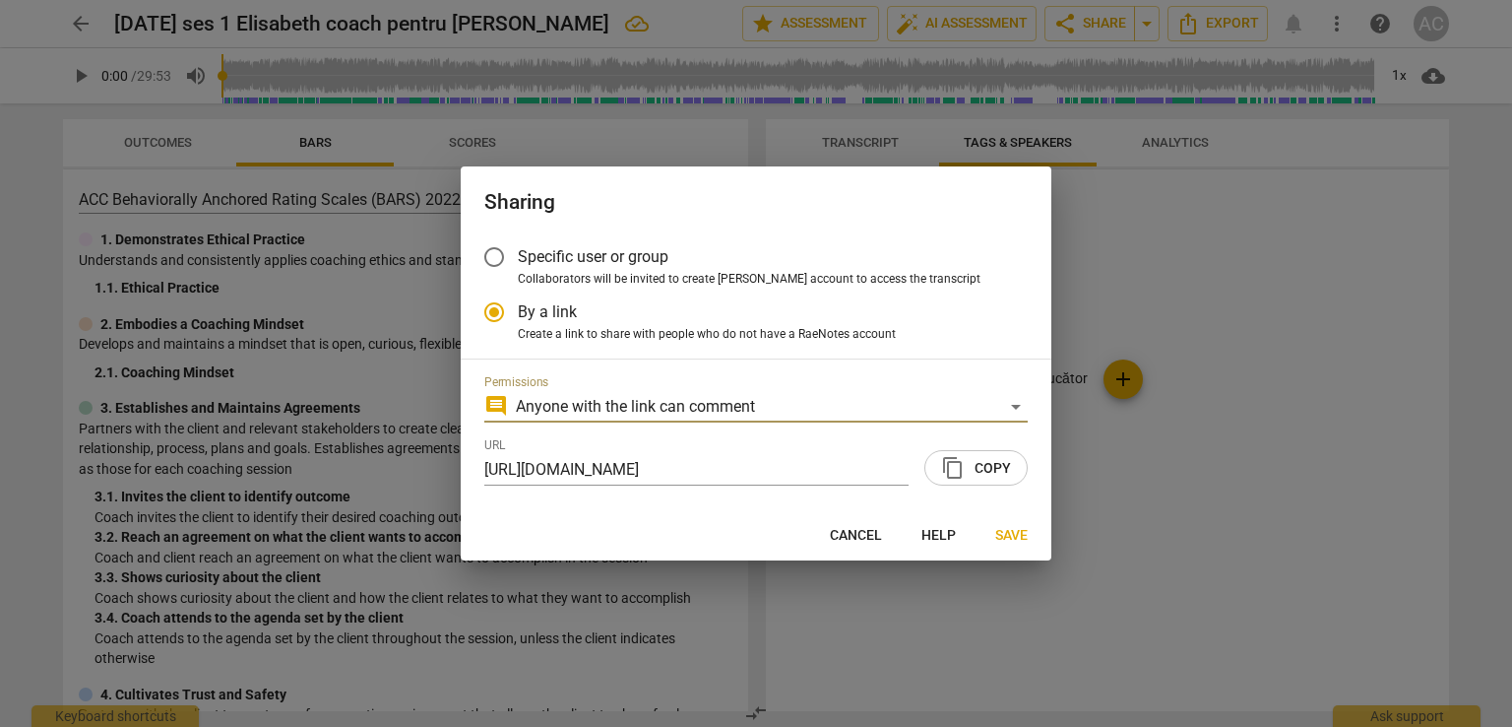
click at [1003, 464] on span "content_copy Copy" at bounding box center [976, 468] width 70 height 24
click at [1000, 535] on span "Save" at bounding box center [1011, 536] width 32 height 20
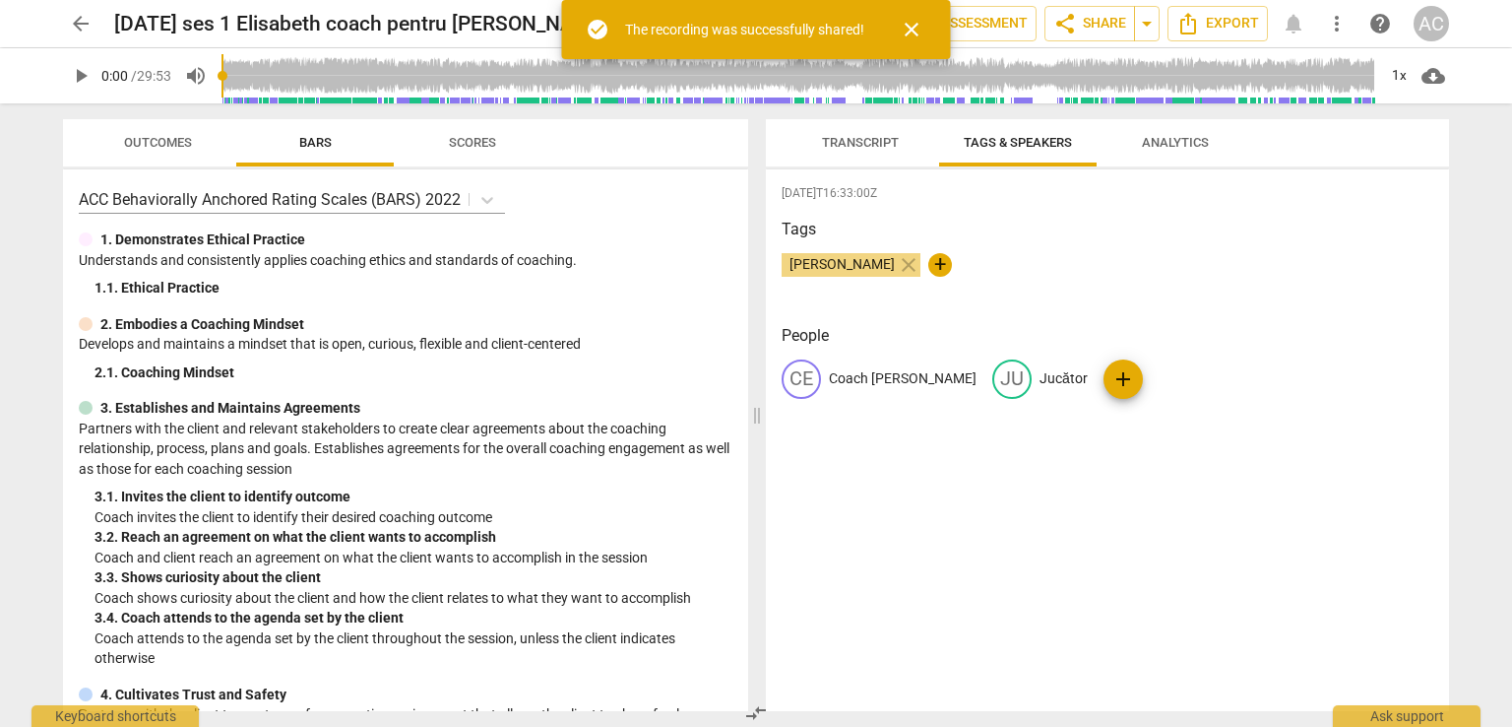
radio input "false"
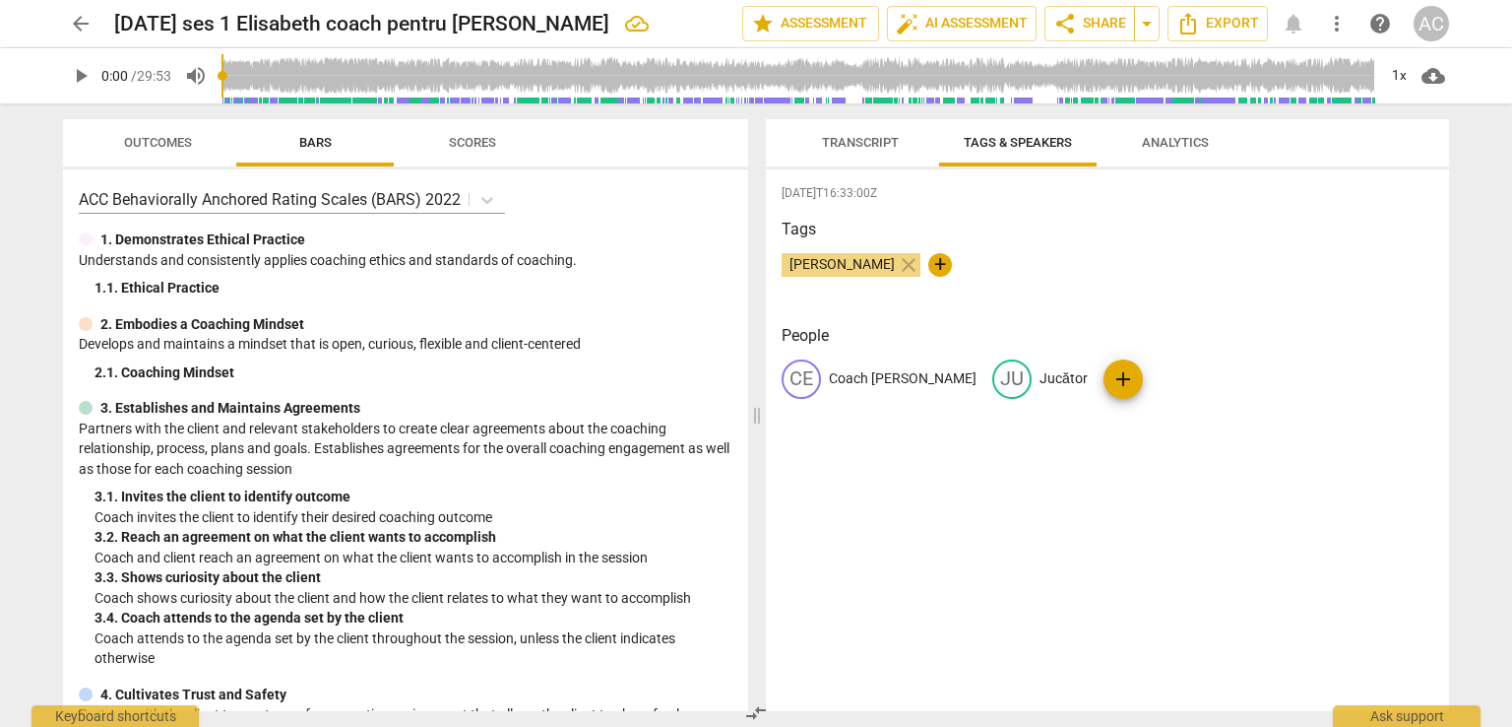
click at [91, 29] on span "arrow_back" at bounding box center [81, 24] width 24 height 24
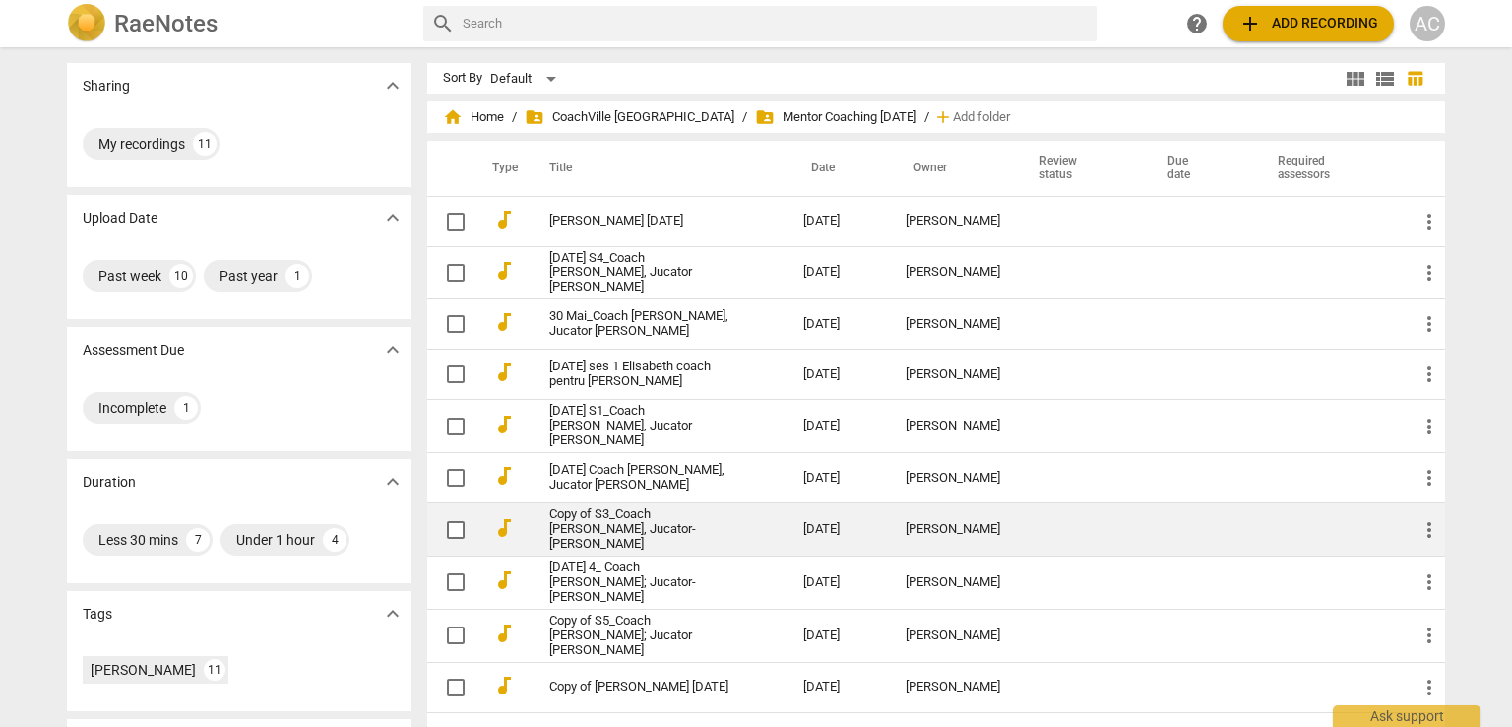
scroll to position [98, 0]
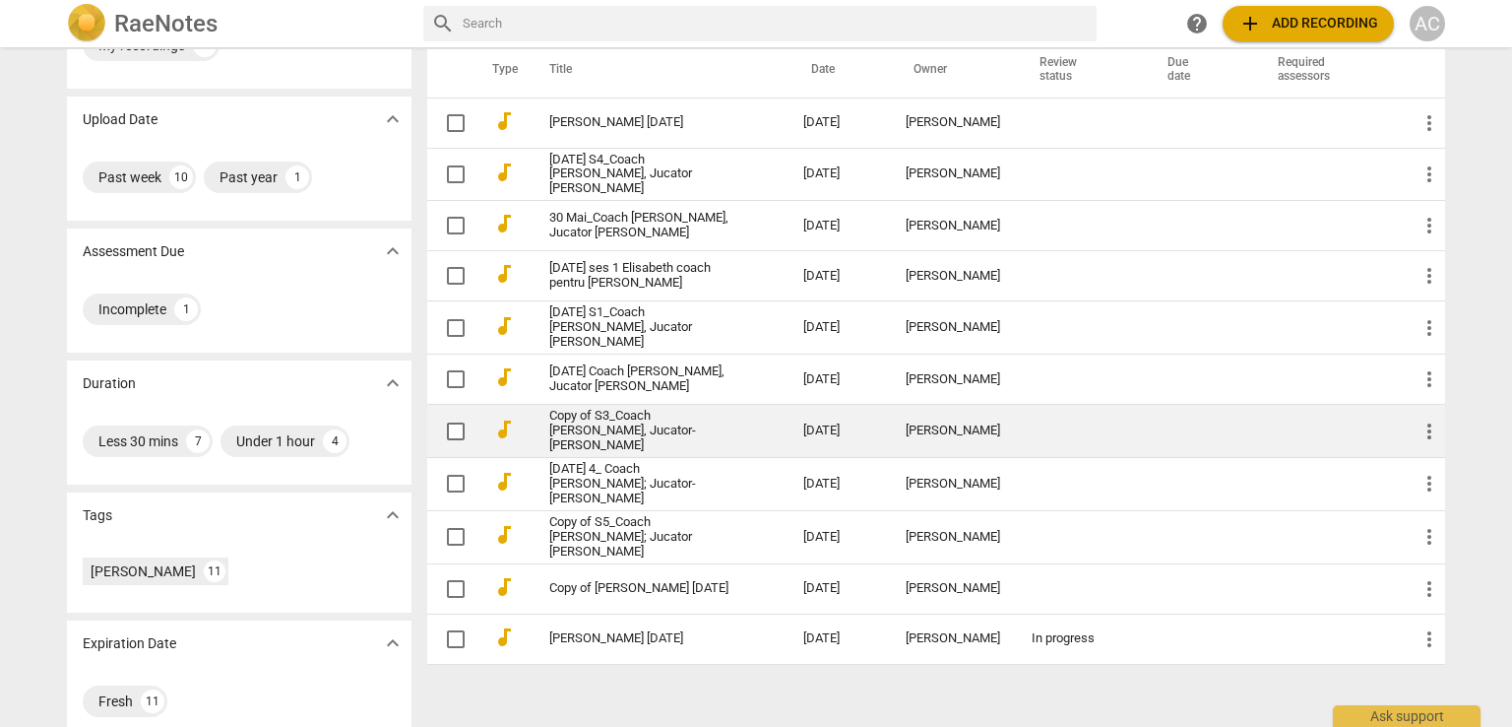
click at [627, 429] on link "Copy of S3_Coach Alina Georgiana Petre, Jucator- Madalina Scutaru" at bounding box center [640, 431] width 183 height 44
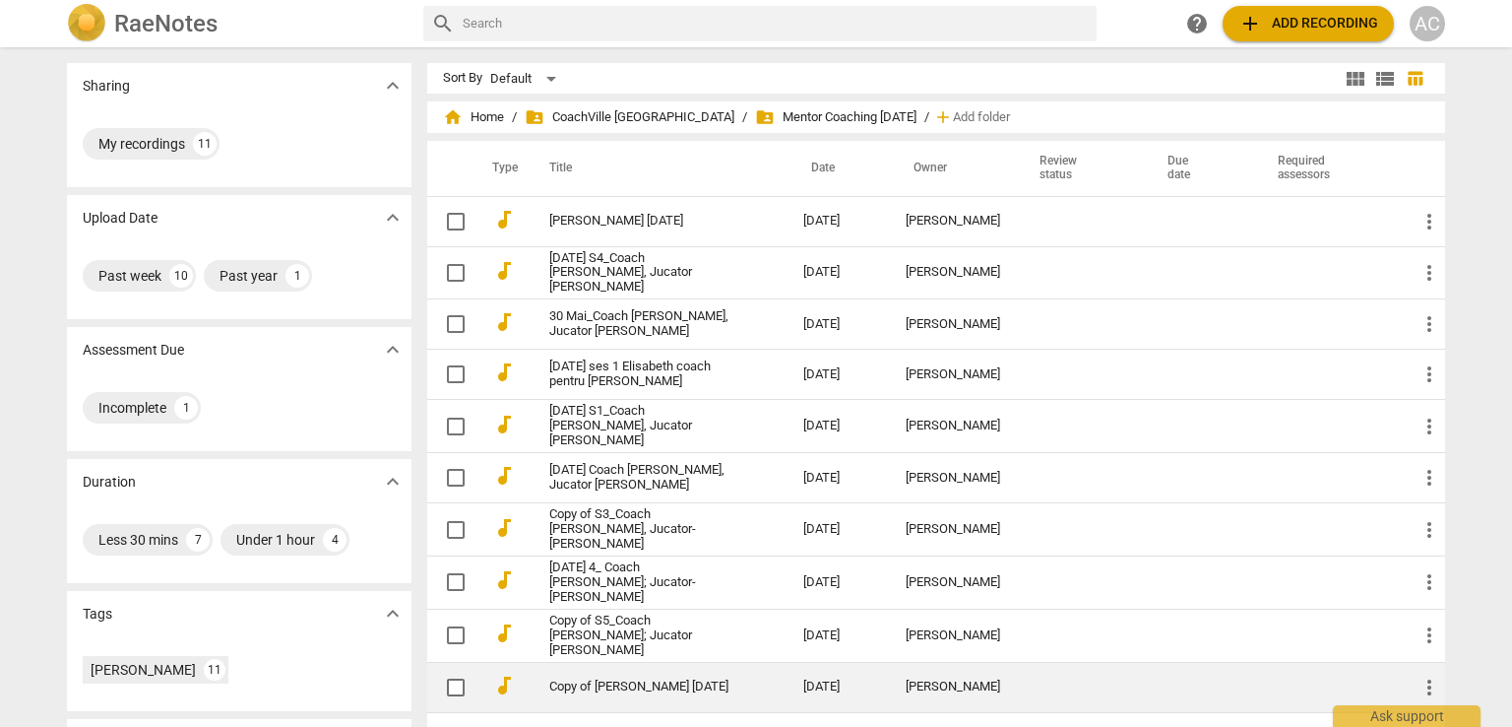
click at [614, 679] on link "Copy of Alina Petre 16 Mai" at bounding box center [640, 686] width 183 height 15
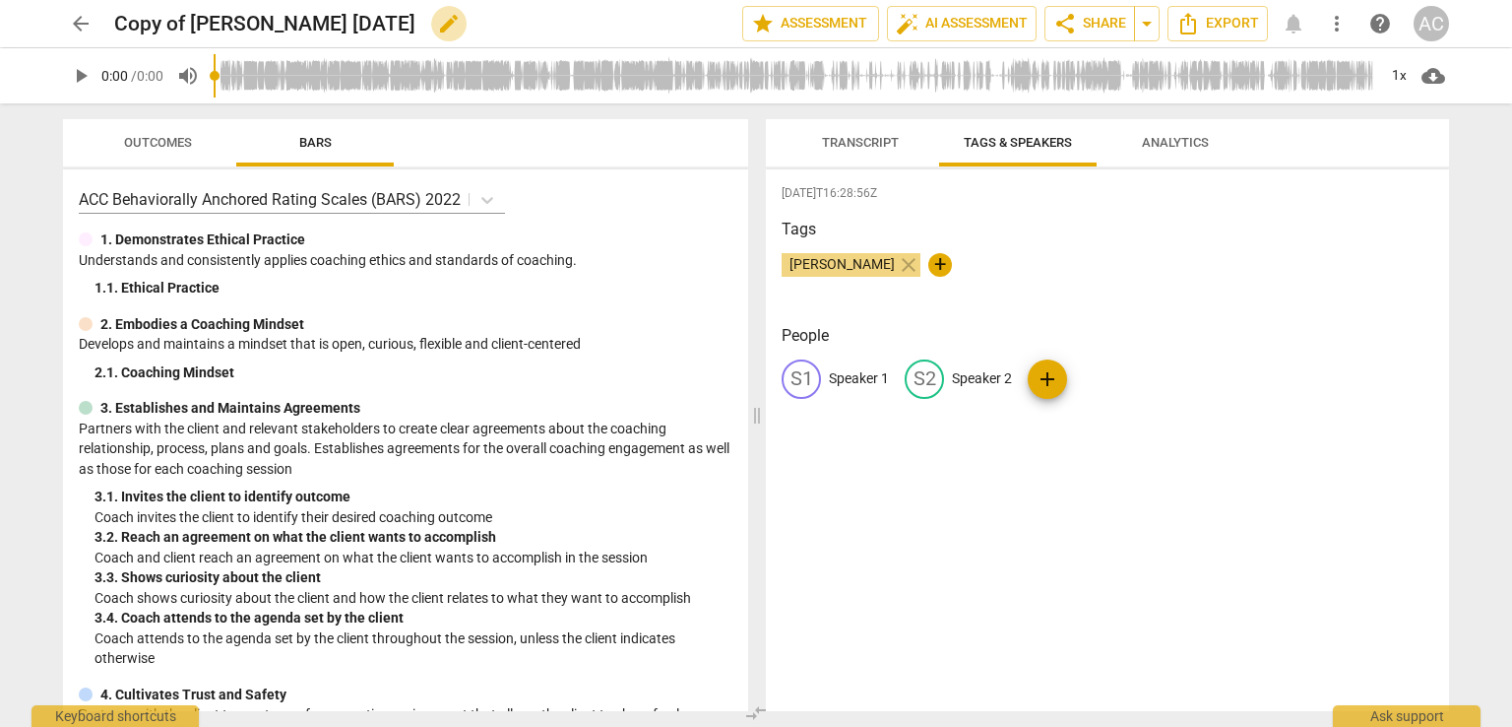
click at [431, 25] on span "edit" at bounding box center [448, 24] width 35 height 24
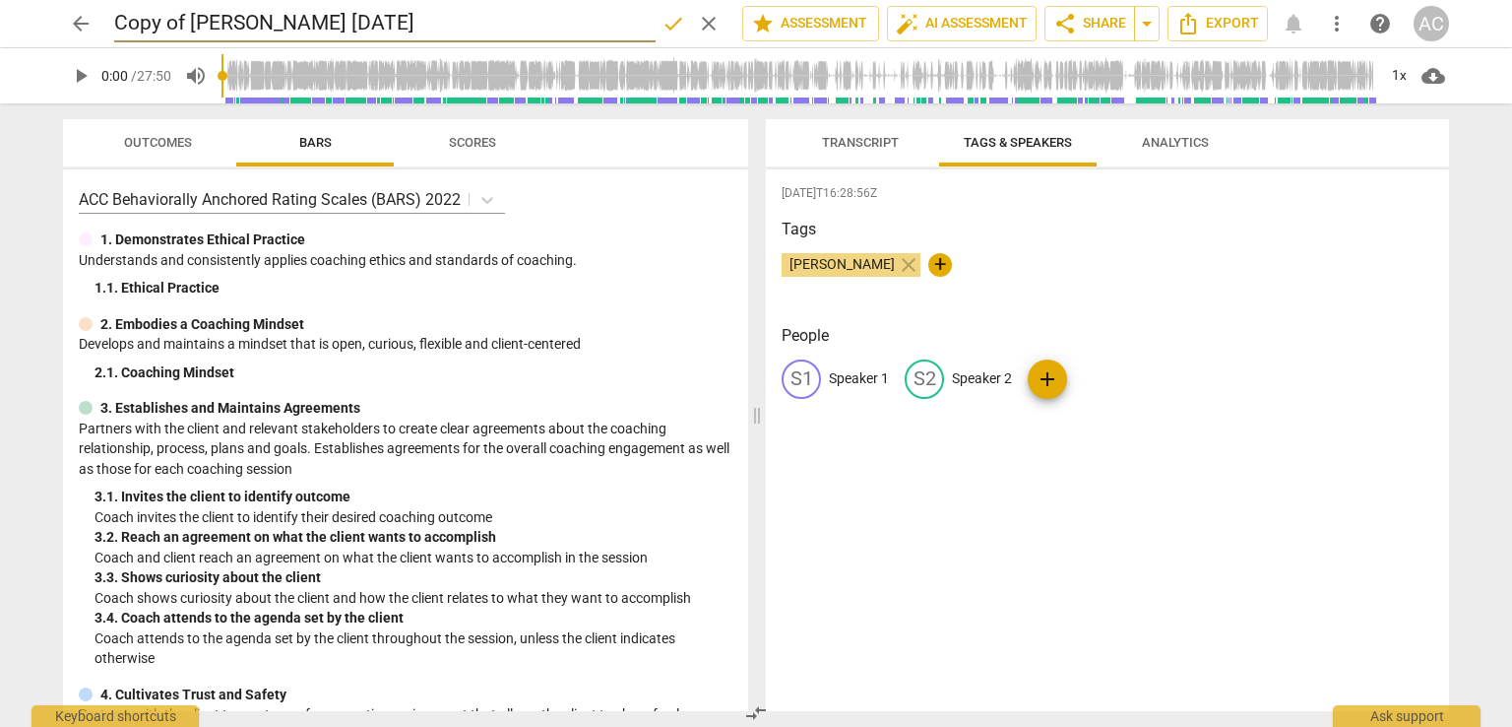
drag, startPoint x: 190, startPoint y: 21, endPoint x: 71, endPoint y: 28, distance: 119.3
click at [71, 28] on div "arrow_back Copy of Alina Petre 16 Mai done clear star Assessment auto_fix_high …" at bounding box center [756, 23] width 1386 height 37
drag, startPoint x: 291, startPoint y: 22, endPoint x: 371, endPoint y: 24, distance: 79.8
click at [371, 25] on input "Copy of Alina Petre 16 Mai" at bounding box center [385, 23] width 542 height 37
drag, startPoint x: 117, startPoint y: 19, endPoint x: 189, endPoint y: 29, distance: 72.6
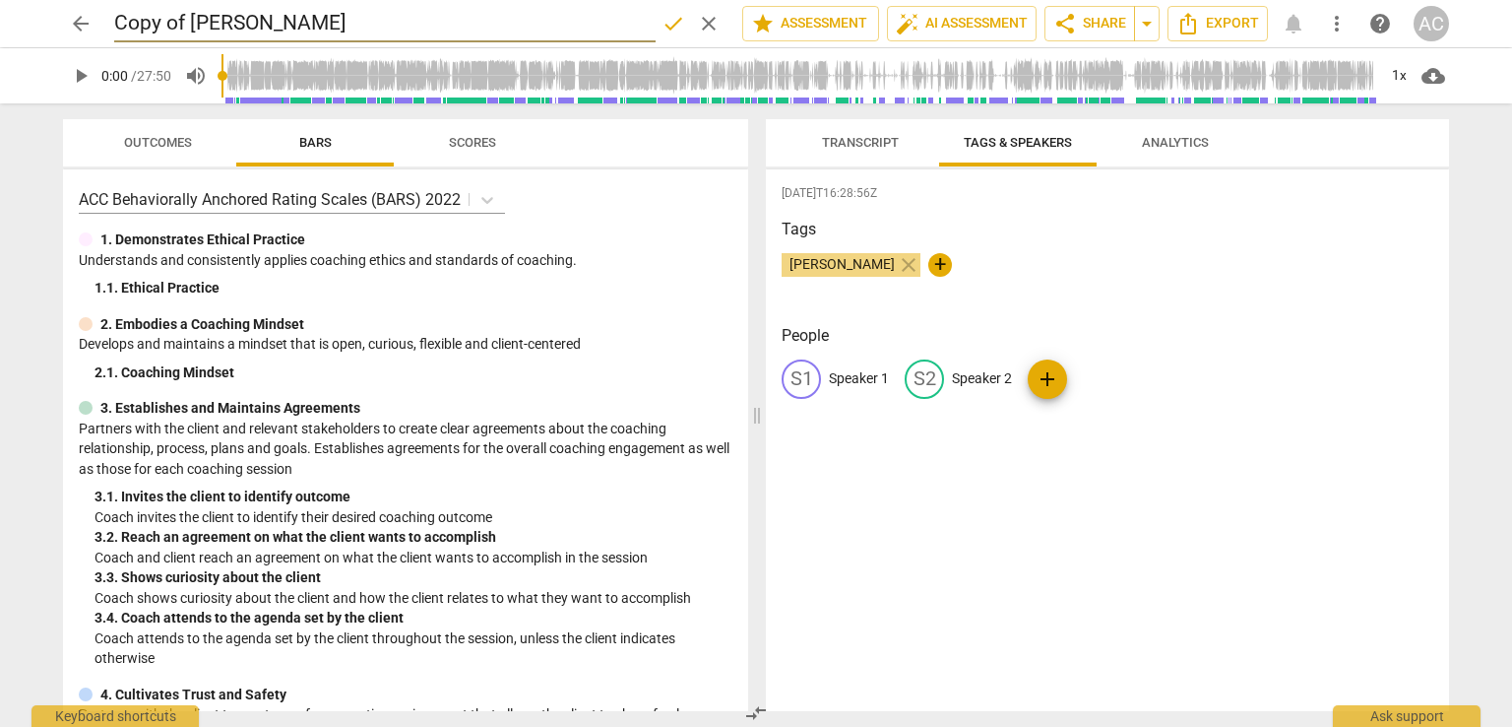
click at [189, 29] on input "Copy of Alina Petre" at bounding box center [385, 23] width 542 height 37
type input "16 Mai [PERSON_NAME]"
click at [666, 21] on span "done" at bounding box center [674, 24] width 24 height 24
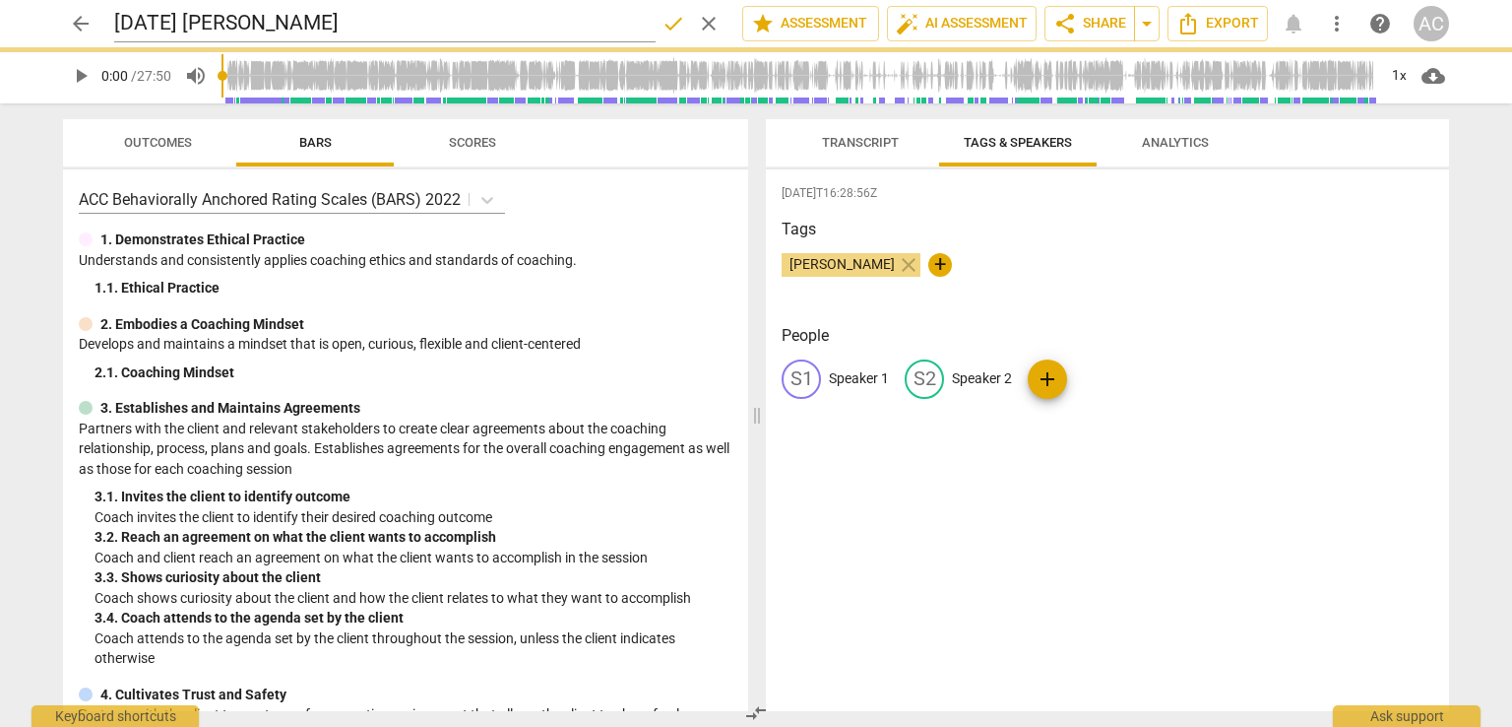
click at [866, 368] on p "Speaker 1" at bounding box center [859, 378] width 60 height 21
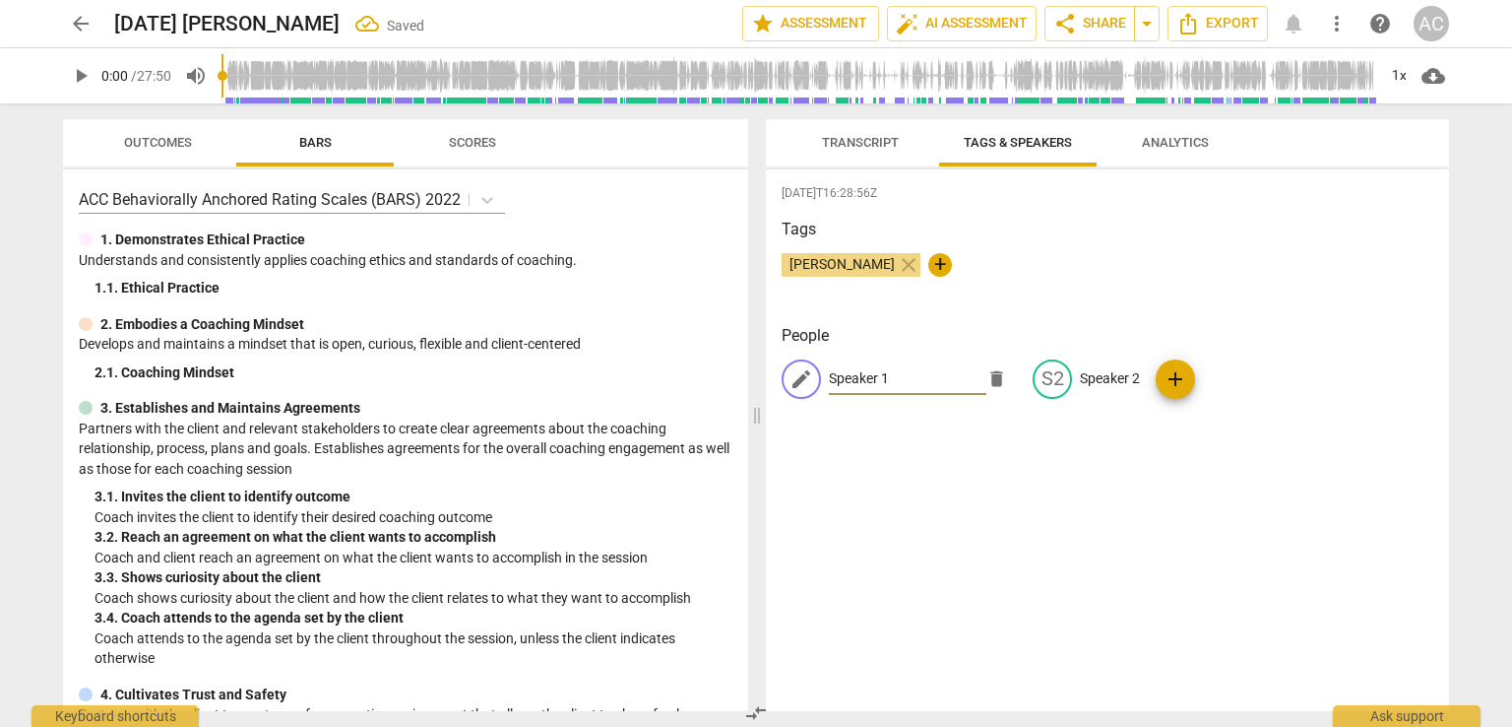
click at [855, 151] on span "Transcript" at bounding box center [861, 143] width 124 height 27
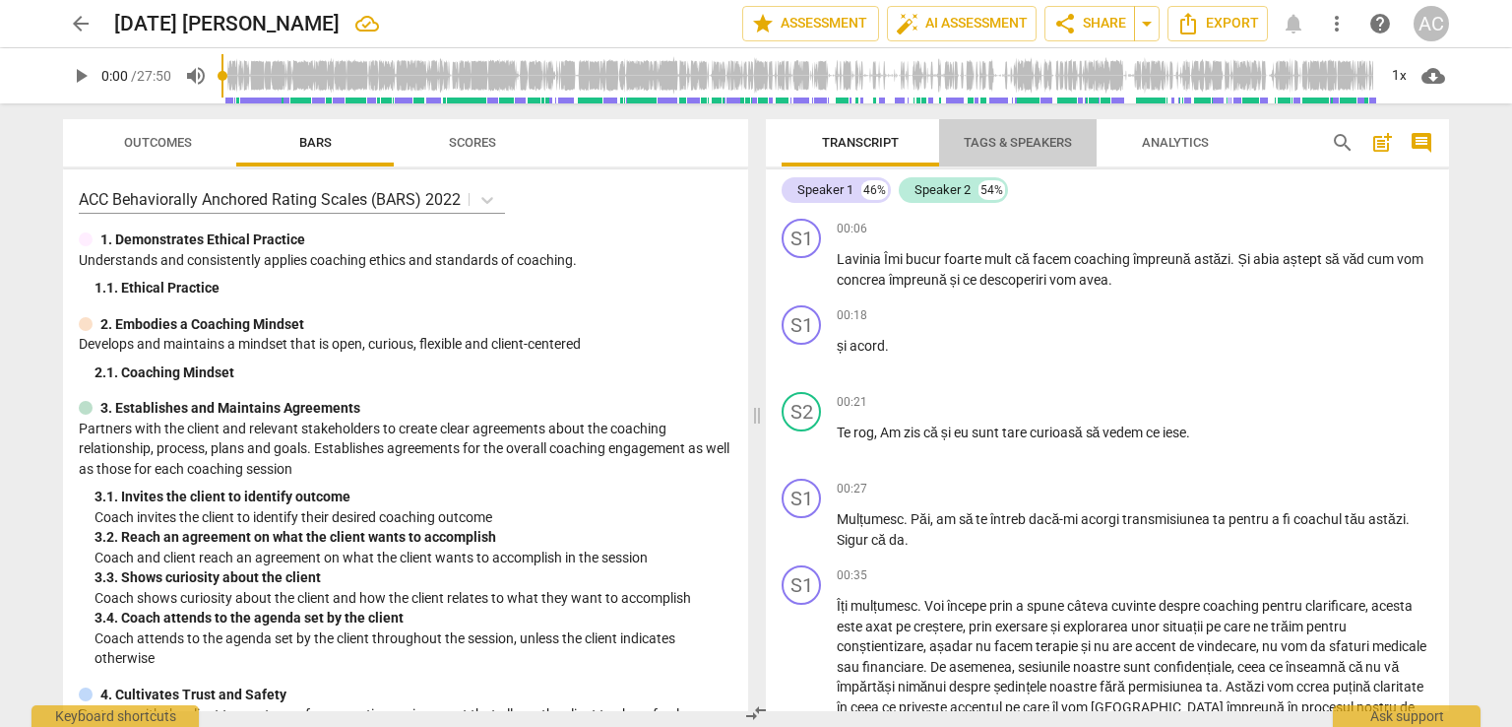
click at [1013, 151] on span "Tags & Speakers" at bounding box center [1018, 143] width 156 height 27
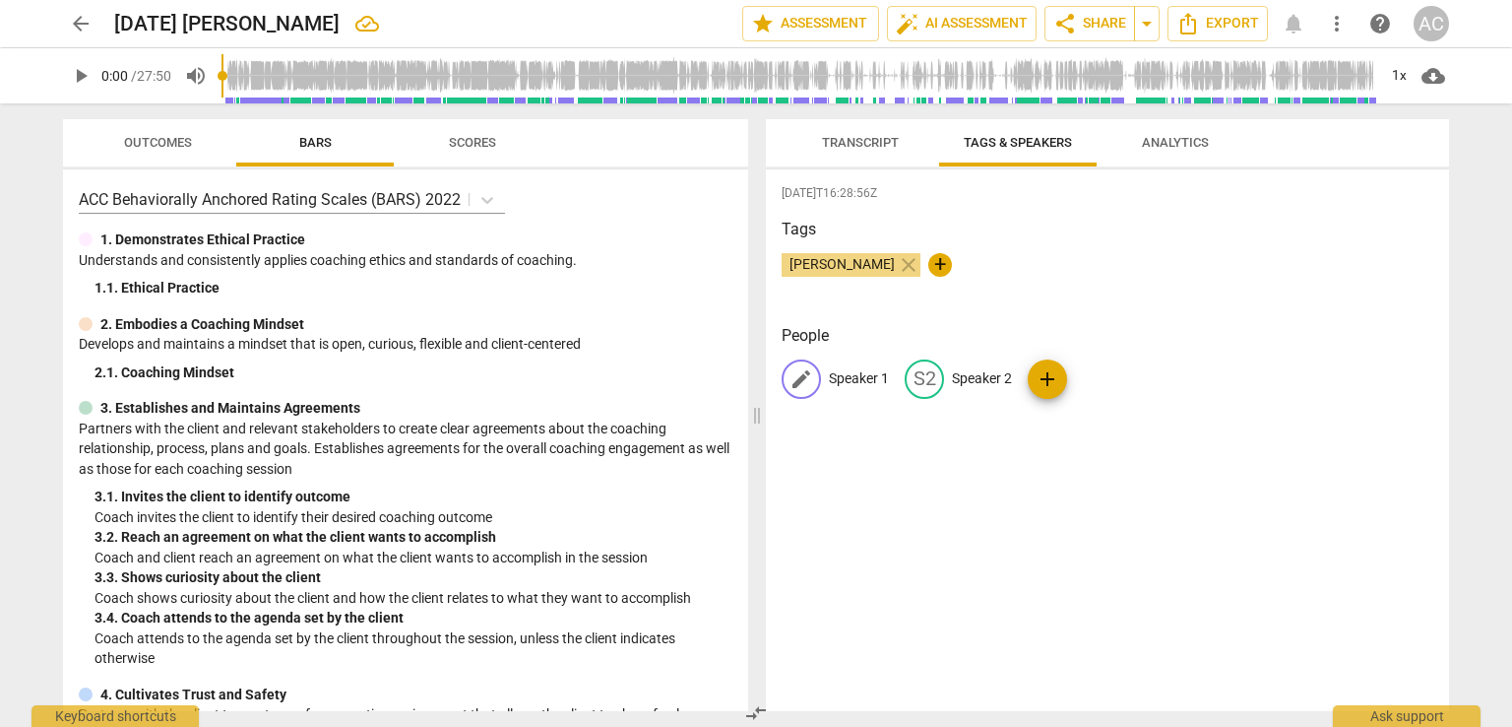
click at [863, 376] on p "Speaker 1" at bounding box center [859, 378] width 60 height 21
type input "Coach Alina Petre"
click at [1093, 361] on div "edit Speaker 2" at bounding box center [1086, 378] width 107 height 39
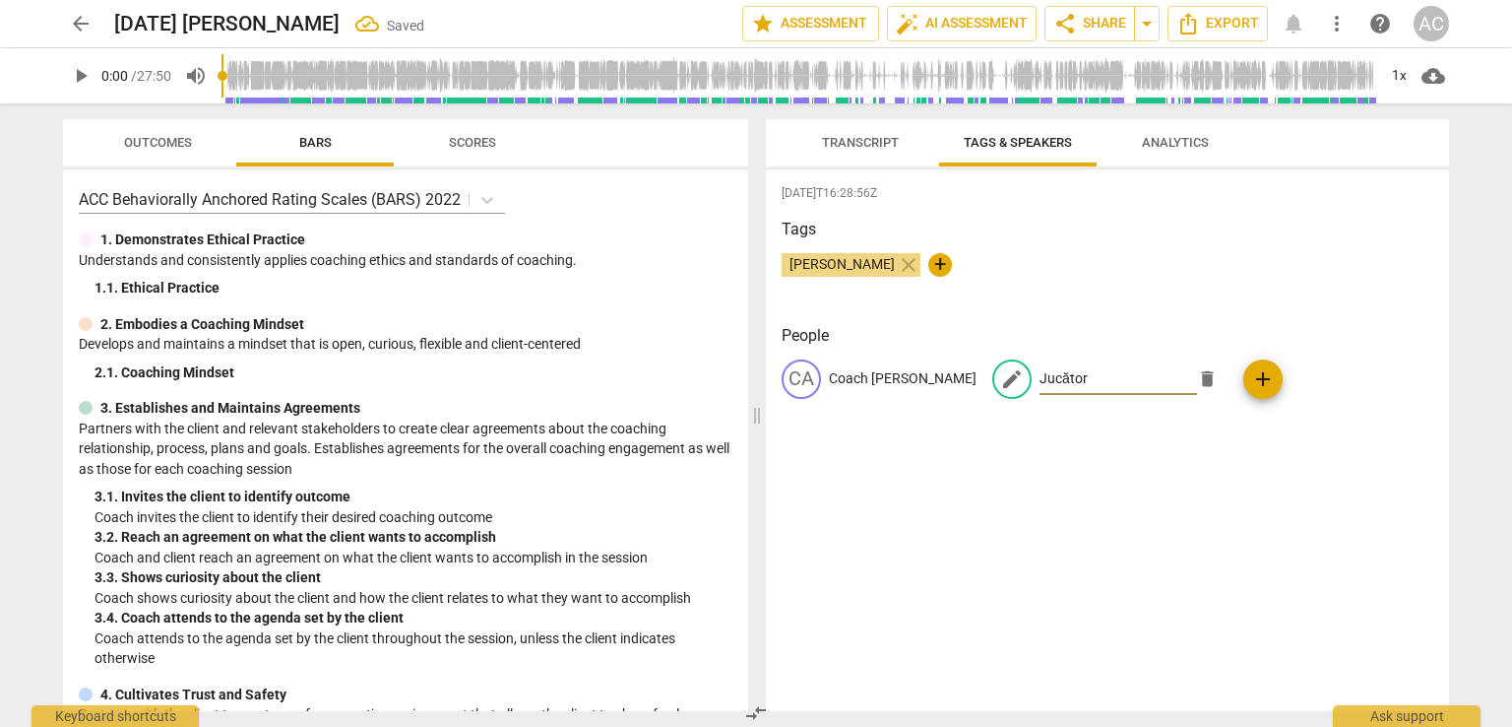
type input "Jucător"
click at [1308, 204] on div "2025-10-07T16:28:56Z Tags Ada Chindea close + People CA Coach Alina Petre edit …" at bounding box center [1107, 440] width 683 height 542
click at [1154, 28] on span "arrow_drop_down" at bounding box center [1147, 24] width 24 height 24
click at [1066, 30] on span "share" at bounding box center [1066, 24] width 24 height 24
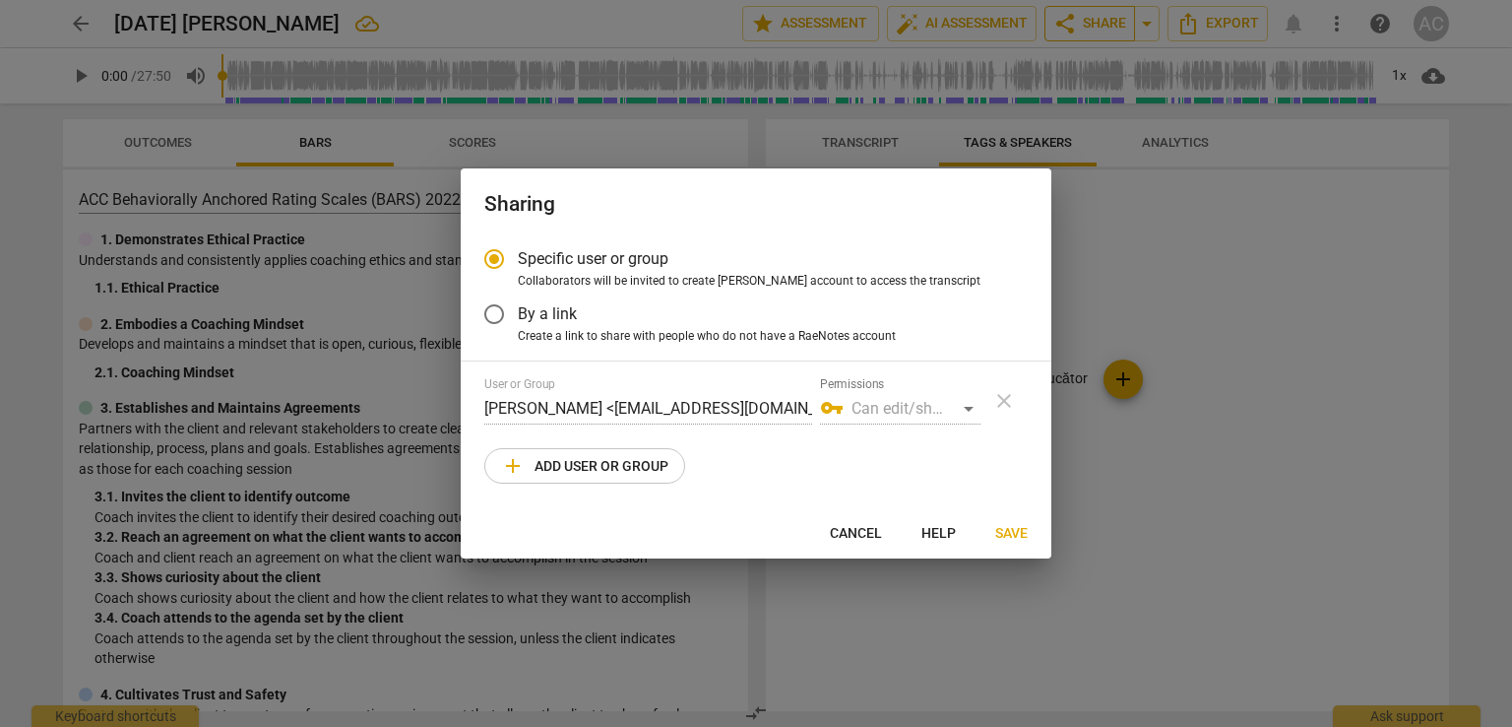
radio input "false"
click at [703, 339] on span "Create a link to share with people who do not have a RaeNotes account" at bounding box center [707, 337] width 378 height 18
click at [0, 0] on input "Create a link to share with people who do not have a RaeNotes account" at bounding box center [0, 0] width 0 height 0
radio input "true"
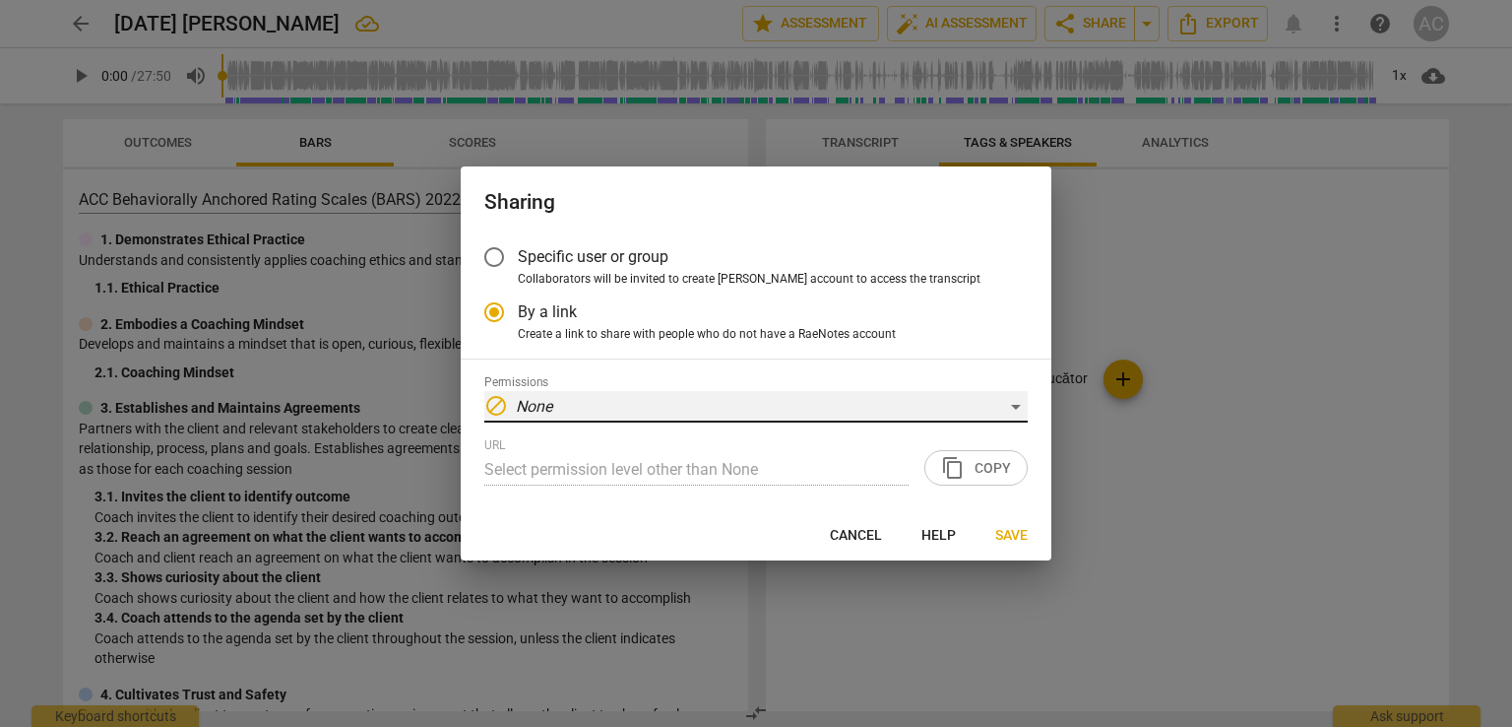
click at [675, 411] on div "block None" at bounding box center [756, 407] width 544 height 32
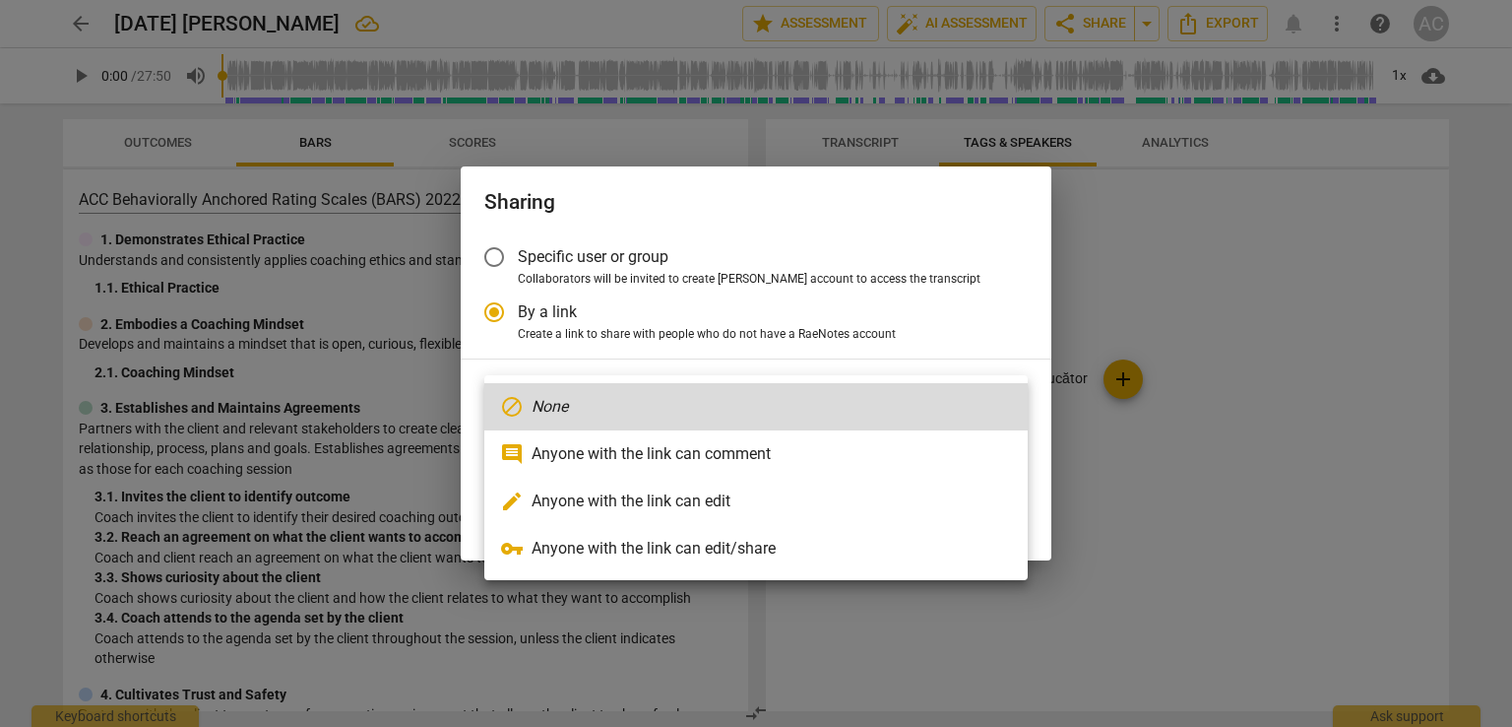
click at [674, 462] on li "comment Anyone with the link can comment" at bounding box center [756, 453] width 544 height 47
type input "https://app.raenotes.com/meeting/71d520adeda4414caa954766ec080ea8"
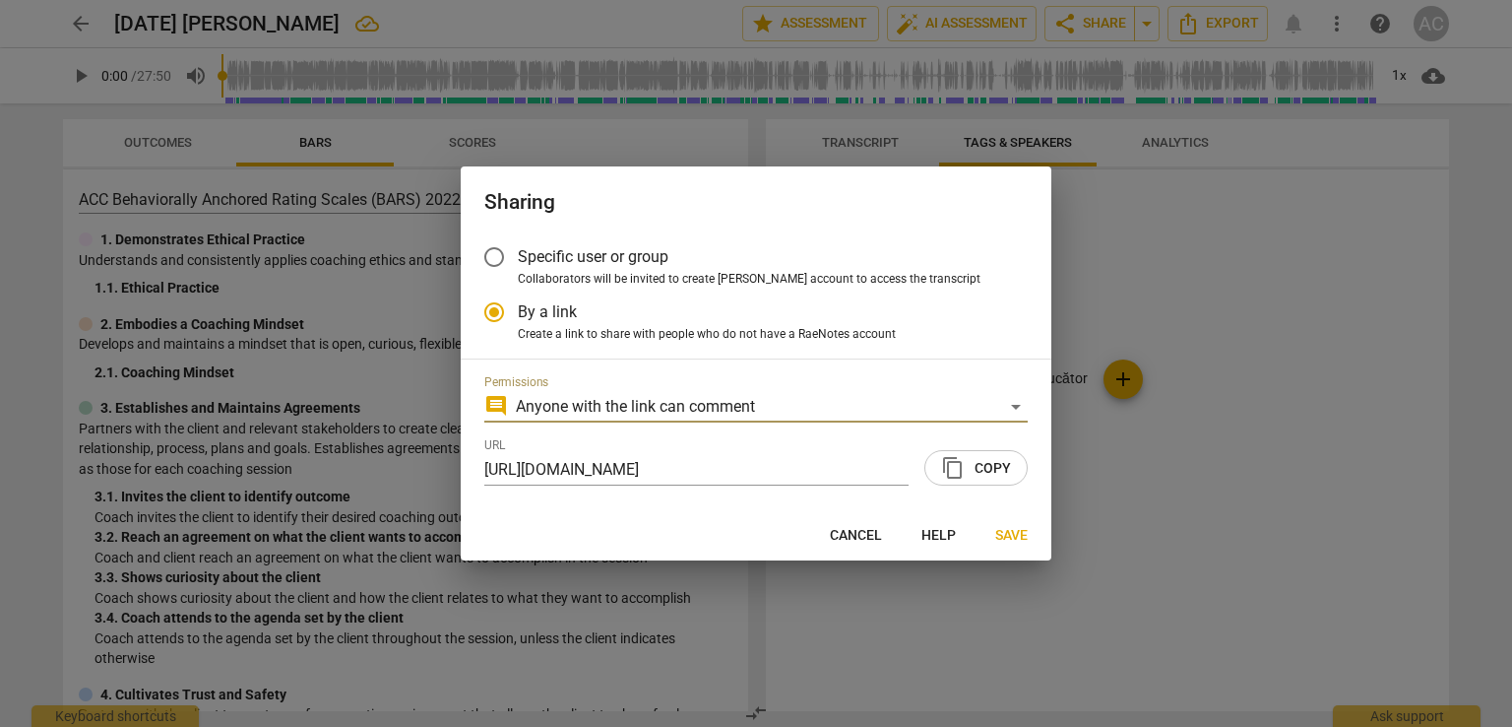
click at [974, 465] on span "content_copy Copy" at bounding box center [976, 468] width 70 height 24
click at [1012, 552] on button "Save" at bounding box center [1012, 534] width 64 height 35
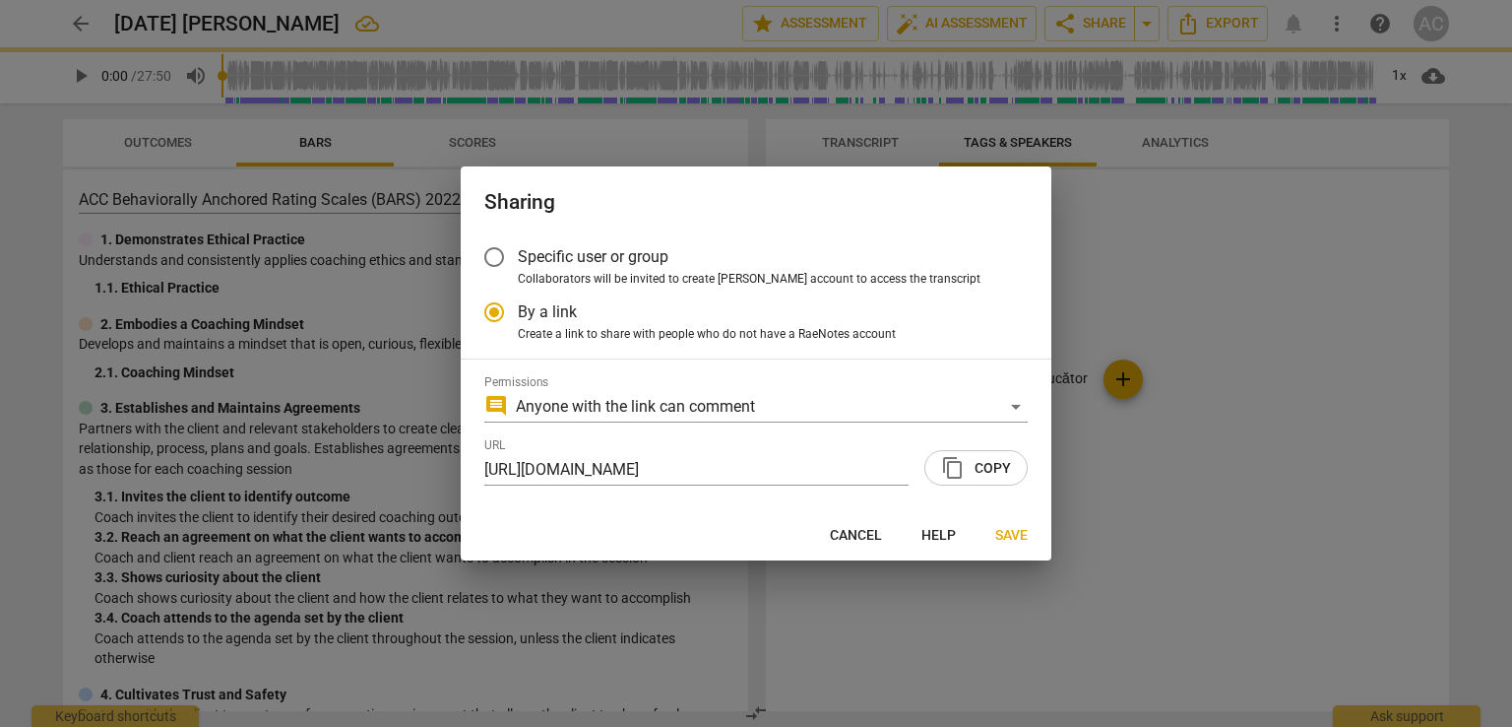
radio input "false"
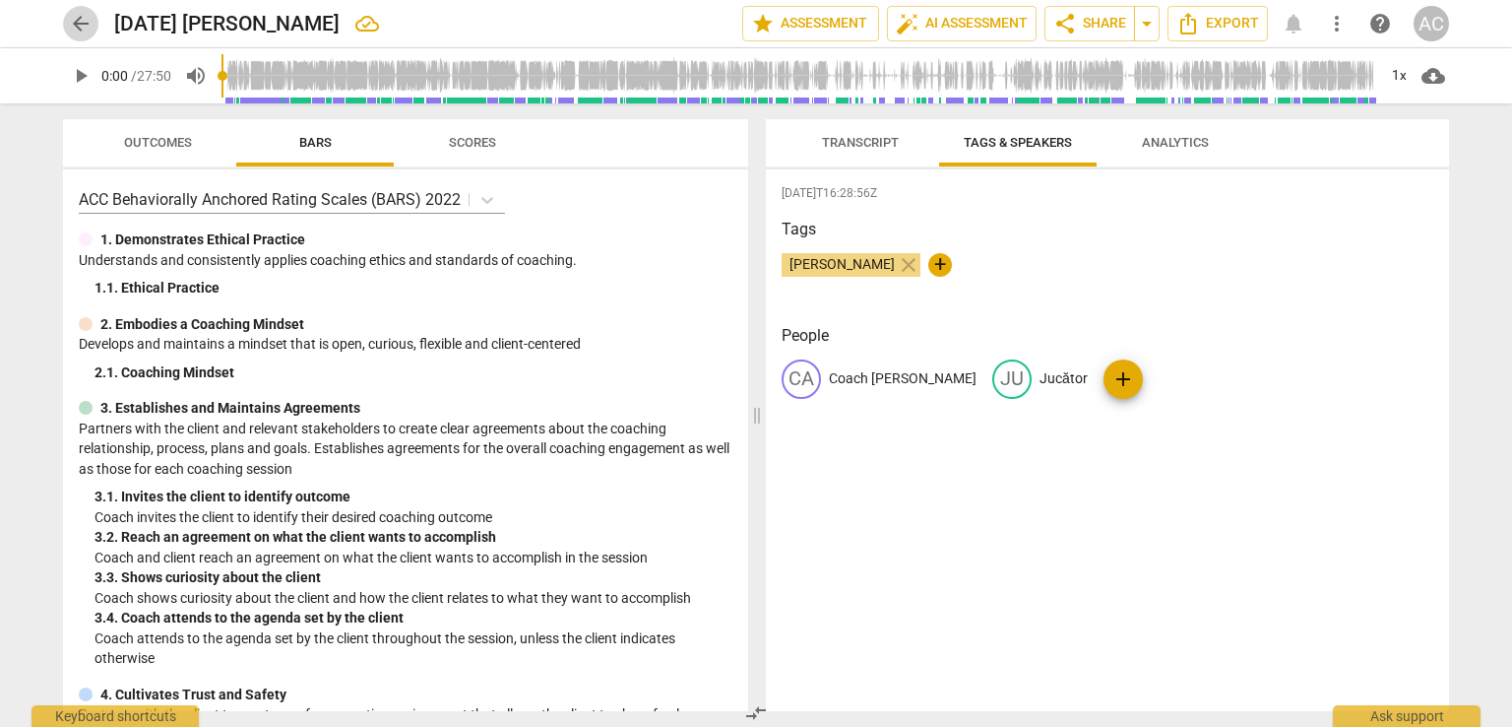
click at [87, 27] on span "arrow_back" at bounding box center [81, 24] width 24 height 24
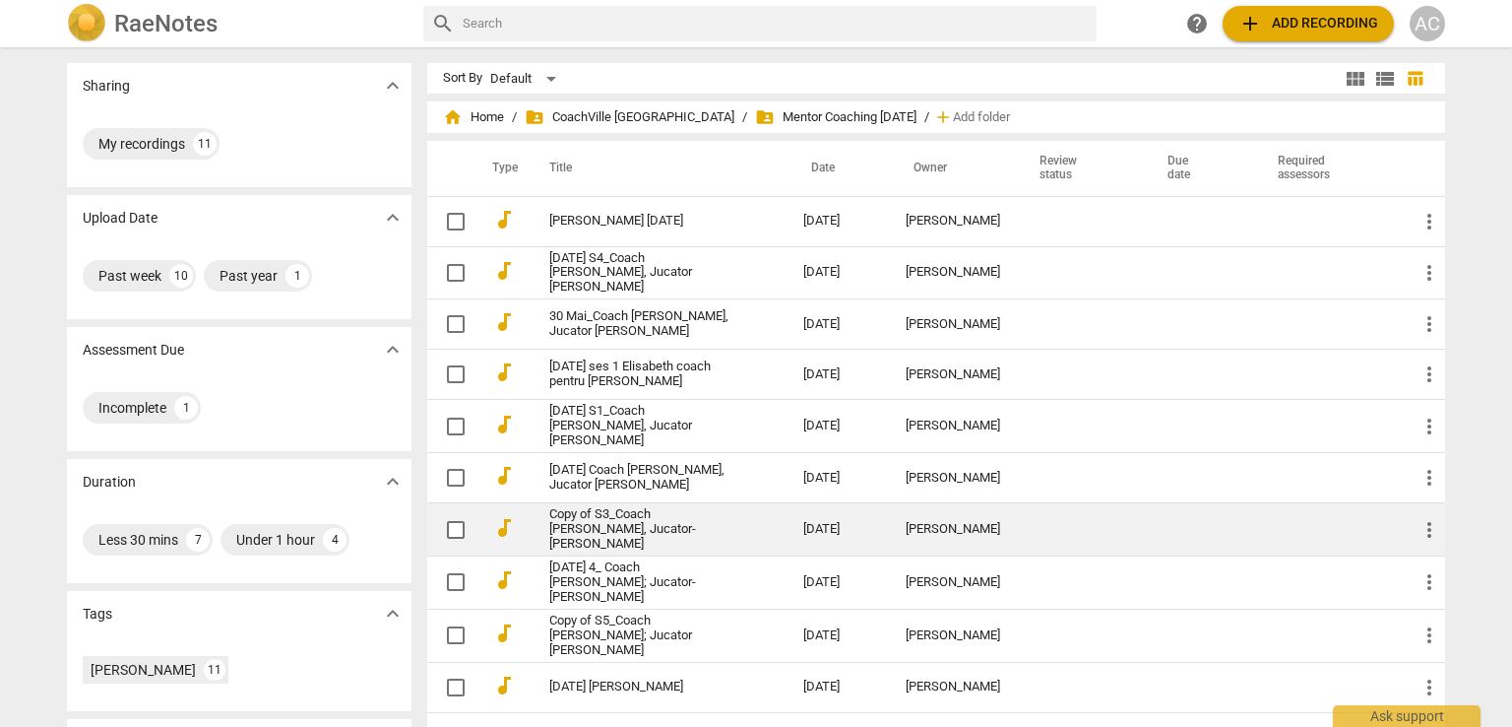
click at [699, 521] on link "Copy of S3_Coach Alina Georgiana Petre, Jucator- Madalina Scutaru" at bounding box center [640, 529] width 183 height 44
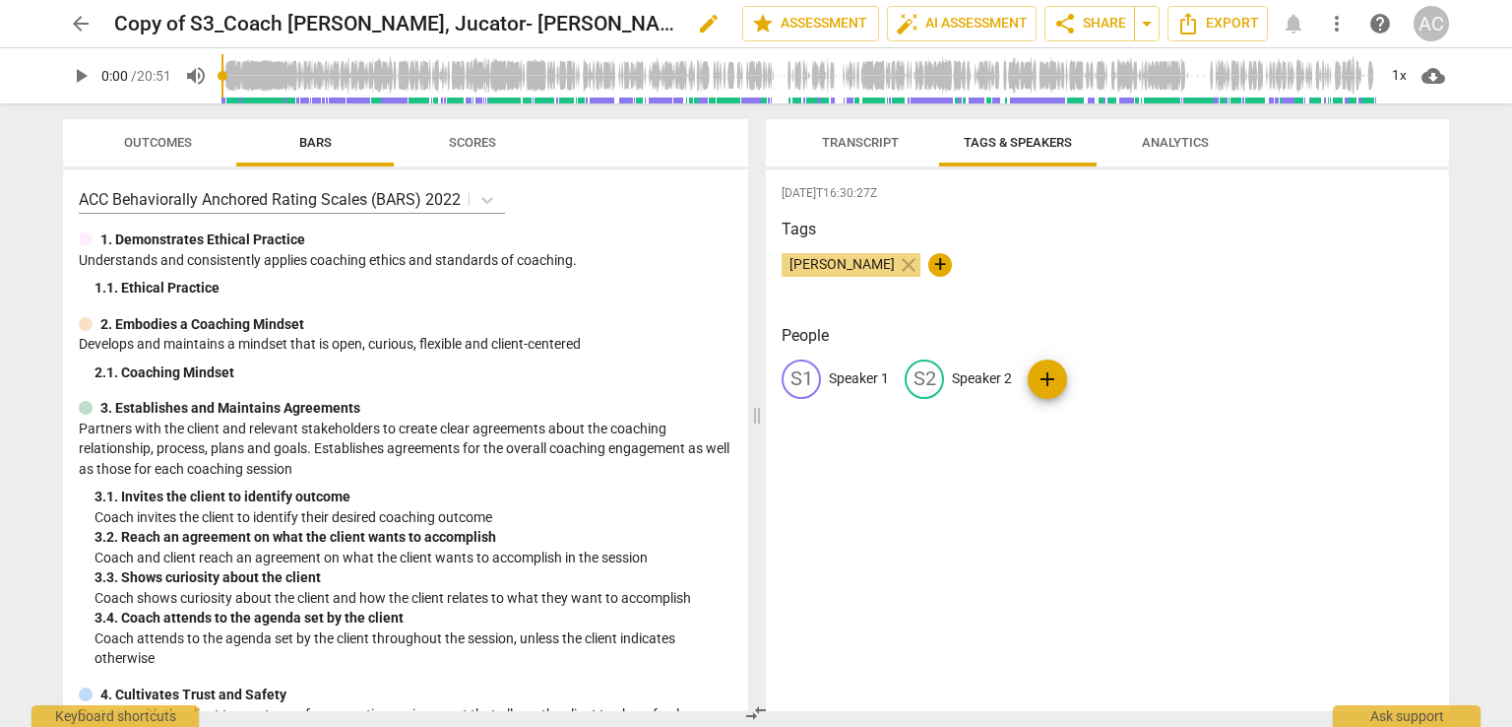
click at [549, 21] on h2 "Copy of S3_Coach Alina Georgiana Petre, Jucator- Madalina Scutaru" at bounding box center [394, 24] width 561 height 25
drag, startPoint x: 532, startPoint y: 31, endPoint x: 823, endPoint y: 32, distance: 291.5
click at [823, 32] on div "arrow_back Copy of S3_Coach Alina Georgiana Petre, Jucator- Madalina Scutaru ed…" at bounding box center [756, 23] width 1386 height 35
click at [703, 22] on span "edit" at bounding box center [709, 24] width 24 height 24
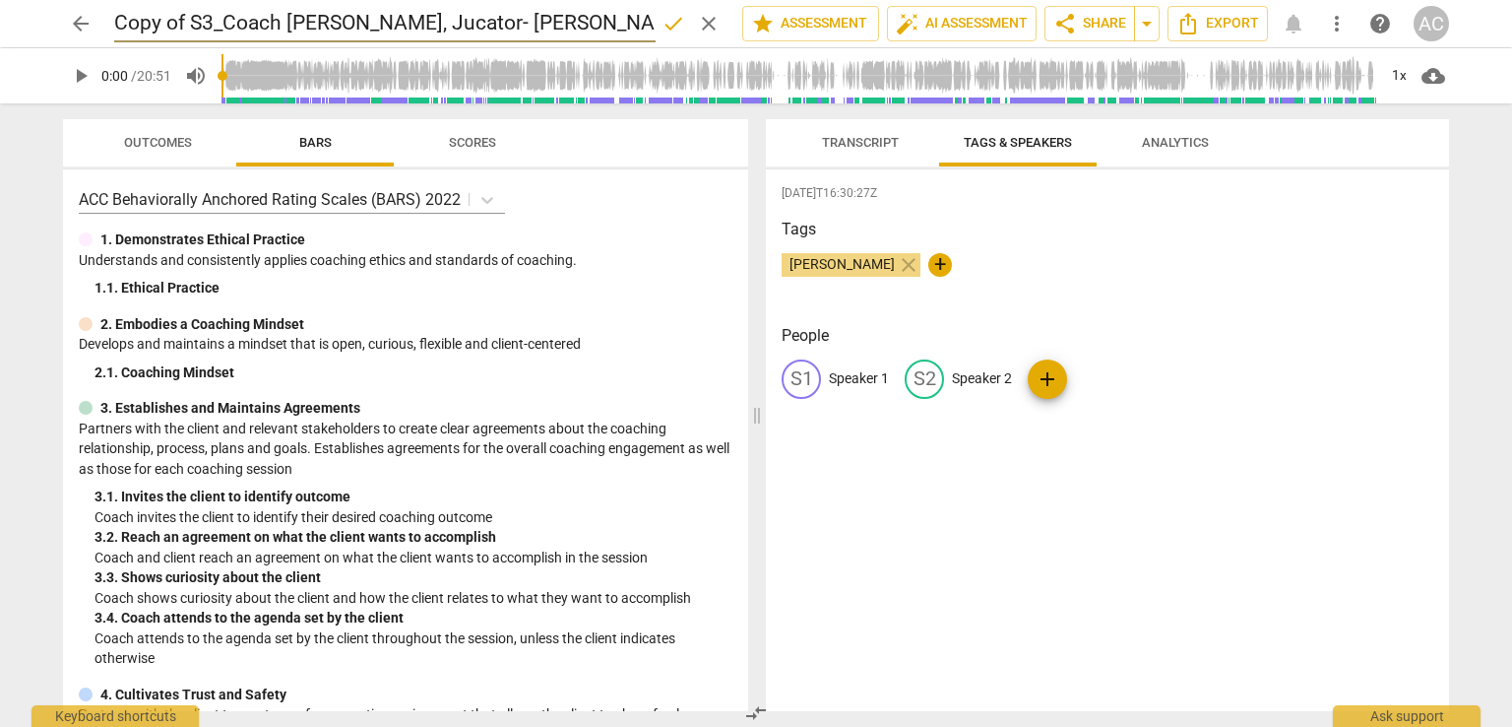
drag, startPoint x: 140, startPoint y: 21, endPoint x: 20, endPoint y: 21, distance: 120.1
click at [20, 21] on div "arrow_back Copy of S3_Coach Alina Georgiana Petre, Jucator- Madalina Scutaru do…" at bounding box center [756, 23] width 1481 height 47
type input "[DATE] Coach [PERSON_NAME] [PERSON_NAME], Jucator- [PERSON_NAME]"
click at [674, 28] on span "done" at bounding box center [674, 24] width 24 height 24
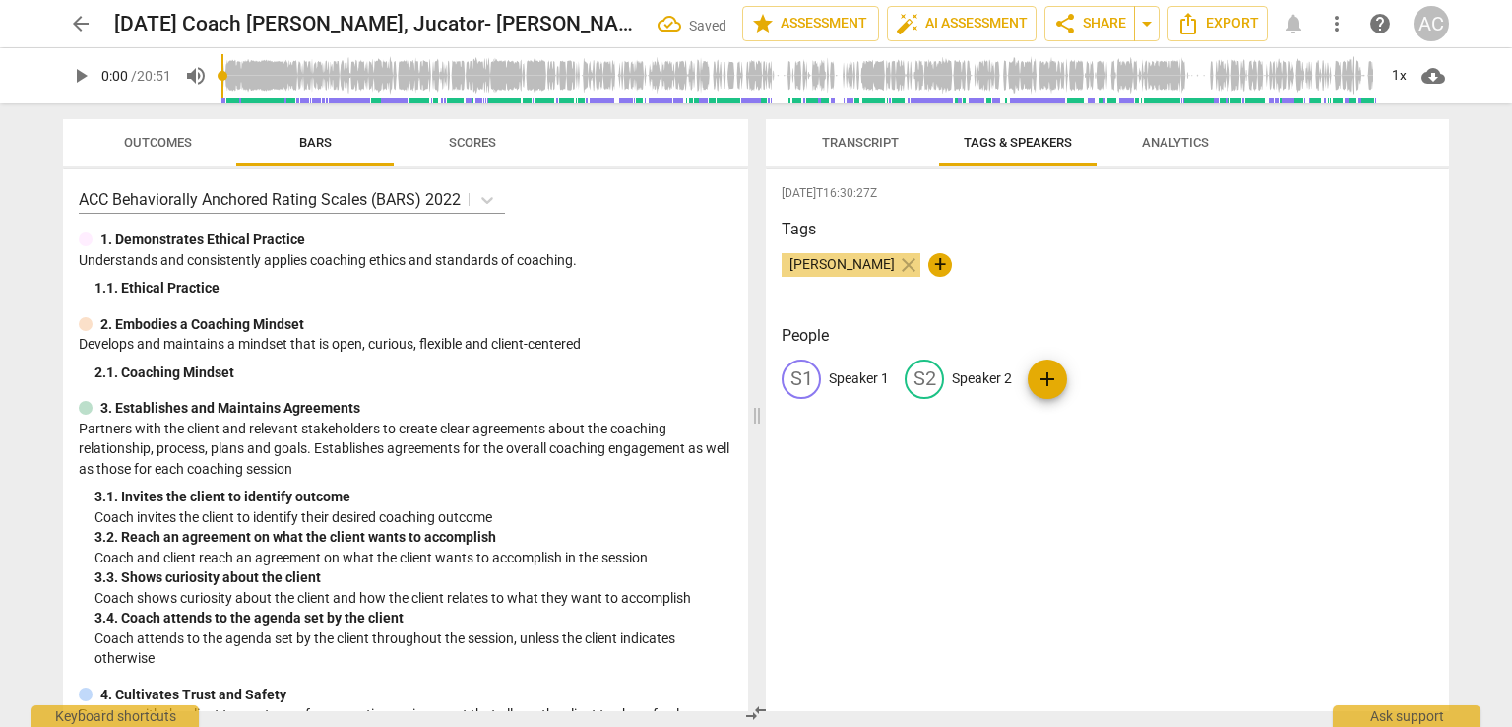
click at [874, 151] on span "Transcript" at bounding box center [861, 143] width 124 height 27
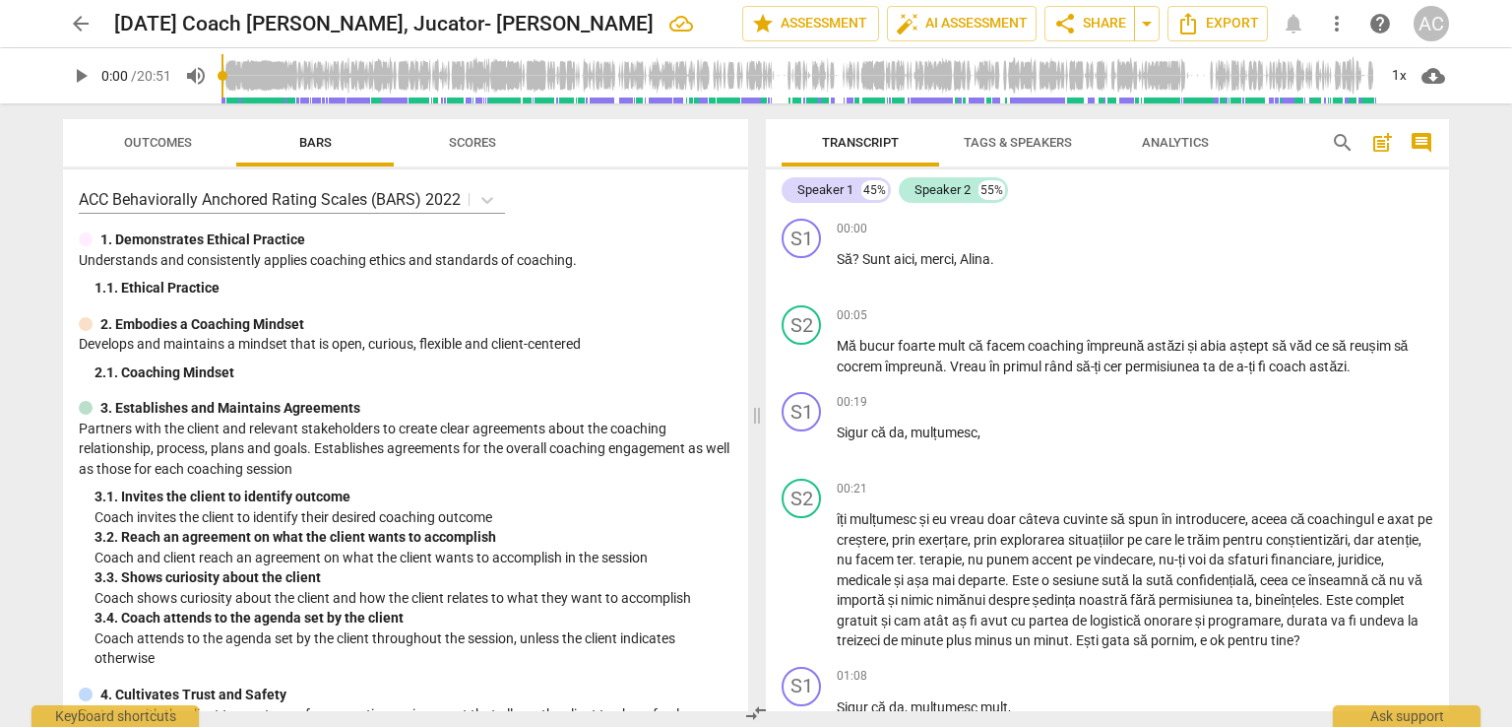
click at [1048, 147] on span "Tags & Speakers" at bounding box center [1018, 142] width 108 height 15
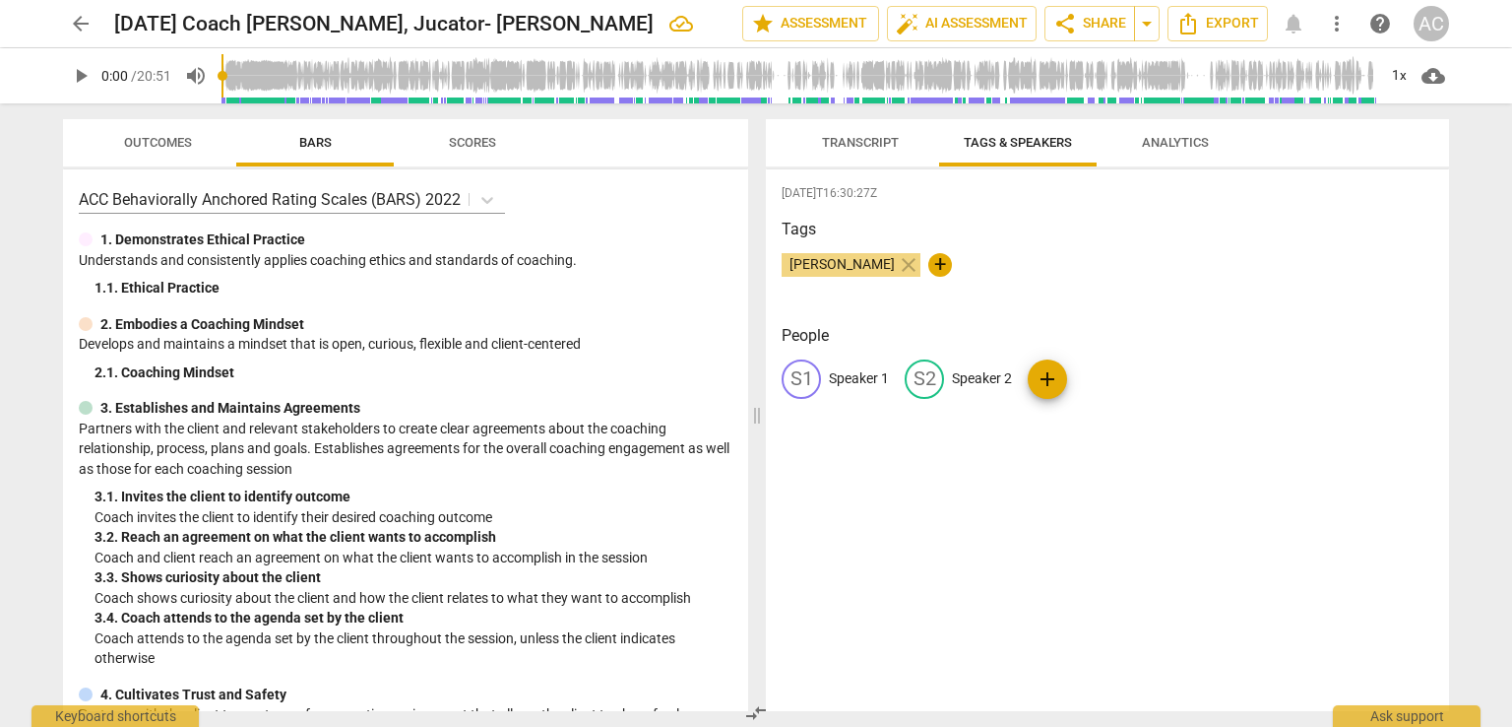
click at [976, 373] on p "Speaker 2" at bounding box center [982, 378] width 60 height 21
type input "Coach Alina Petre"
click at [829, 378] on p "Speaker 1" at bounding box center [859, 378] width 60 height 21
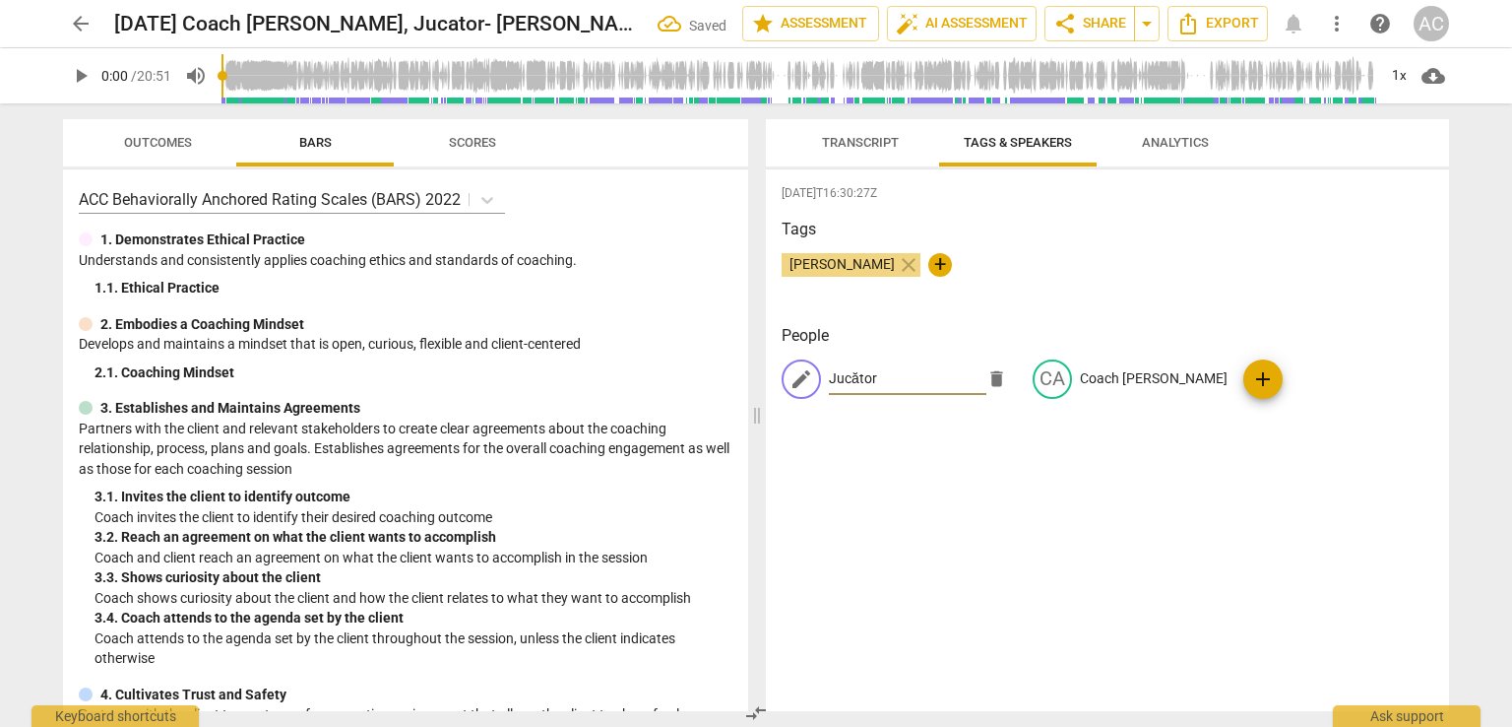
type input "Jucător"
click at [891, 482] on div "2025-10-07T16:30:27Z Tags Ada Chindea close + People edit Jucător delete CA Coa…" at bounding box center [1107, 440] width 683 height 542
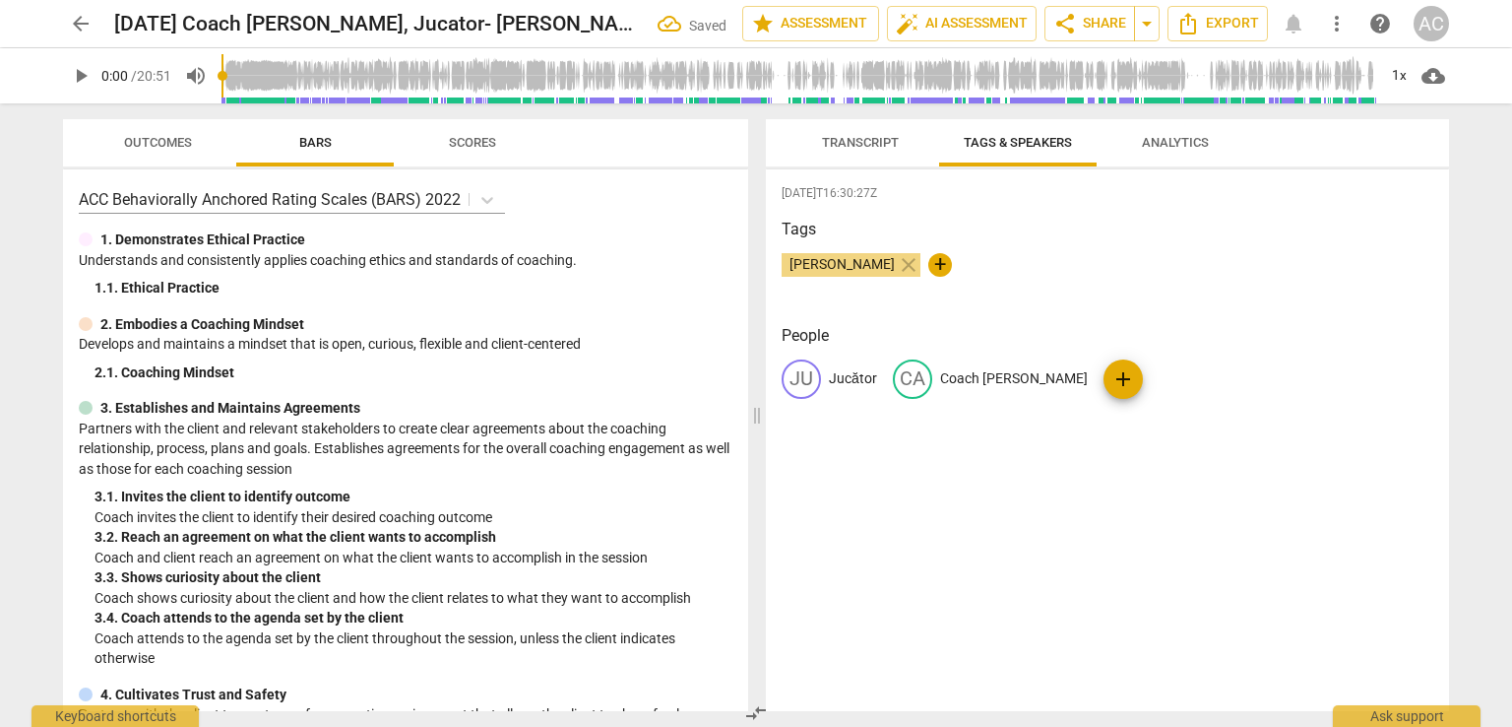
click at [869, 132] on span "Transcript" at bounding box center [861, 143] width 124 height 27
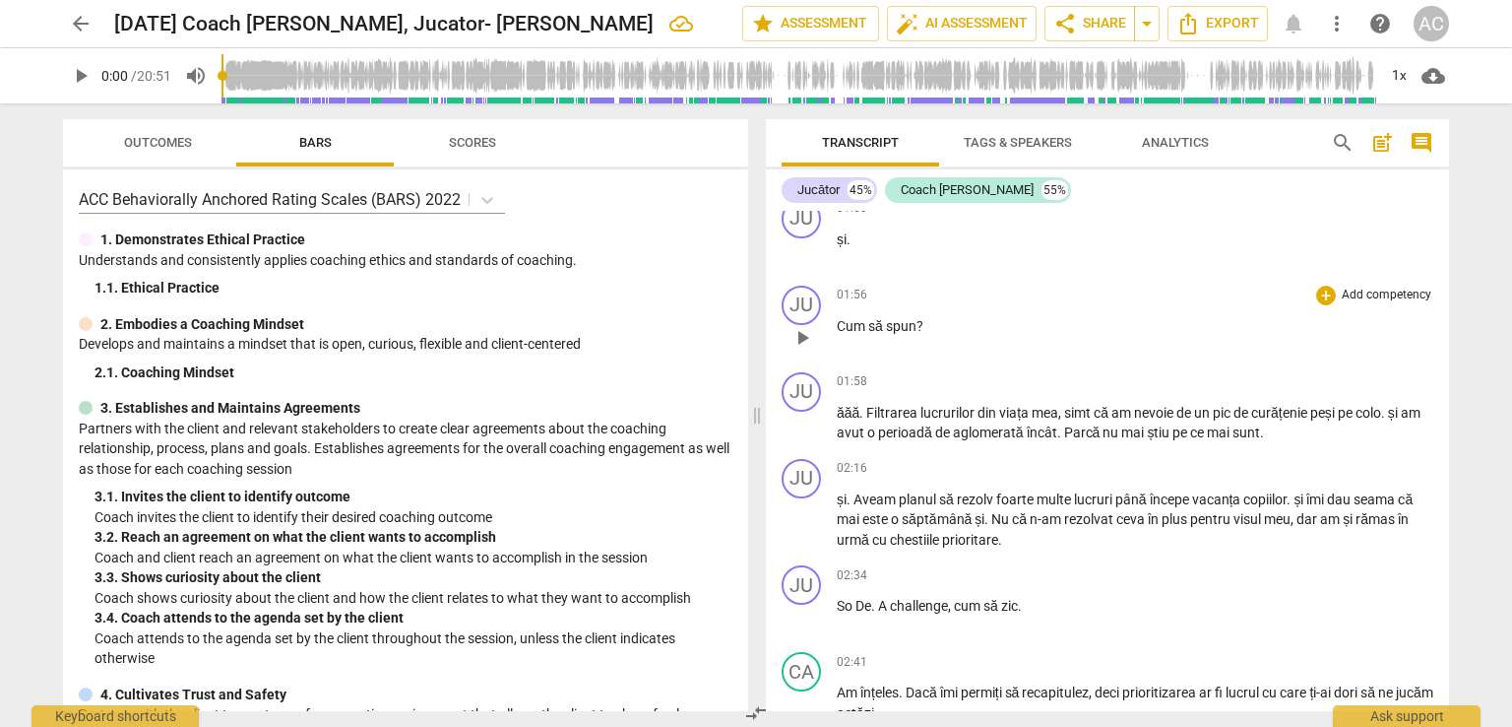
scroll to position [1083, 0]
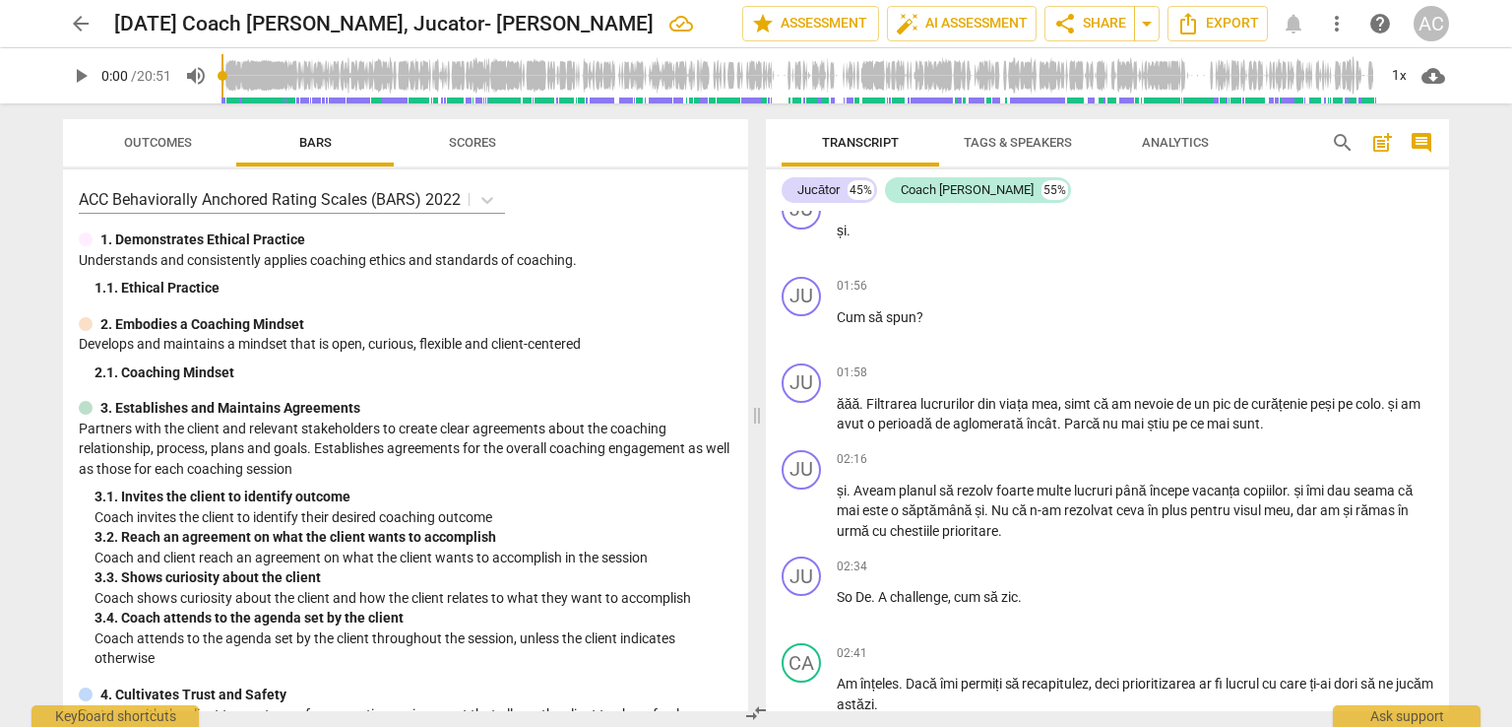
click at [73, 29] on span "arrow_back" at bounding box center [81, 24] width 24 height 24
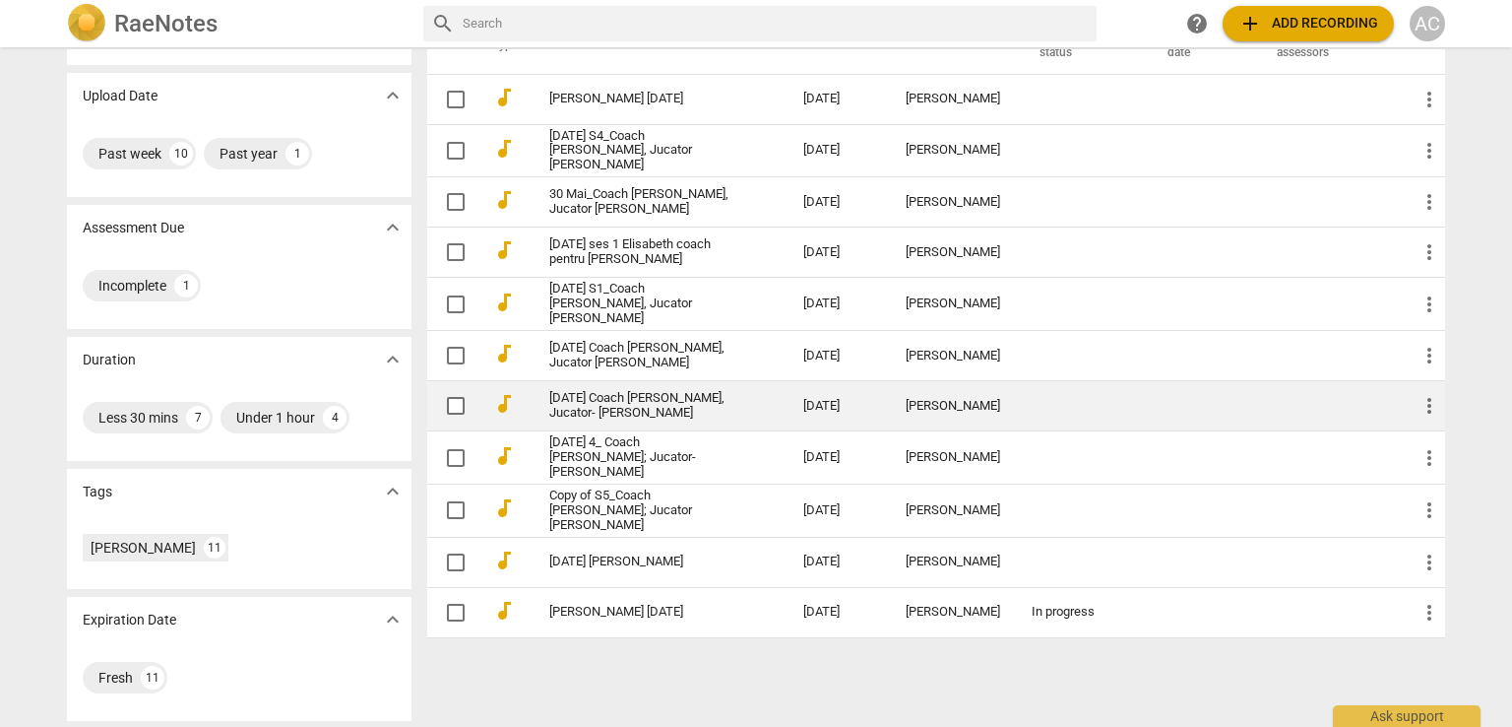
scroll to position [124, 0]
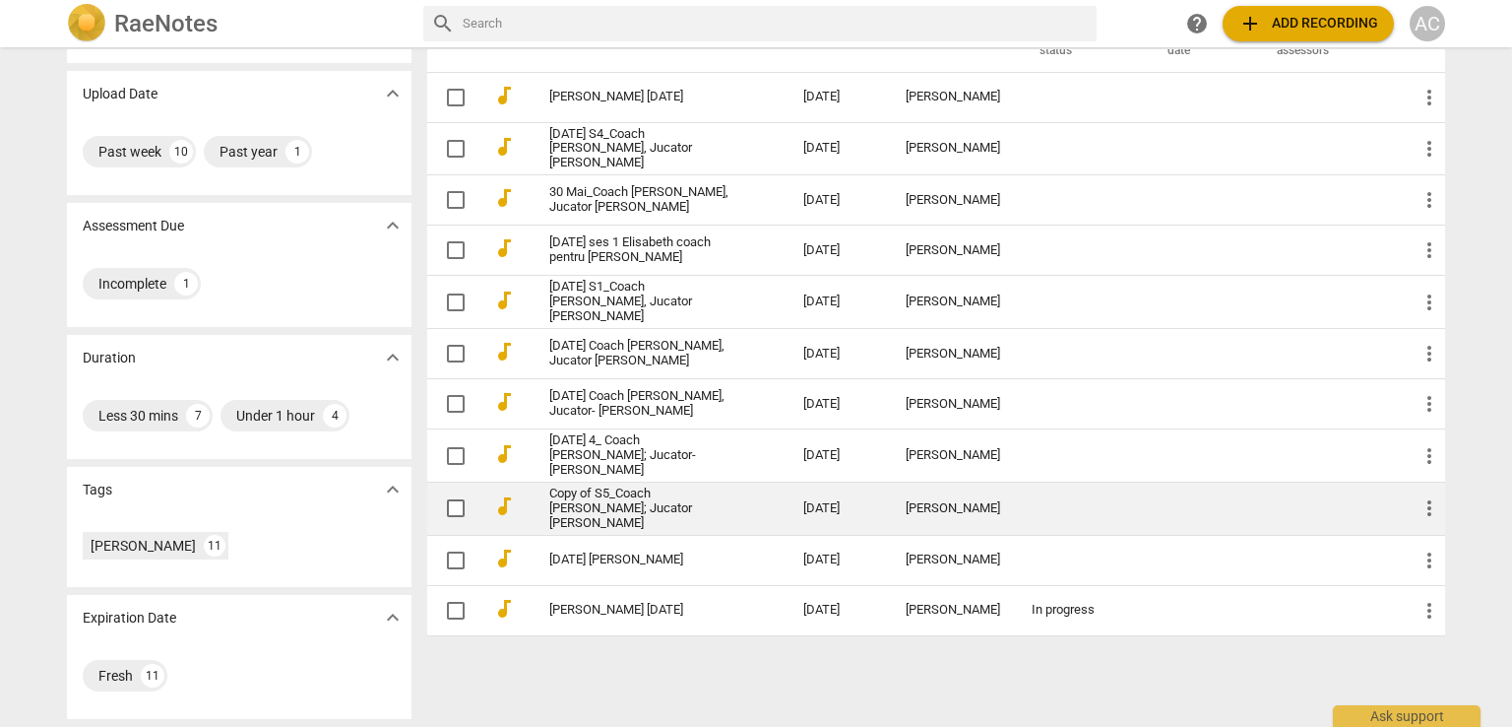
click at [641, 507] on link "Copy of S5_Coach Laura Tofan; Jucator Alina Georgiana Petre" at bounding box center [640, 508] width 183 height 44
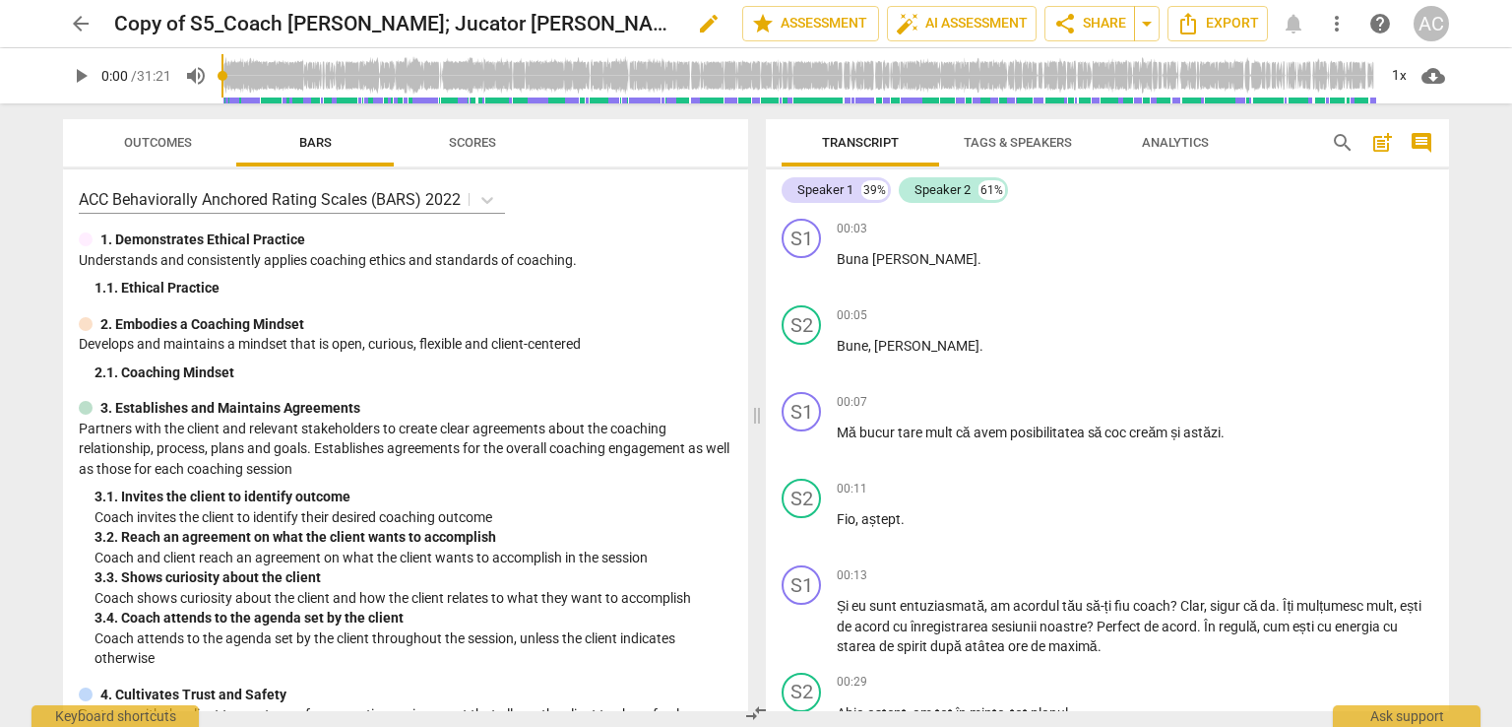
click at [215, 28] on h2 "Copy of S5_Coach Laura Tofan; Jucator Alina Georgiana Petre" at bounding box center [394, 24] width 561 height 25
click at [225, 24] on h2 "Copy of S5_Coach Laura Tofan; Jucator Alina Georgiana Petre" at bounding box center [394, 24] width 561 height 25
click at [205, 24] on h2 "Copy of S5_Coach Laura Tofan; Jucator Alina Georgiana Petre" at bounding box center [394, 24] width 561 height 25
drag, startPoint x: 209, startPoint y: 23, endPoint x: 108, endPoint y: 23, distance: 100.4
click at [108, 23] on div "arrow_back Copy of S5_Coach Laura Tofan; Jucator Alina Georgiana Petre edit sta…" at bounding box center [756, 23] width 1386 height 35
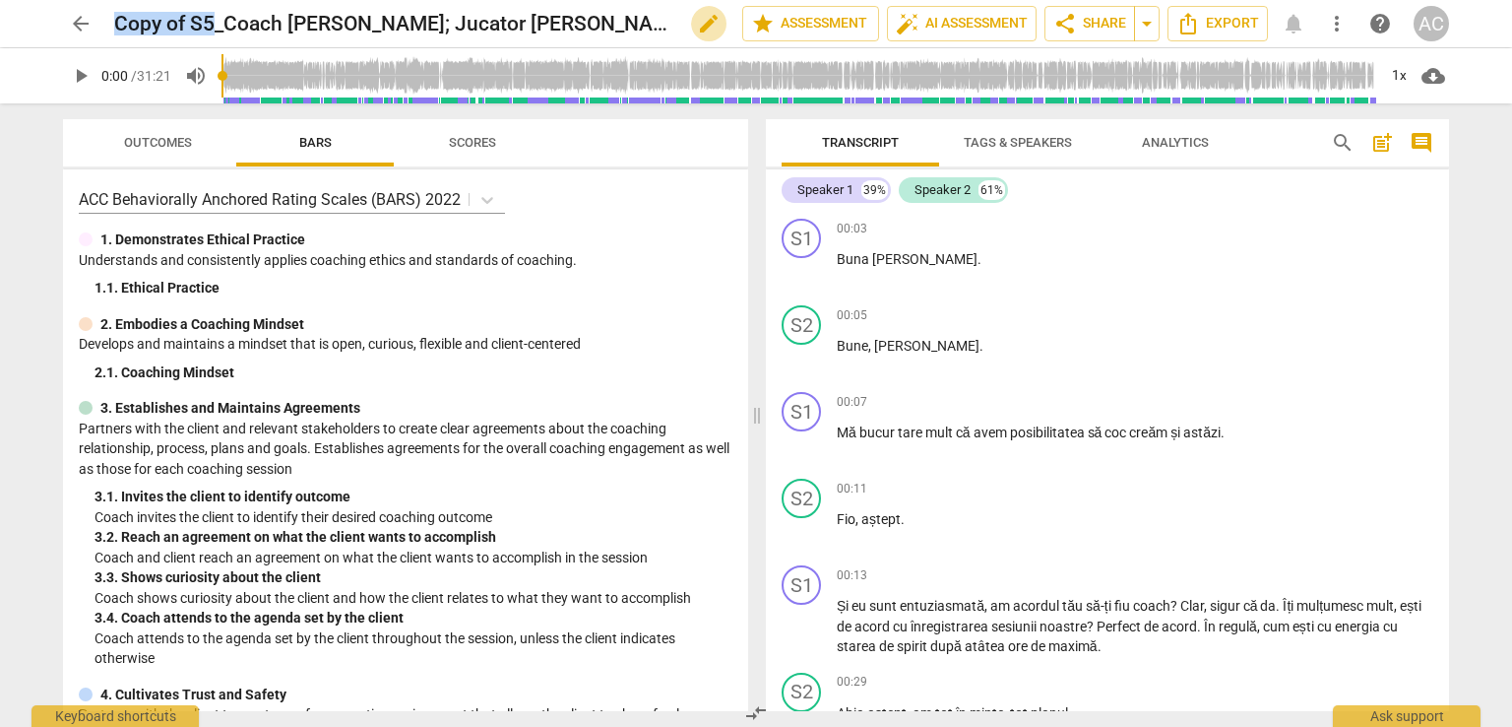
click at [697, 25] on span "edit" at bounding box center [709, 24] width 24 height 24
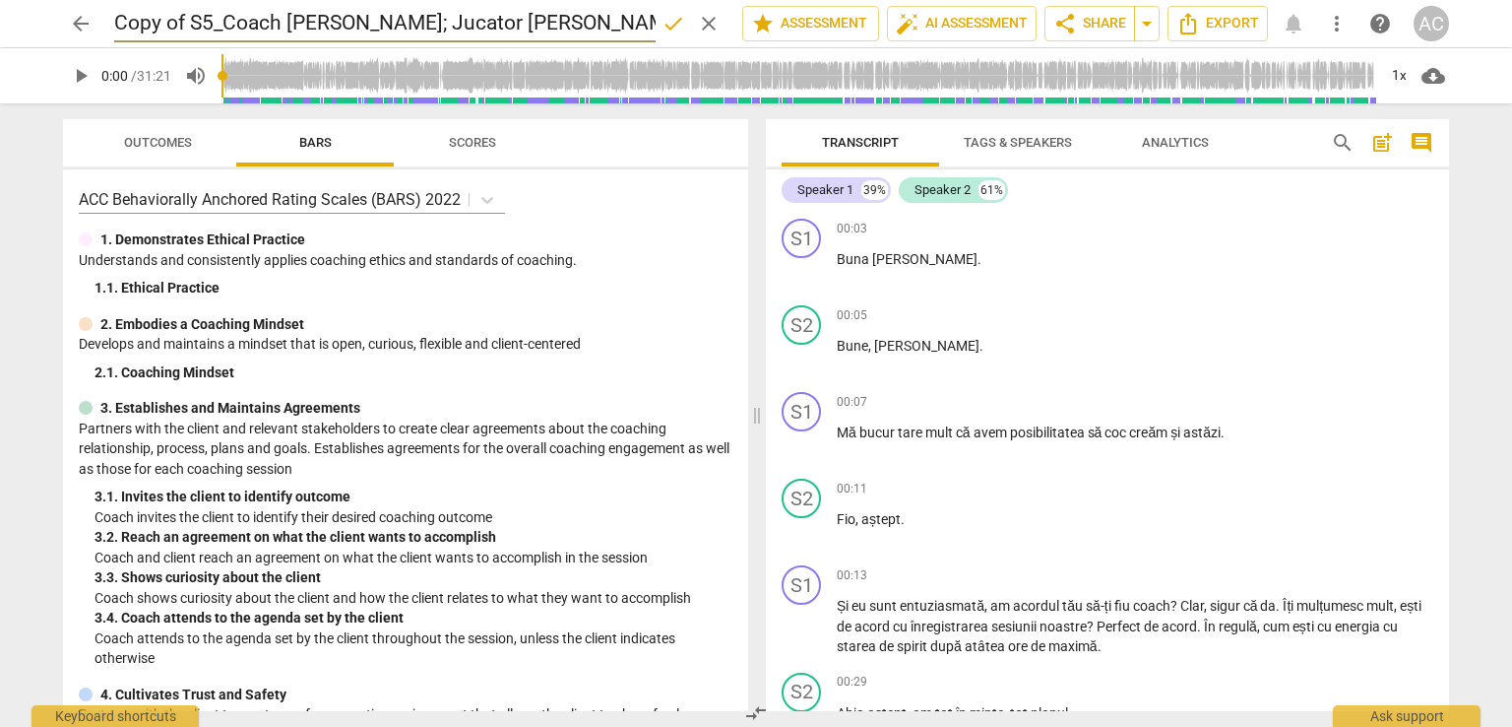
drag, startPoint x: 181, startPoint y: 32, endPoint x: 65, endPoint y: 26, distance: 116.3
click at [65, 26] on div "arrow_back Copy of S5_Coach Laura Tofan; Jucator Alina Georgiana Petre done cle…" at bounding box center [756, 23] width 1386 height 37
type input "20 Jun_Coach [PERSON_NAME]; Jucator [PERSON_NAME] [PERSON_NAME]"
click at [1042, 282] on div "00:03 + Add competency keyboard_arrow_right Buna Lina ." at bounding box center [1135, 254] width 597 height 71
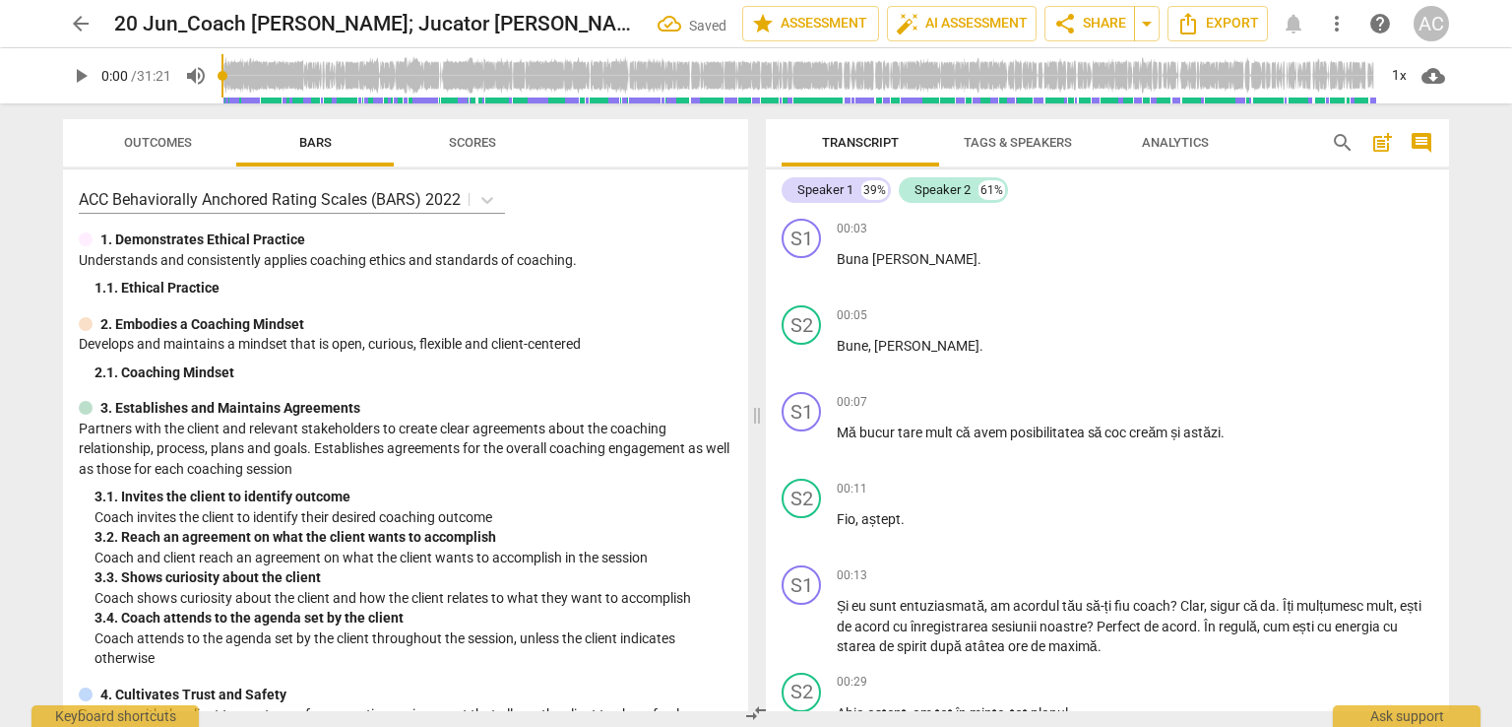
click at [1007, 150] on span "Tags & Speakers" at bounding box center [1018, 143] width 156 height 27
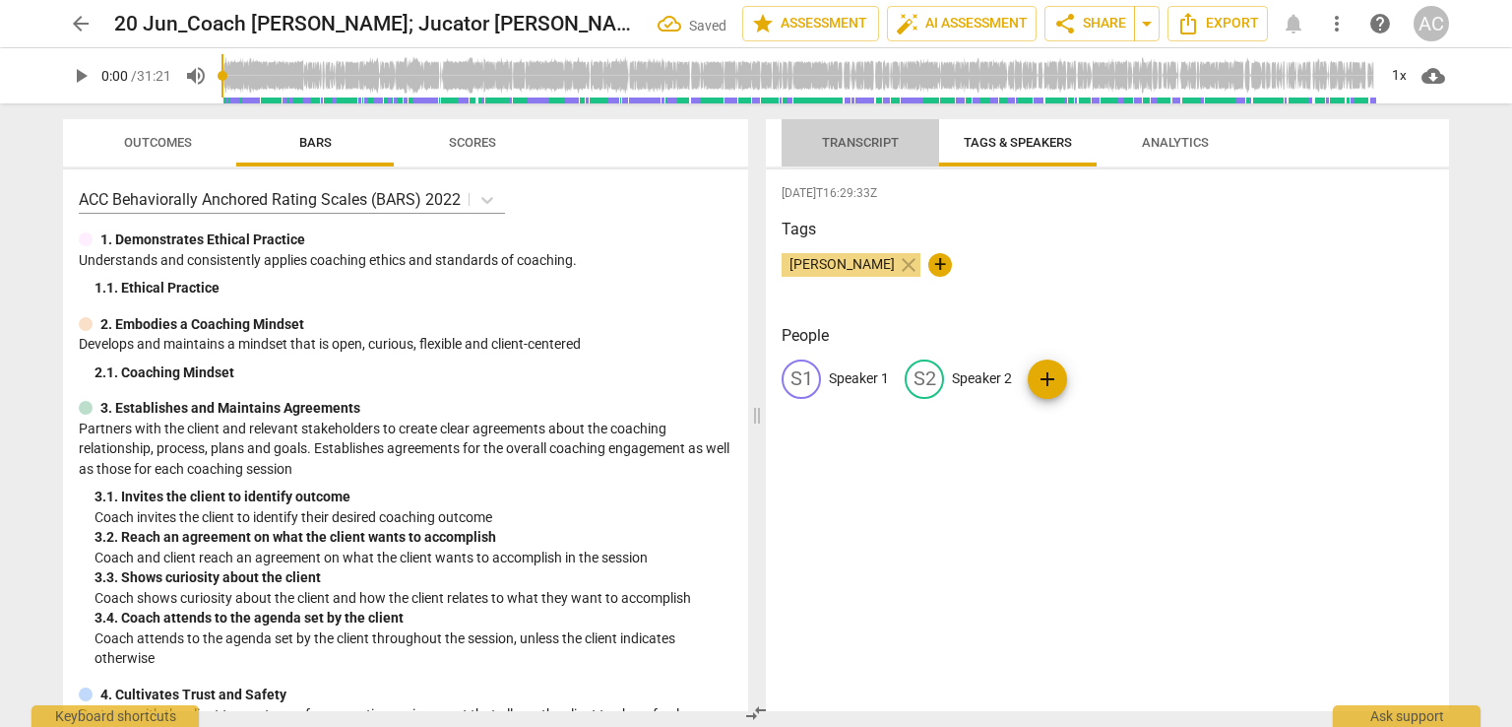
click at [886, 151] on span "Transcript" at bounding box center [861, 143] width 124 height 27
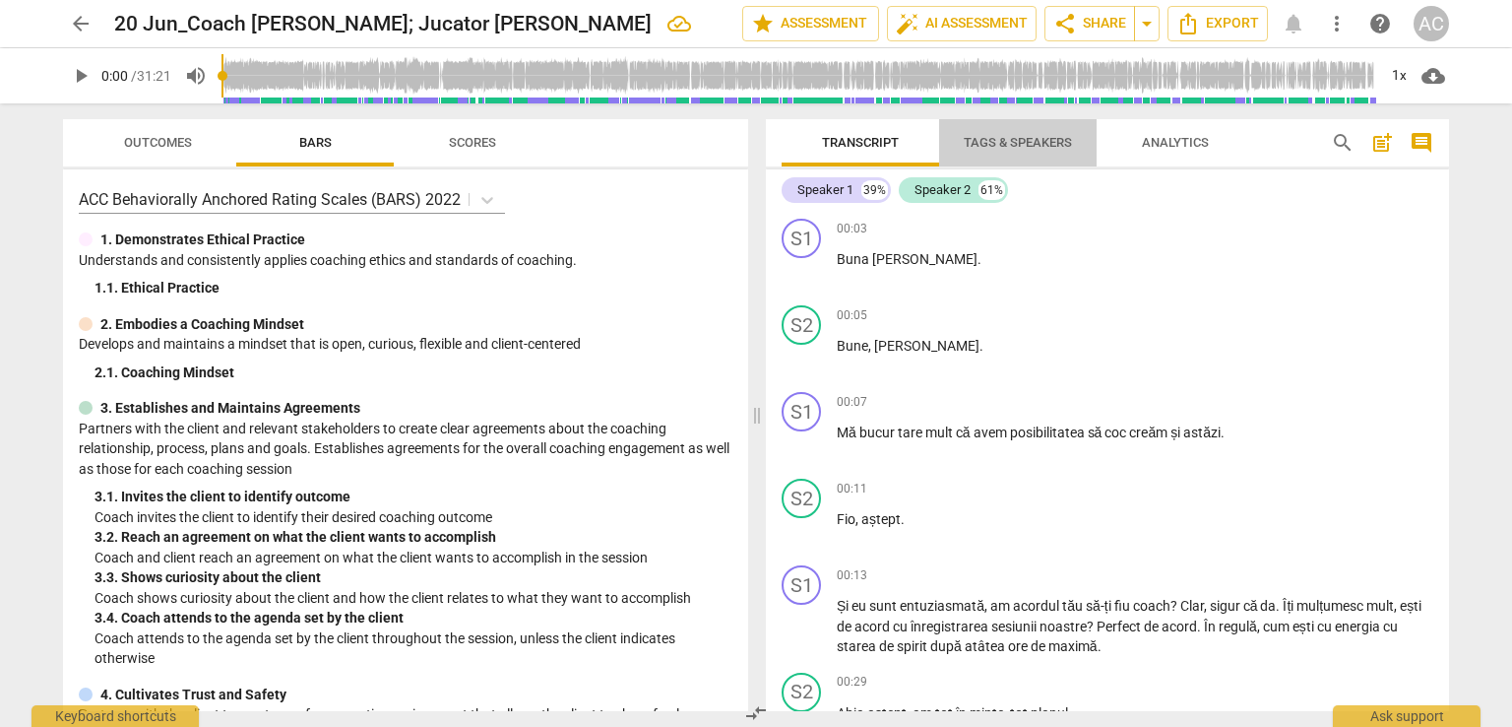
click at [1024, 143] on span "Tags & Speakers" at bounding box center [1018, 142] width 108 height 15
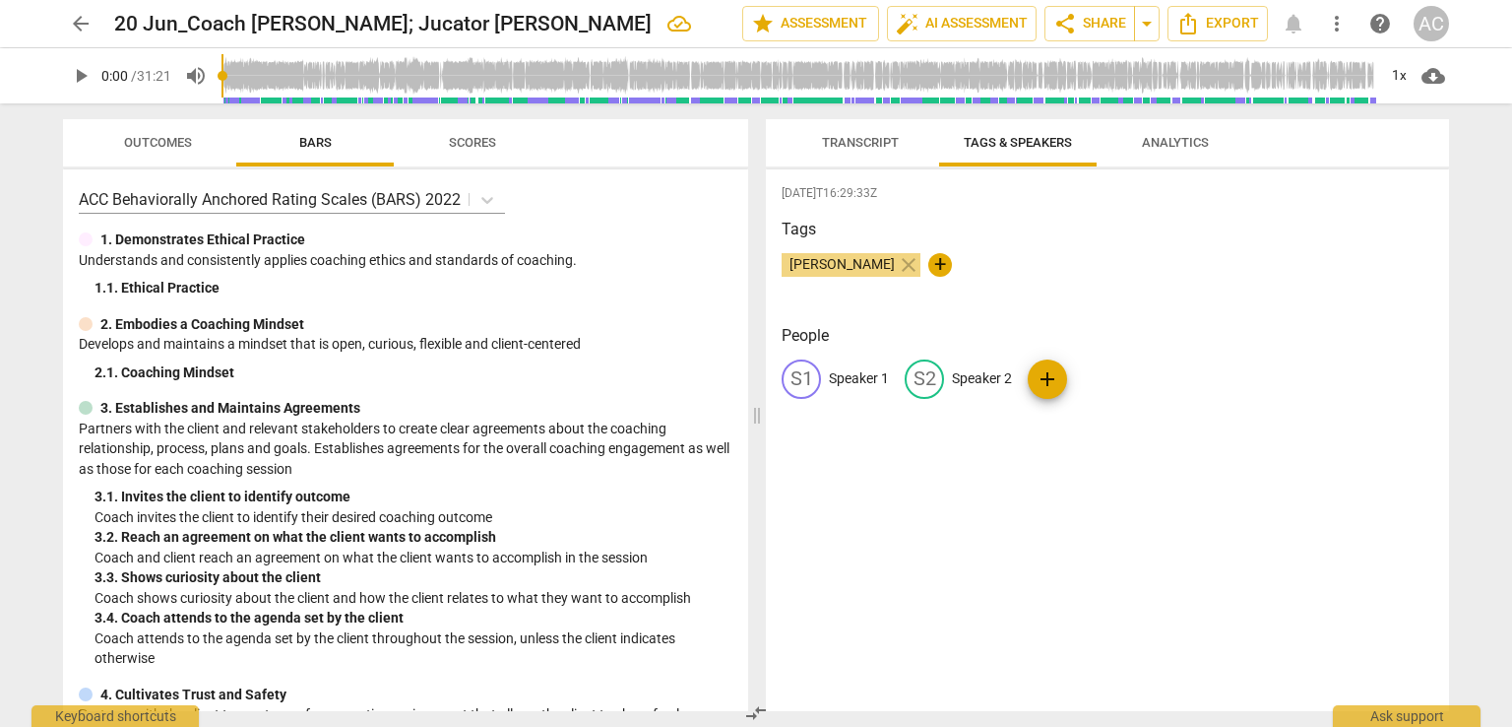
click at [831, 383] on p "Speaker 1" at bounding box center [859, 378] width 60 height 21
type input "Coach [PERSON_NAME]"
click at [1106, 371] on p "Speaker 2" at bounding box center [1110, 378] width 60 height 21
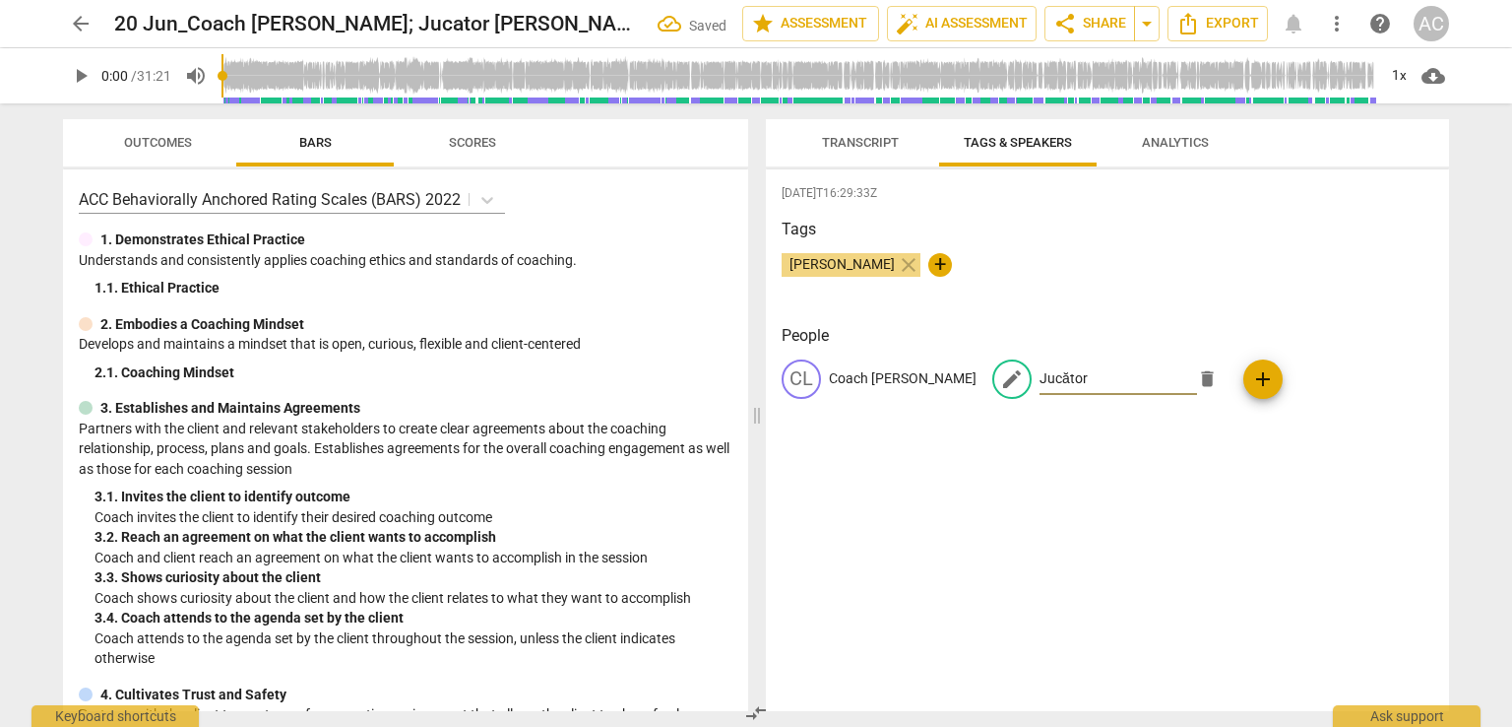
type input "Jucător"
click at [1215, 595] on div "2025-10-07T16:29:33Z Tags Ada Chindea close + People CL Coach Laura Tofan edit …" at bounding box center [1107, 440] width 683 height 542
click at [75, 25] on span "arrow_back" at bounding box center [81, 24] width 24 height 24
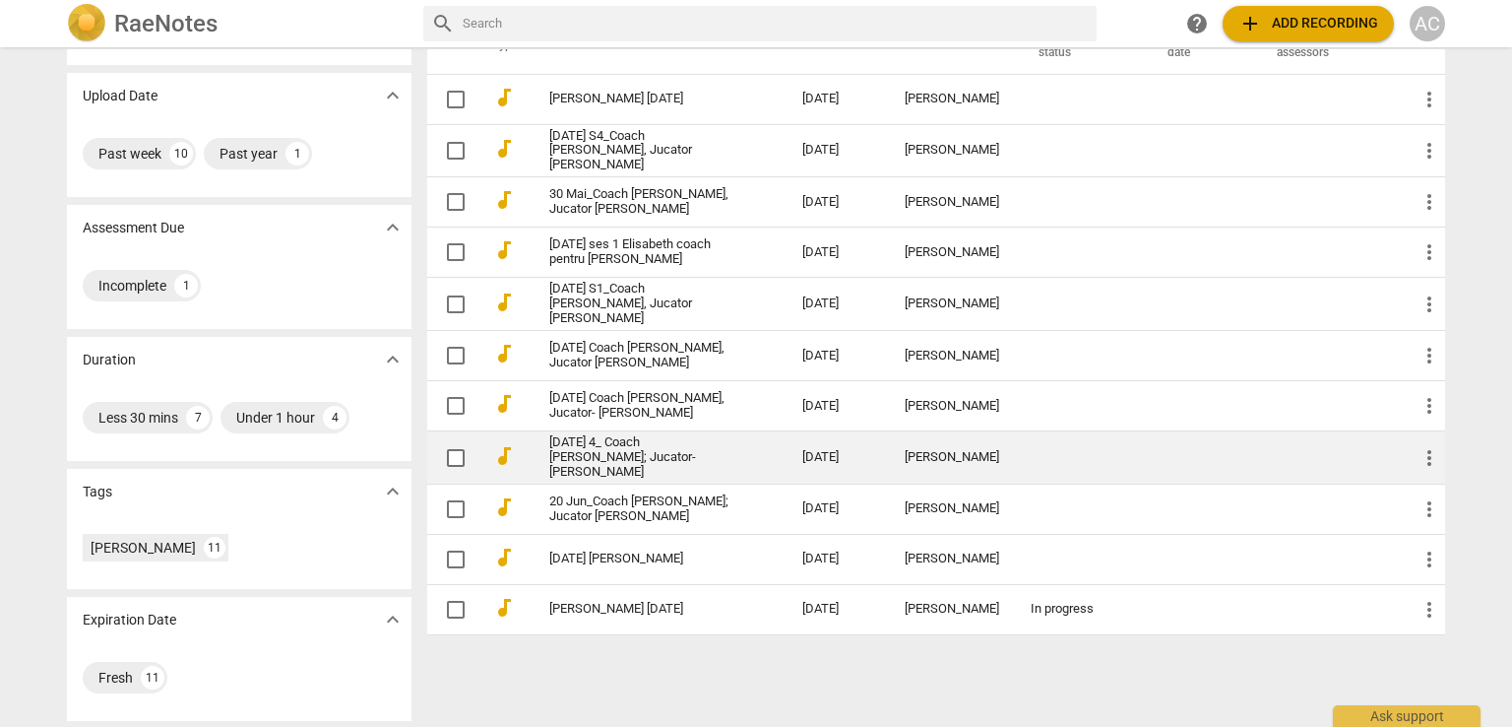
scroll to position [124, 0]
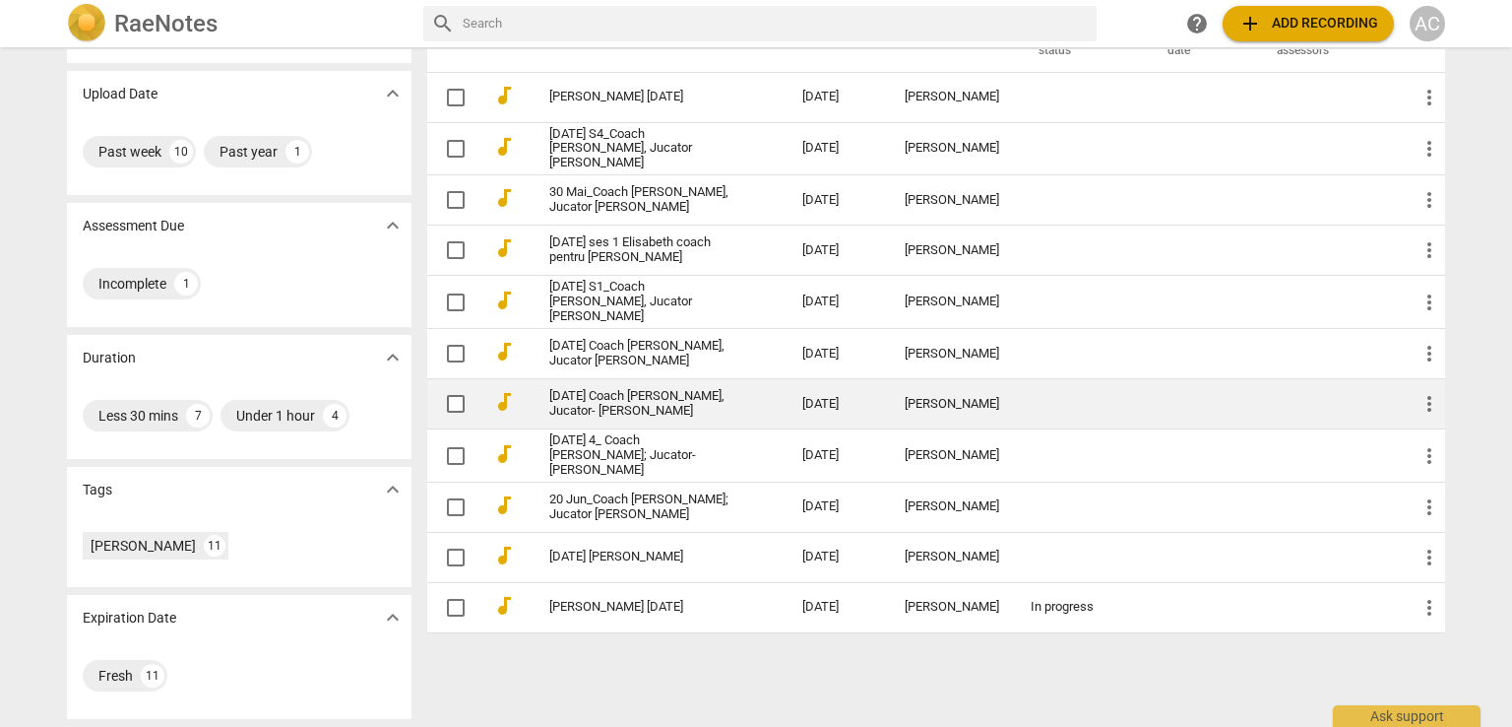
click at [626, 398] on link "[DATE] Coach [PERSON_NAME] [PERSON_NAME], Jucator- [PERSON_NAME]" at bounding box center [640, 404] width 182 height 30
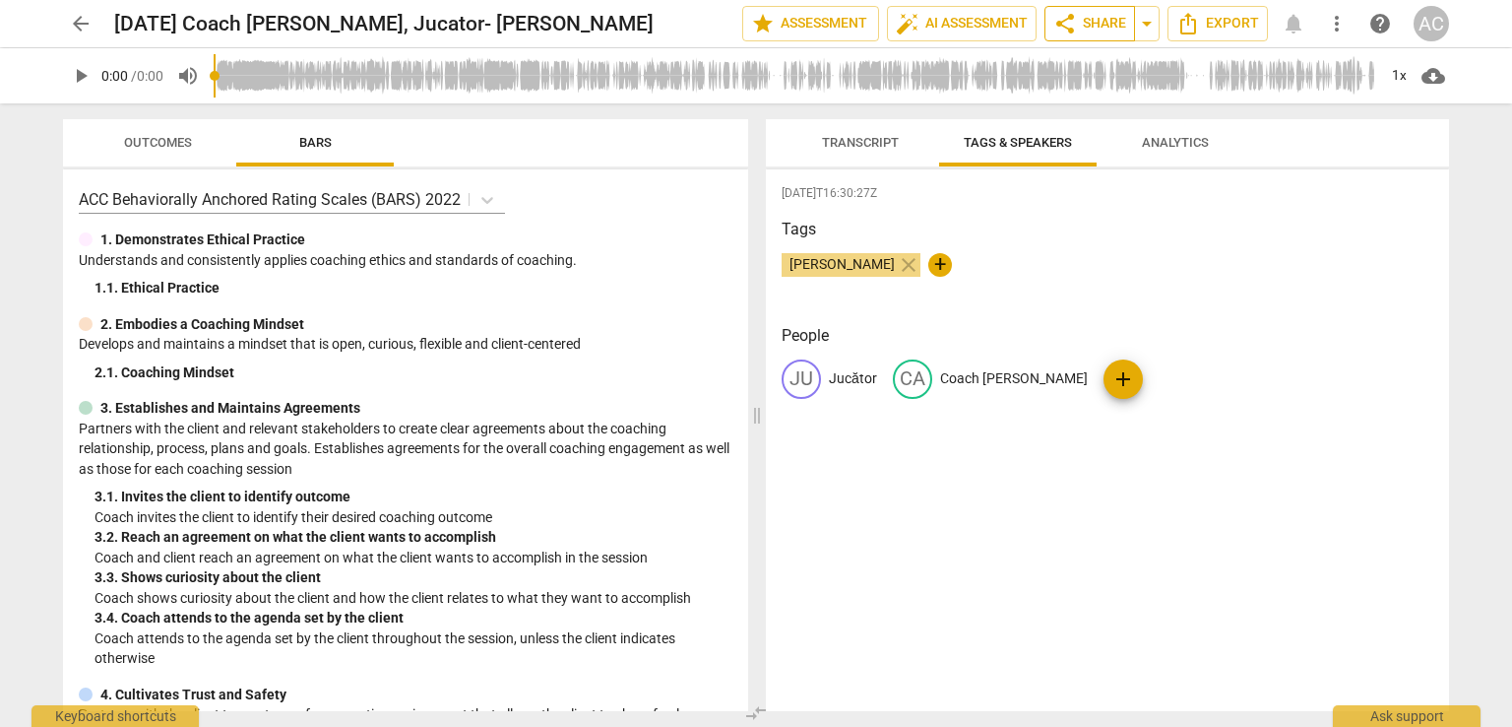
click at [1095, 17] on span "share Share" at bounding box center [1090, 24] width 73 height 24
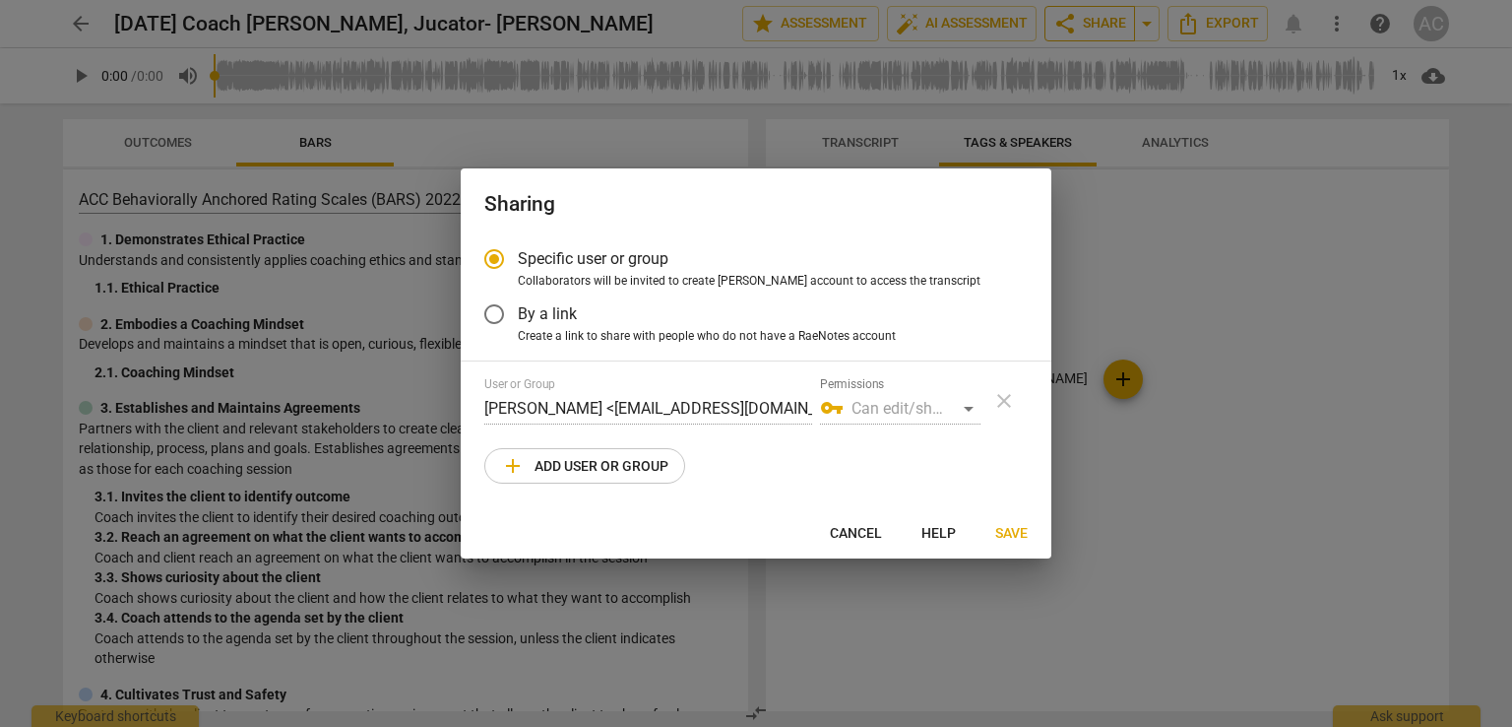
radio input "false"
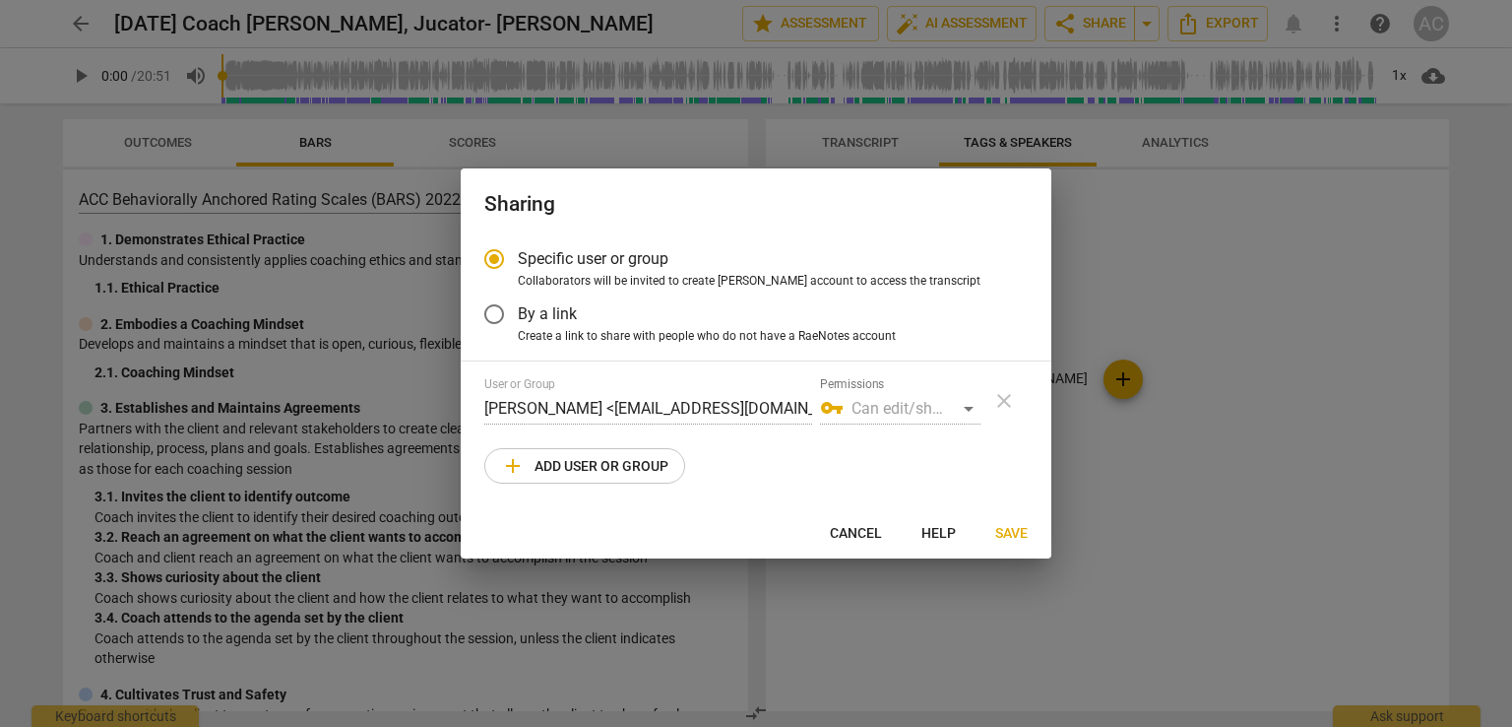
click at [746, 336] on span "Create a link to share with people who do not have a RaeNotes account" at bounding box center [707, 337] width 378 height 18
click at [0, 0] on input "Create a link to share with people who do not have a RaeNotes account" at bounding box center [0, 0] width 0 height 0
radio input "true"
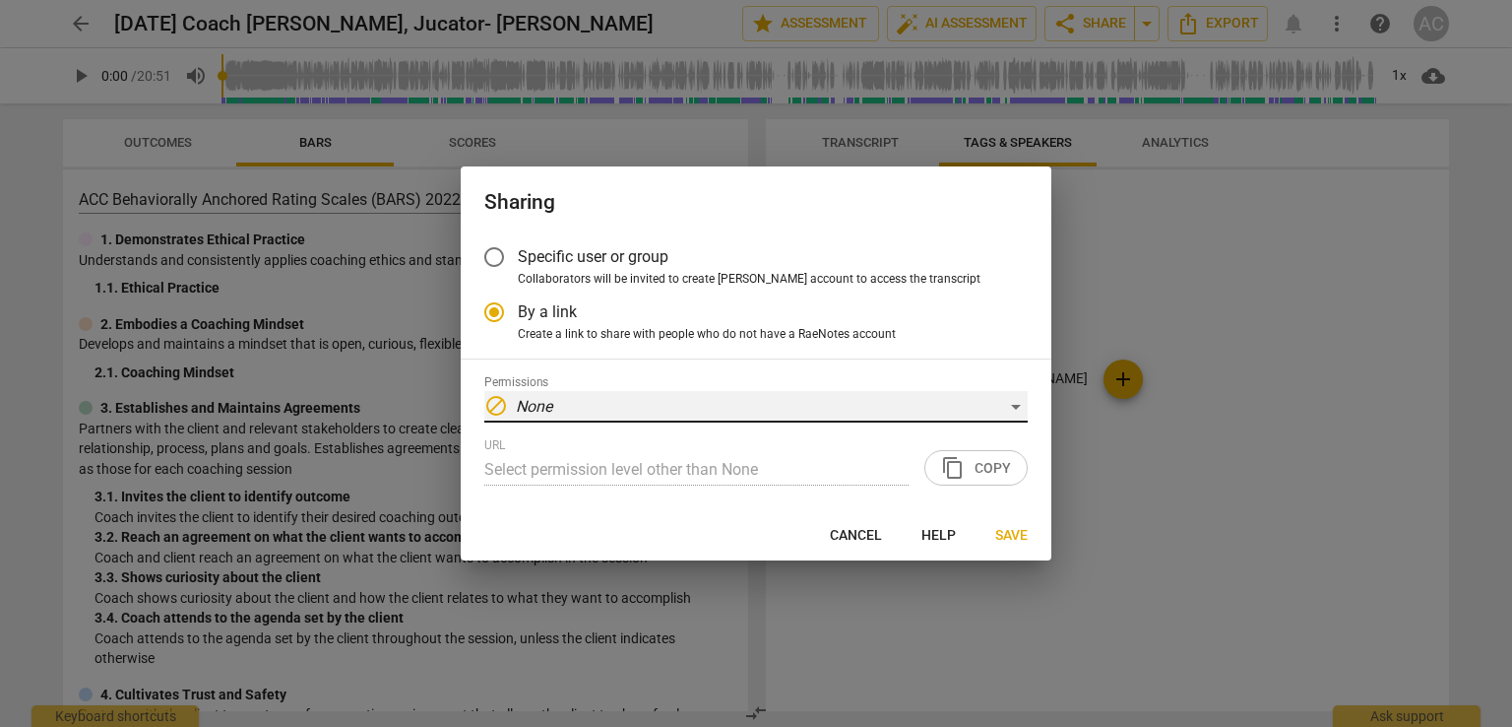
click at [667, 411] on div "block None" at bounding box center [756, 407] width 544 height 32
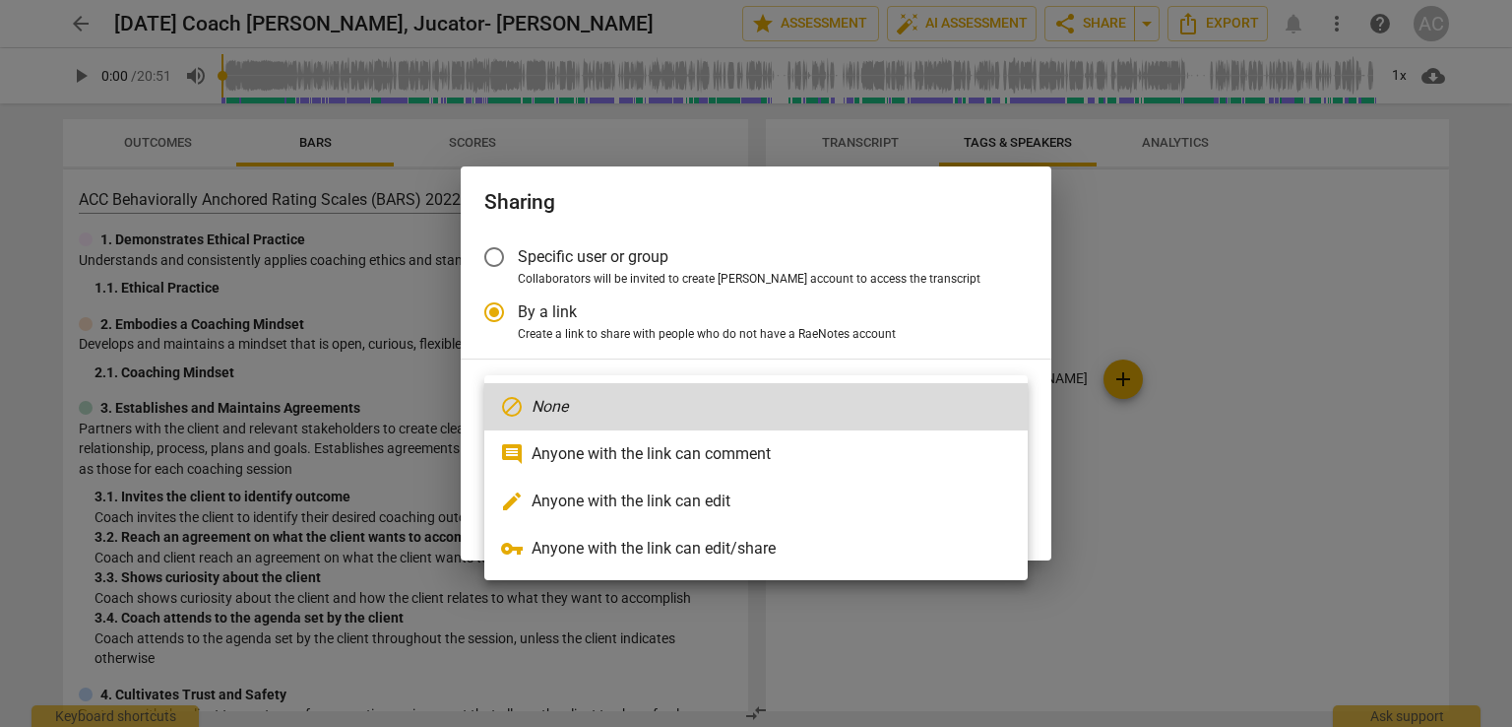
click at [662, 441] on li "comment Anyone with the link can comment" at bounding box center [756, 453] width 544 height 47
type input "https://app.raenotes.com/meeting/651383cbe841431989a1305a65a4728c"
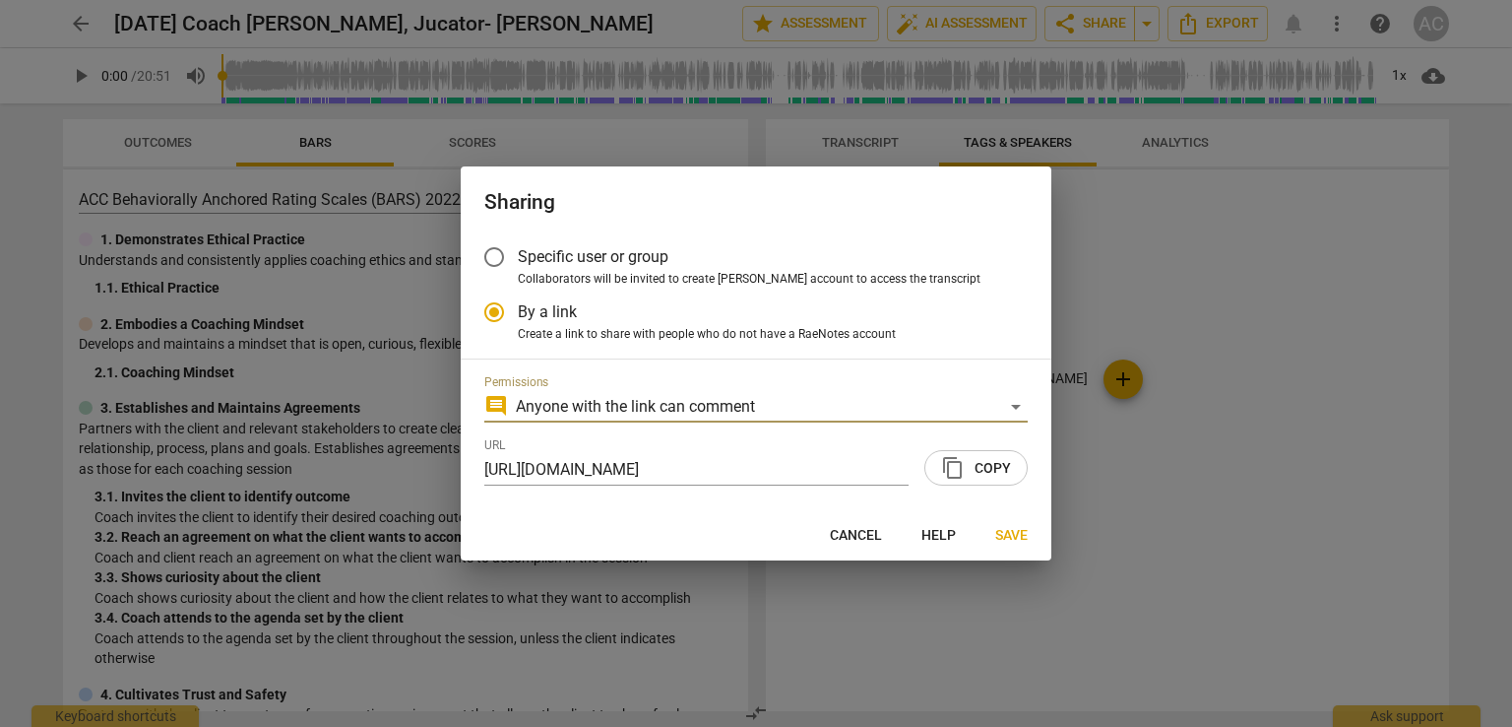
click at [1014, 478] on button "content_copy Copy" at bounding box center [976, 467] width 103 height 35
click at [1016, 539] on span "Save" at bounding box center [1011, 536] width 32 height 20
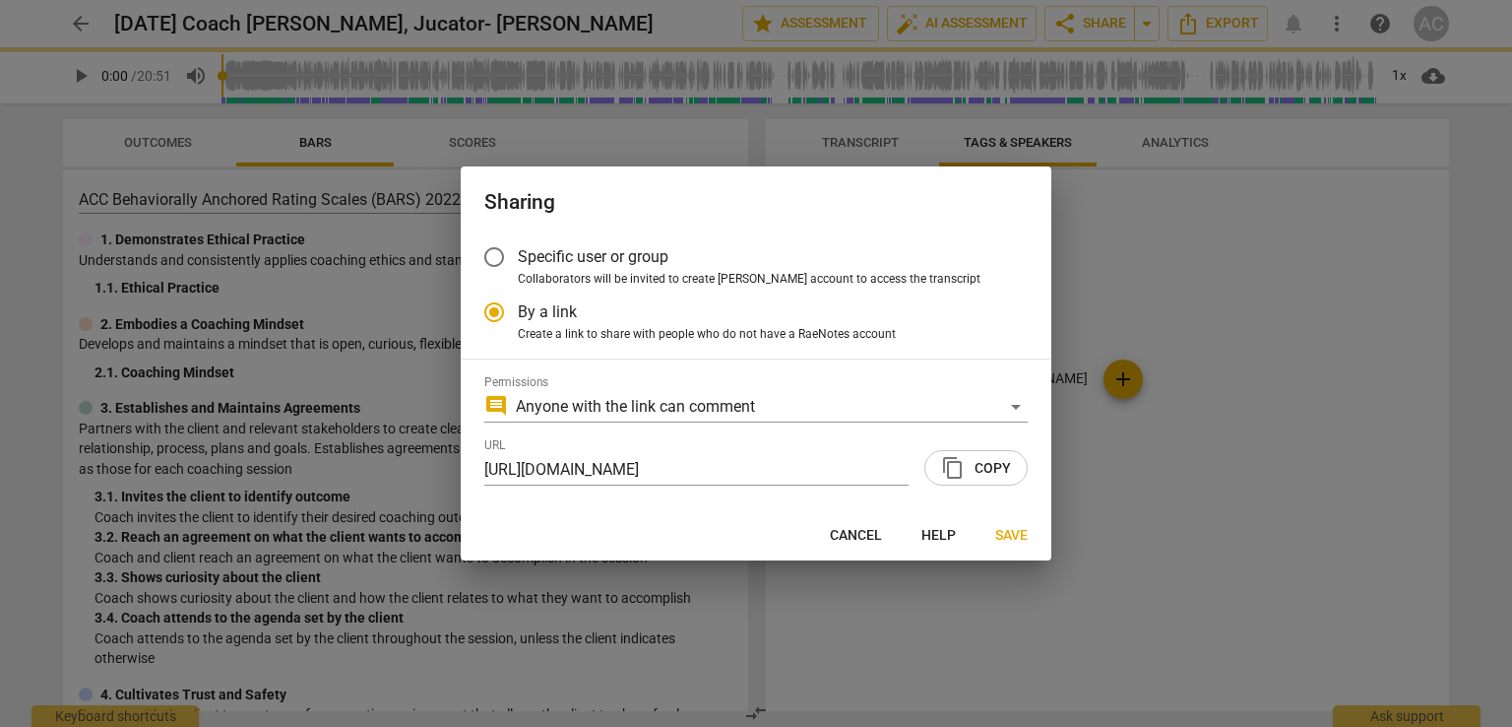
radio input "false"
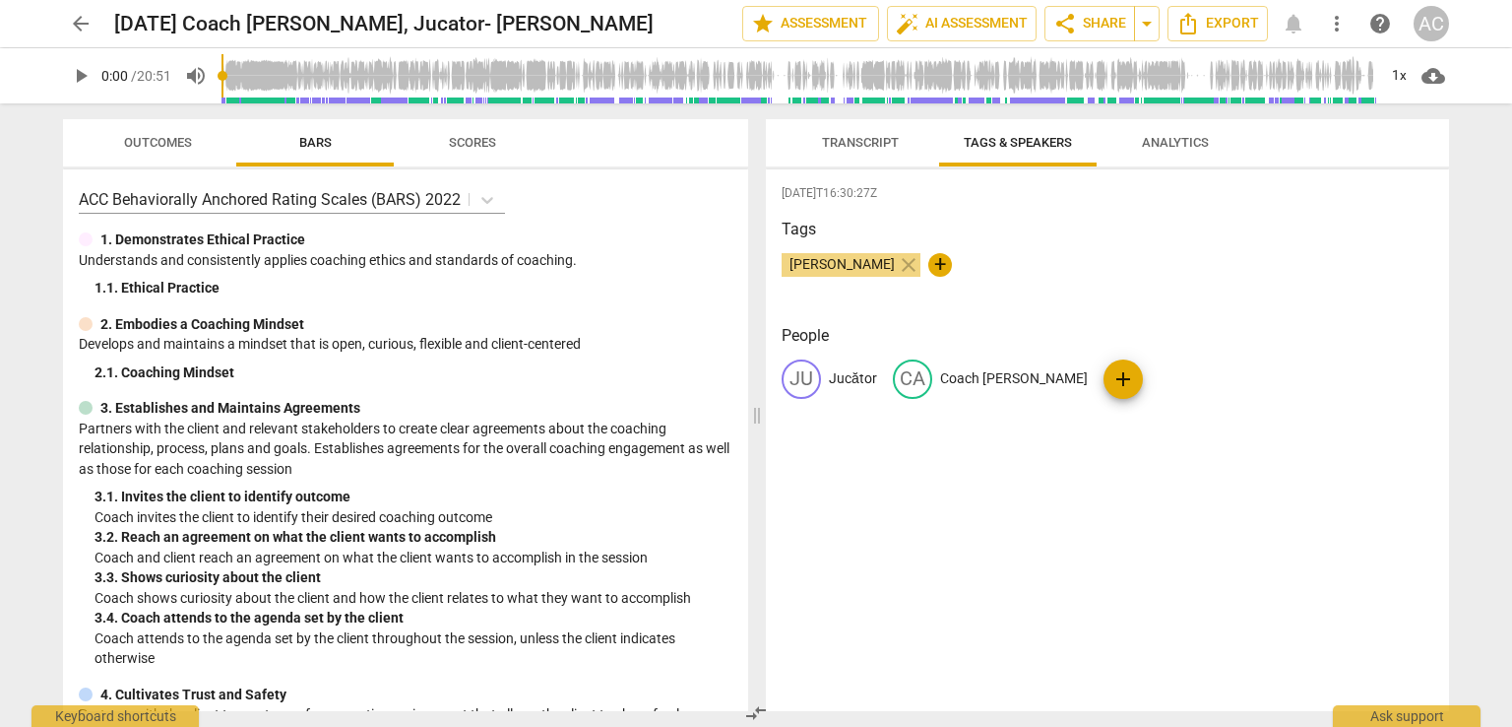
click at [84, 17] on span "arrow_back" at bounding box center [81, 24] width 24 height 24
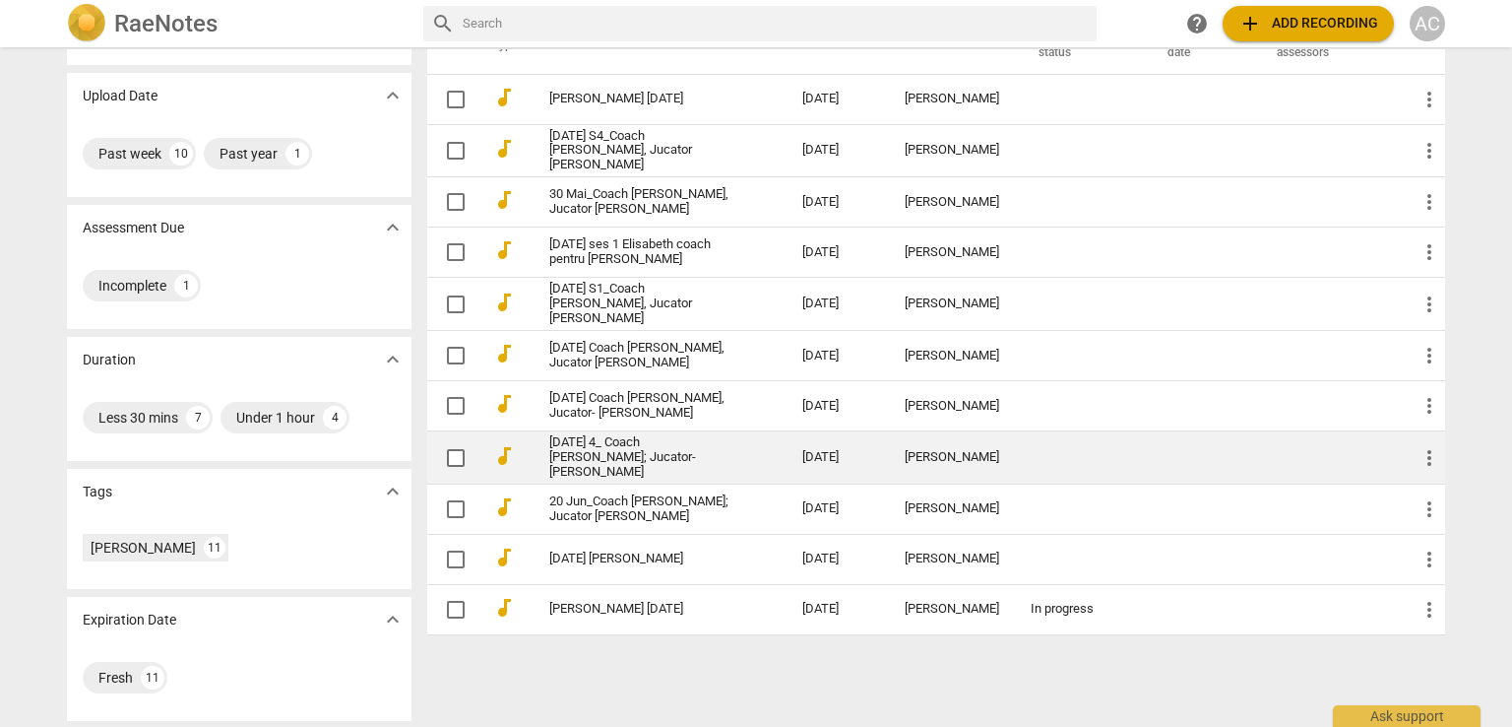
scroll to position [124, 0]
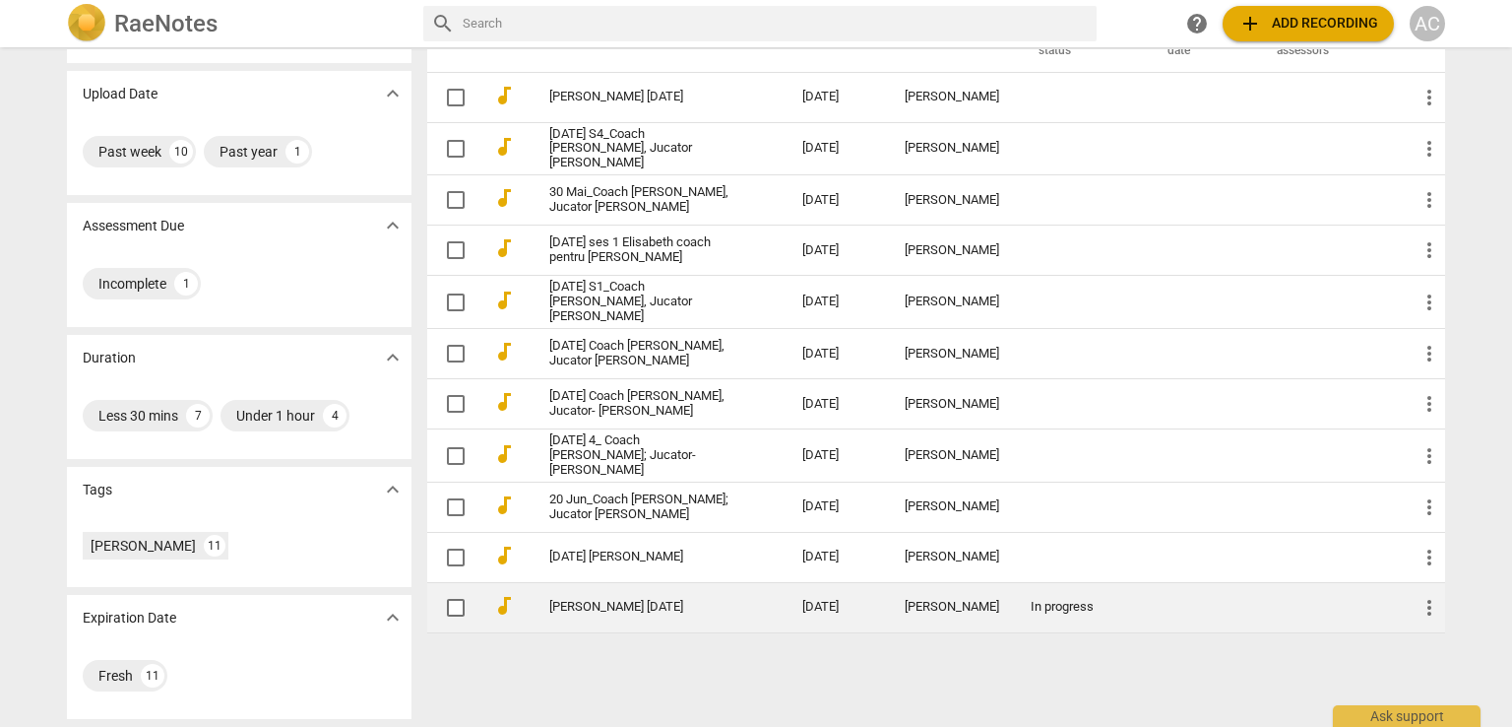
click at [666, 618] on td "[PERSON_NAME] 16 Mai" at bounding box center [656, 607] width 261 height 50
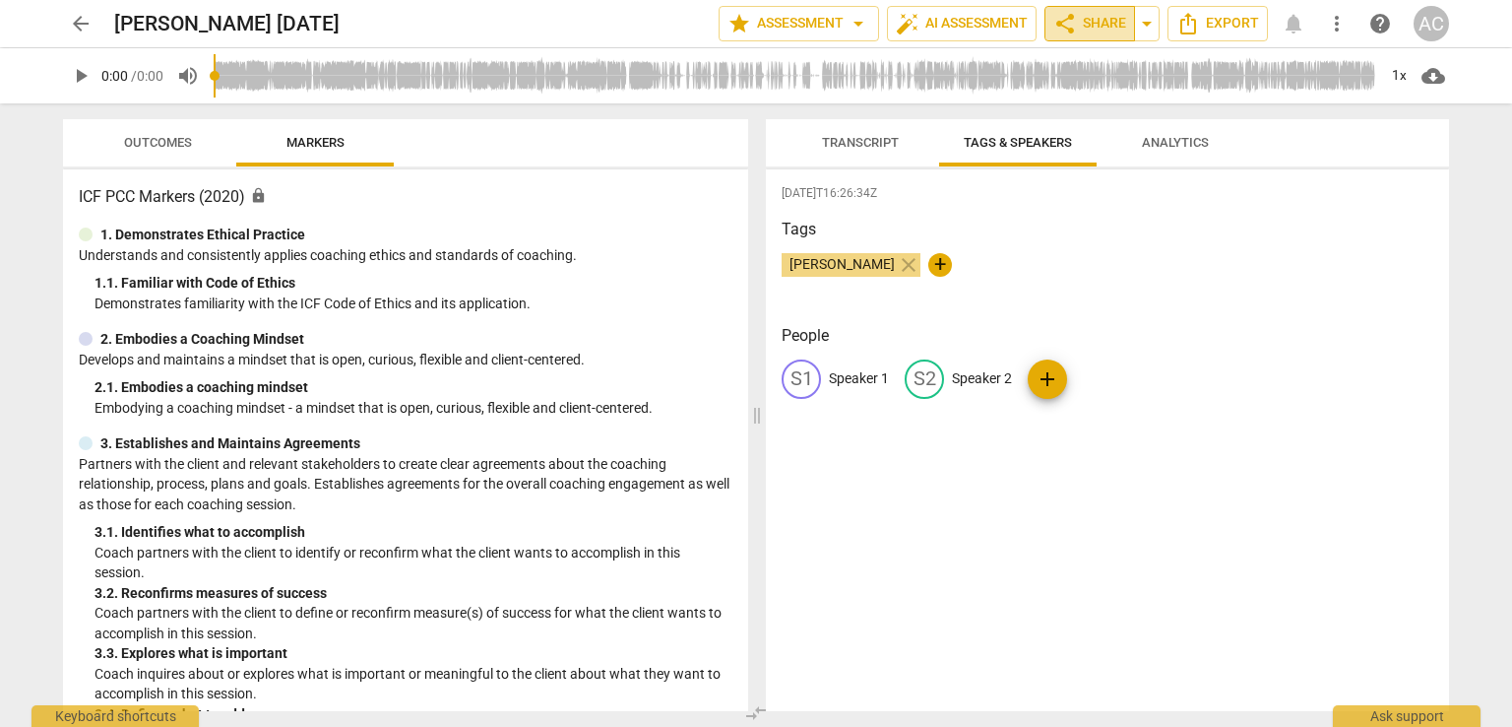
click at [1100, 25] on span "share Share" at bounding box center [1090, 24] width 73 height 24
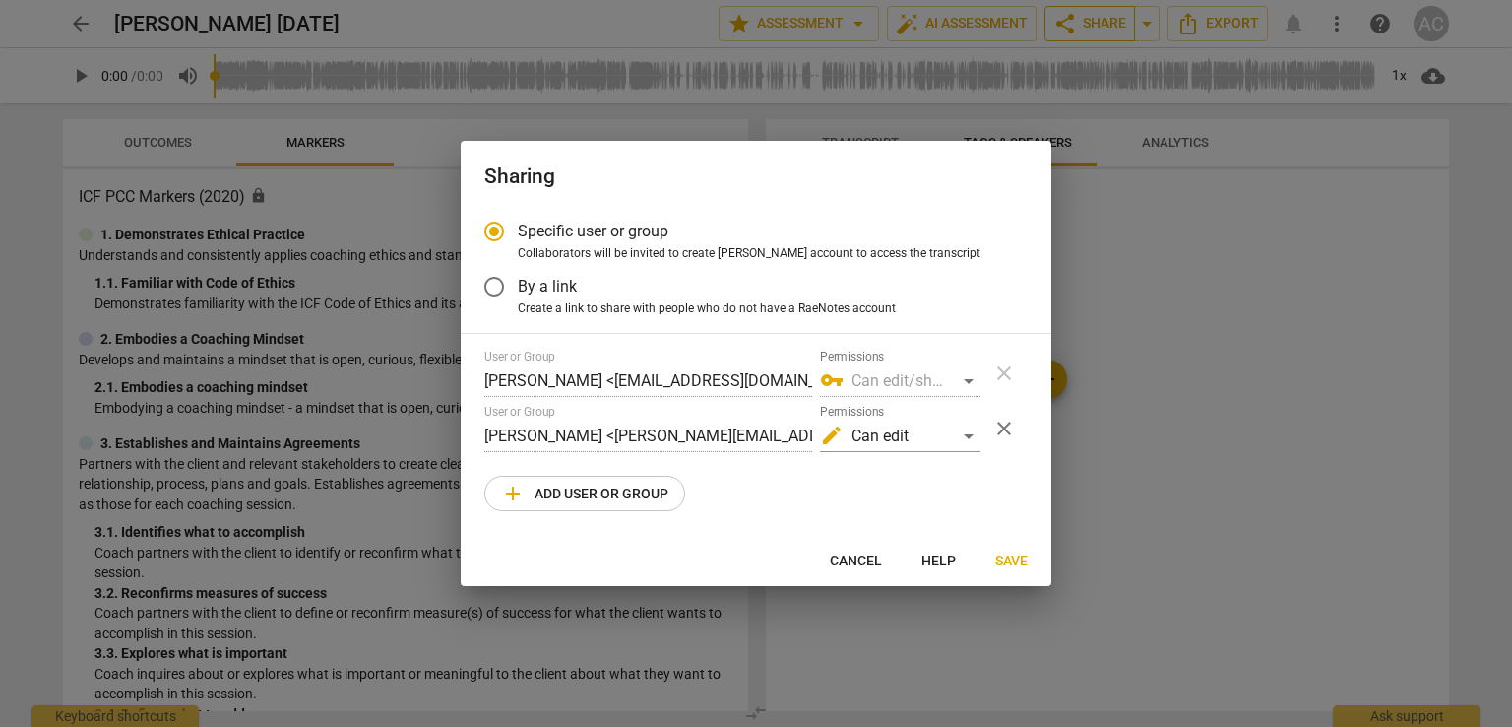
radio input "false"
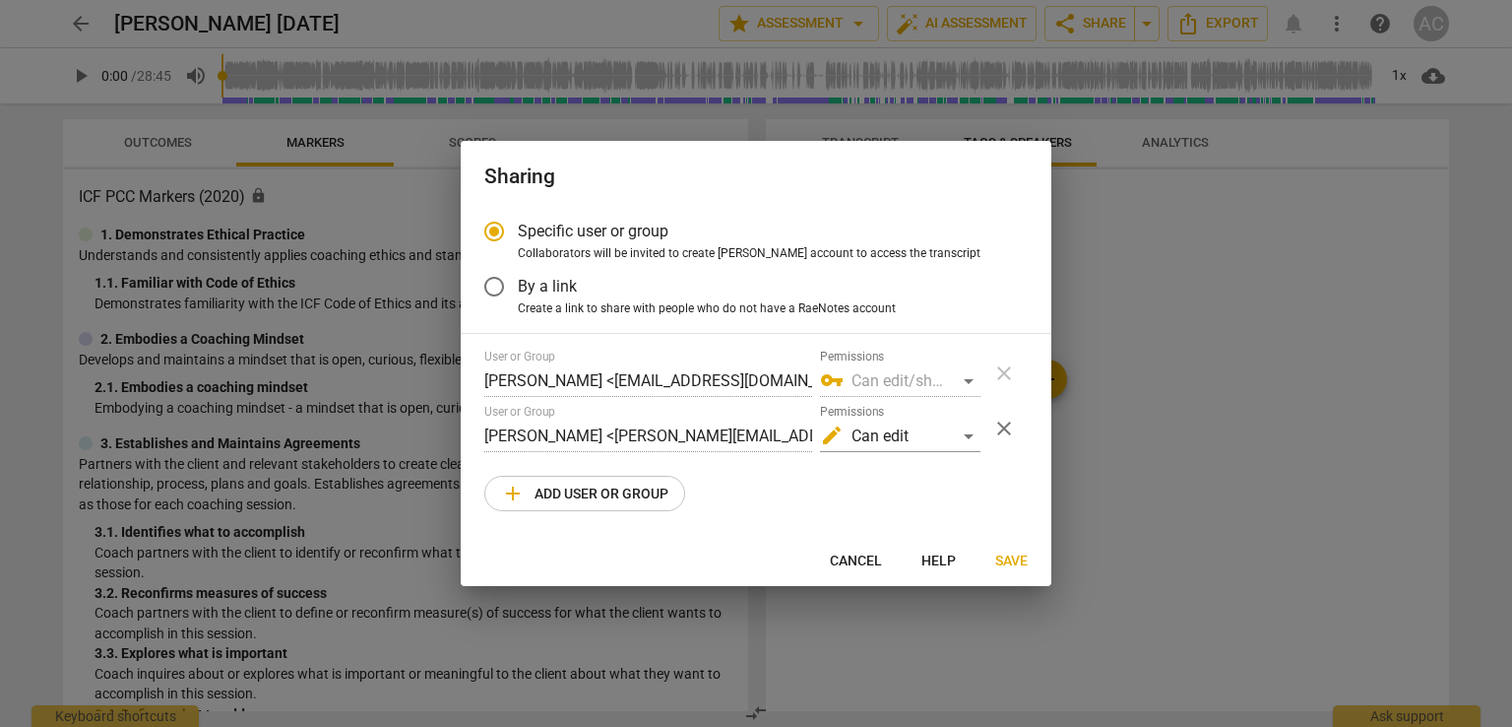
click at [638, 300] on span "Create a link to share with people who do not have a RaeNotes account" at bounding box center [707, 309] width 378 height 18
click at [0, 0] on input "Create a link to share with people who do not have a RaeNotes account" at bounding box center [0, 0] width 0 height 0
radio input "true"
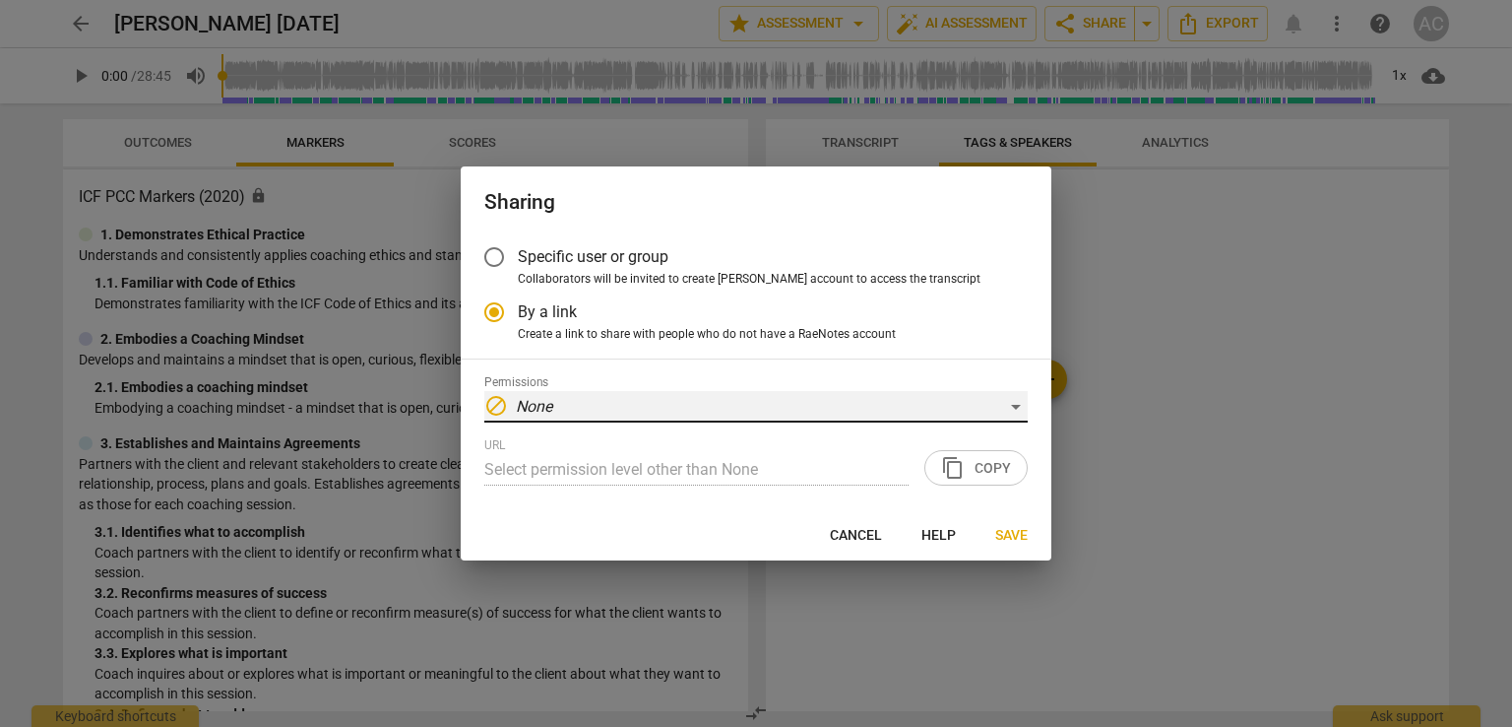
click at [640, 406] on div "block None" at bounding box center [756, 407] width 544 height 32
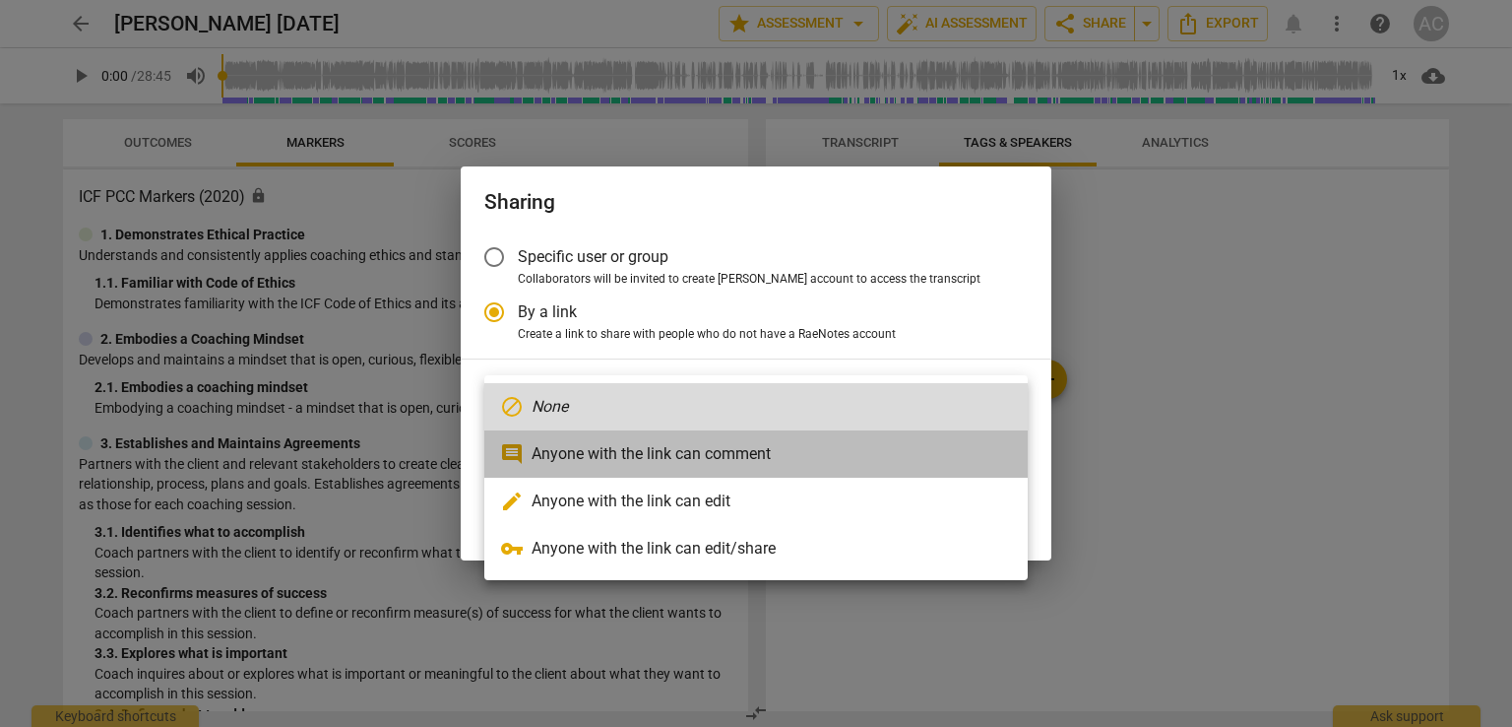
click at [650, 457] on li "comment Anyone with the link can comment" at bounding box center [756, 453] width 544 height 47
type input "https://app.raenotes.com/meeting/de055355b2b946cd9e8644fe966976c1"
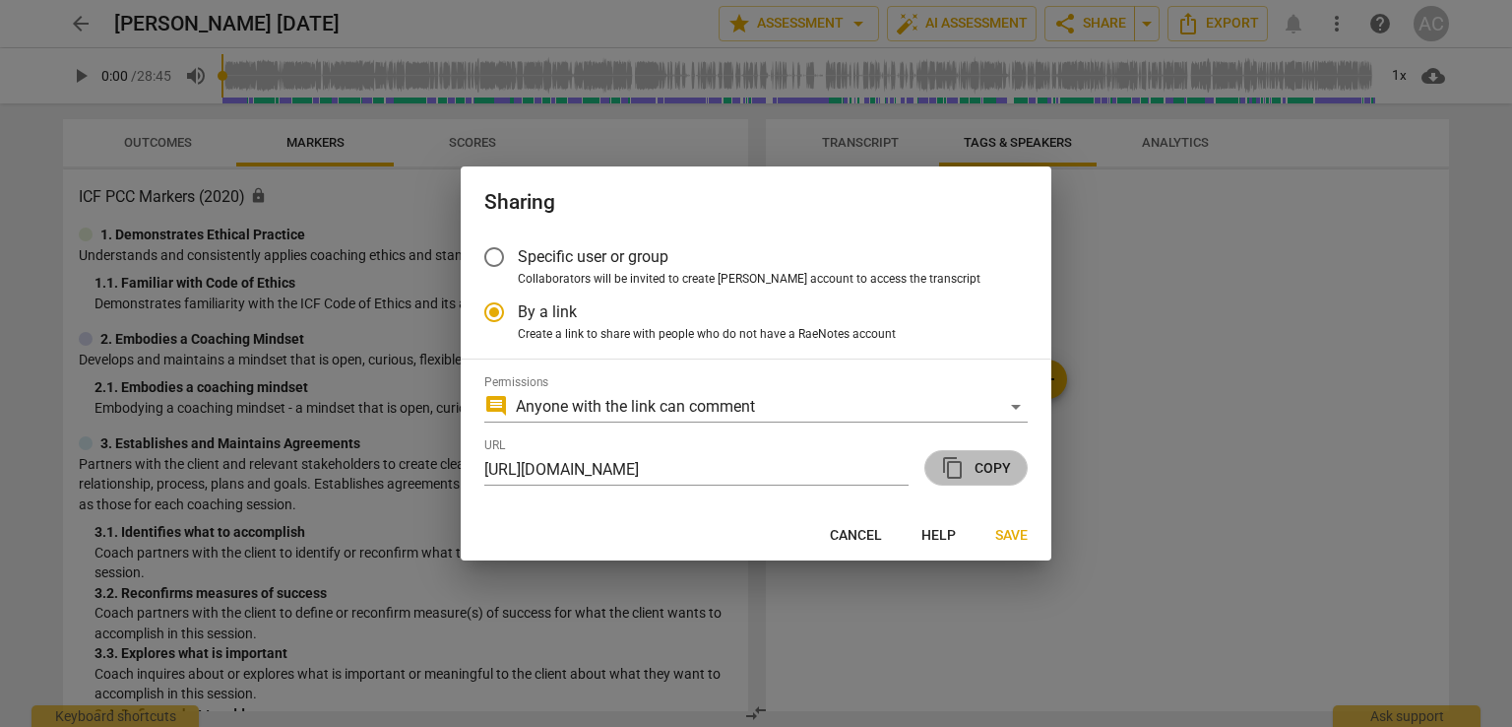
click at [989, 476] on span "content_copy Copy" at bounding box center [976, 468] width 70 height 24
click at [993, 549] on button "Save" at bounding box center [1012, 534] width 64 height 35
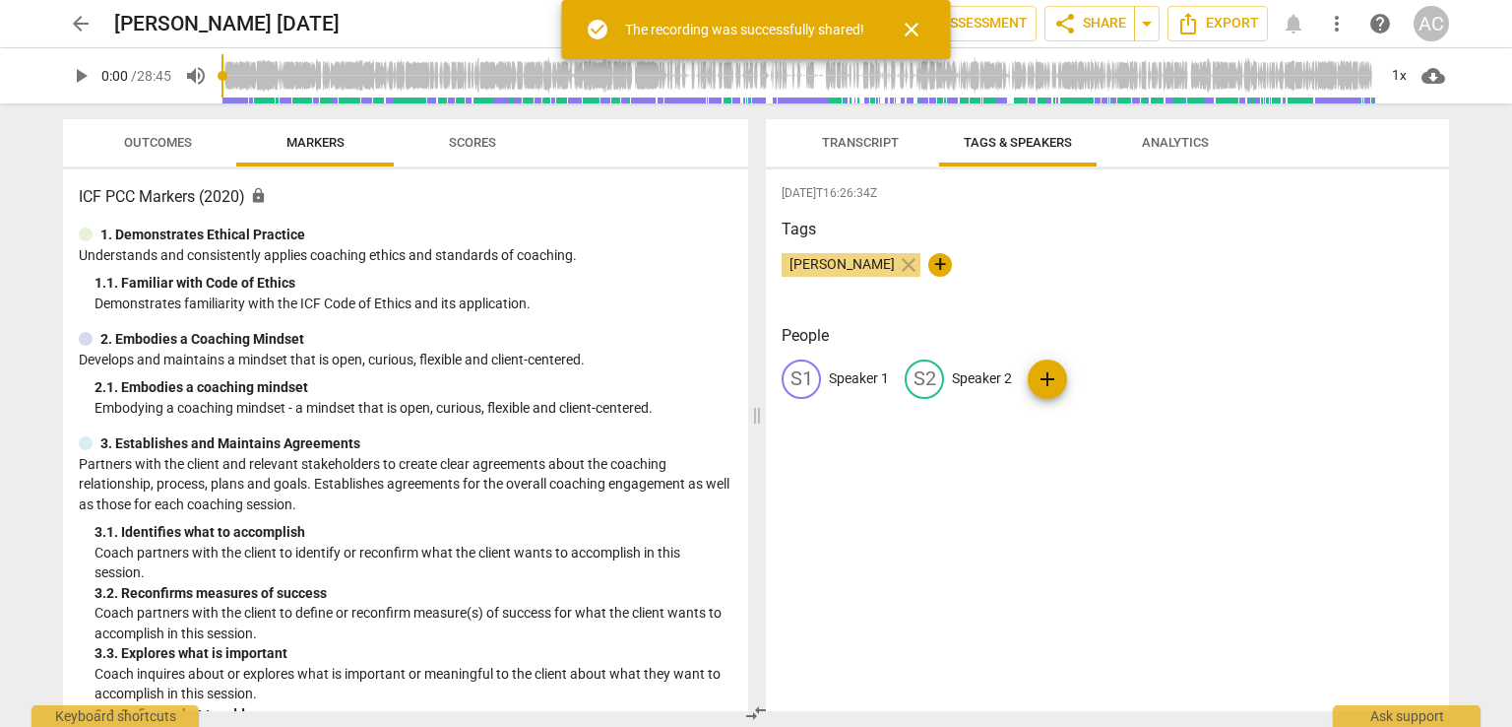
click at [867, 142] on span "Transcript" at bounding box center [860, 142] width 77 height 15
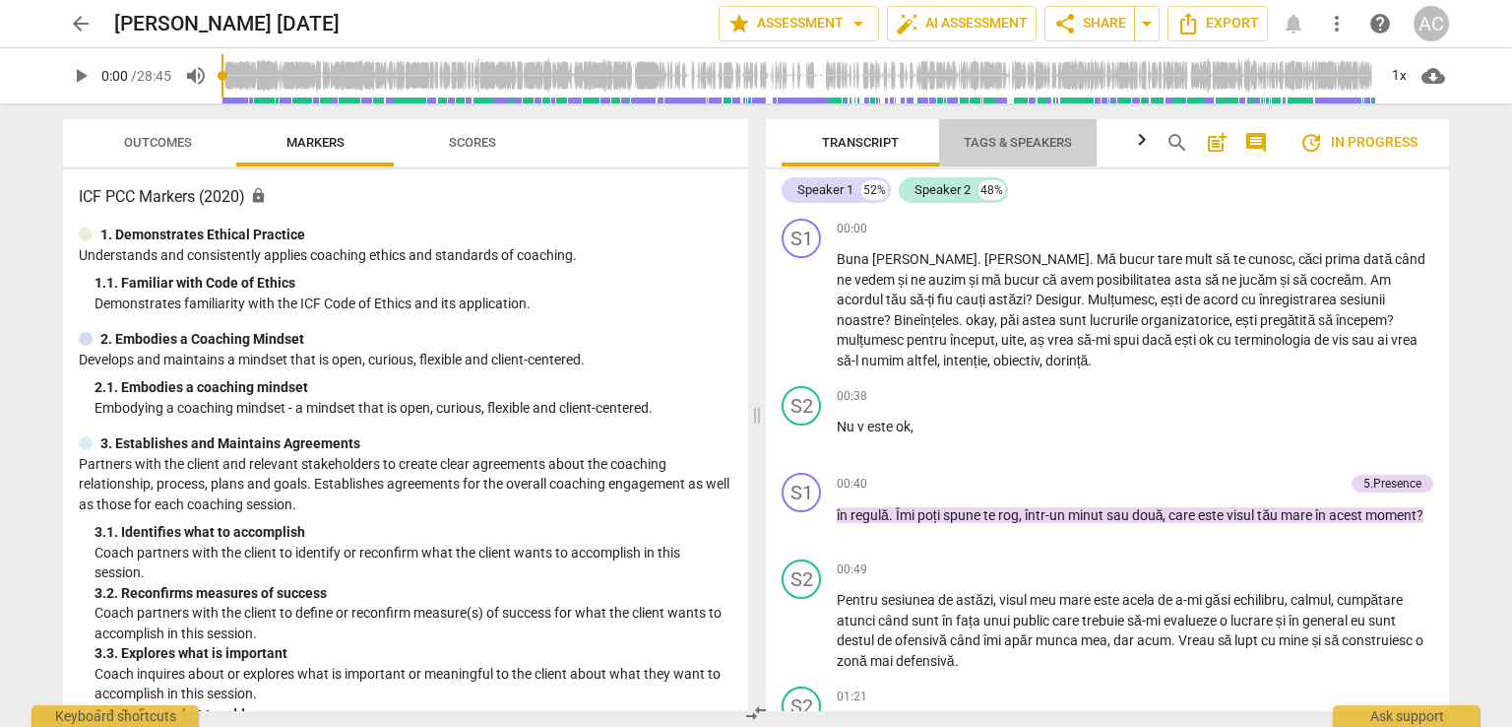
click at [987, 143] on span "Tags & Speakers" at bounding box center [1018, 142] width 108 height 15
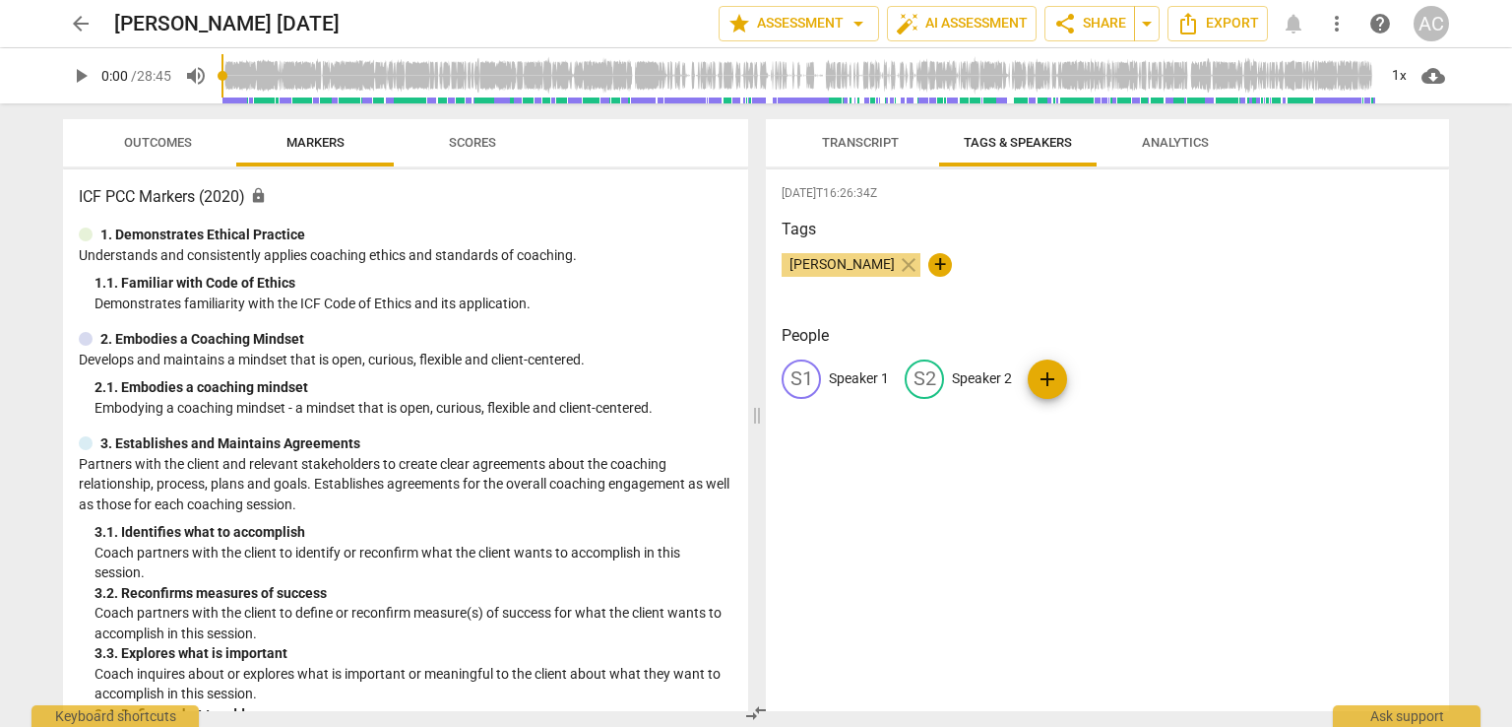
click at [862, 147] on span "Transcript" at bounding box center [860, 142] width 77 height 15
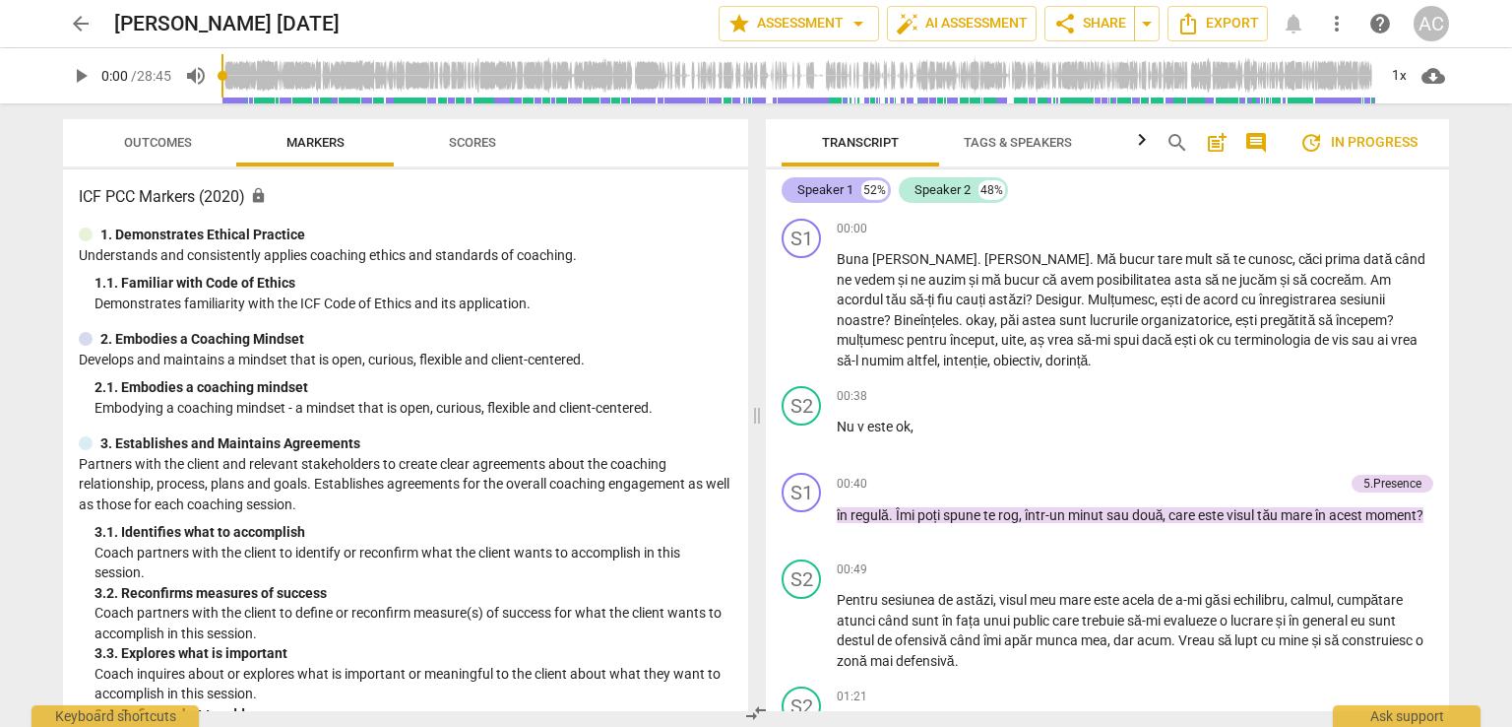
click at [845, 190] on div "Speaker 1" at bounding box center [826, 190] width 56 height 20
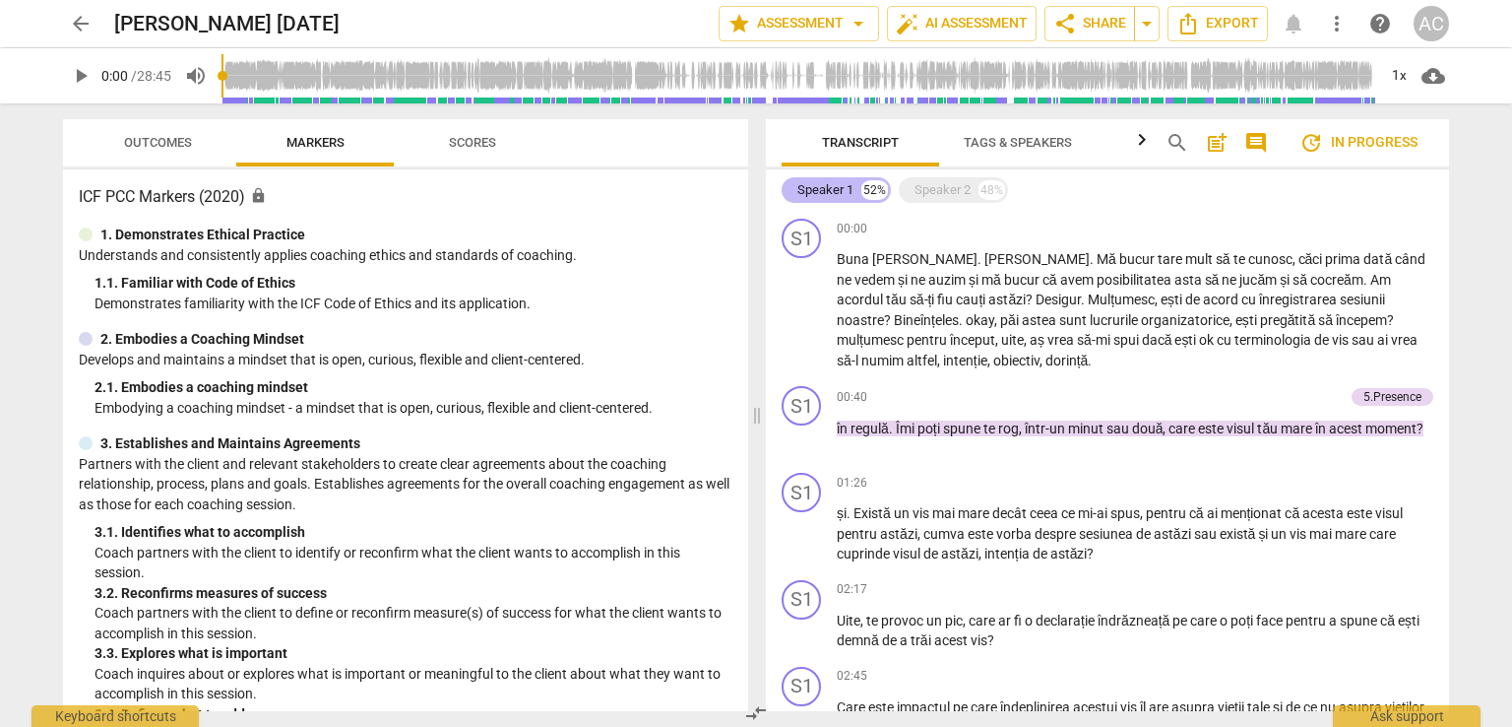
click at [845, 190] on div "Speaker 1" at bounding box center [826, 190] width 56 height 20
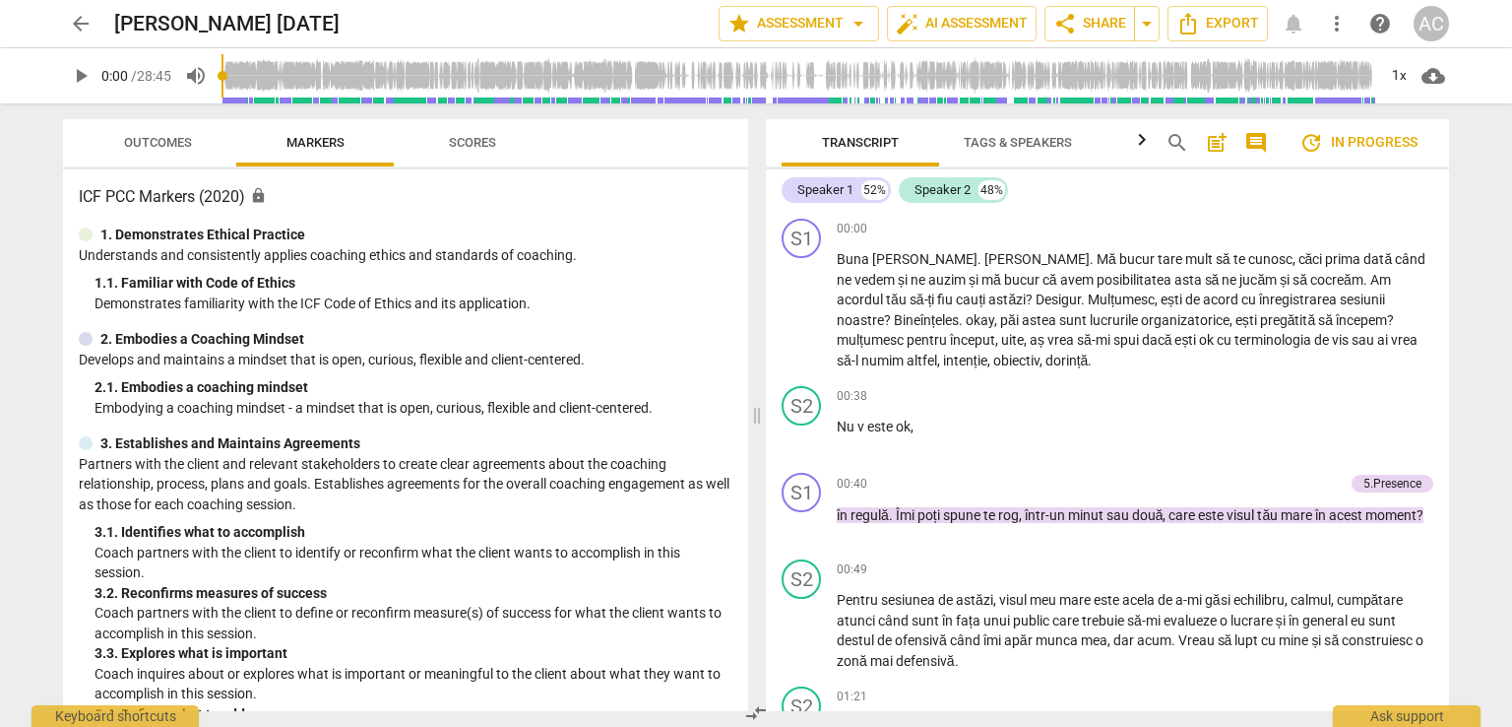
click at [1015, 147] on span "Tags & Speakers" at bounding box center [1018, 142] width 108 height 15
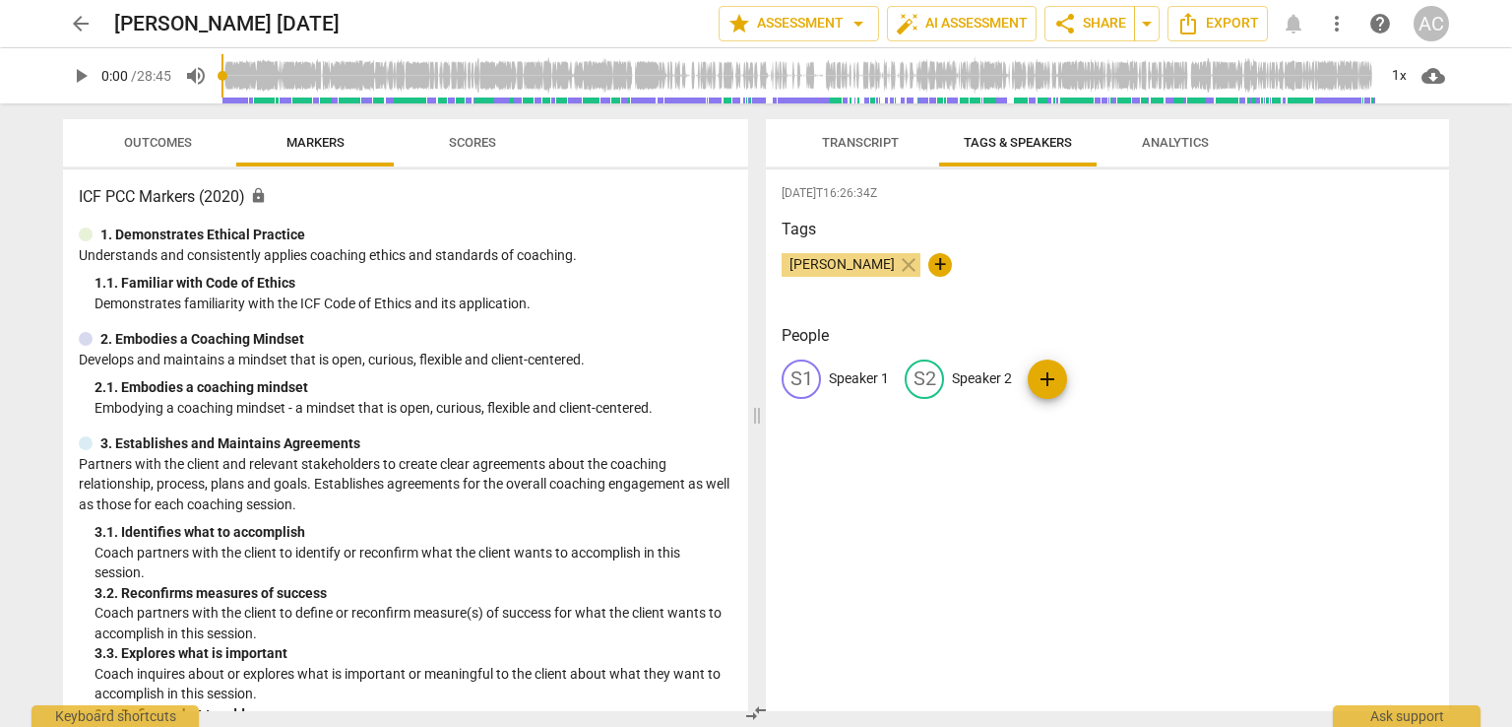
click at [978, 397] on div "S2 Speaker 2" at bounding box center [958, 378] width 107 height 39
click at [843, 374] on p "Speaker 1" at bounding box center [859, 378] width 60 height 21
type input "Coach [PERSON_NAME]"
click at [1120, 373] on p "Speaker 2" at bounding box center [1110, 378] width 60 height 21
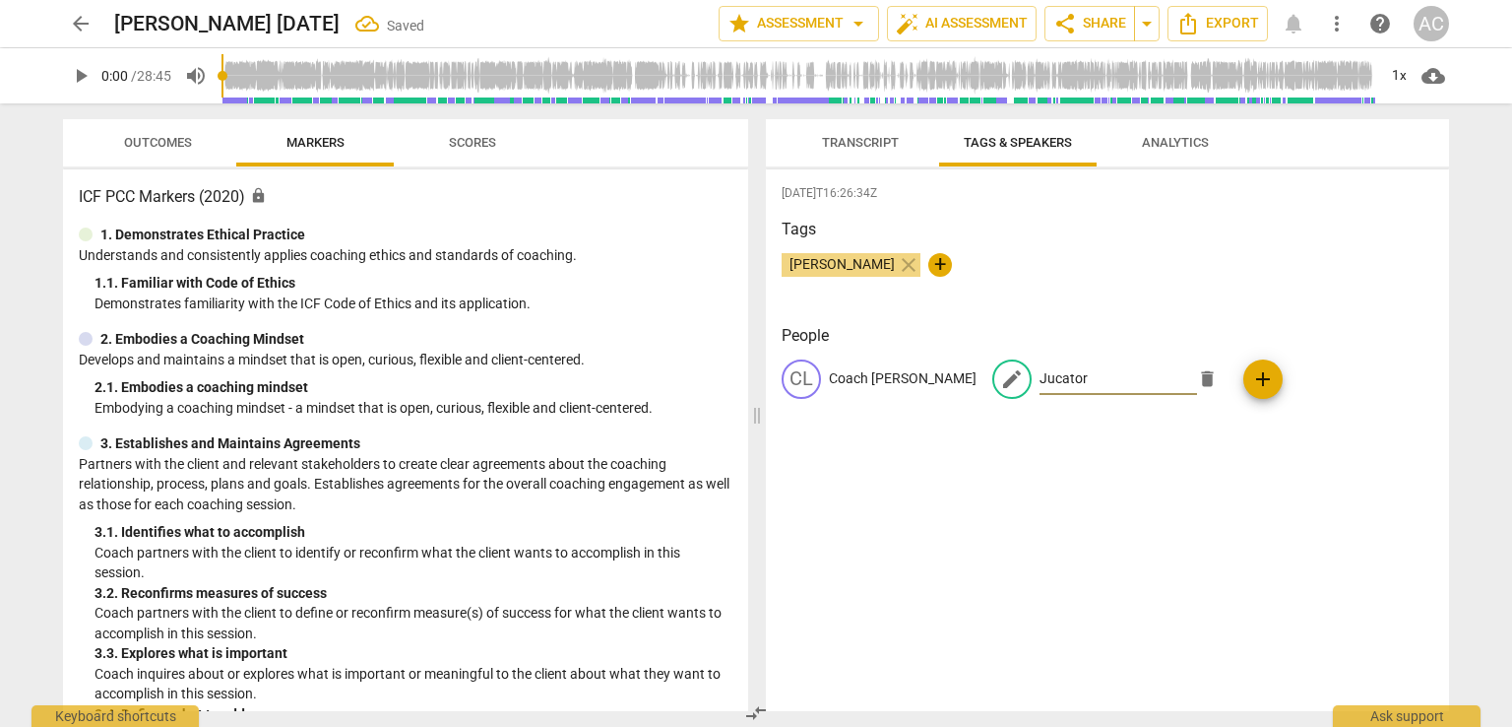
type input "Jucator"
click at [1065, 569] on div "2025-07-24T16:26:34Z Tags Ada Chindea close + People CL Coach Laura Tofan edit …" at bounding box center [1107, 440] width 683 height 542
click at [1083, 25] on span "share Share" at bounding box center [1090, 24] width 73 height 24
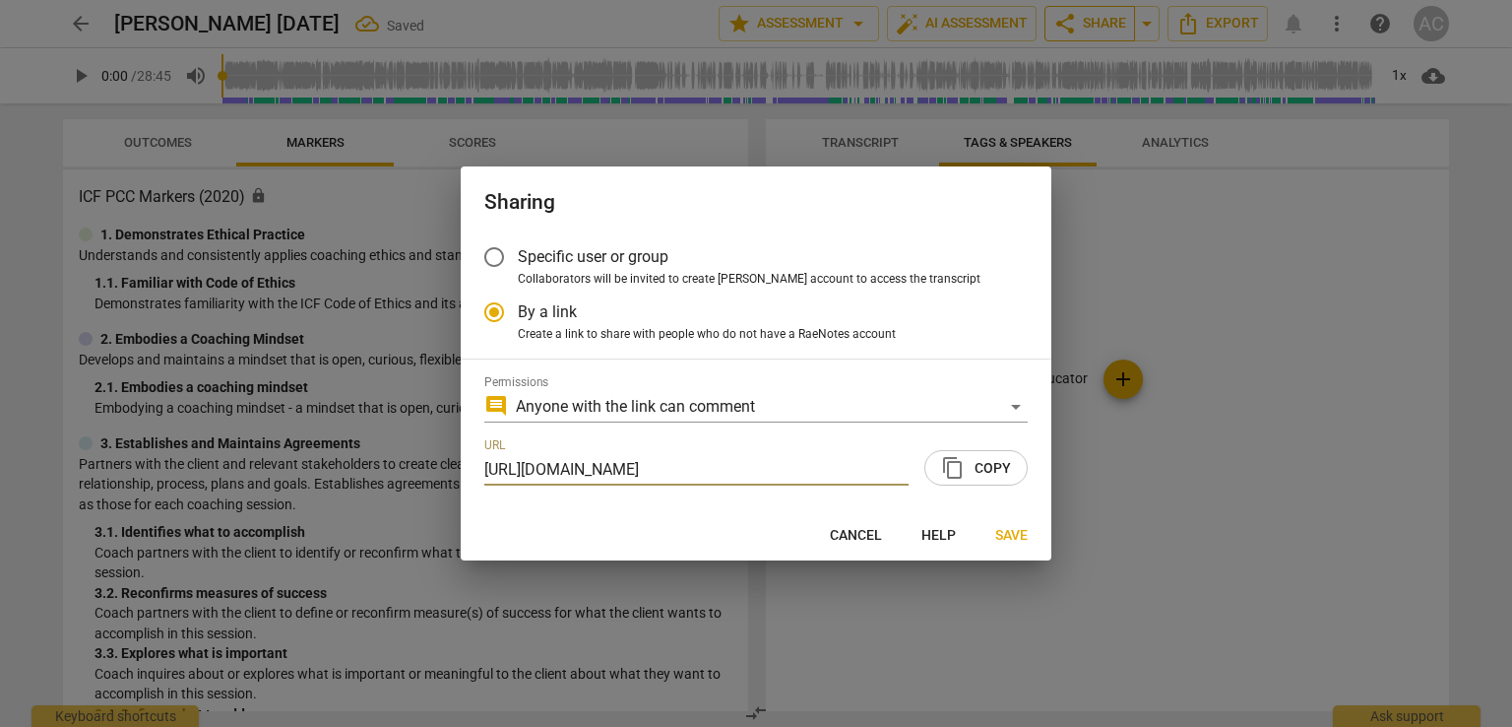
scroll to position [0, 99]
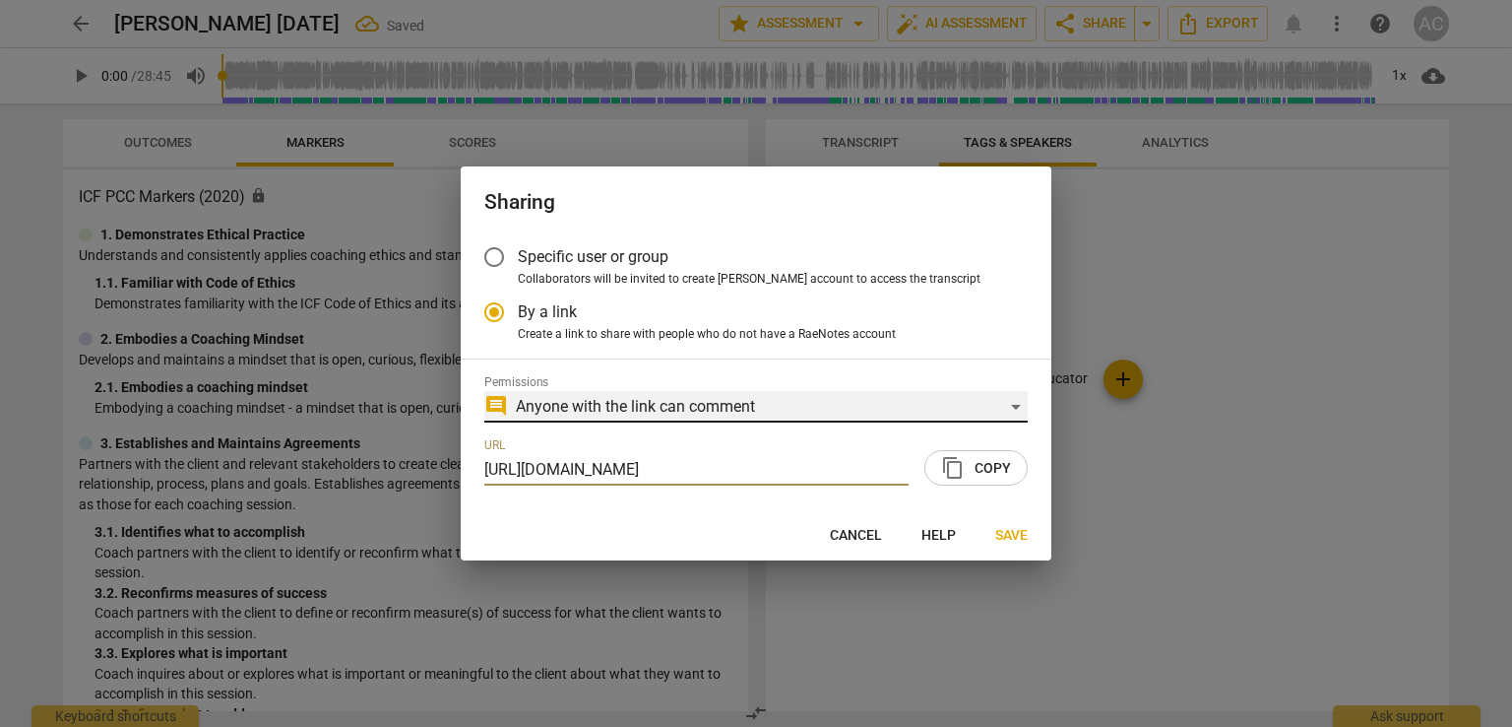
click at [690, 399] on div "comment Anyone with the link can comment" at bounding box center [756, 407] width 544 height 32
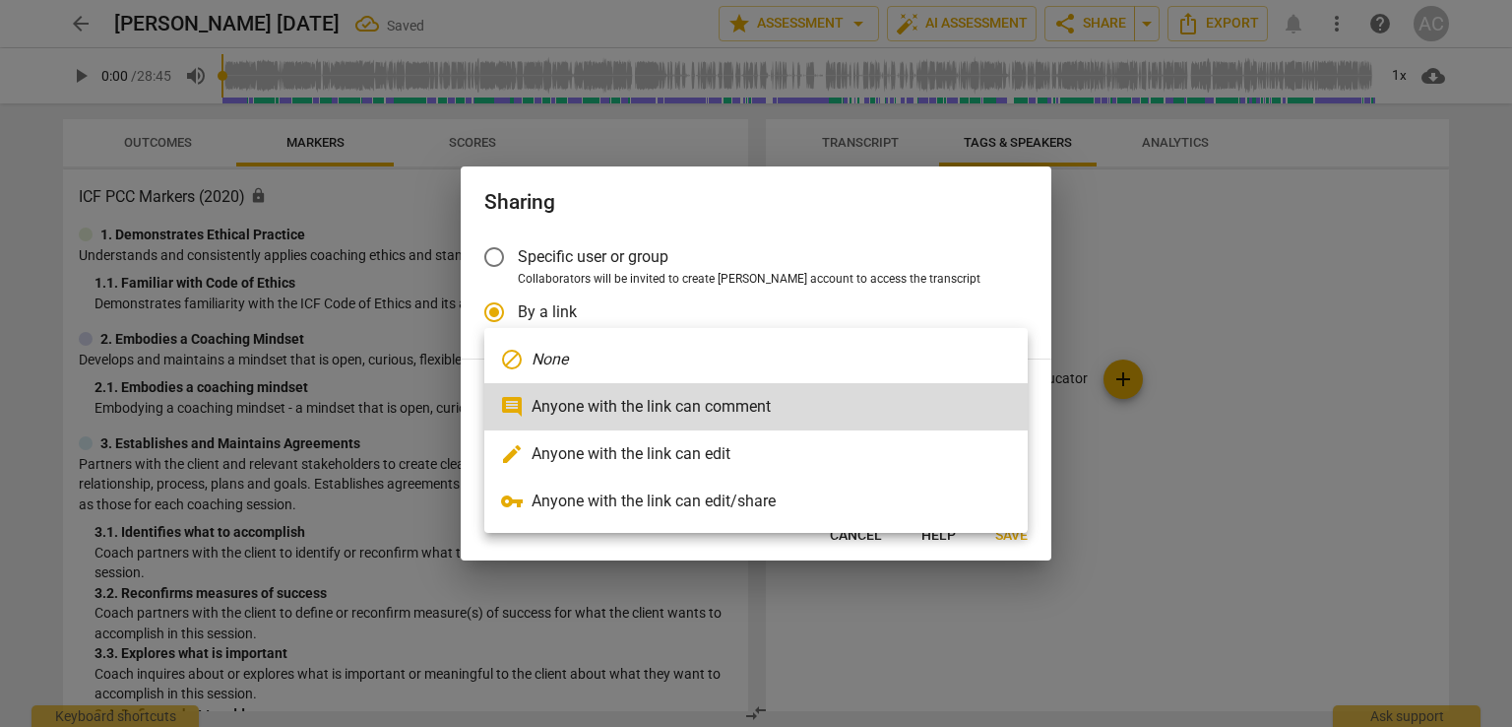
scroll to position [0, 0]
click at [690, 399] on li "comment Anyone with the link can comment" at bounding box center [756, 406] width 544 height 47
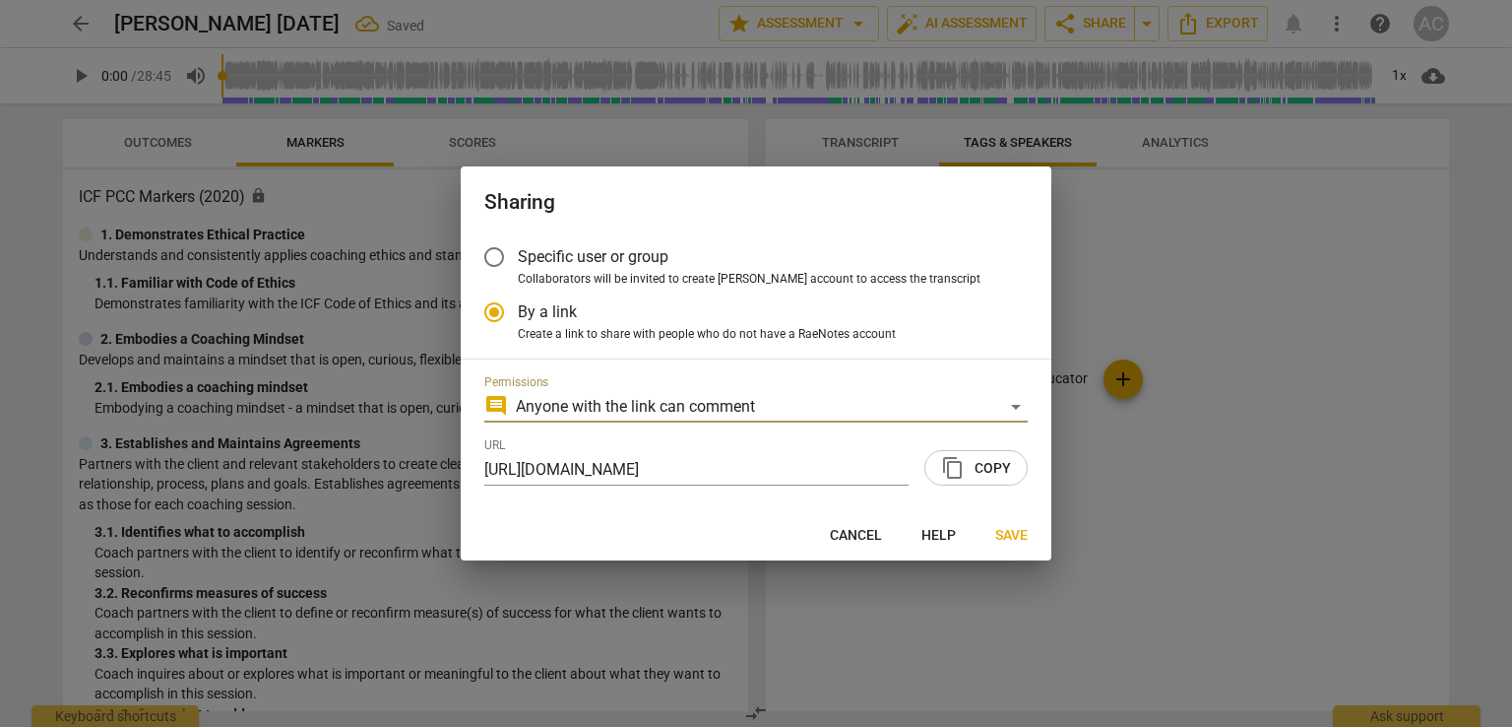
click at [989, 467] on span "content_copy Copy" at bounding box center [976, 468] width 70 height 24
click at [1019, 533] on span "Save" at bounding box center [1011, 536] width 32 height 20
radio input "false"
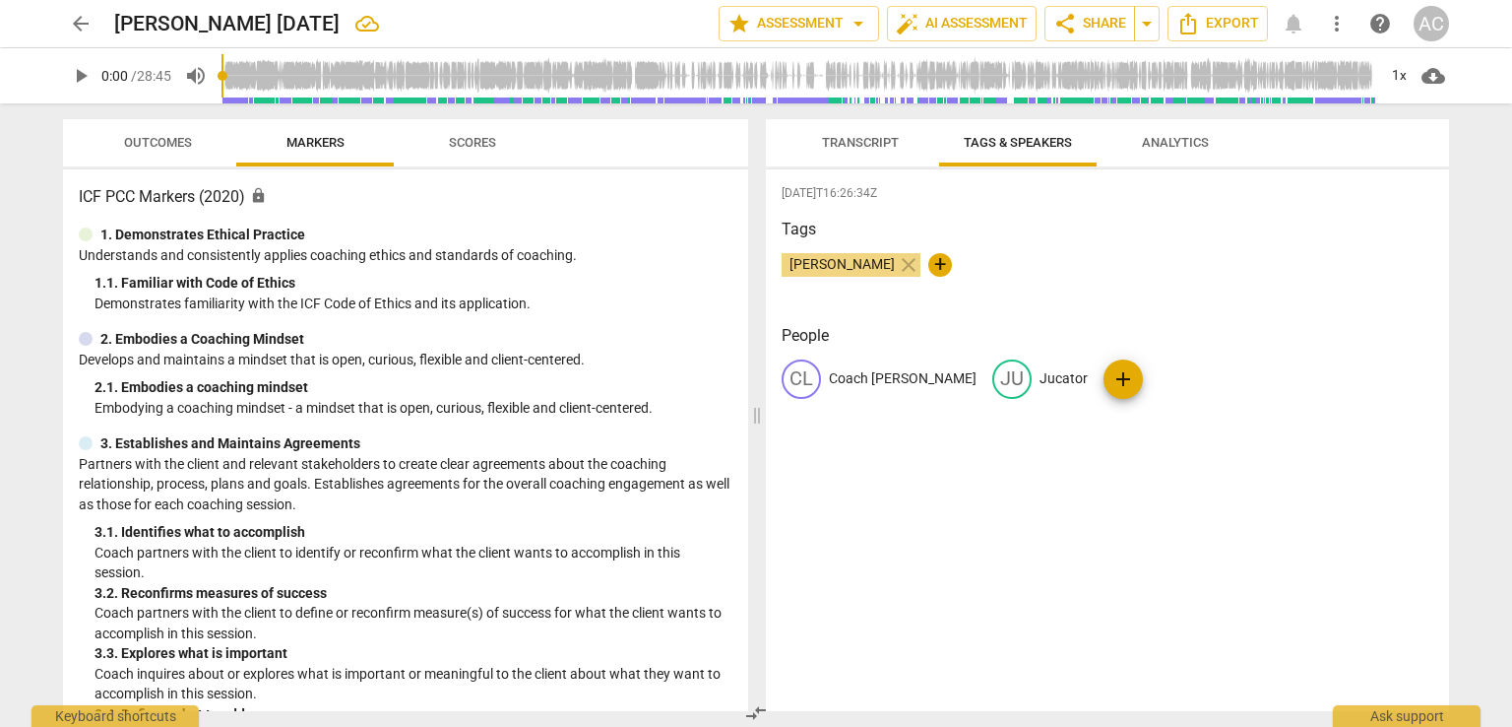
click at [901, 460] on div "2025-07-24T16:26:34Z Tags Ada Chindea close + People CL Coach Laura Tofan JU Ju…" at bounding box center [1107, 440] width 683 height 542
click at [57, 9] on div "arrow_back Laura Tofan 16 Mai edit star Assessment arrow_drop_down auto_fix_hig…" at bounding box center [756, 23] width 1481 height 47
click at [75, 22] on span "arrow_back" at bounding box center [81, 24] width 24 height 24
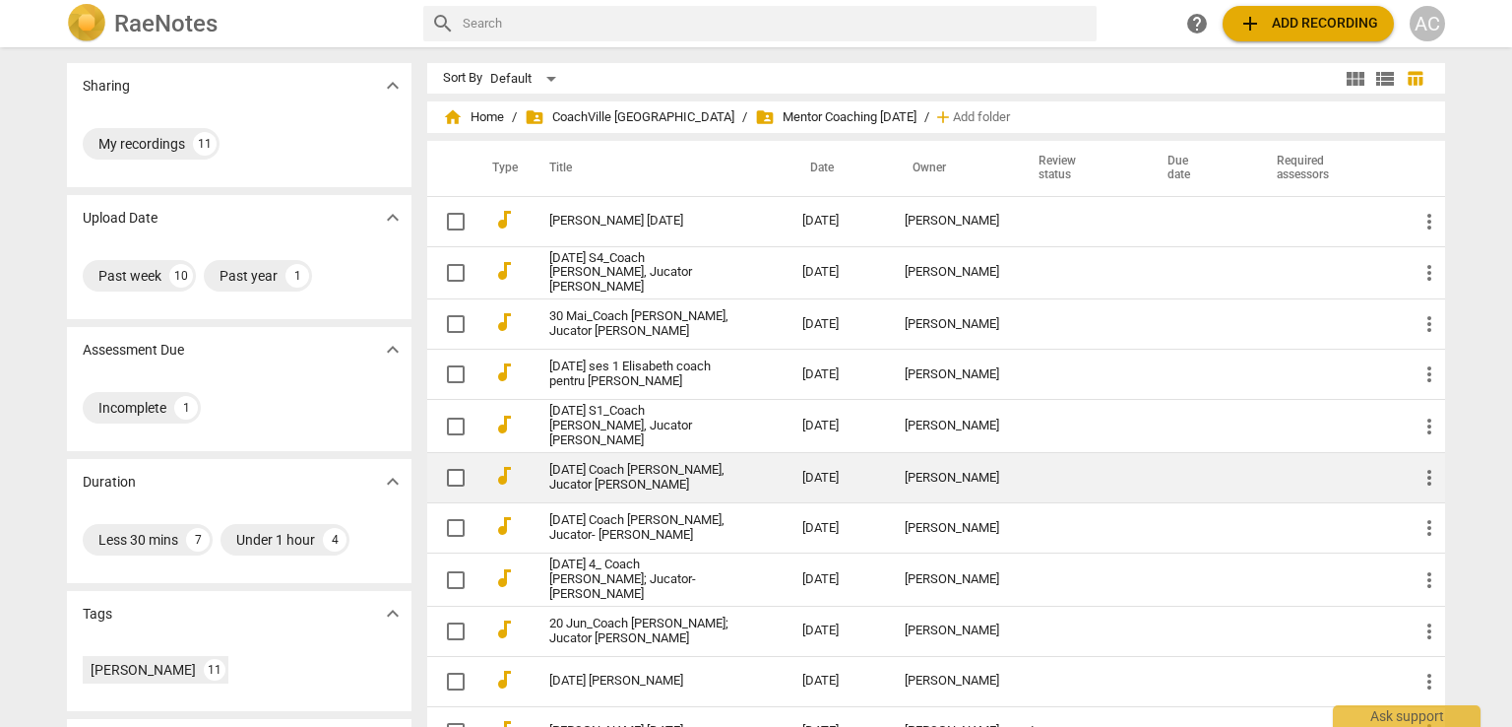
scroll to position [124, 0]
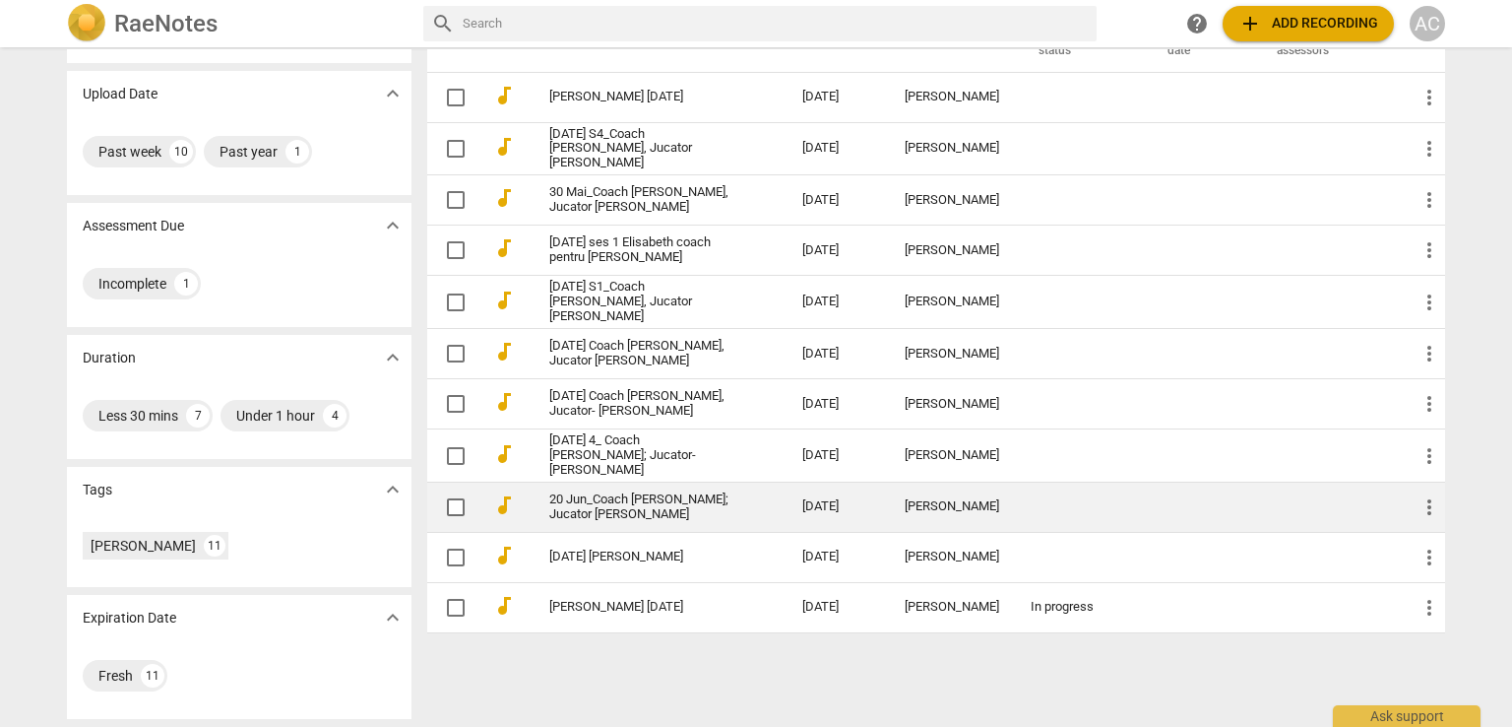
click at [649, 508] on link "20 Jun_Coach [PERSON_NAME]; Jucator [PERSON_NAME] [PERSON_NAME]" at bounding box center [640, 507] width 182 height 30
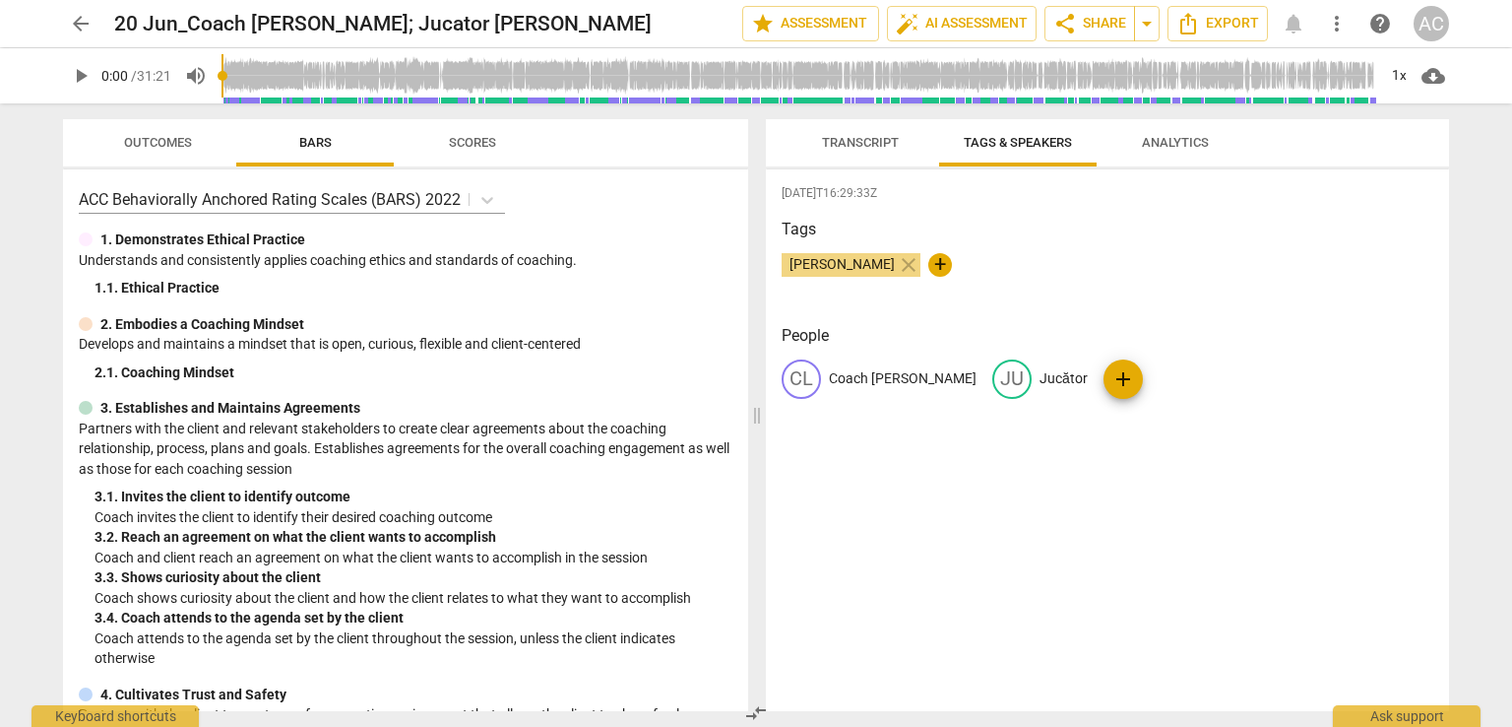
click at [876, 157] on button "Transcript" at bounding box center [861, 142] width 158 height 47
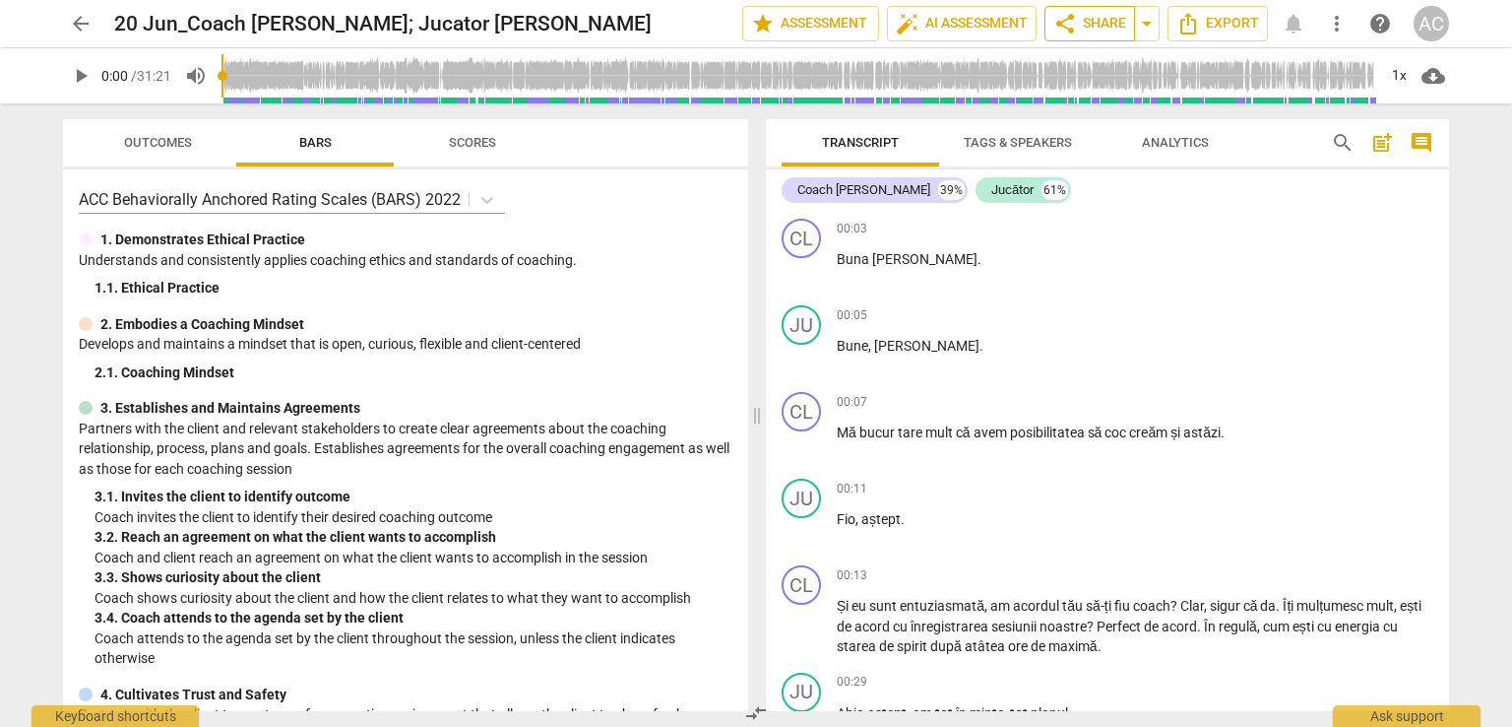
click at [1074, 23] on span "share" at bounding box center [1066, 24] width 24 height 24
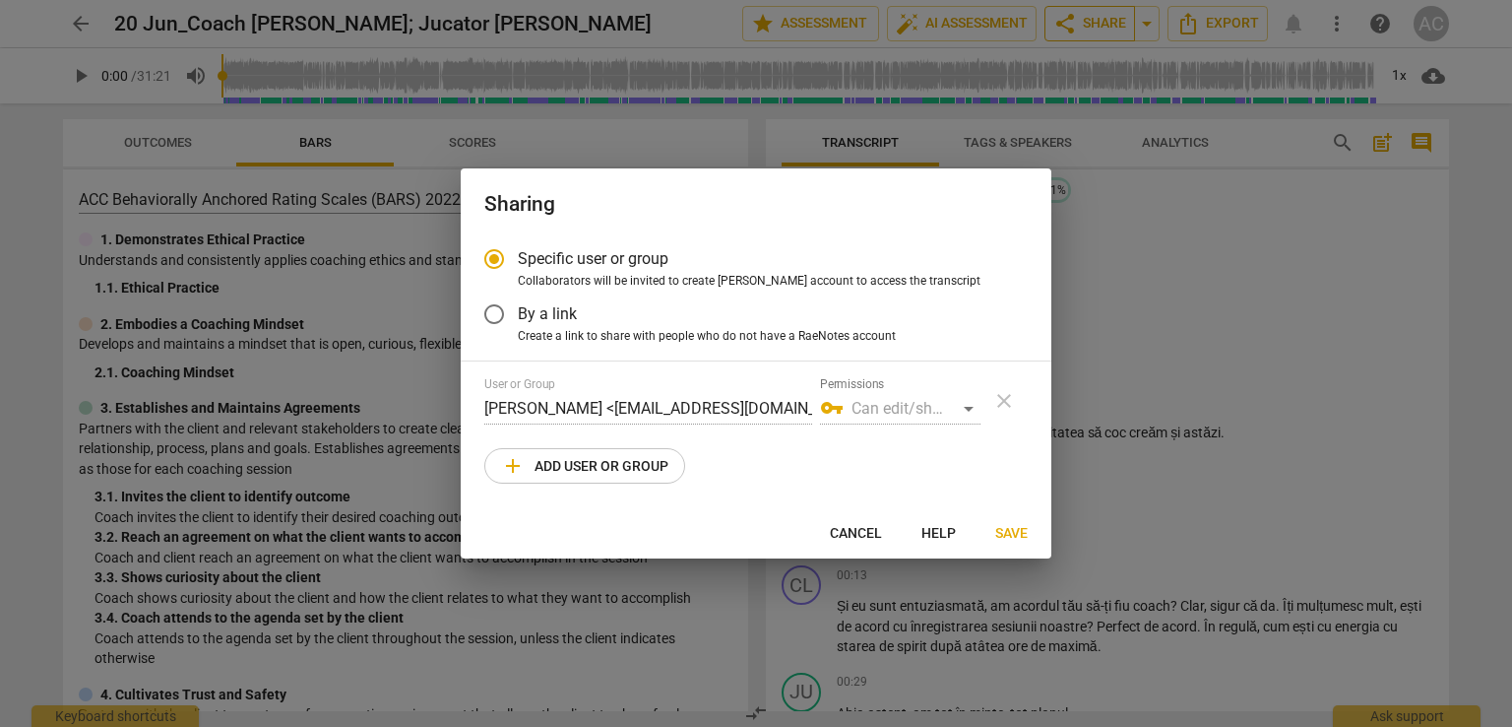
radio input "false"
click at [786, 320] on label "By a link" at bounding box center [742, 313] width 542 height 47
click at [518, 320] on input "By a link" at bounding box center [494, 313] width 47 height 47
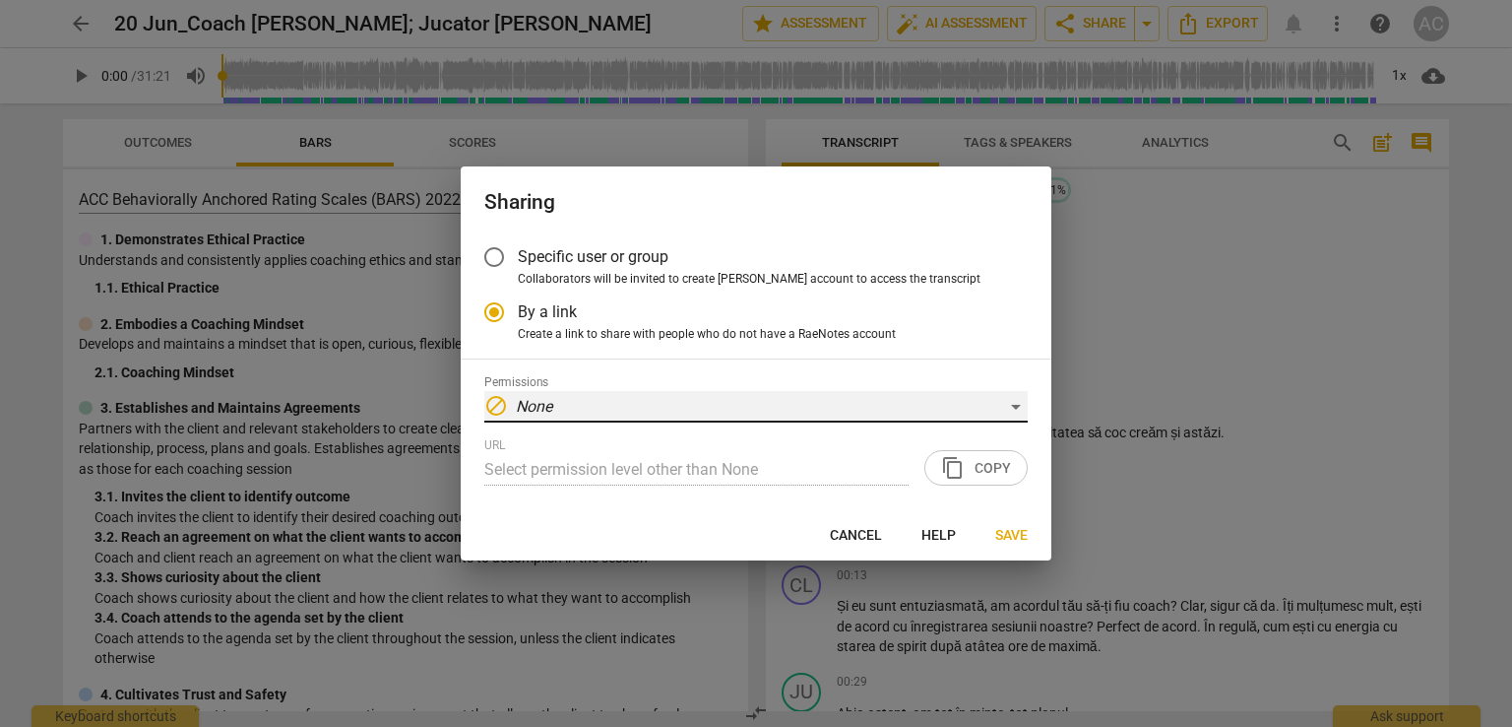
click at [760, 398] on div "block None" at bounding box center [756, 407] width 544 height 32
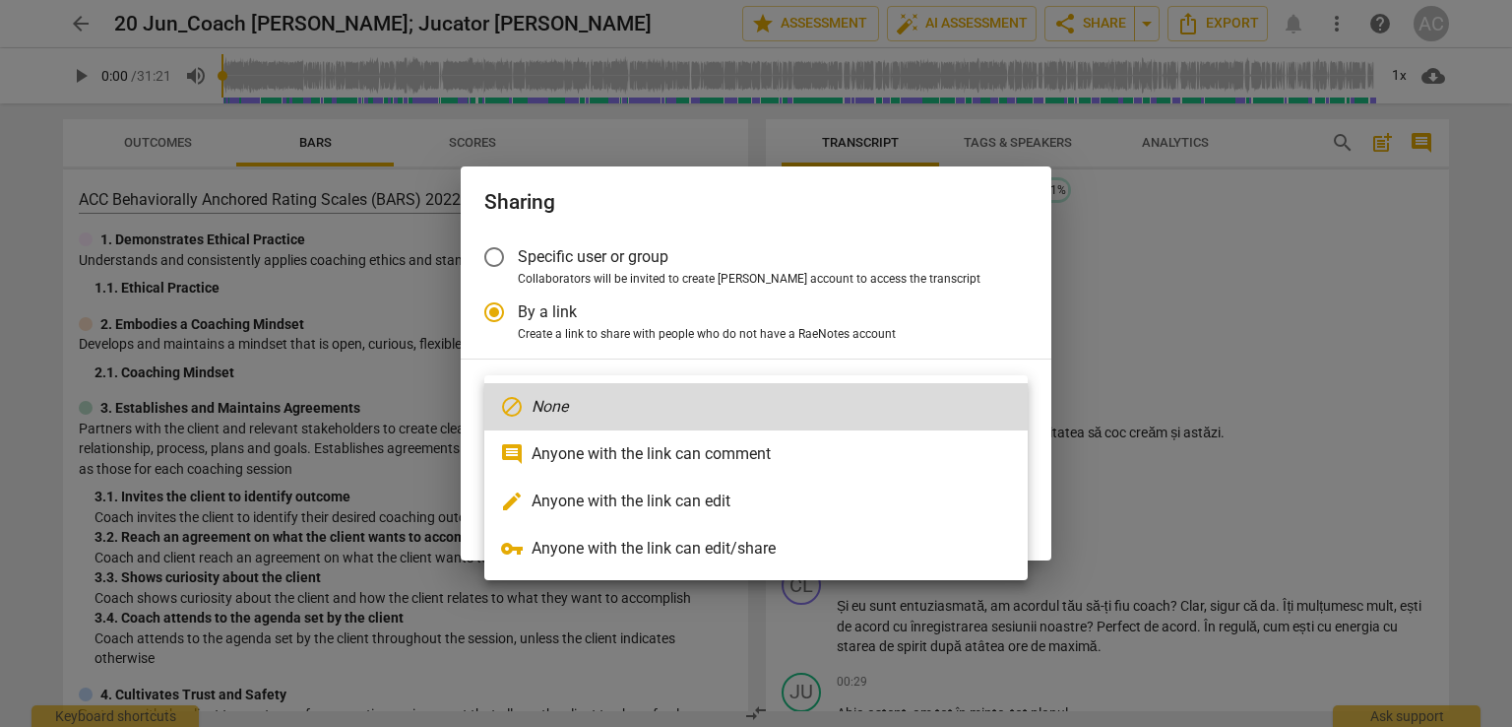
click at [752, 444] on li "comment Anyone with the link can comment" at bounding box center [756, 453] width 544 height 47
radio input "false"
type input "https://app.raenotes.com/meeting/9d1c5425fc3a491fae3947d5992111c1"
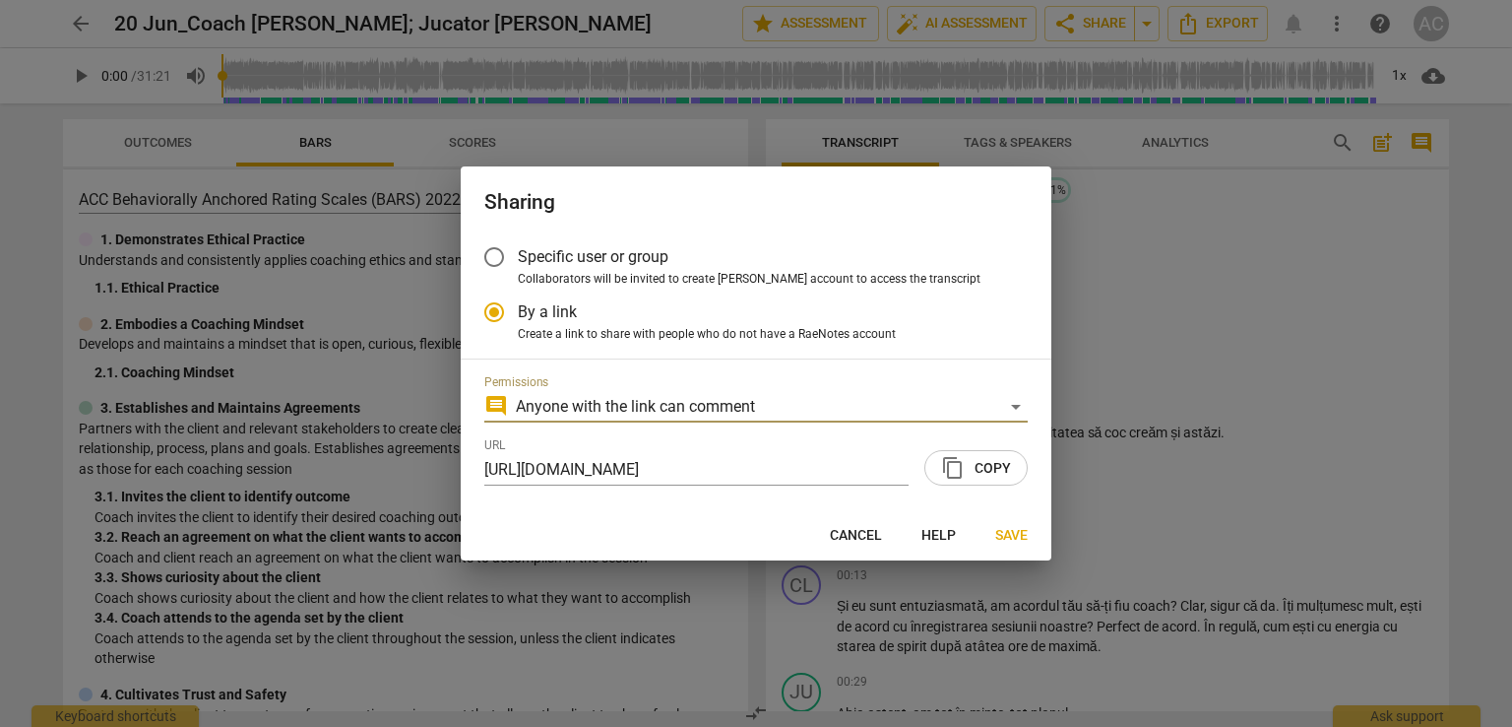
click at [996, 474] on span "content_copy Copy" at bounding box center [976, 468] width 70 height 24
click at [1000, 527] on span "Save" at bounding box center [1011, 536] width 32 height 20
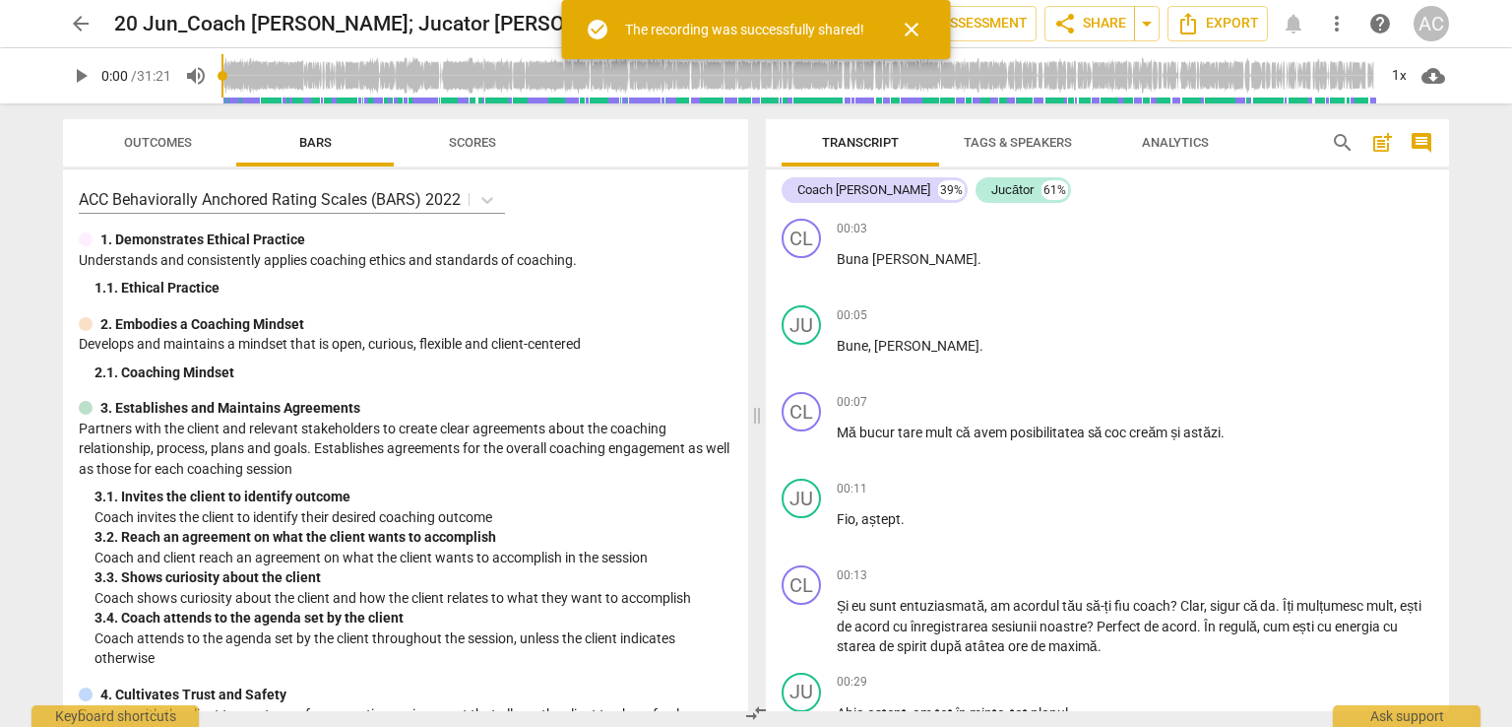
radio input "false"
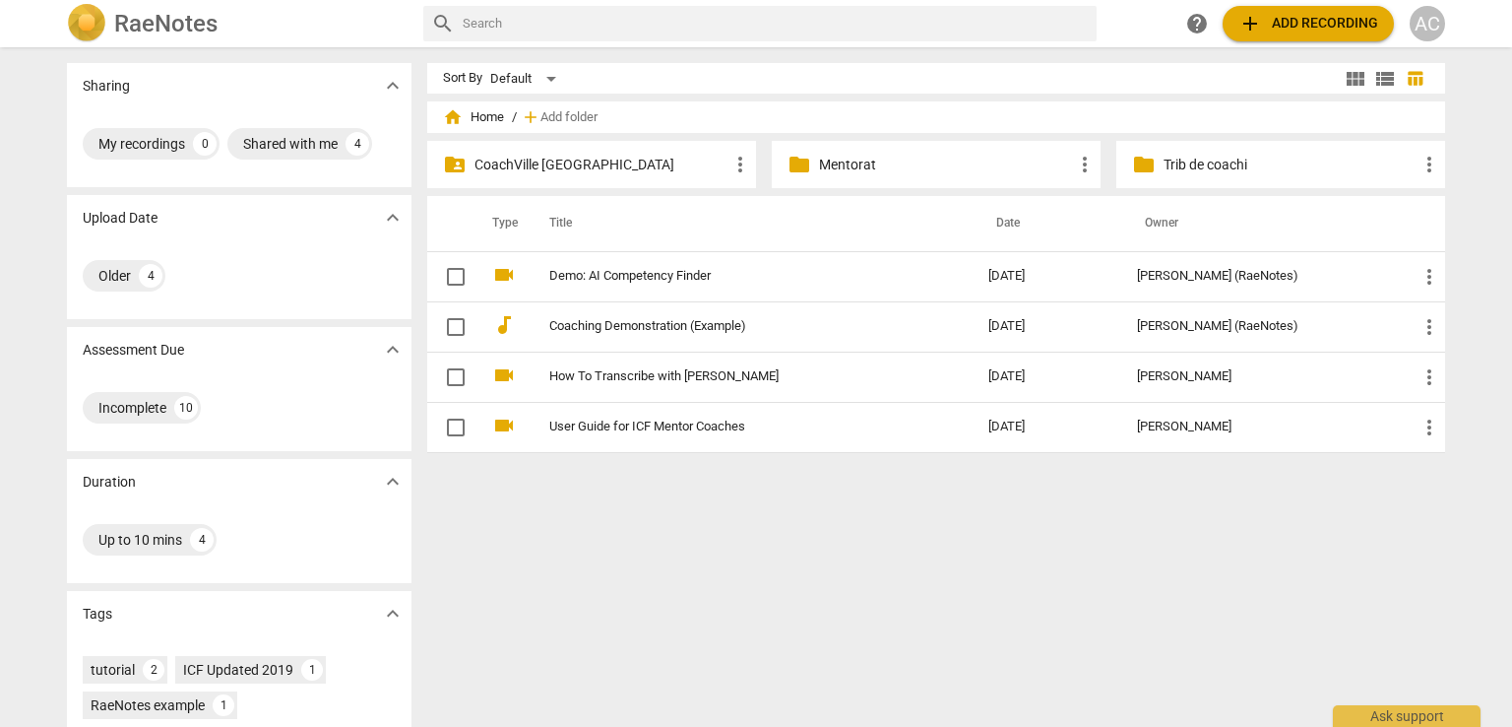
click at [603, 174] on div "folder_shared CoachVille Romania more_vert" at bounding box center [591, 164] width 329 height 47
click at [552, 157] on p "CoachVille Romania" at bounding box center [602, 165] width 254 height 21
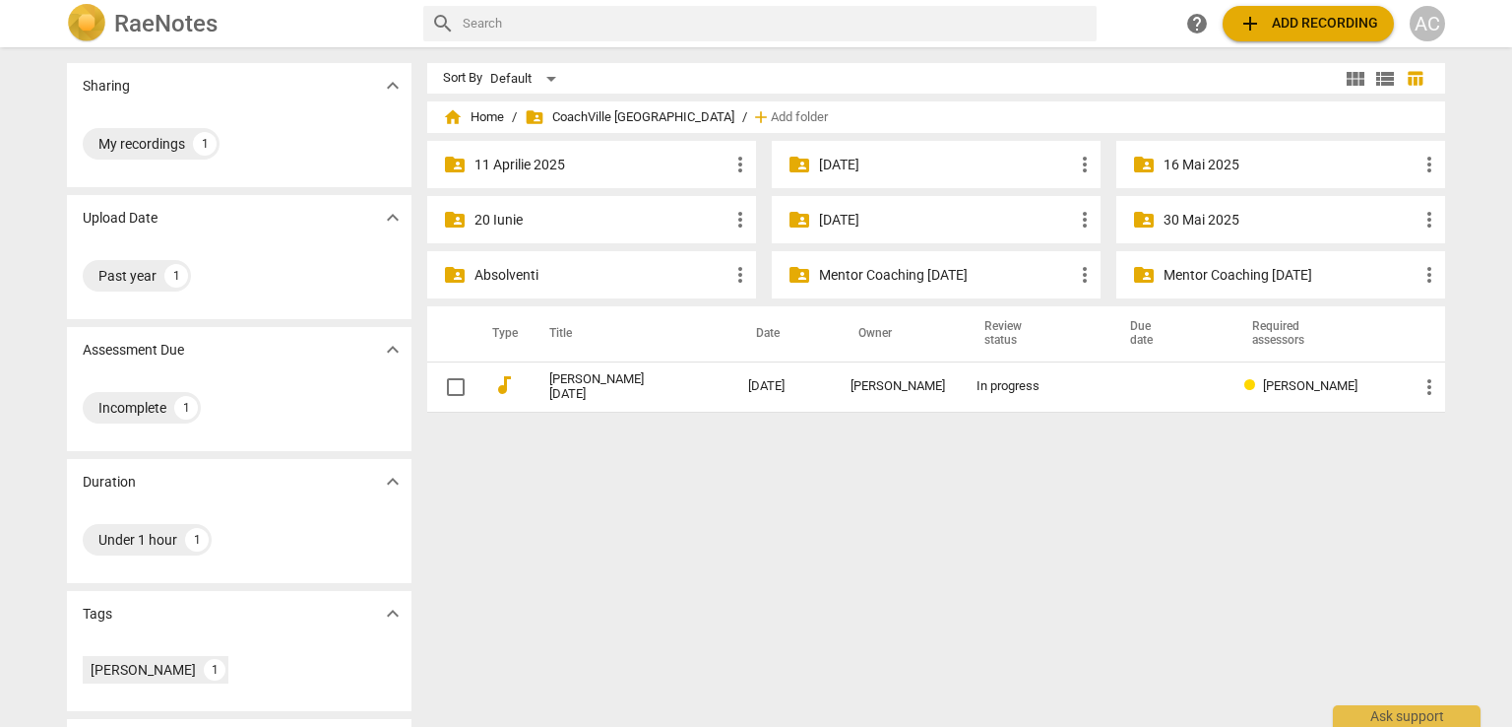
click at [933, 288] on div "folder_shared Mentor Coaching Oct 2025 more_vert" at bounding box center [936, 274] width 329 height 47
click at [957, 270] on p "Mentor Coaching Oct 2025" at bounding box center [946, 275] width 254 height 21
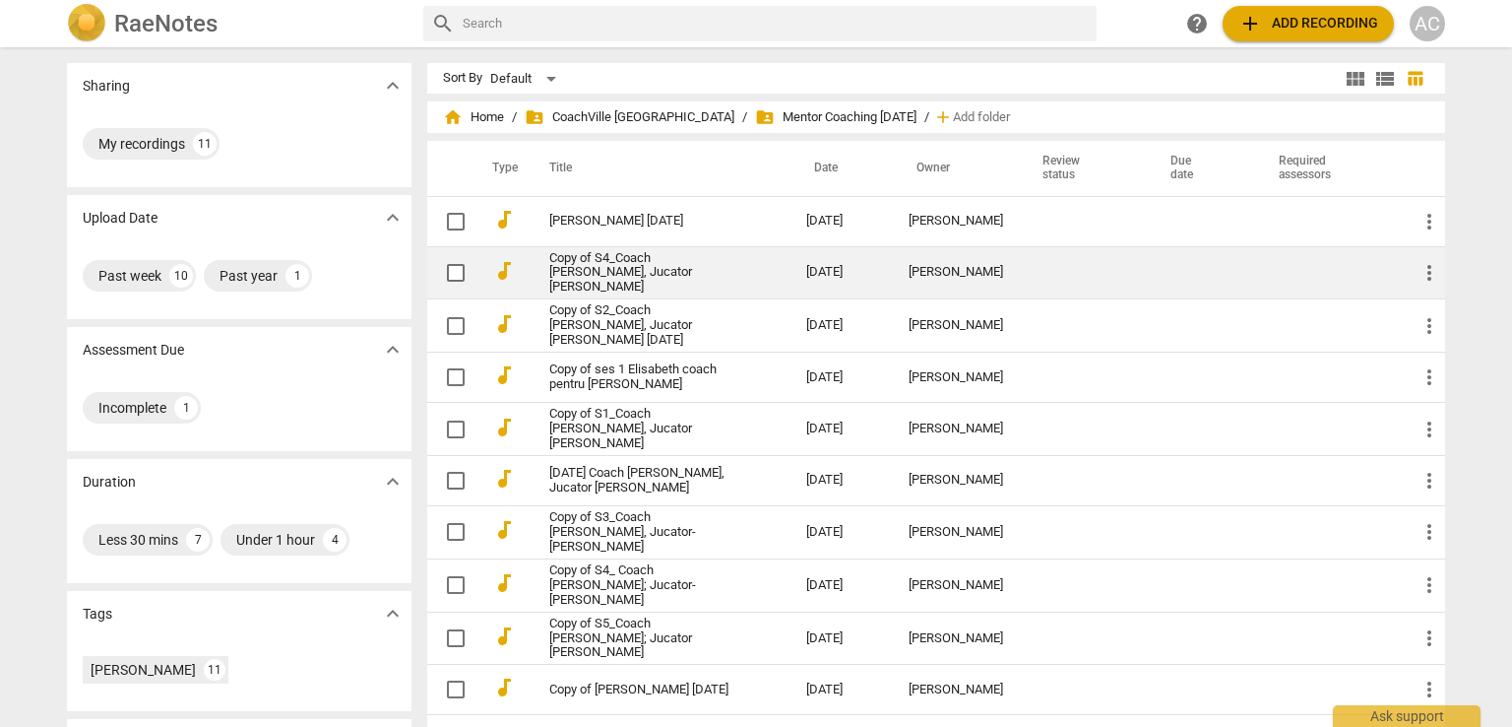
click at [674, 266] on link "Copy of S4_Coach Madalina Scutaru, Jucator Julia Albert" at bounding box center [642, 273] width 186 height 44
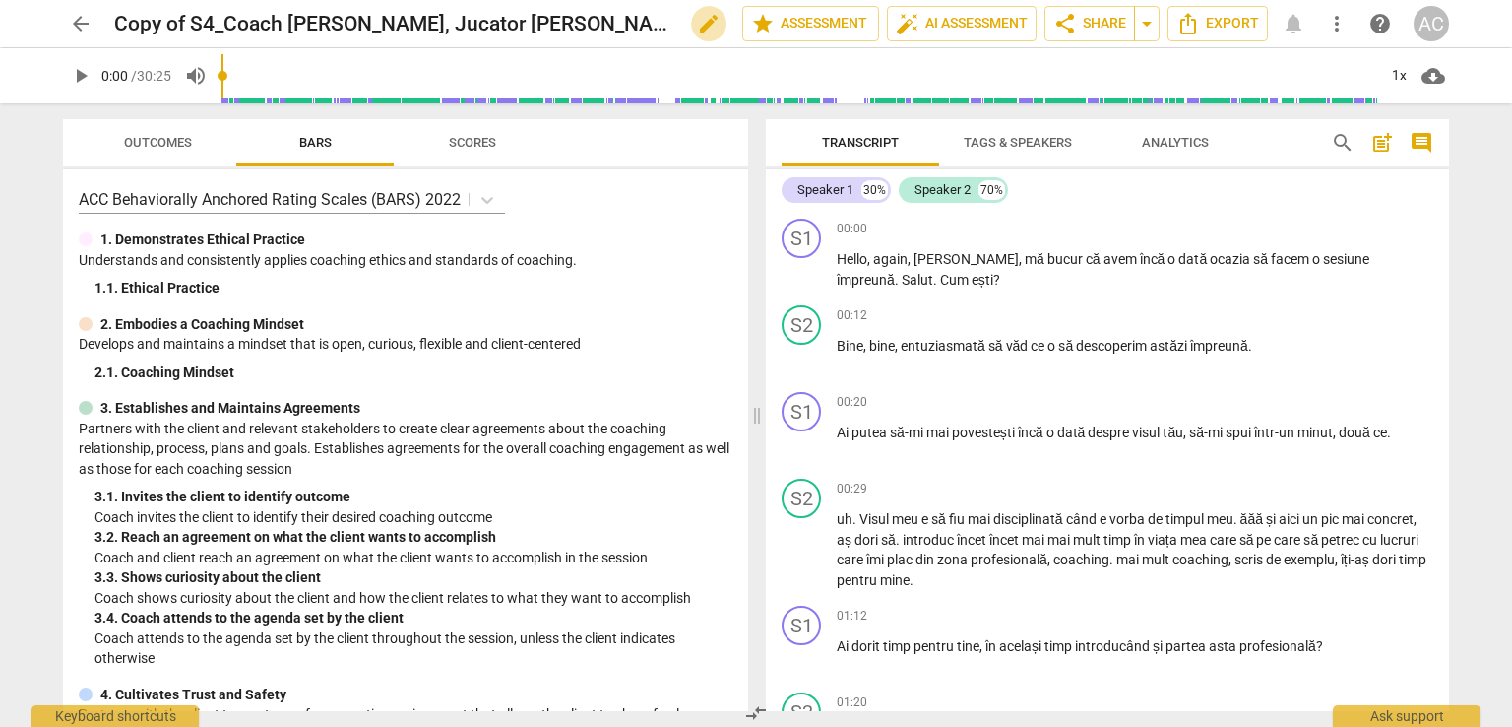
click at [697, 19] on span "edit" at bounding box center [709, 24] width 24 height 24
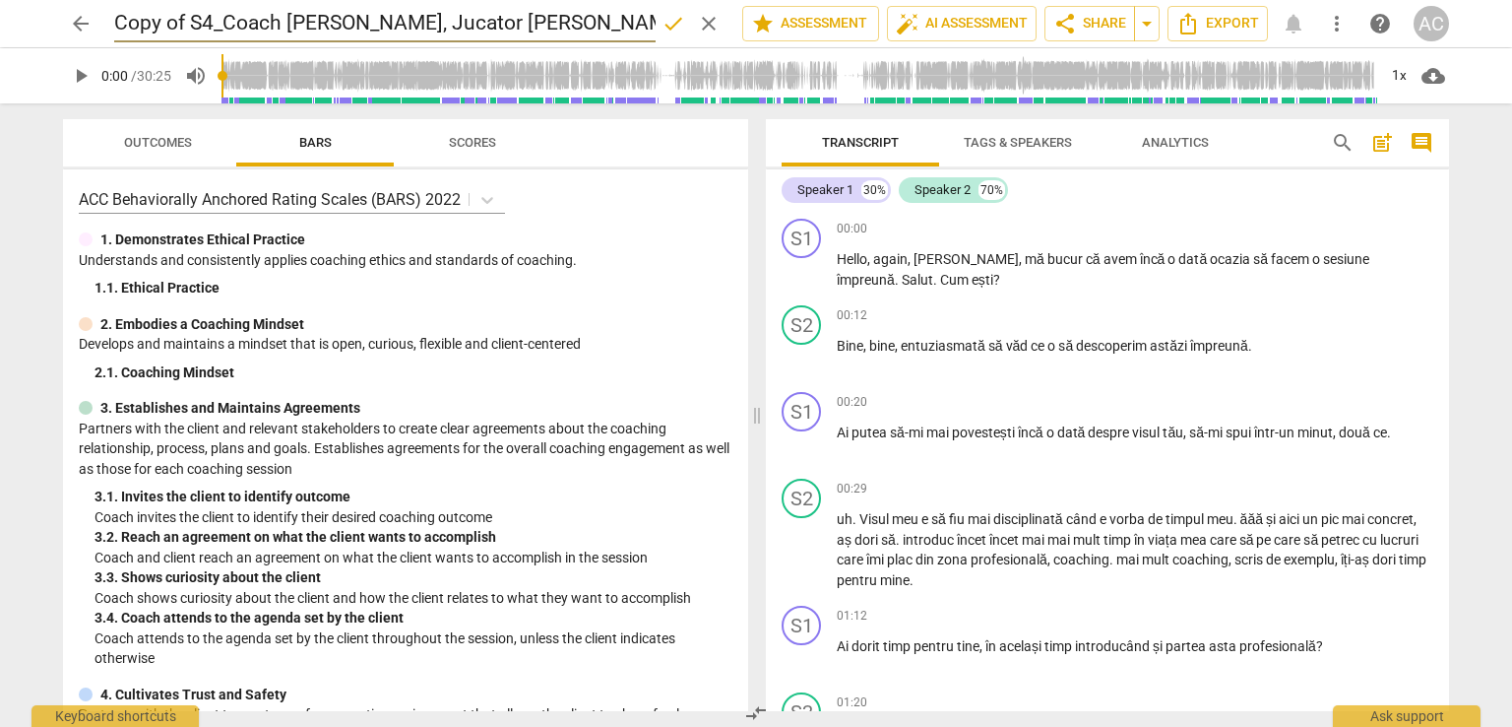
drag, startPoint x: 192, startPoint y: 17, endPoint x: 66, endPoint y: 3, distance: 126.8
click at [66, 3] on div "arrow_back Copy of S4_Coach Madalina Scutaru, Jucator Julia Albert done clear s…" at bounding box center [756, 23] width 1481 height 47
type input "20 Jun S4_Coach Madalina Scutaru, Jucator Julia Albert"
click at [662, 32] on span "done" at bounding box center [674, 24] width 24 height 24
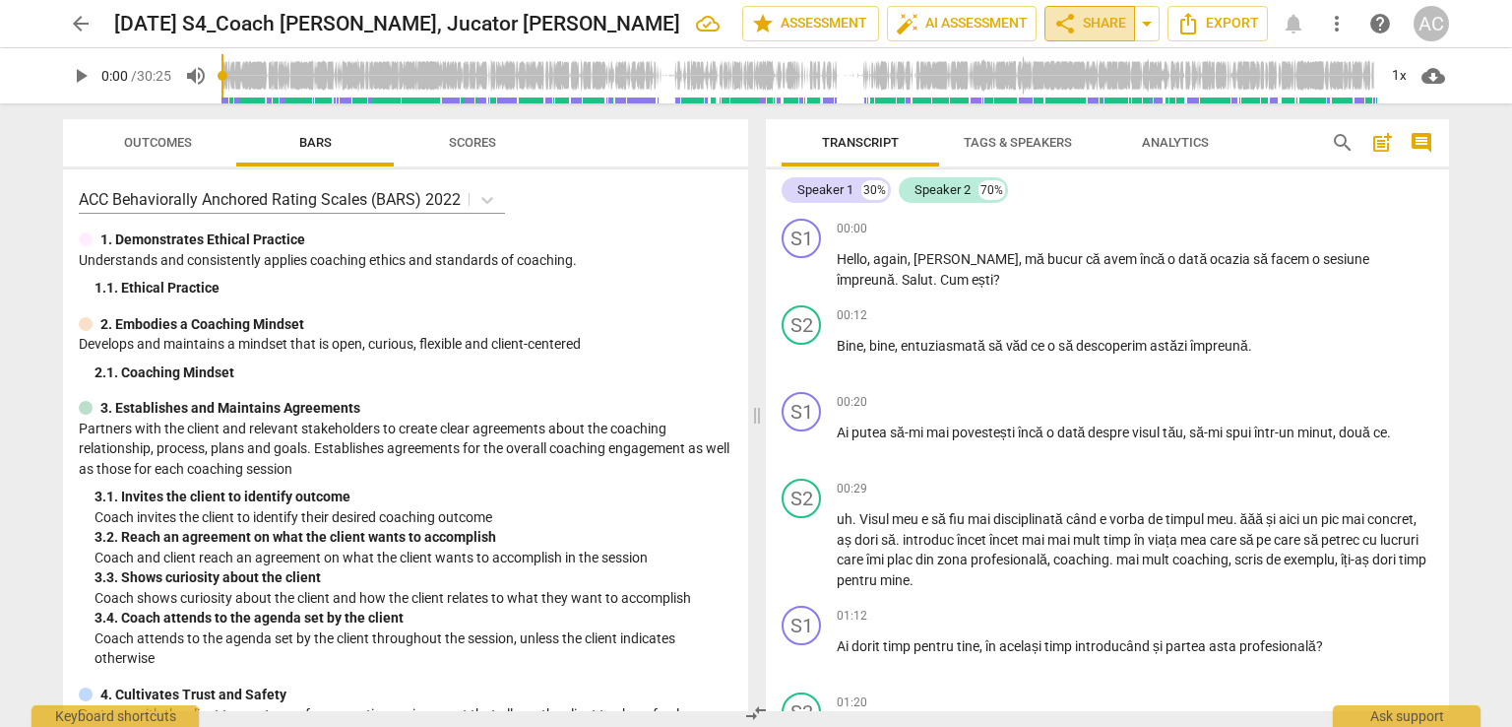
click at [1089, 17] on span "share Share" at bounding box center [1090, 24] width 73 height 24
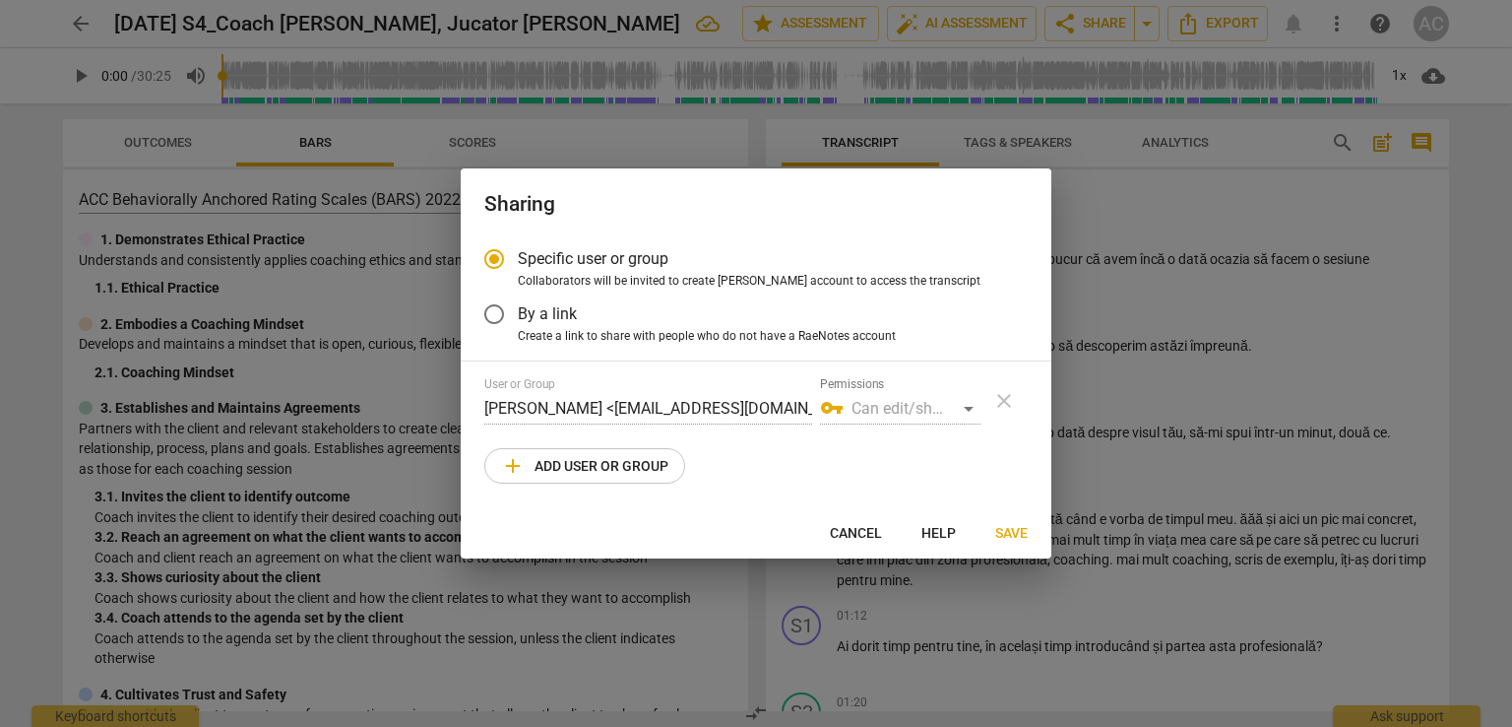
radio input "false"
click at [608, 308] on label "By a link" at bounding box center [742, 313] width 542 height 47
click at [518, 308] on input "By a link" at bounding box center [494, 313] width 47 height 47
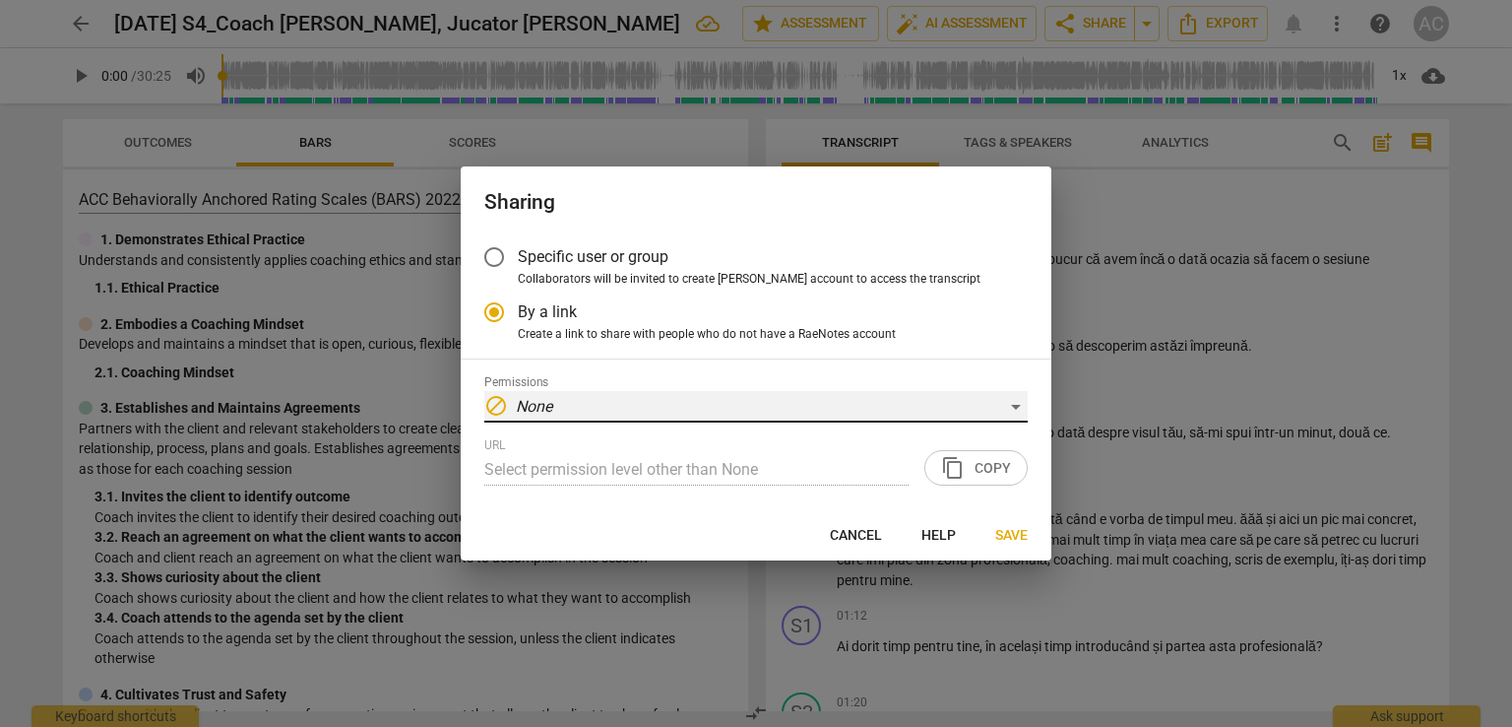
click at [628, 407] on div "block None" at bounding box center [756, 407] width 544 height 32
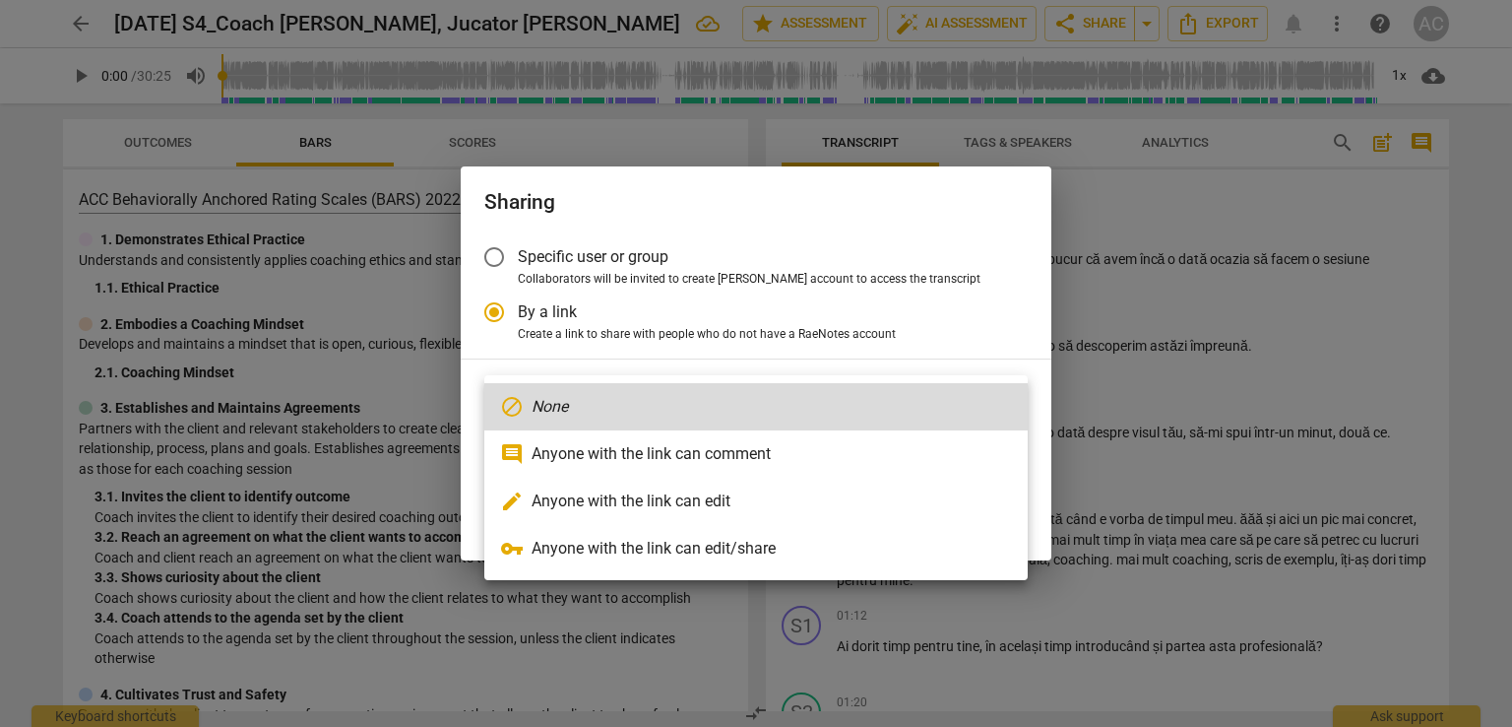
click at [632, 466] on li "comment Anyone with the link can comment" at bounding box center [756, 453] width 544 height 47
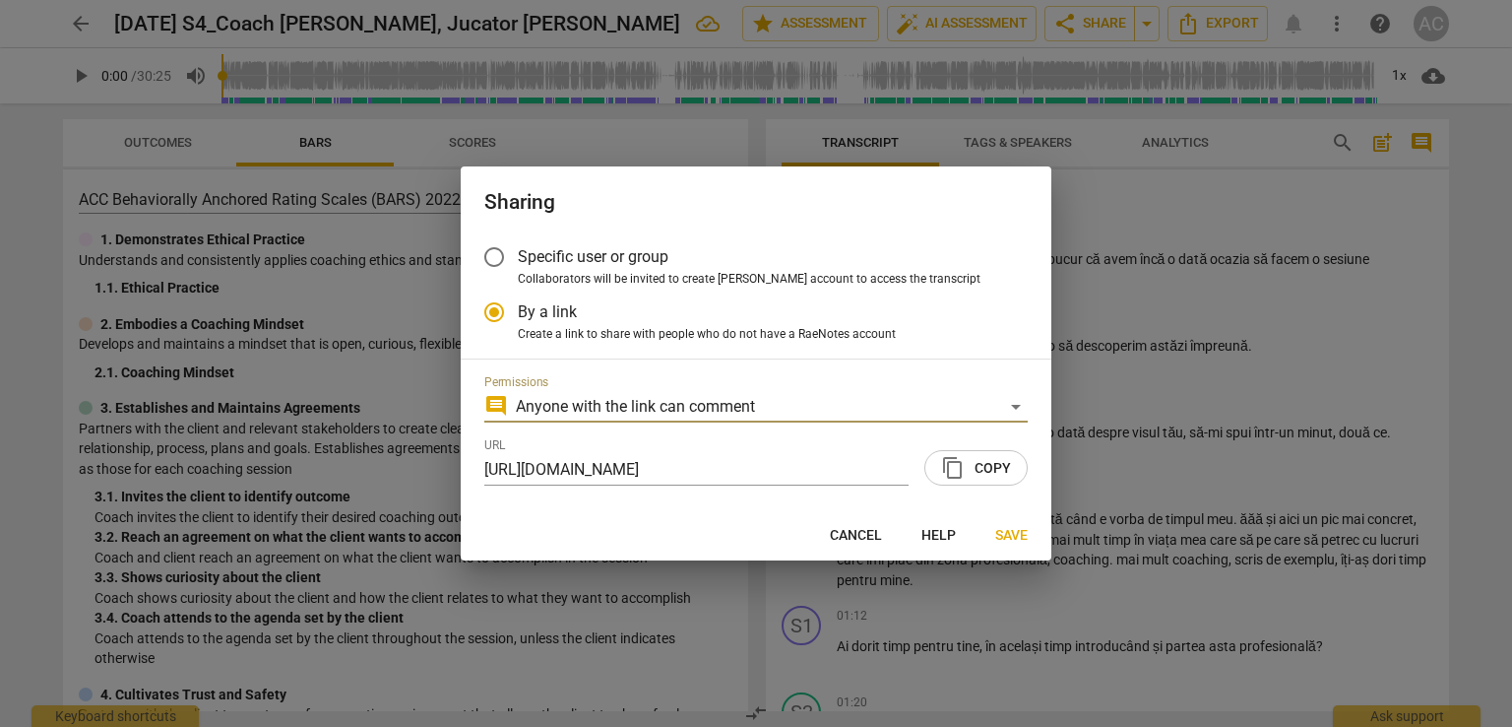
radio input "false"
type input "https://app.raenotes.com/meeting/6349f97c9c3a4e01bcb3ff58157760b3"
click at [981, 470] on span "content_copy Copy" at bounding box center [976, 468] width 70 height 24
click at [1014, 538] on span "Save" at bounding box center [1011, 536] width 32 height 20
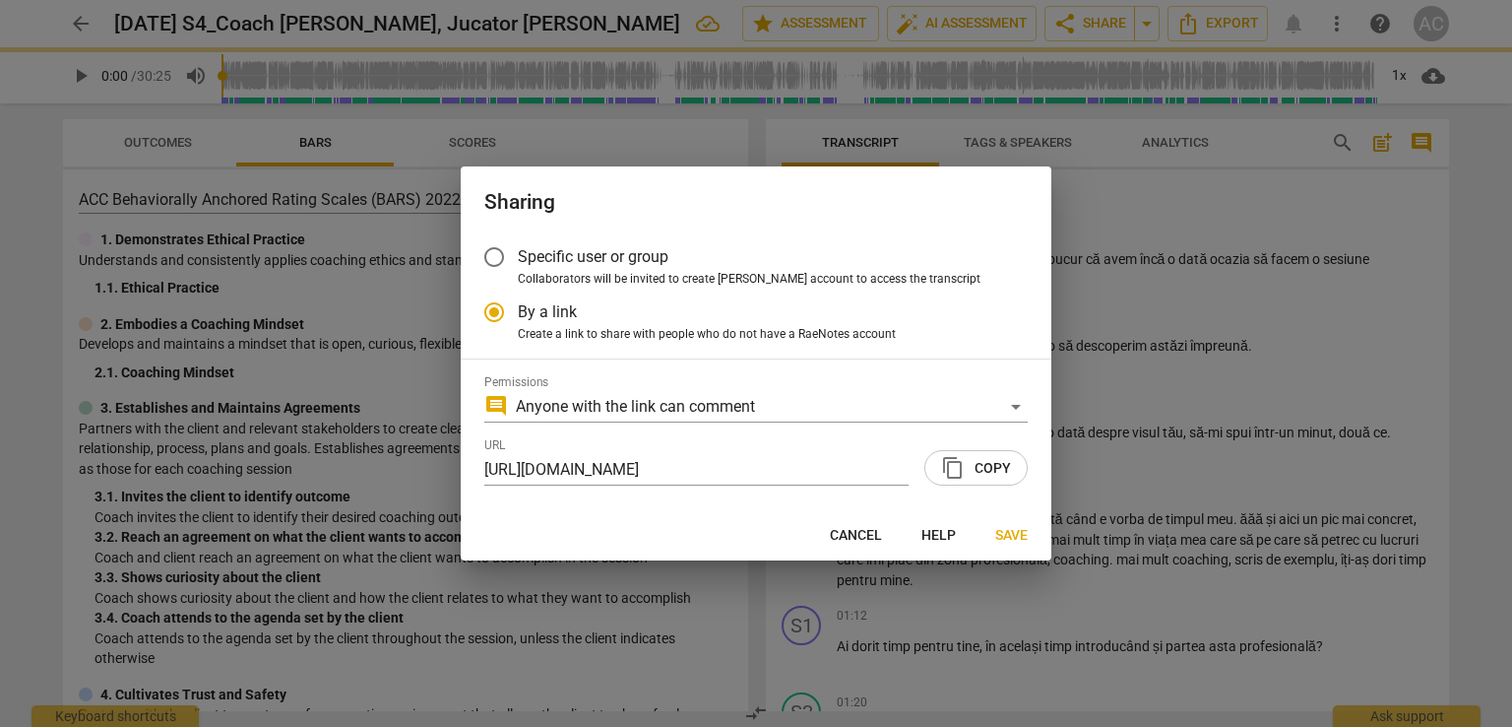
radio input "false"
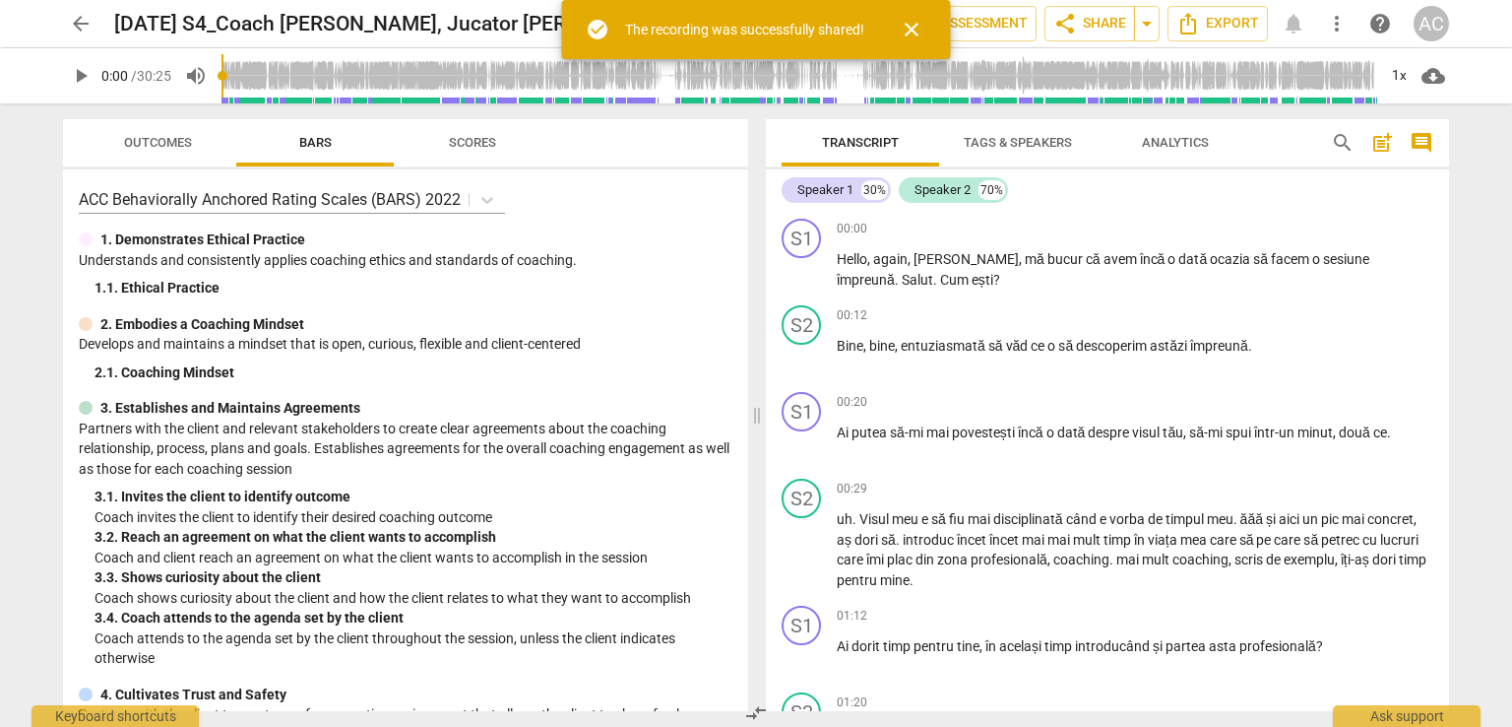
click at [63, 17] on span "arrow_back" at bounding box center [80, 24] width 35 height 24
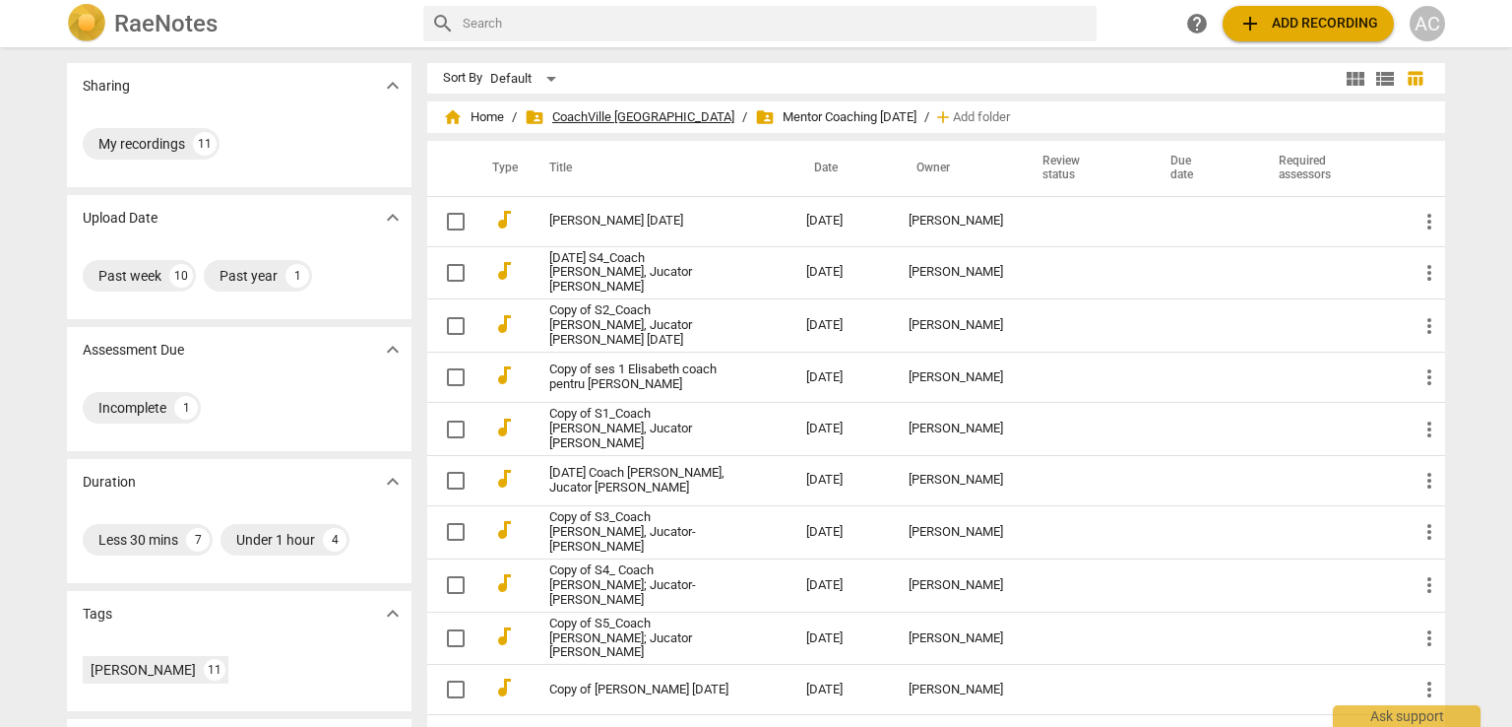
click at [637, 114] on span "folder_shared CoachVille Romania" at bounding box center [630, 117] width 210 height 20
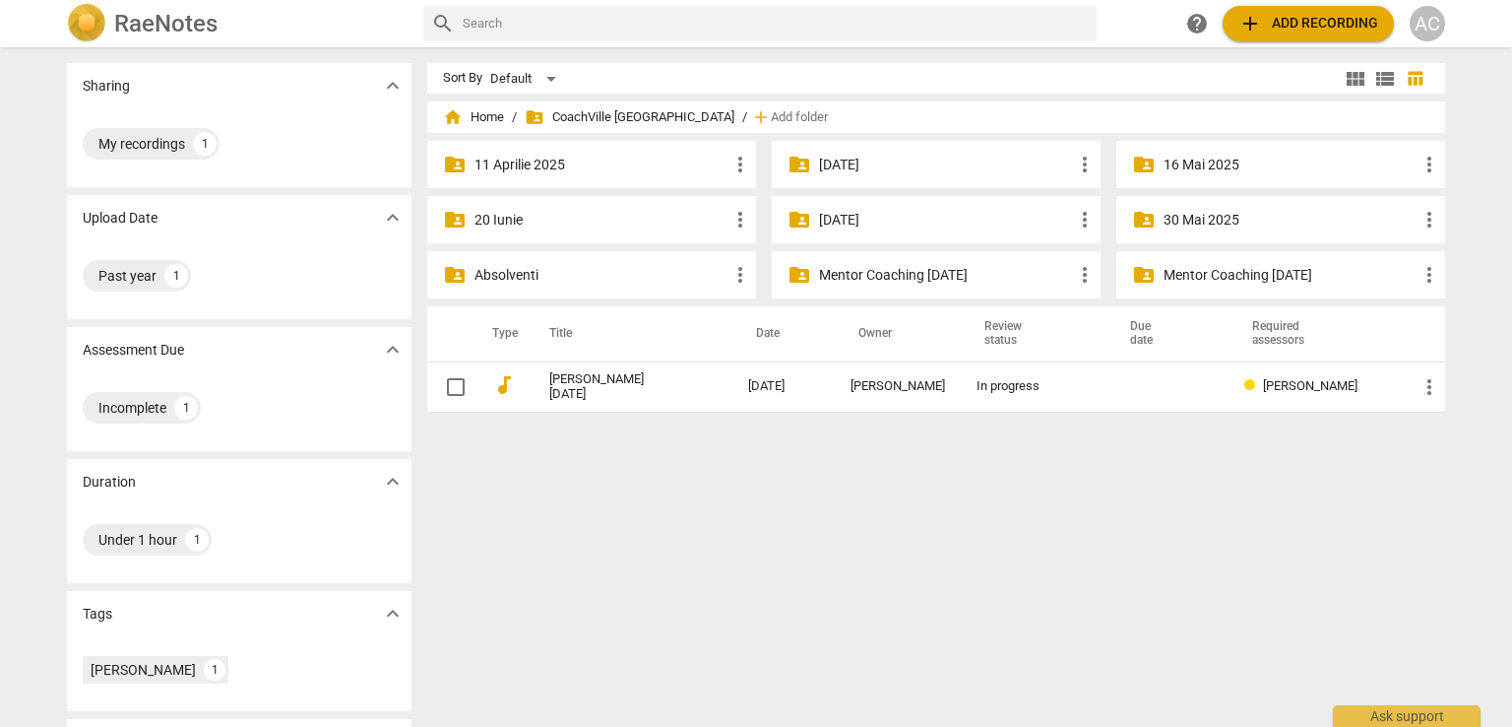
click at [522, 212] on p "20 Iunie" at bounding box center [602, 220] width 254 height 21
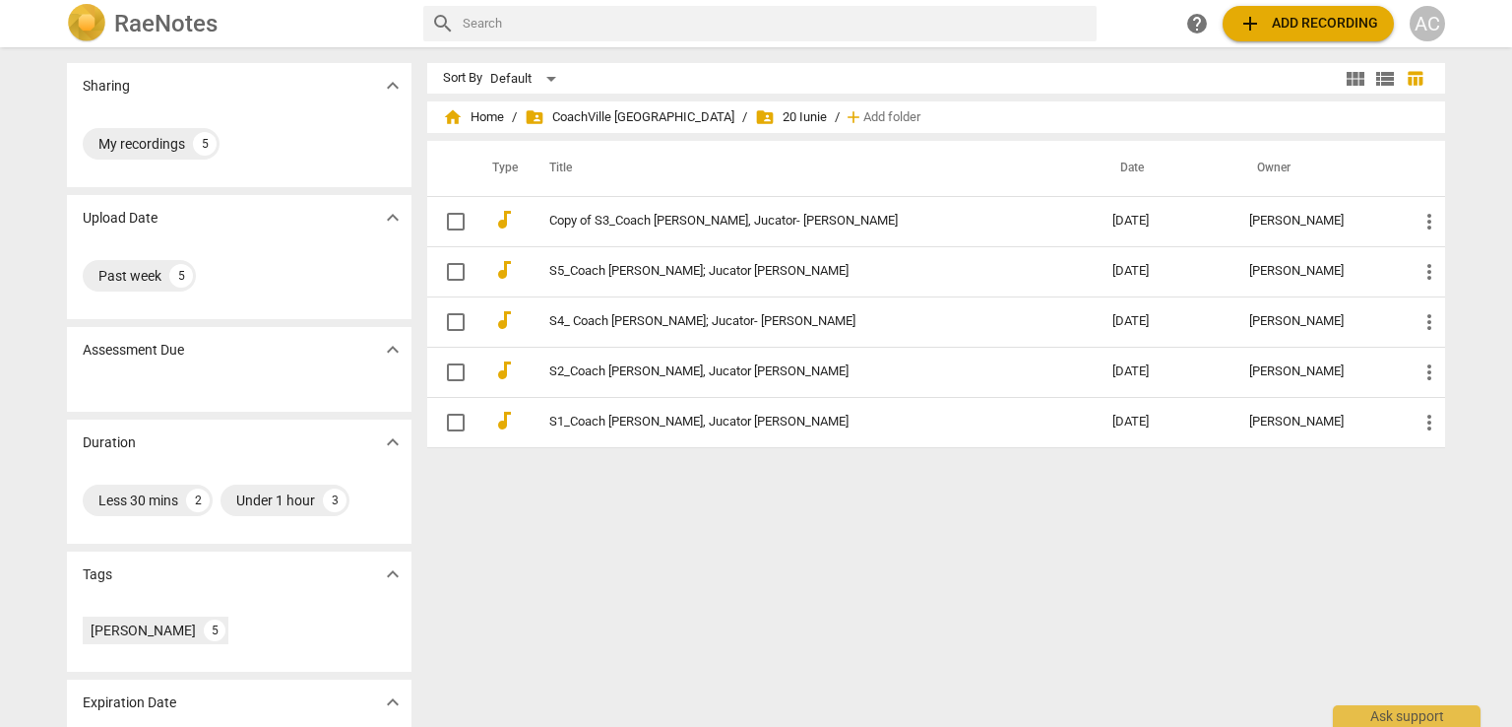
click at [526, 212] on td "Copy of S3_Coach Alina Georgiana Petre, Jucator- Madalina Scutaru" at bounding box center [811, 221] width 571 height 50
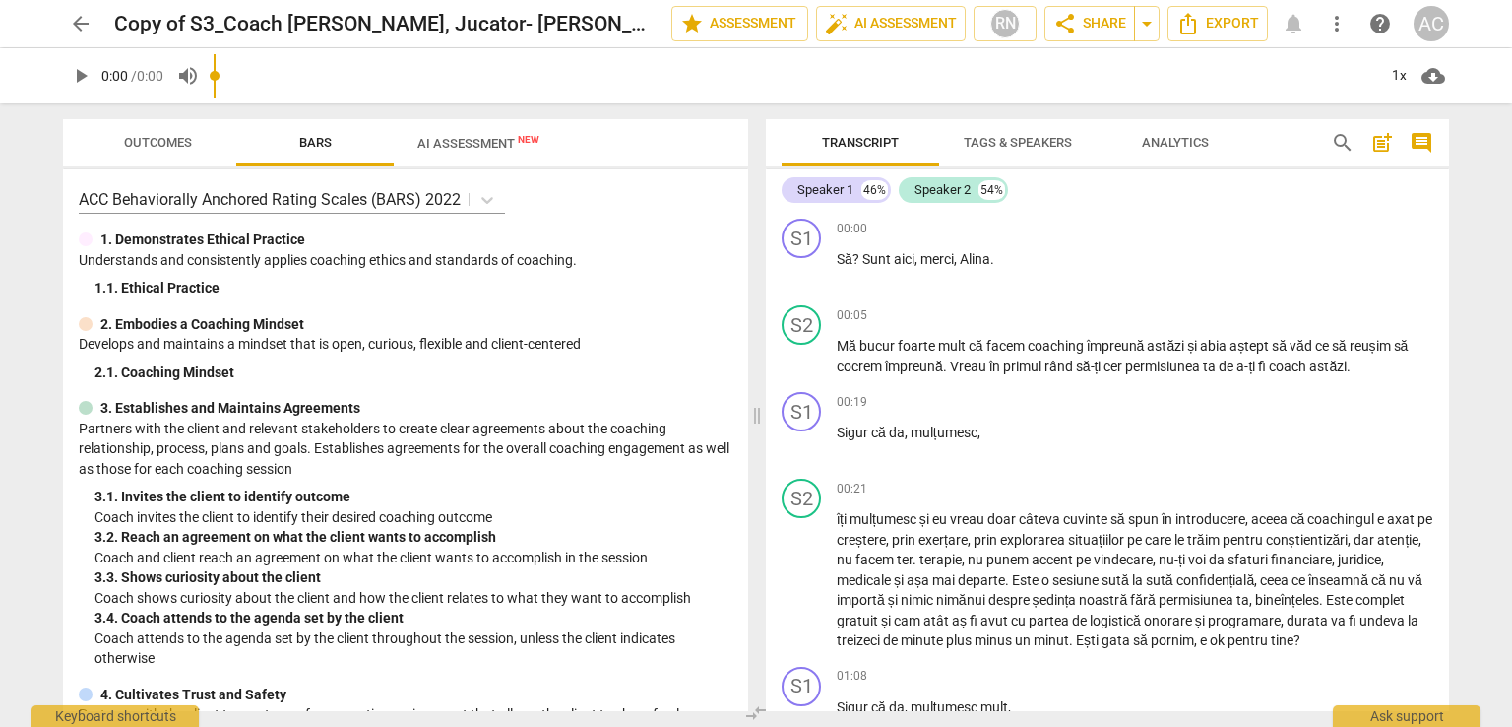
click at [75, 20] on span "arrow_back" at bounding box center [81, 24] width 24 height 24
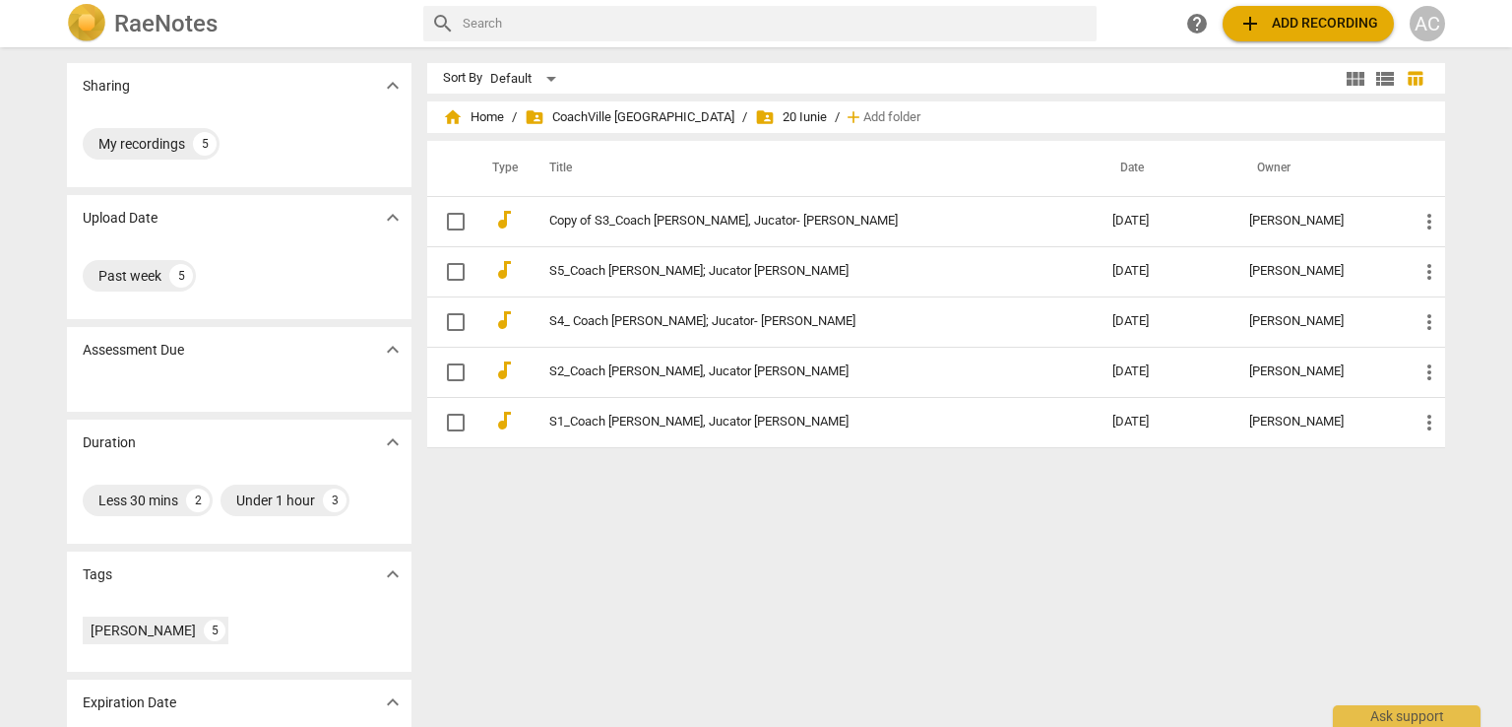
click at [587, 507] on div "Sort By Default view_module view_list table_chart home Home / folder_shared Coa…" at bounding box center [944, 387] width 1034 height 648
click at [611, 119] on span "folder_shared CoachVille Romania" at bounding box center [630, 117] width 210 height 20
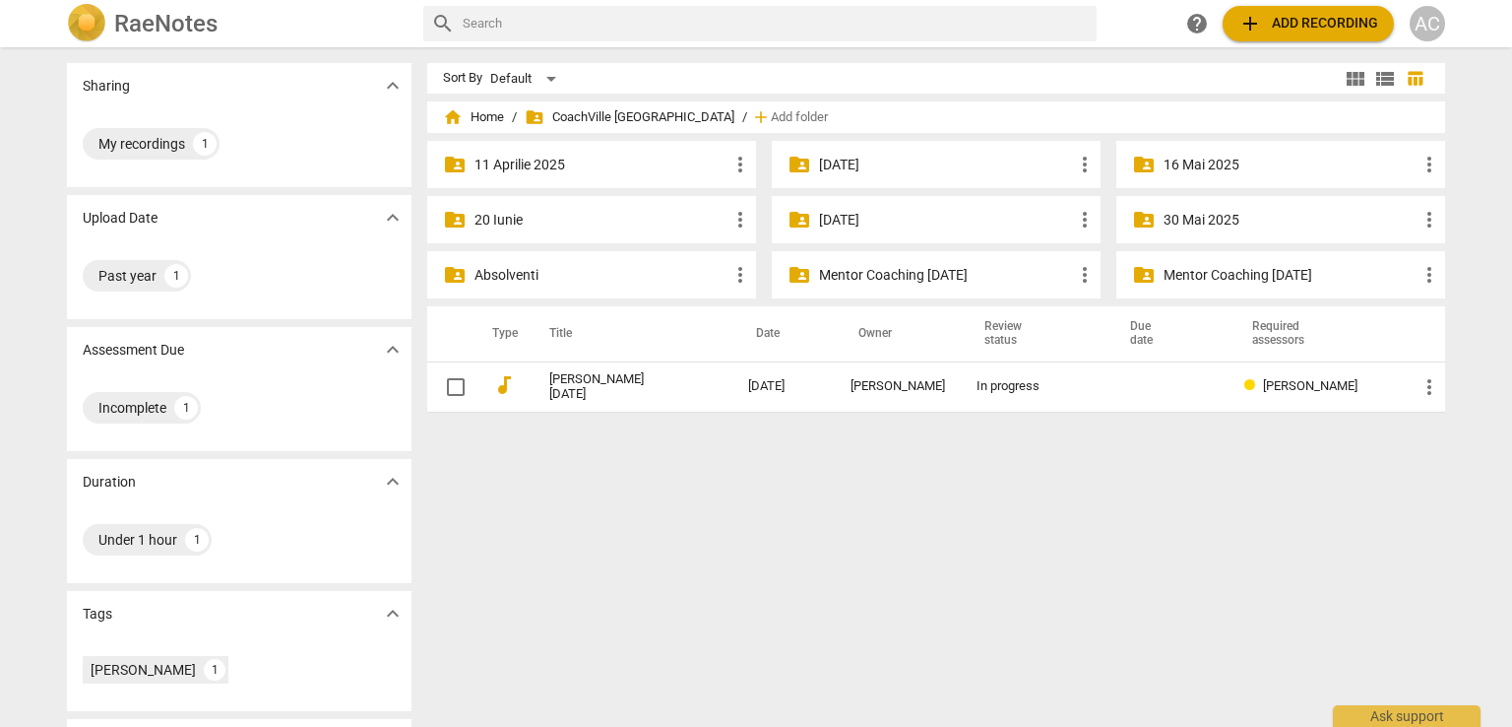
click at [1186, 230] on div "folder_shared 30 Mai 2025 more_vert" at bounding box center [1281, 219] width 329 height 47
click at [1186, 225] on p "30 Mai 2025" at bounding box center [1291, 220] width 254 height 21
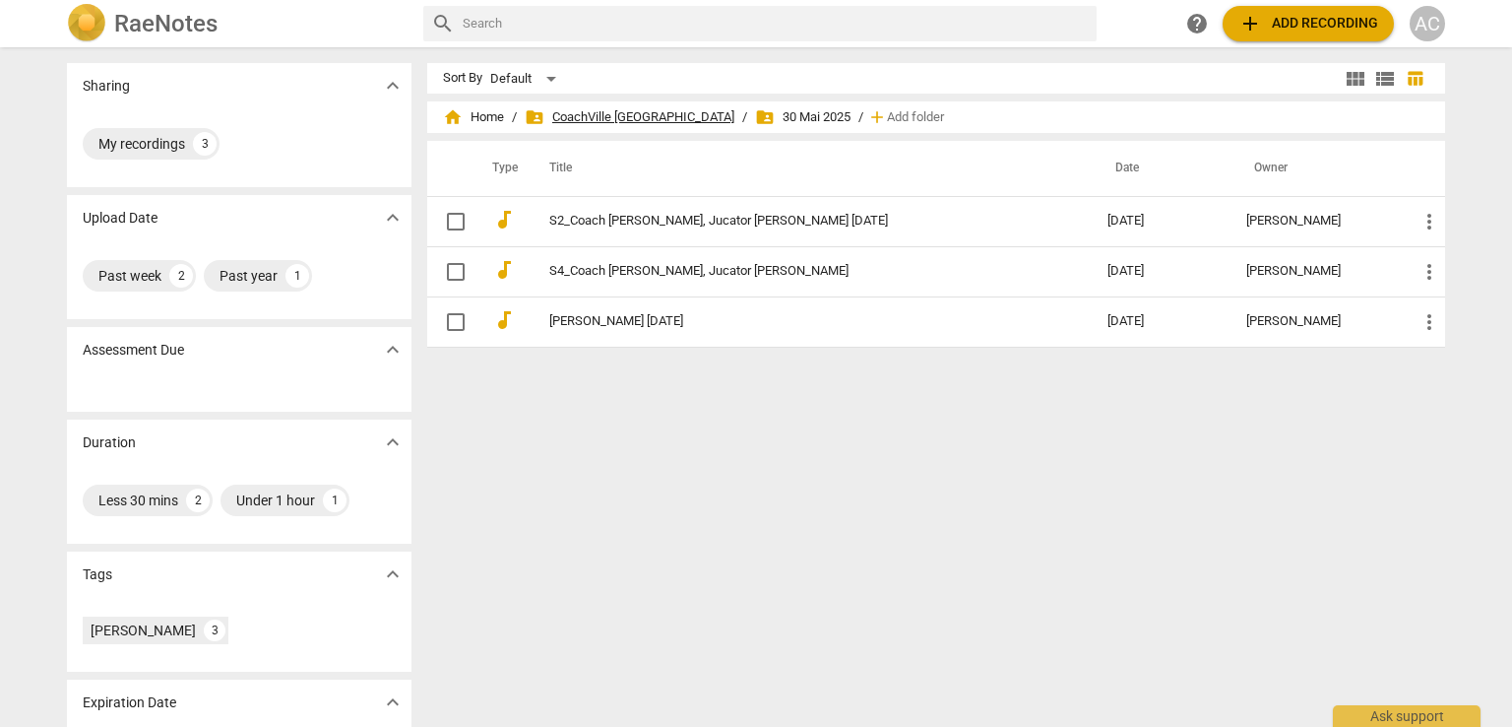
click at [607, 122] on span "folder_shared CoachVille Romania" at bounding box center [630, 117] width 210 height 20
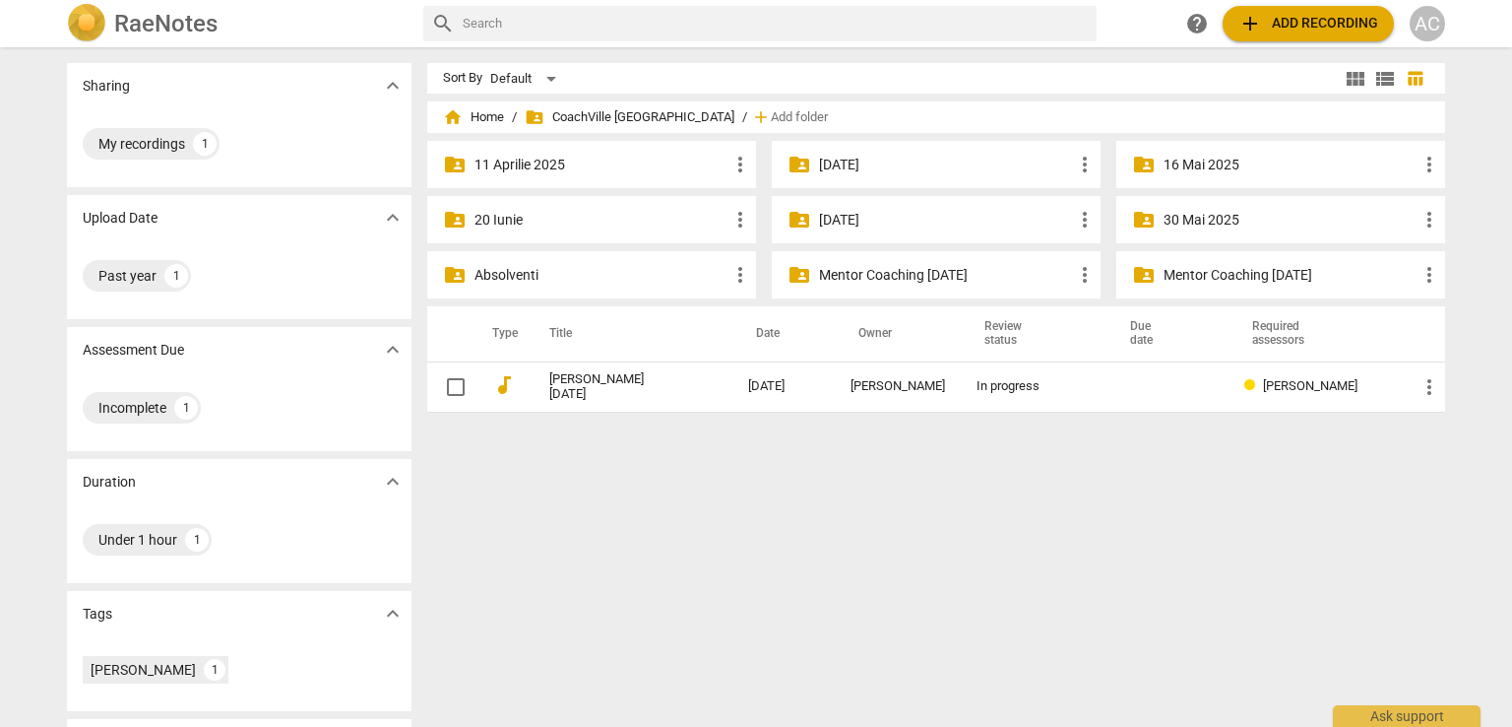
click at [580, 225] on p "20 Iunie" at bounding box center [602, 220] width 254 height 21
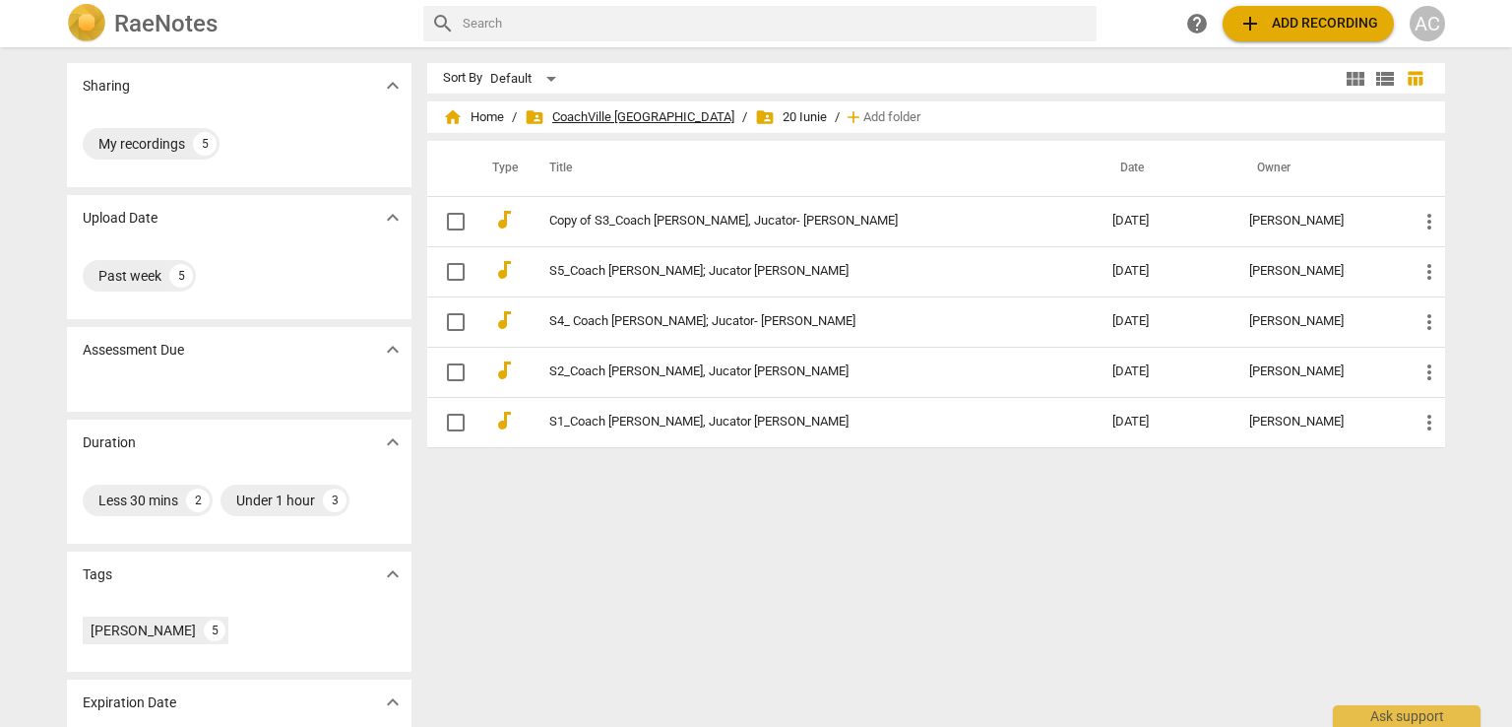
click at [579, 119] on span "folder_shared CoachVille Romania" at bounding box center [630, 117] width 210 height 20
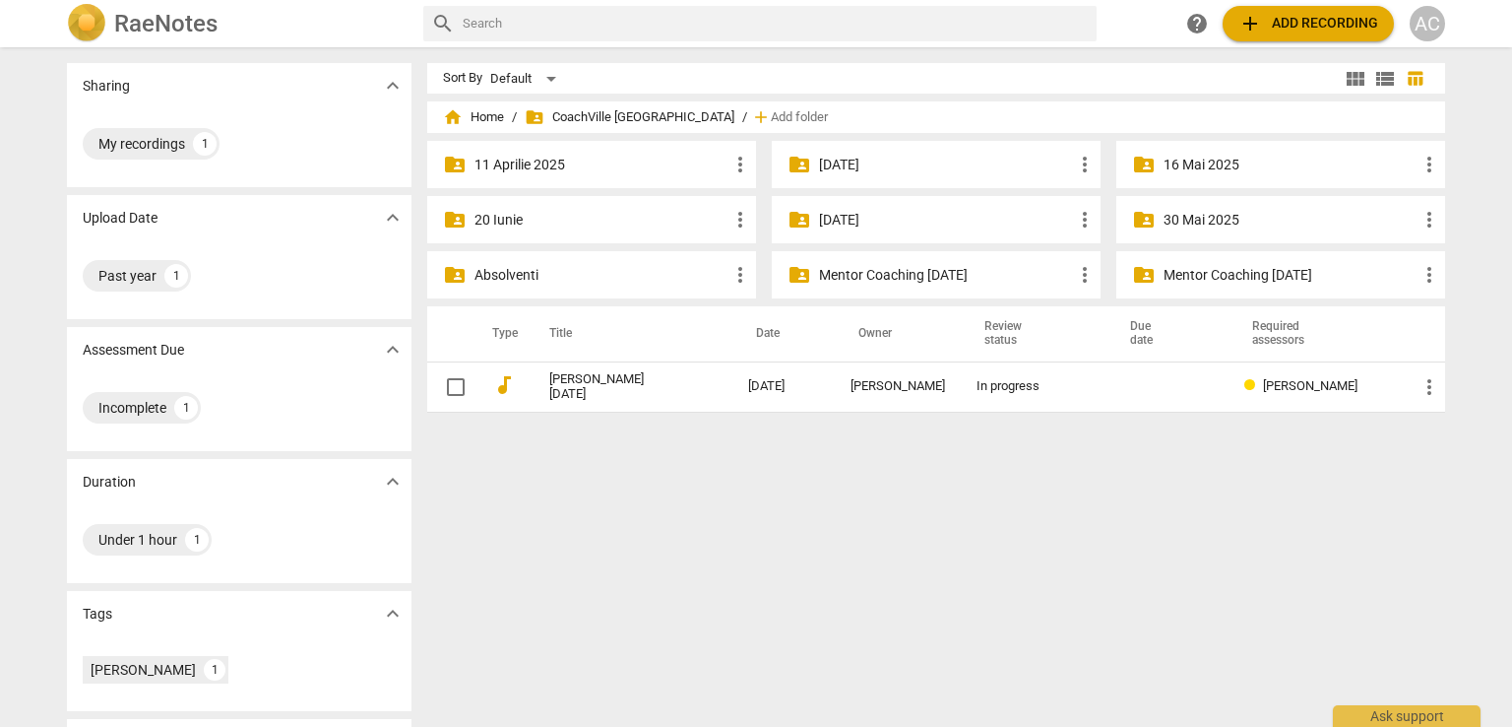
click at [1217, 225] on p "30 Mai 2025" at bounding box center [1291, 220] width 254 height 21
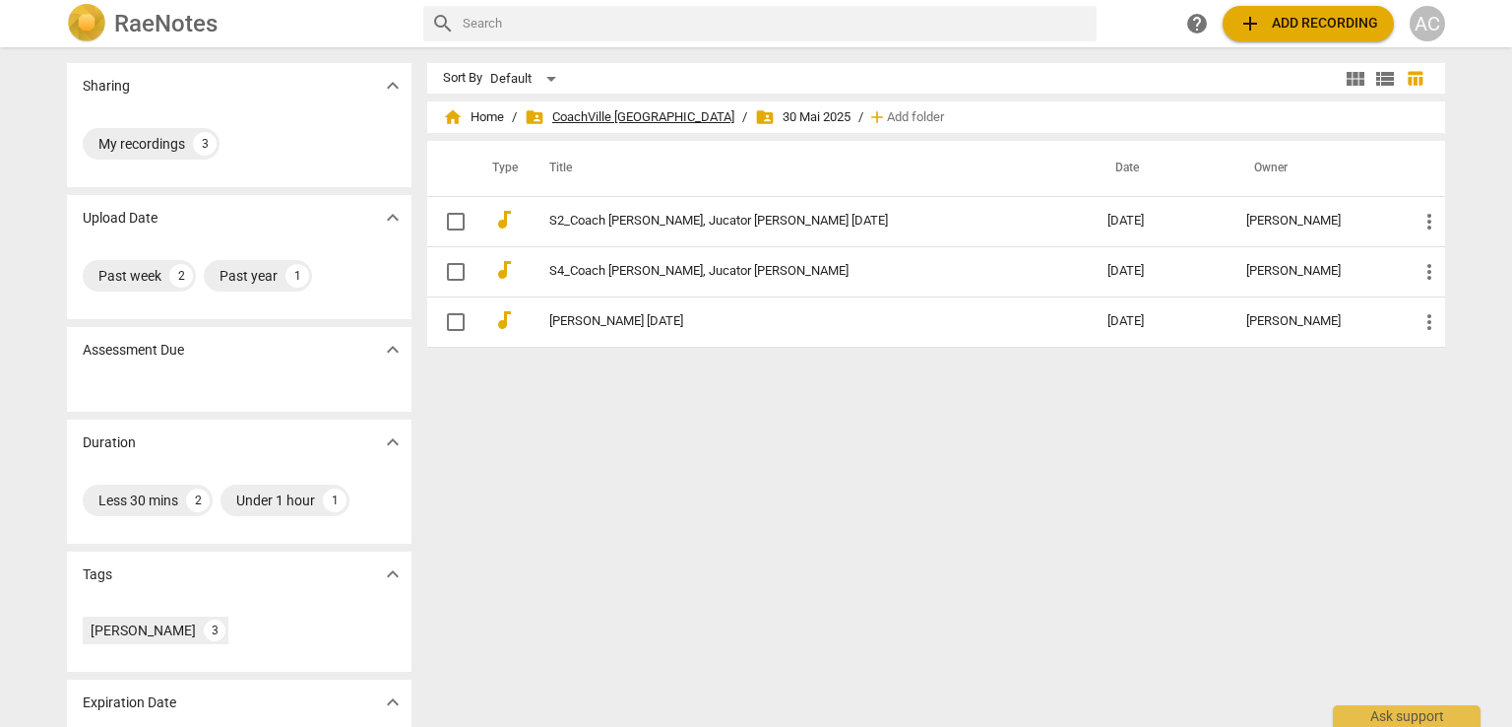
click at [606, 121] on span "folder_shared CoachVille Romania" at bounding box center [630, 117] width 210 height 20
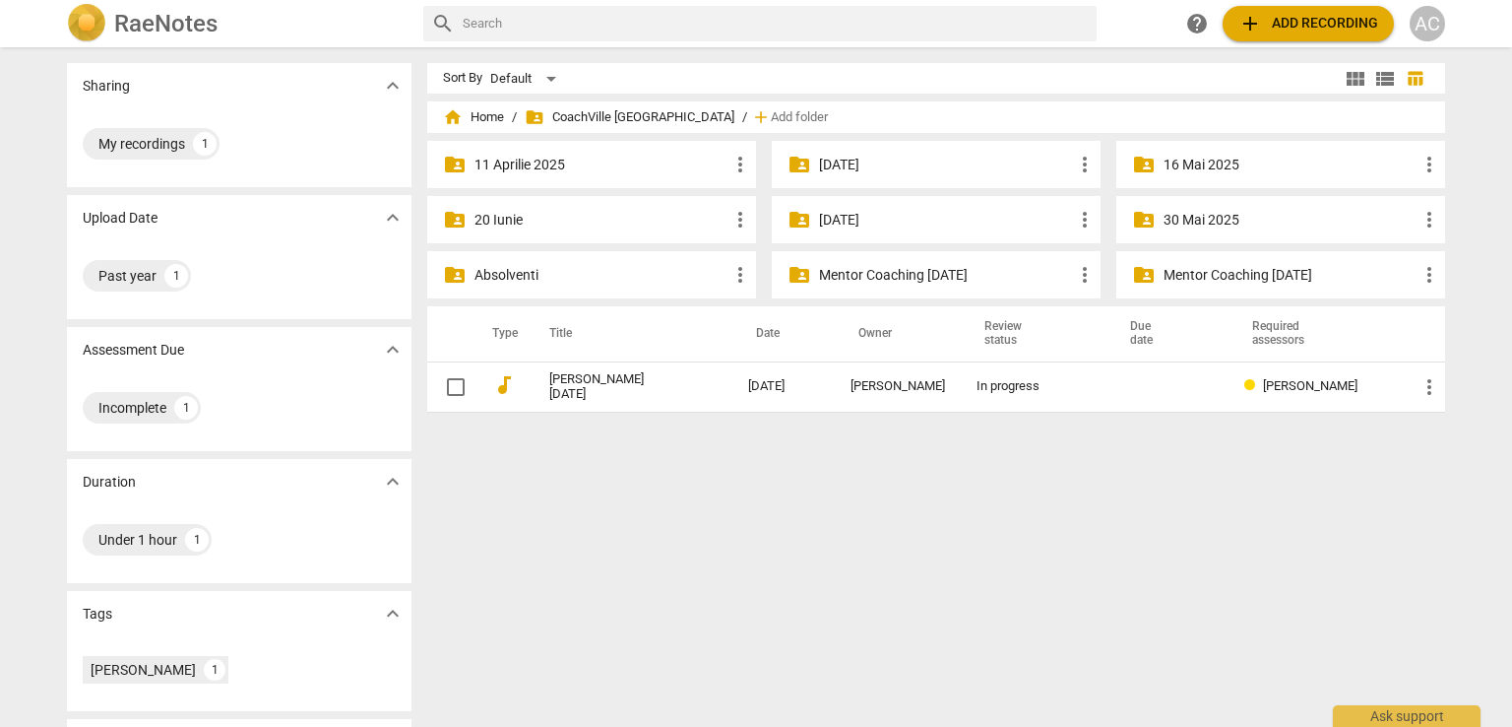
click at [528, 231] on div "folder_shared 20 Iunie more_vert" at bounding box center [591, 219] width 329 height 47
click at [509, 216] on p "20 Iunie" at bounding box center [602, 220] width 254 height 21
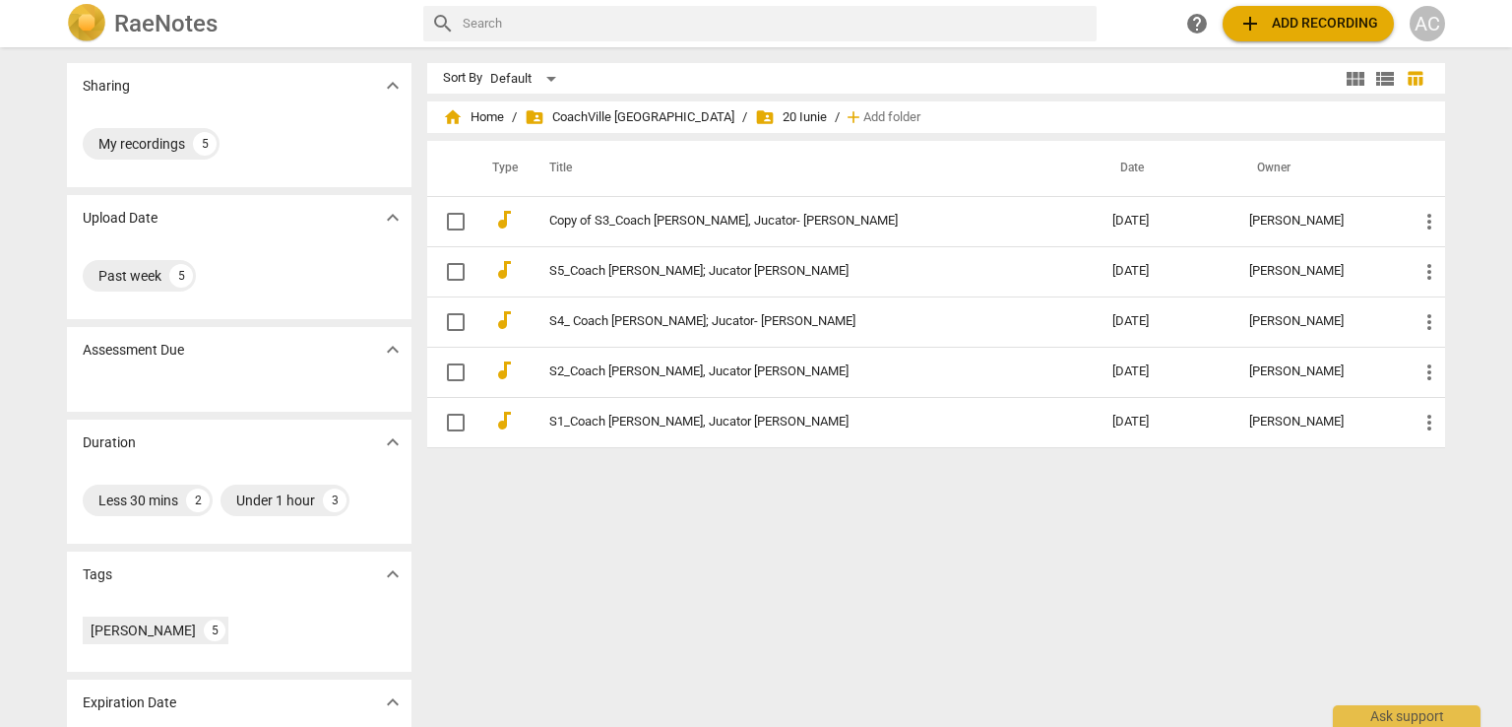
click at [584, 128] on div "home Home / folder_shared CoachVille Romania / folder_shared 20 Iunie / add Add…" at bounding box center [936, 117] width 987 height 32
click at [580, 123] on span "folder_shared CoachVille Romania" at bounding box center [630, 117] width 210 height 20
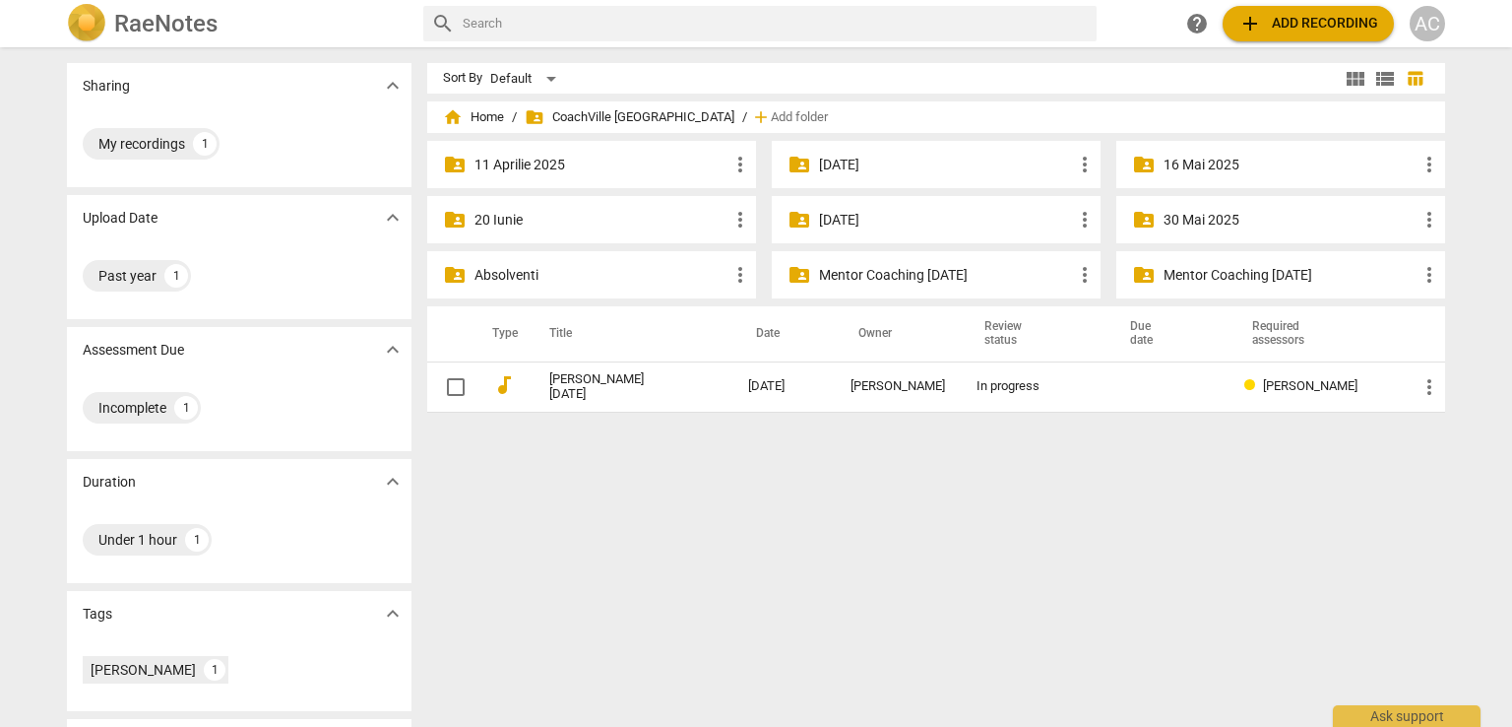
click at [1201, 162] on p "16 Mai 2025" at bounding box center [1291, 165] width 254 height 21
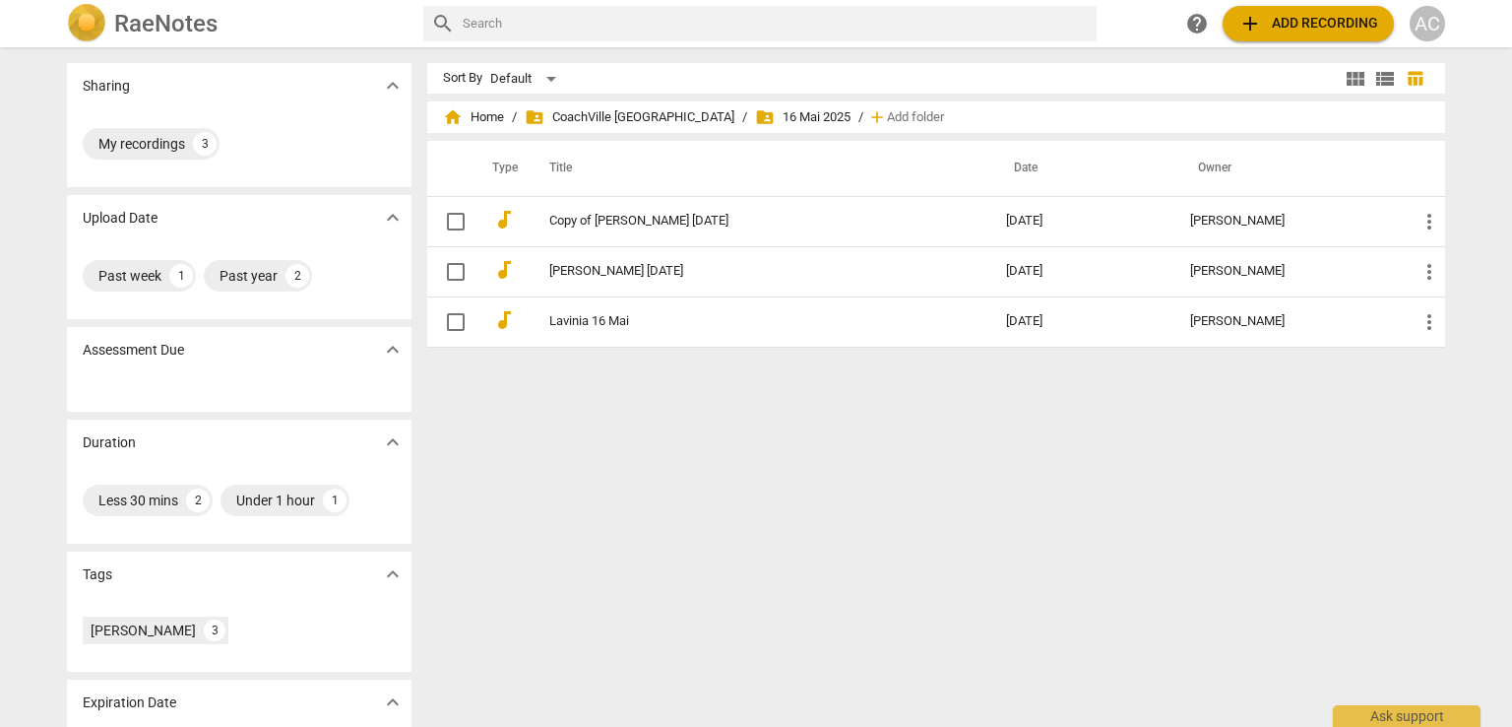
click at [596, 105] on div "home Home / folder_shared CoachVille Romania / folder_shared 16 Mai 2025 / add …" at bounding box center [936, 117] width 987 height 32
click at [610, 130] on div "home Home / folder_shared CoachVille Romania / folder_shared 16 Mai 2025 / add …" at bounding box center [936, 117] width 987 height 32
click at [600, 114] on span "folder_shared CoachVille Romania" at bounding box center [630, 117] width 210 height 20
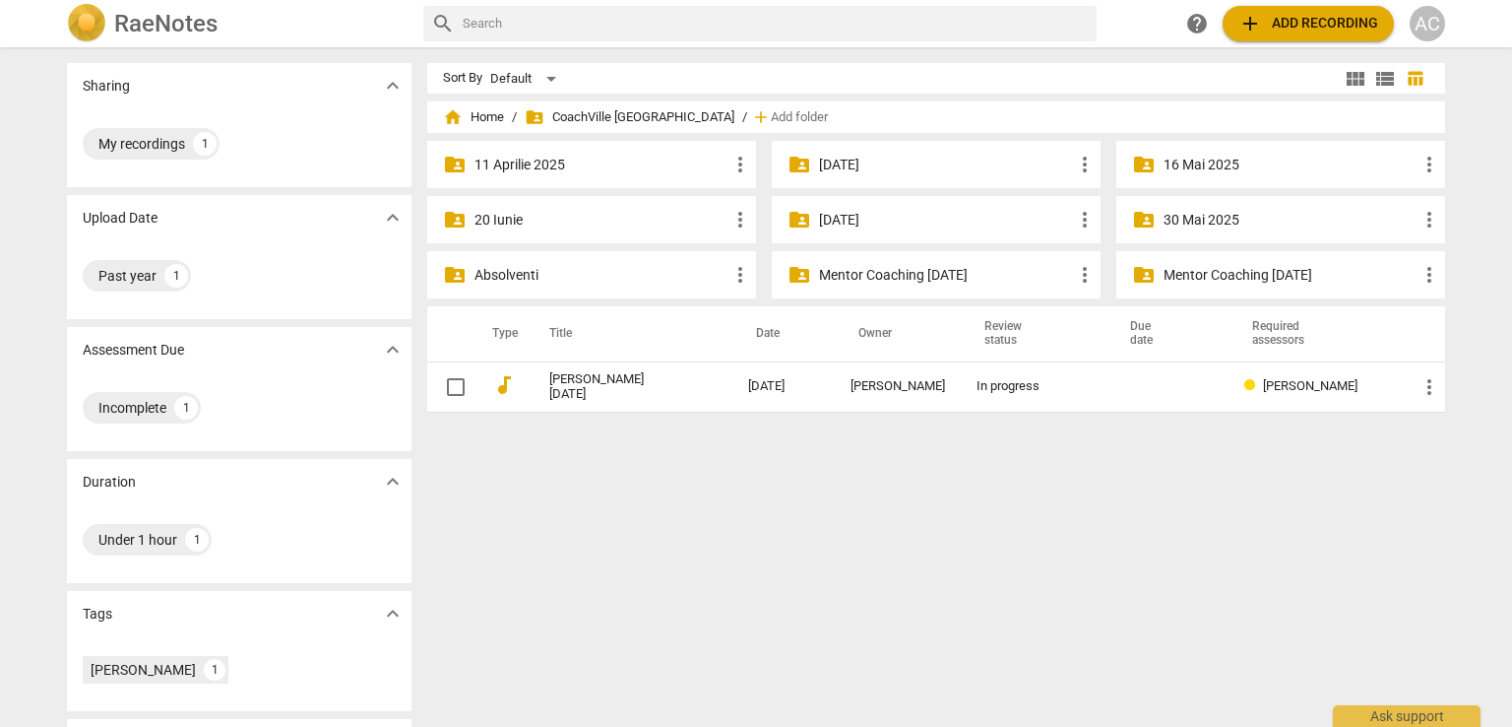
click at [1188, 222] on p "30 Mai 2025" at bounding box center [1291, 220] width 254 height 21
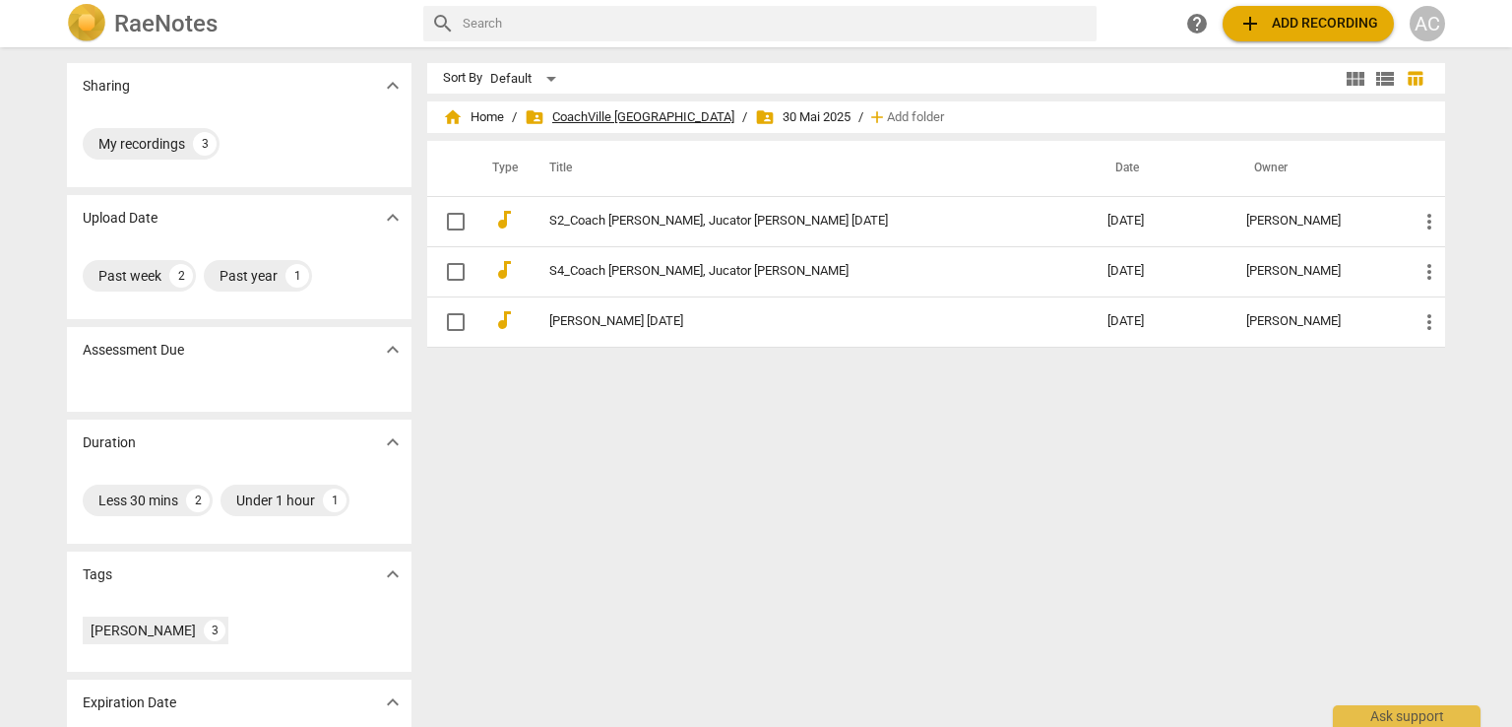
click at [633, 118] on span "folder_shared CoachVille Romania" at bounding box center [630, 117] width 210 height 20
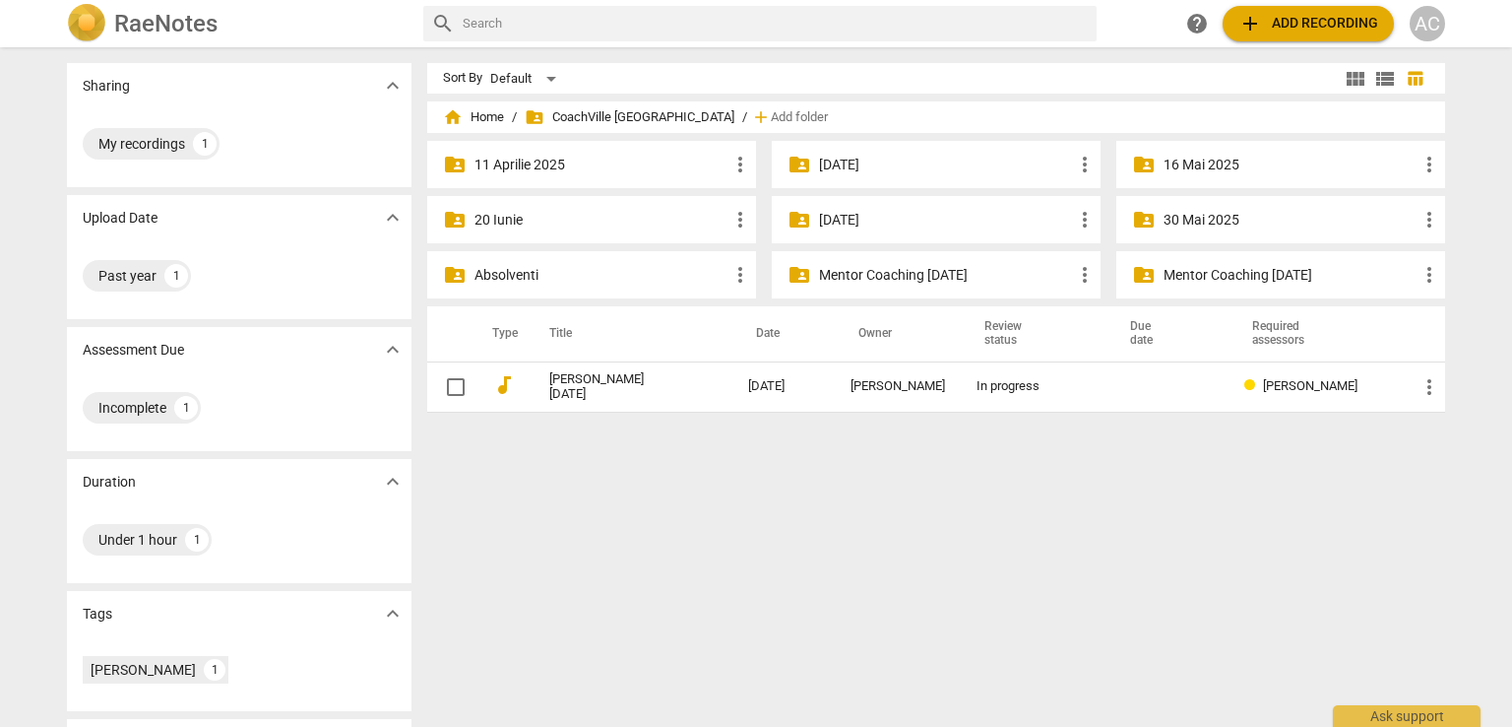
click at [530, 231] on div "folder_shared 20 Iunie more_vert" at bounding box center [591, 219] width 329 height 47
click at [501, 210] on p "20 Iunie" at bounding box center [602, 220] width 254 height 21
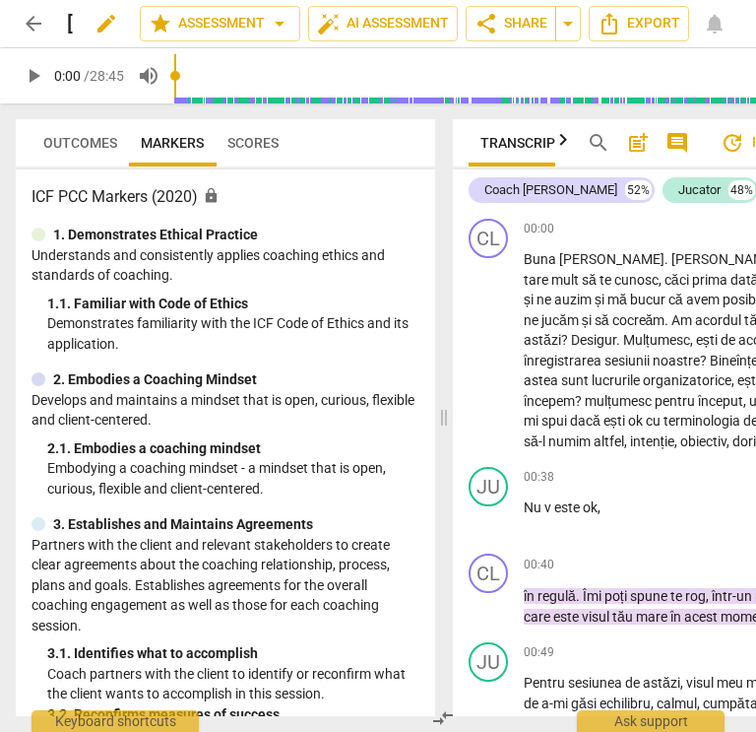
click at [107, 21] on span "edit" at bounding box center [107, 24] width 24 height 24
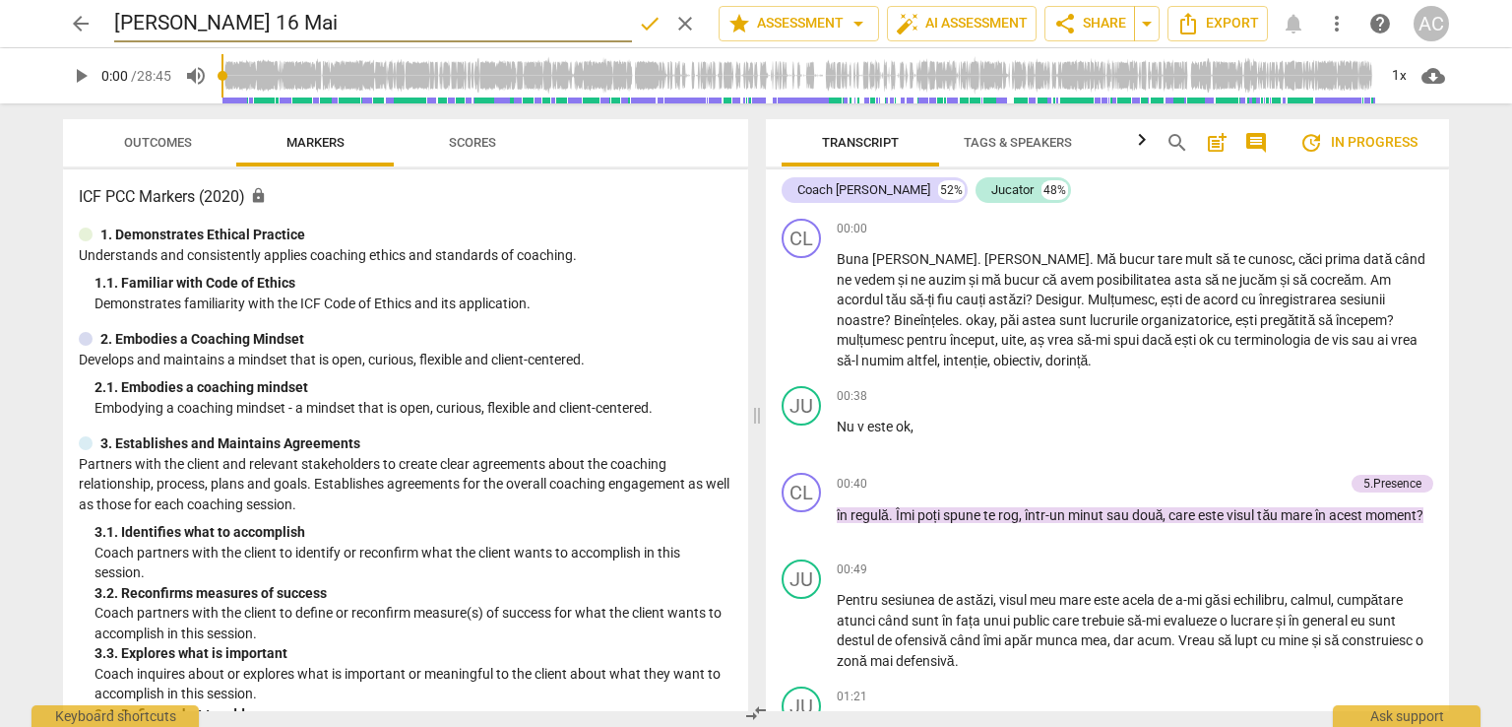
drag, startPoint x: 225, startPoint y: 15, endPoint x: 335, endPoint y: 14, distance: 110.3
click at [335, 14] on input "[PERSON_NAME] 16 Mai" at bounding box center [373, 23] width 518 height 37
type input "[PERSON_NAME]"
click at [111, 22] on div "arrow_back [PERSON_NAME] done clear star Assessment arrow_drop_down auto_fix_hi…" at bounding box center [756, 23] width 1386 height 37
click at [118, 25] on h2 "[PERSON_NAME]" at bounding box center [193, 24] width 158 height 25
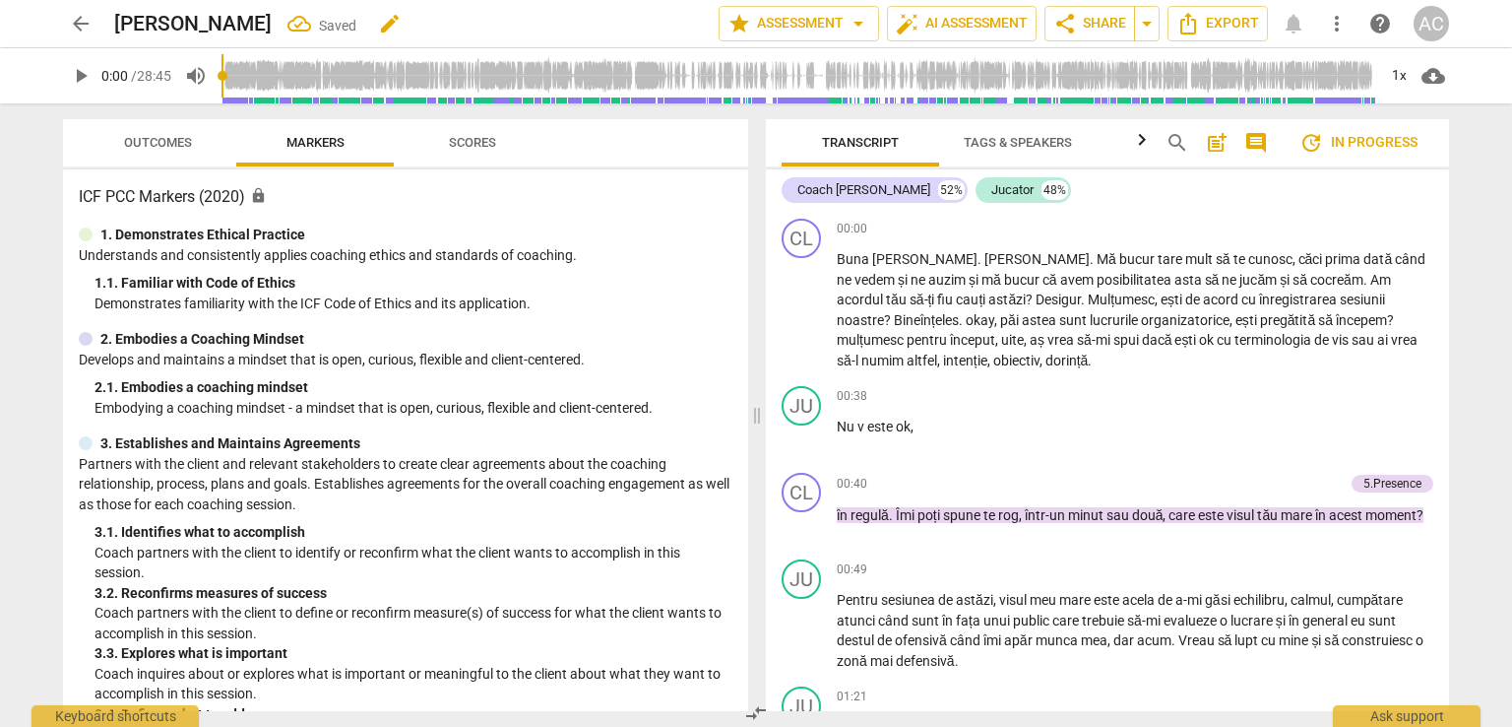
click at [378, 17] on span "edit" at bounding box center [390, 24] width 24 height 24
click at [120, 22] on input "[PERSON_NAME]" at bounding box center [373, 23] width 518 height 37
type input "16 Mai [PERSON_NAME]"
click at [642, 22] on span "done" at bounding box center [650, 24] width 24 height 24
click at [79, 32] on span "arrow_back" at bounding box center [81, 24] width 24 height 24
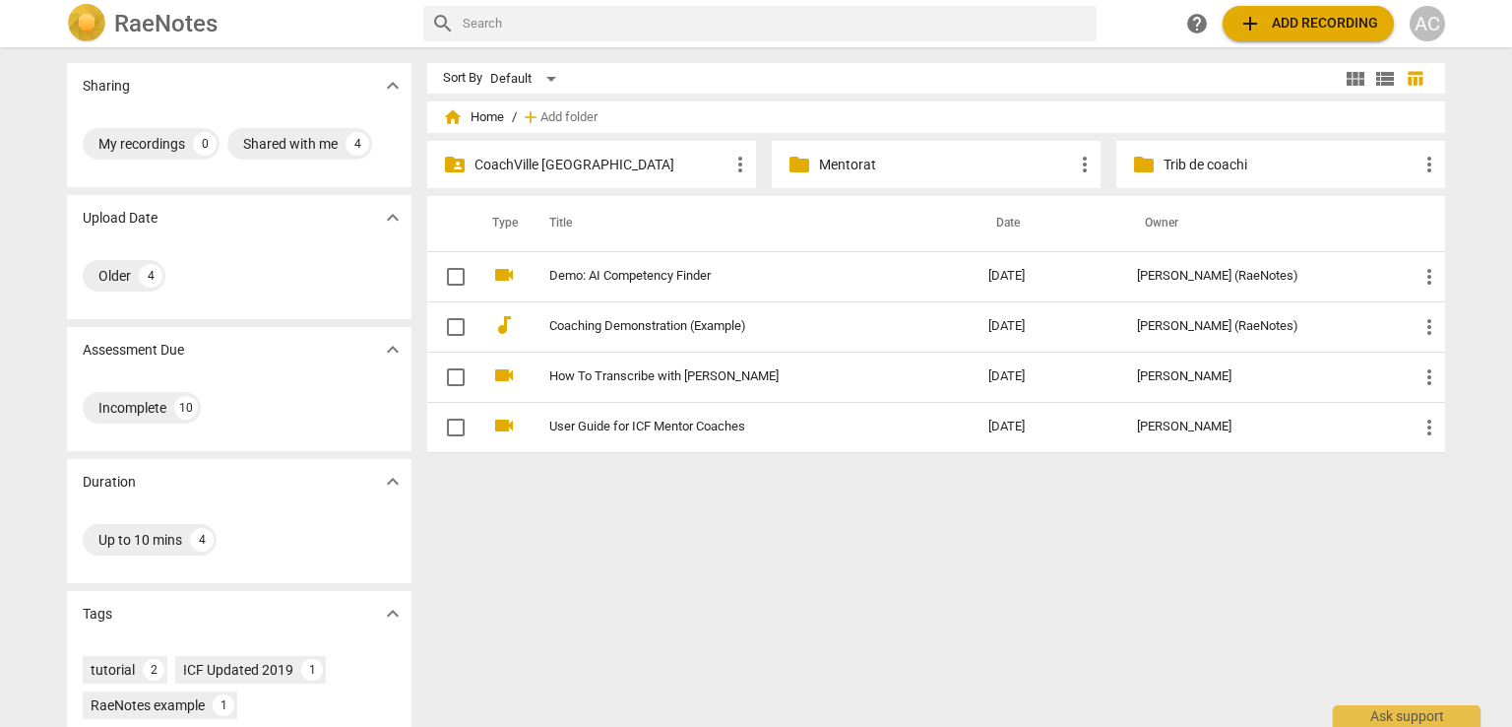
click at [607, 166] on p "CoachVille [GEOGRAPHIC_DATA]" at bounding box center [602, 165] width 254 height 21
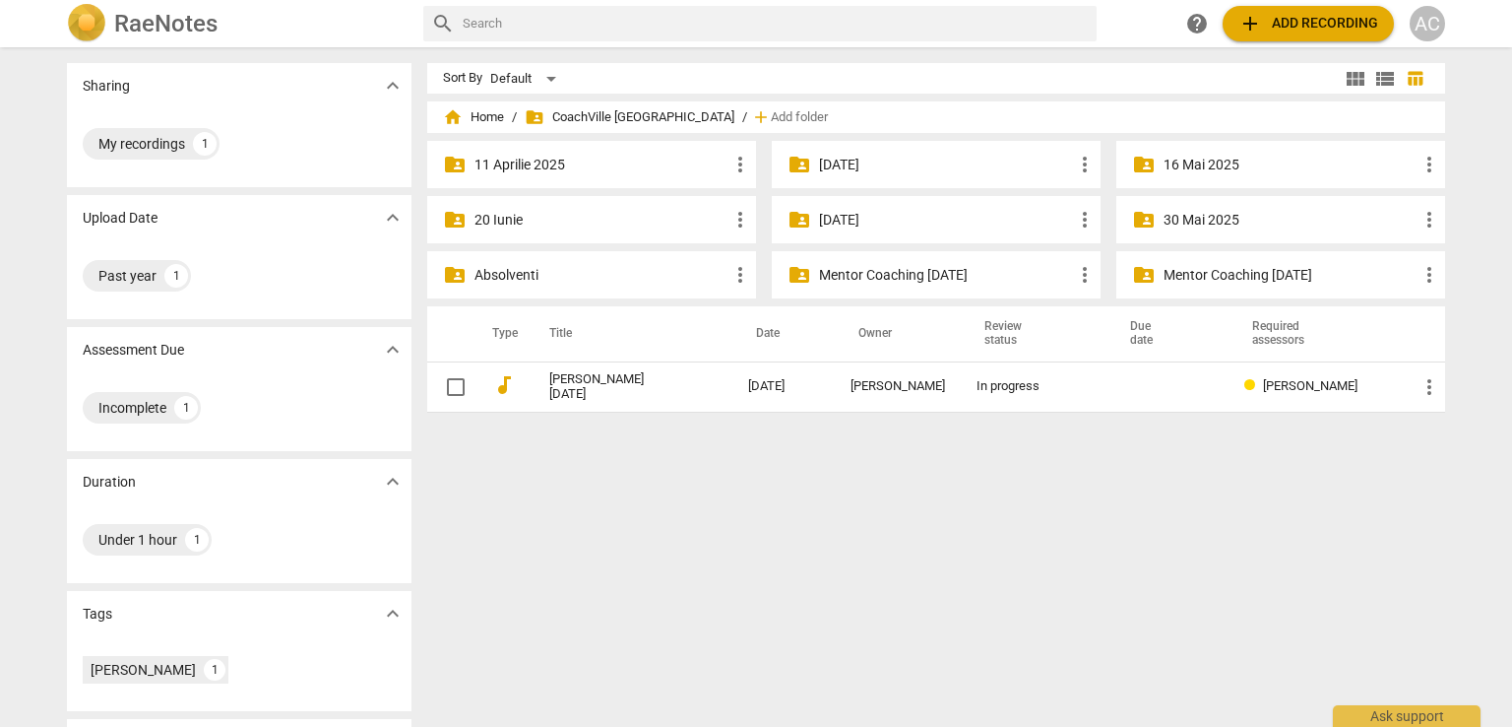
click at [755, 274] on p "Mentor Coaching [DATE]" at bounding box center [946, 275] width 254 height 21
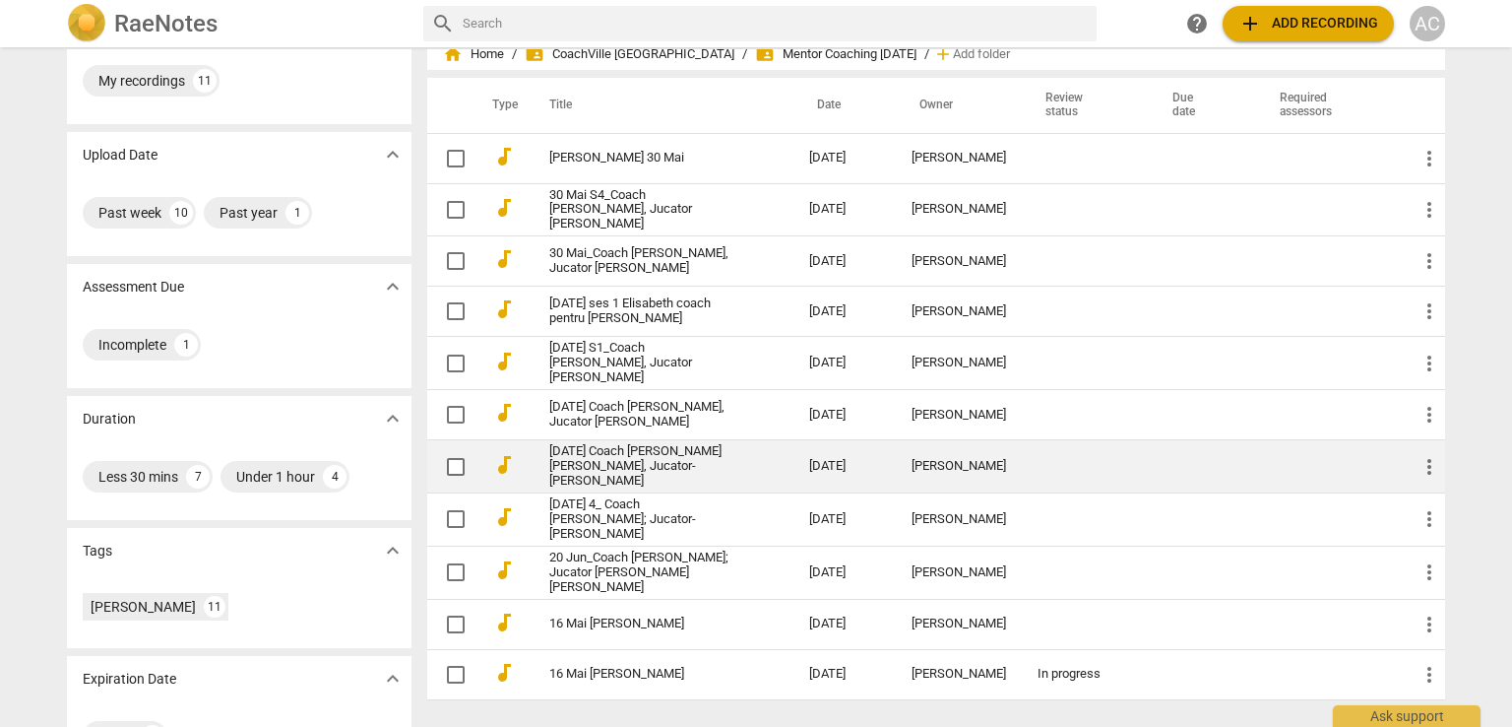
scroll to position [124, 0]
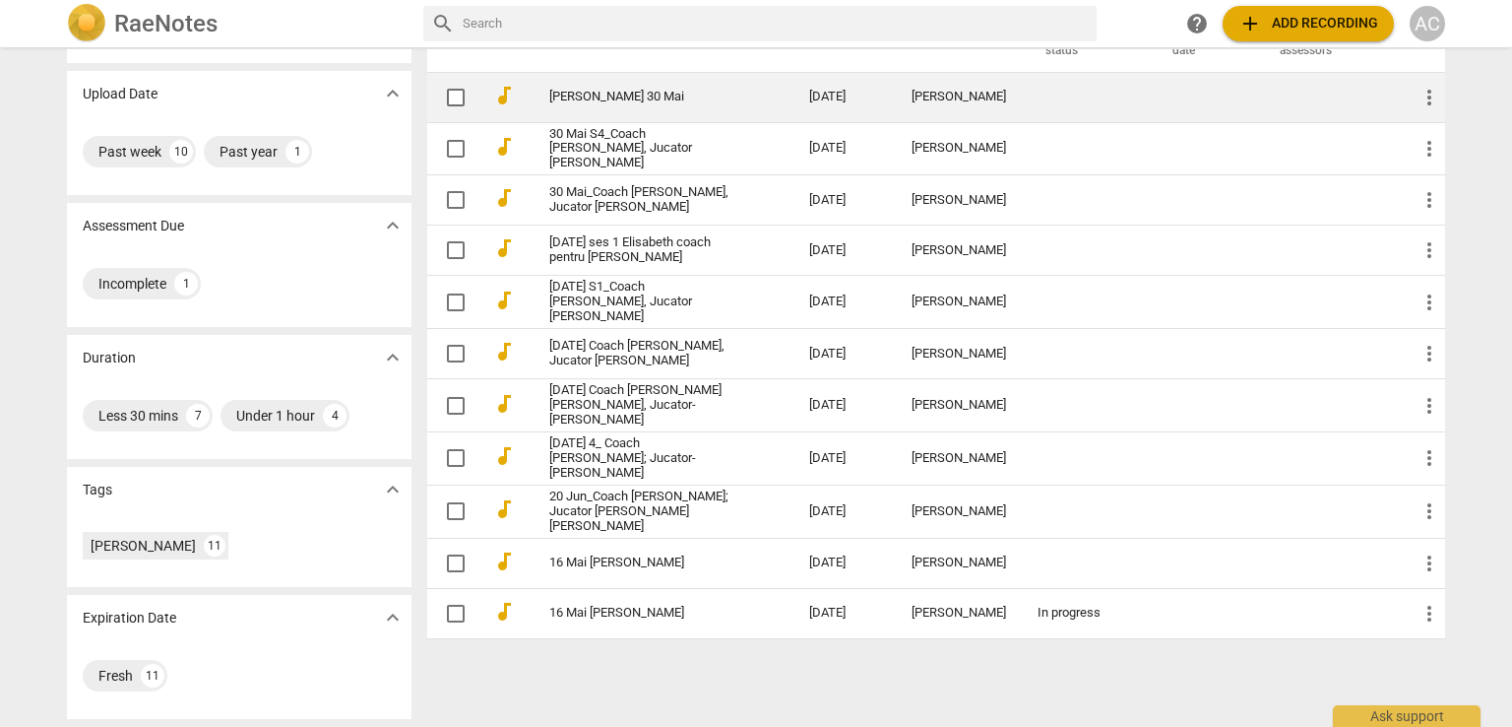
click at [644, 94] on link "[PERSON_NAME] 30 Mai" at bounding box center [643, 97] width 189 height 15
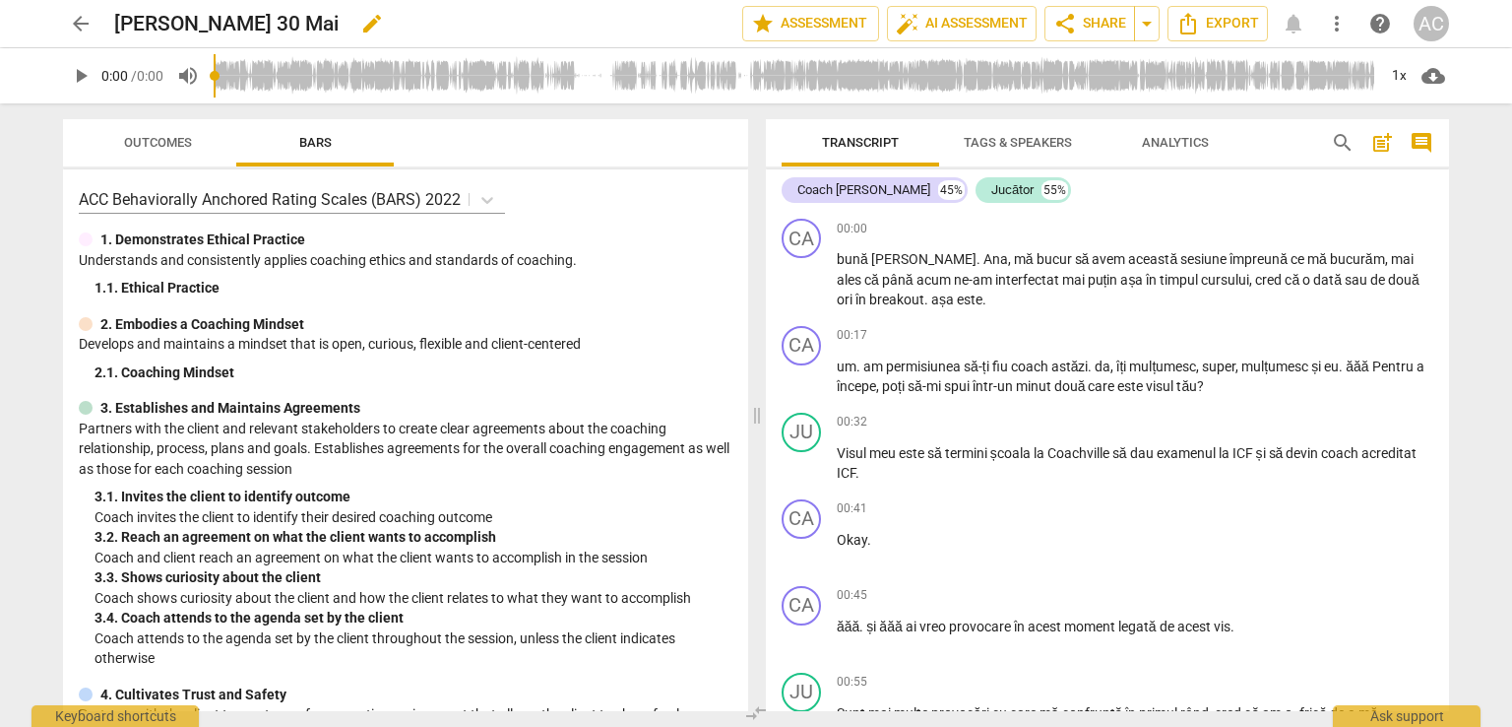
click at [375, 24] on span "edit" at bounding box center [372, 24] width 24 height 24
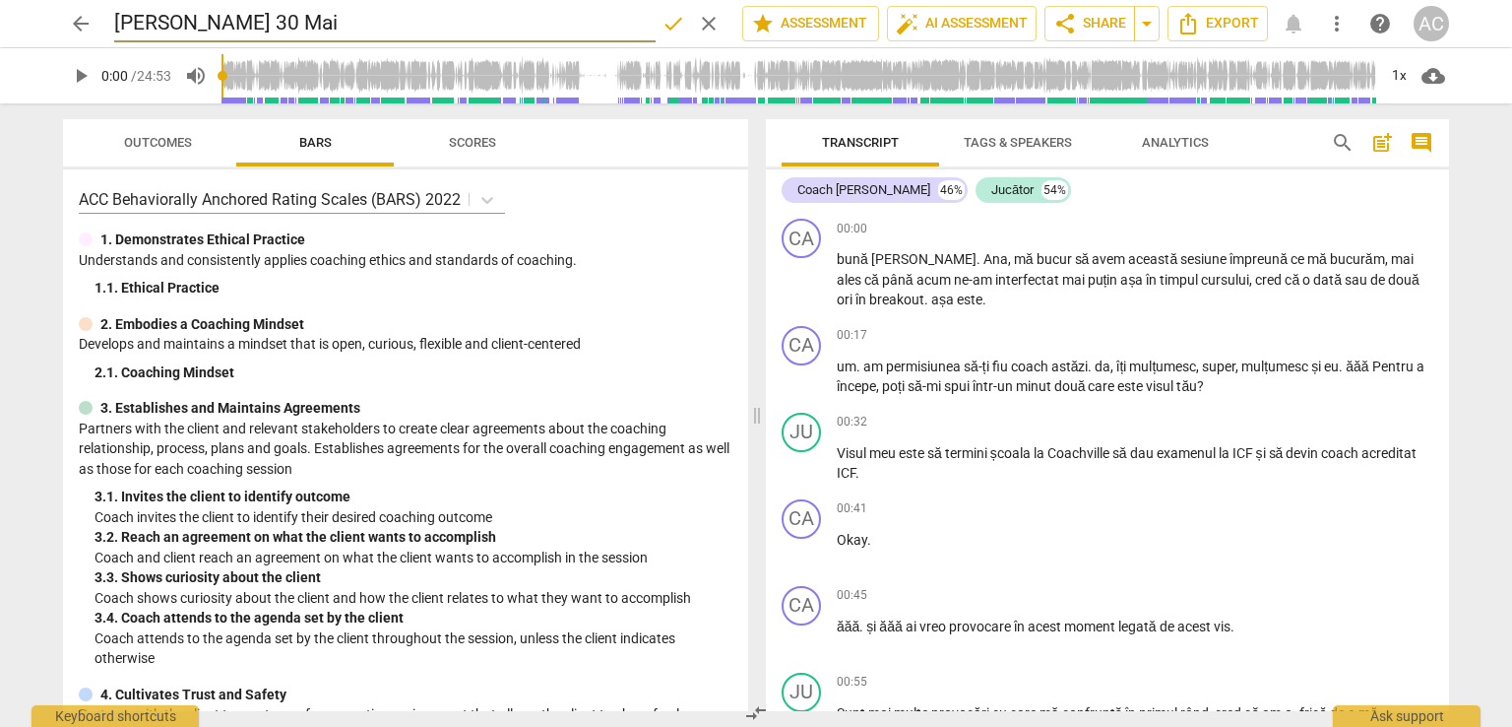
drag, startPoint x: 271, startPoint y: 21, endPoint x: 373, endPoint y: 19, distance: 102.4
click at [373, 19] on input "[PERSON_NAME] 30 Mai" at bounding box center [385, 23] width 542 height 37
click at [114, 21] on input "[PERSON_NAME]" at bounding box center [385, 23] width 542 height 37
type input "30 Mai [PERSON_NAME]"
click at [671, 35] on button "done" at bounding box center [673, 23] width 35 height 35
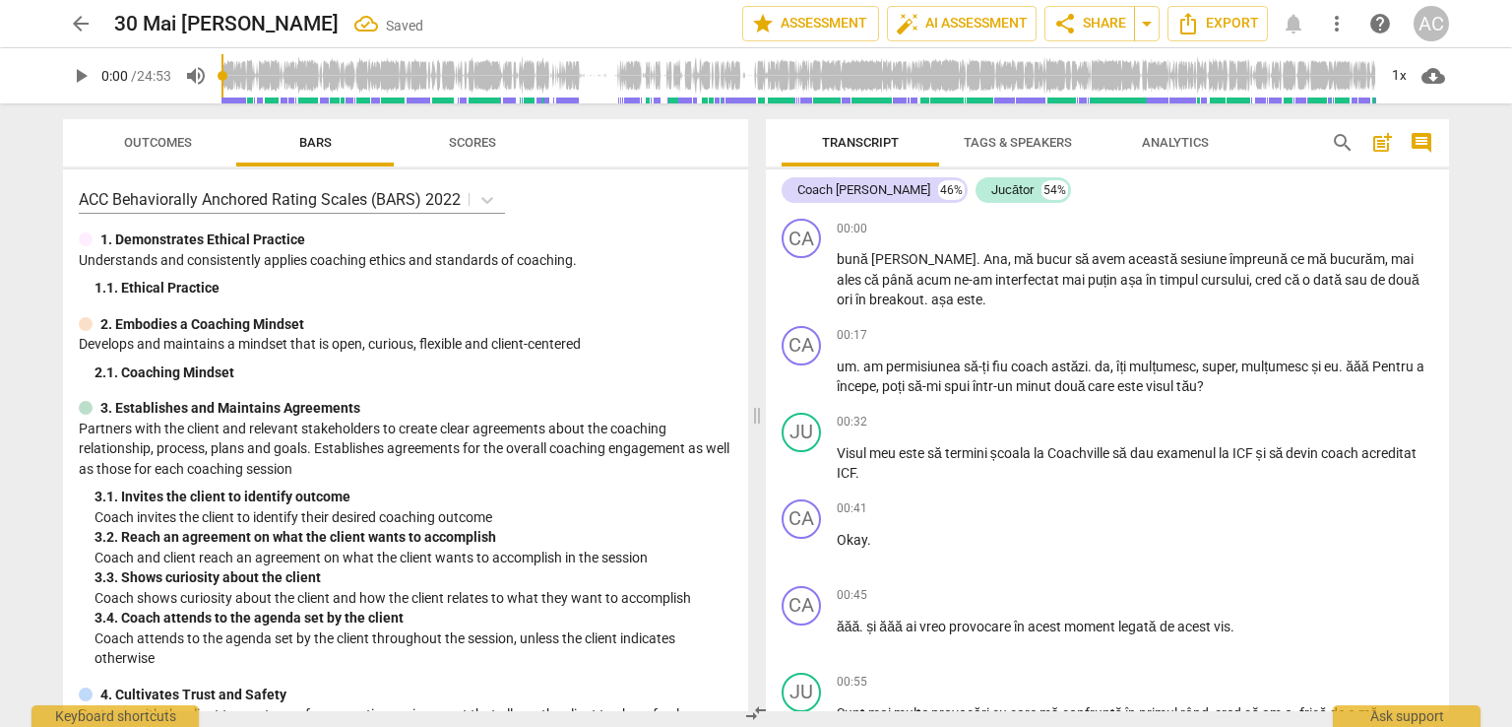
click at [96, 29] on span "arrow_back" at bounding box center [80, 24] width 35 height 24
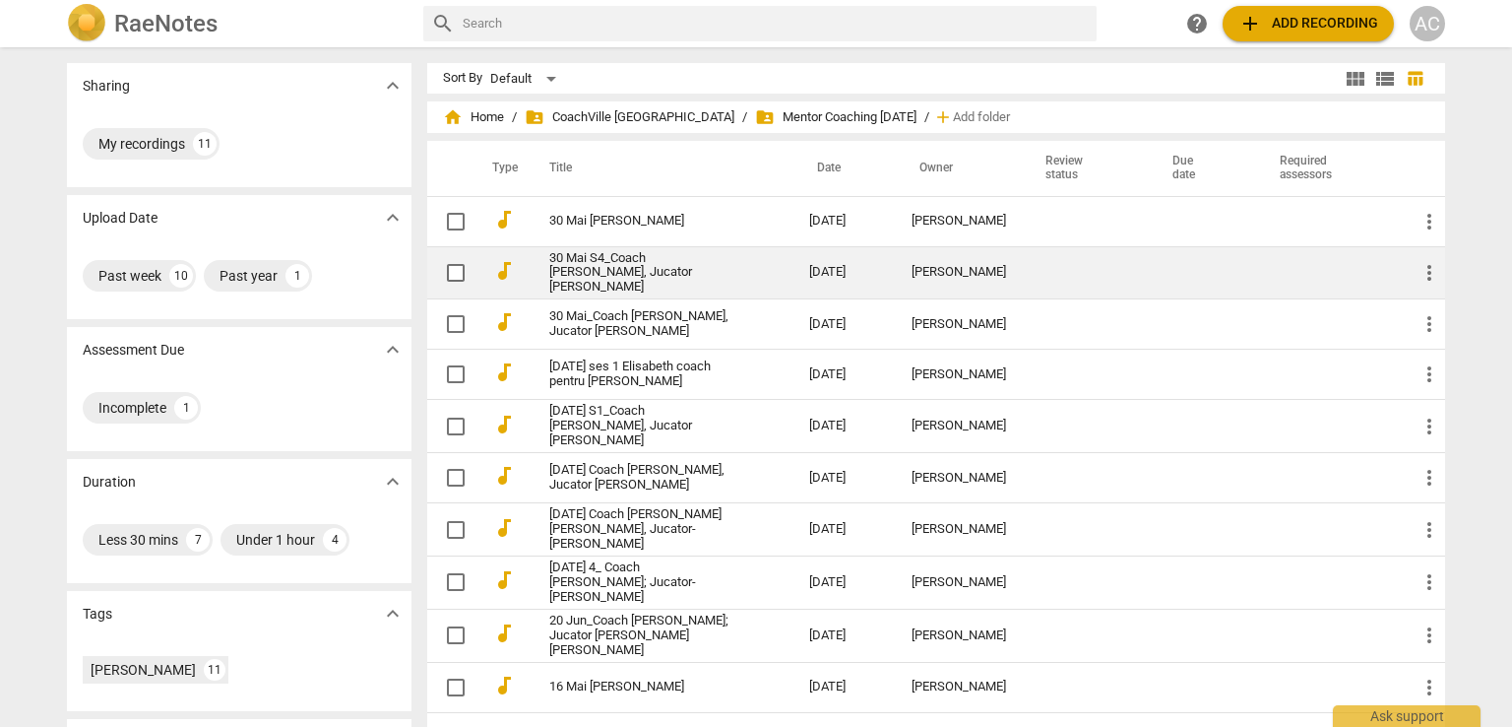
scroll to position [124, 0]
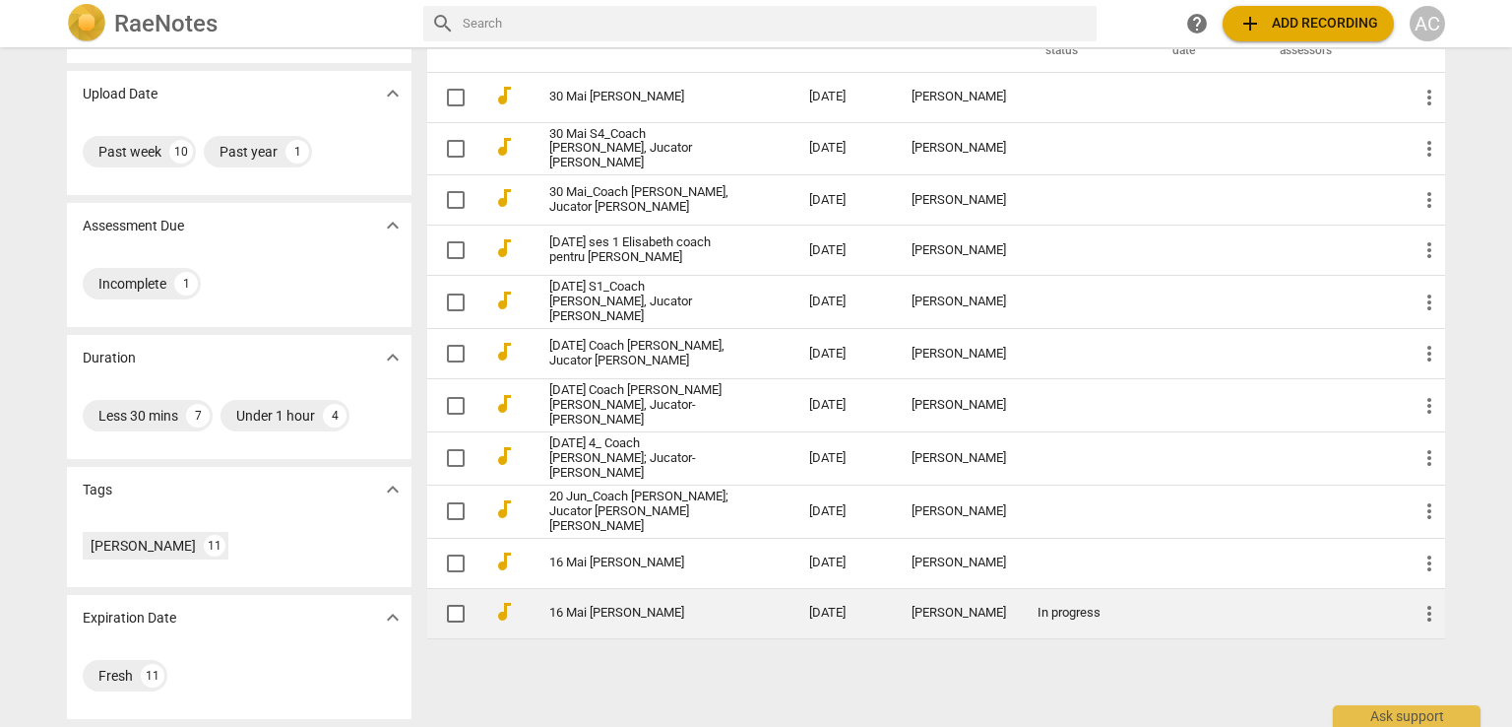
click at [755, 606] on div "In progress" at bounding box center [1085, 613] width 95 height 15
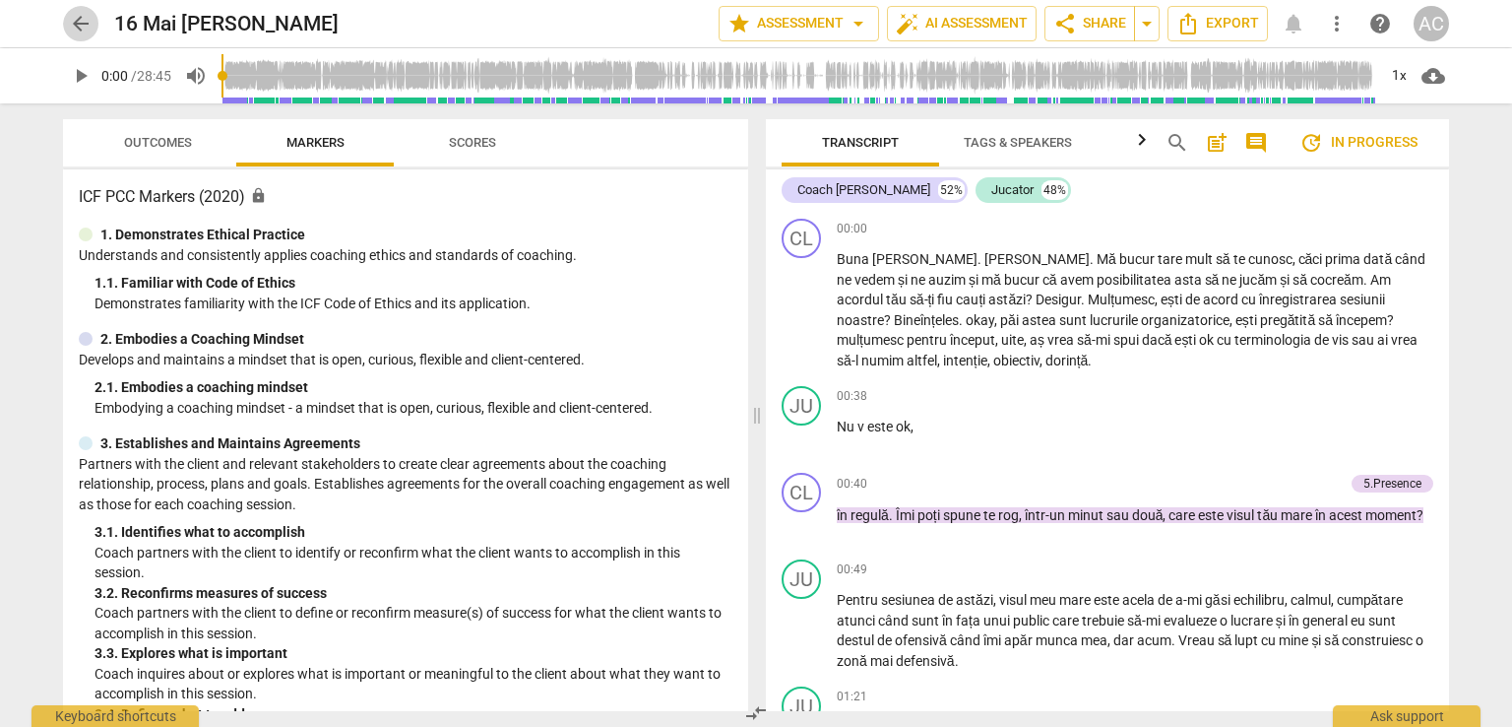
click at [83, 36] on button "arrow_back" at bounding box center [80, 23] width 35 height 35
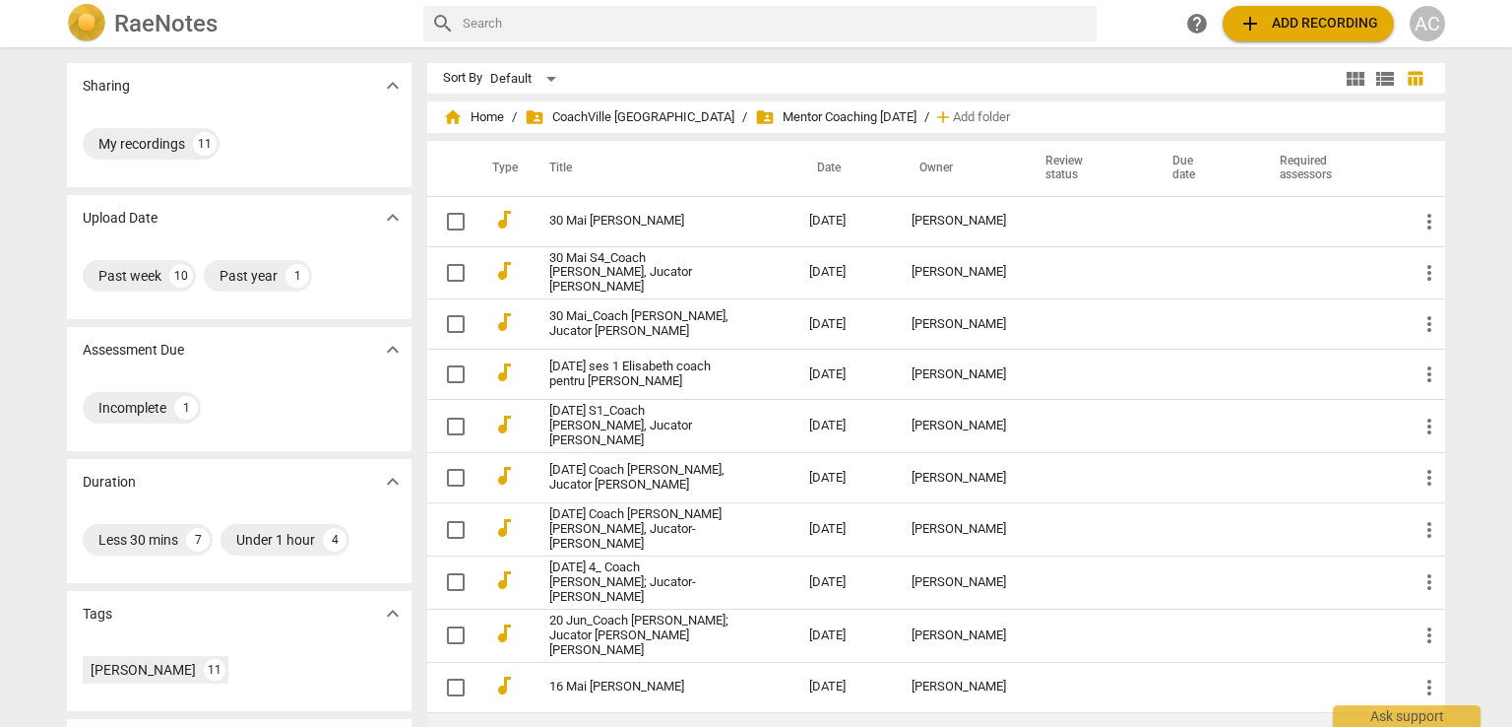
click at [755, 712] on td at bounding box center [1203, 737] width 108 height 50
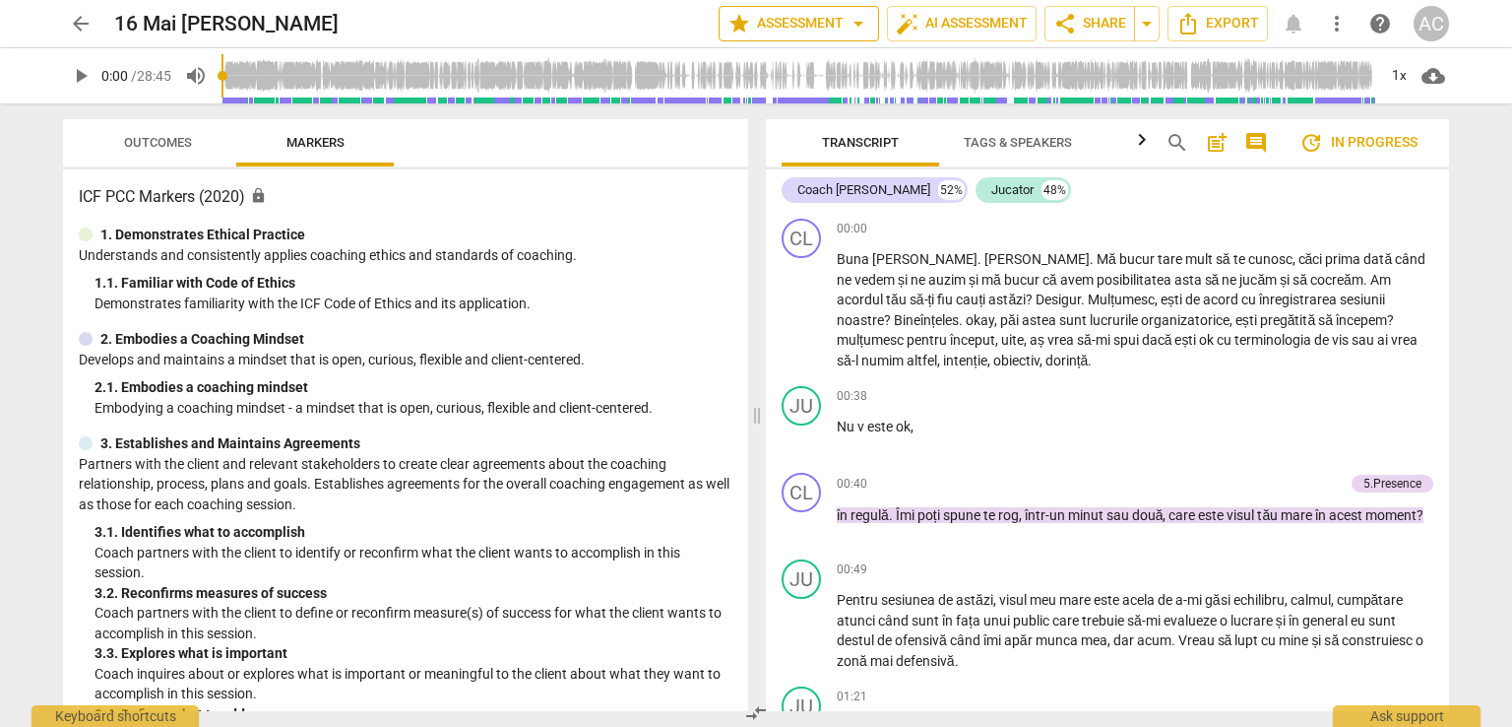
click at [755, 30] on span "star Assessment arrow_drop_down" at bounding box center [799, 24] width 143 height 24
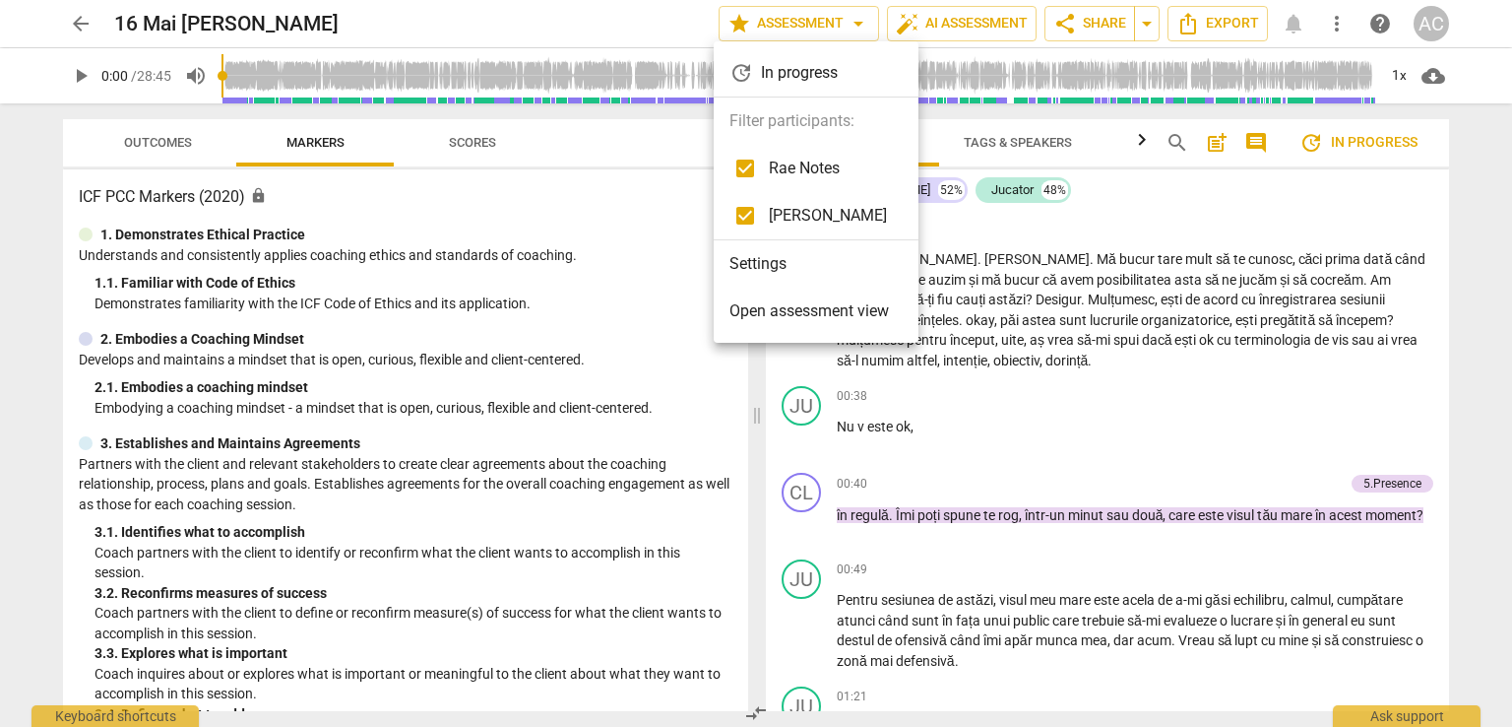
click at [755, 292] on div at bounding box center [756, 363] width 1512 height 727
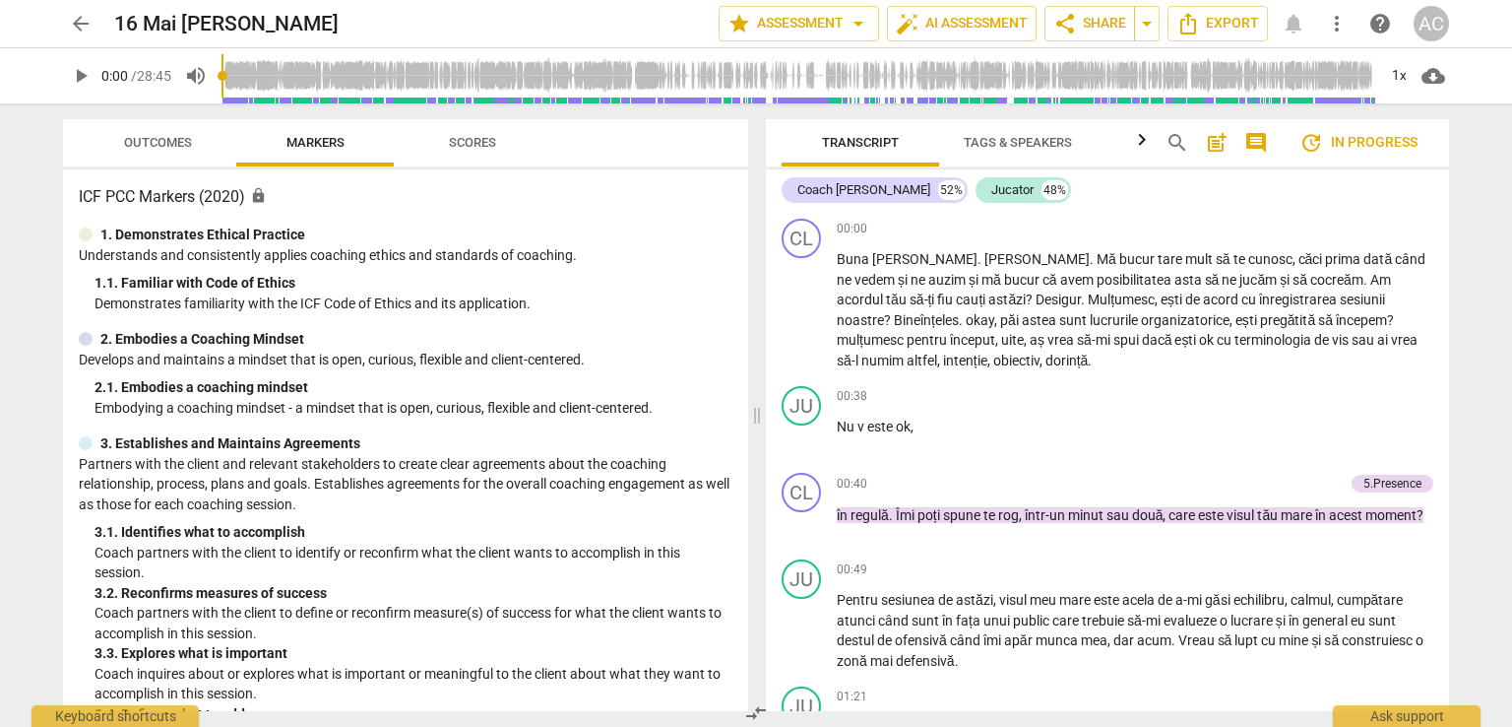
click at [63, 24] on span "arrow_back" at bounding box center [80, 24] width 35 height 24
